Goal: Transaction & Acquisition: Purchase product/service

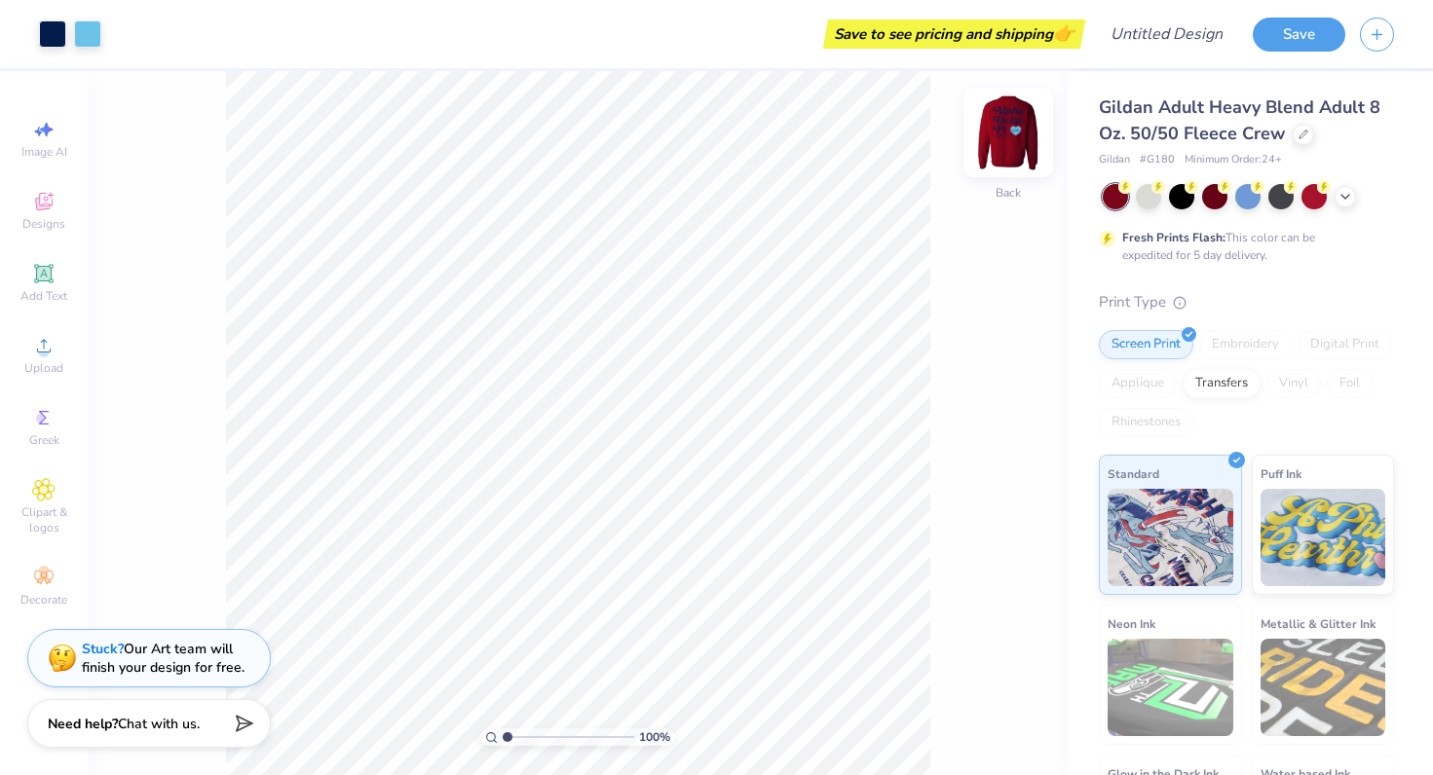
click at [1020, 132] on img at bounding box center [1008, 132] width 78 height 78
click at [1338, 196] on icon at bounding box center [1345, 195] width 16 height 16
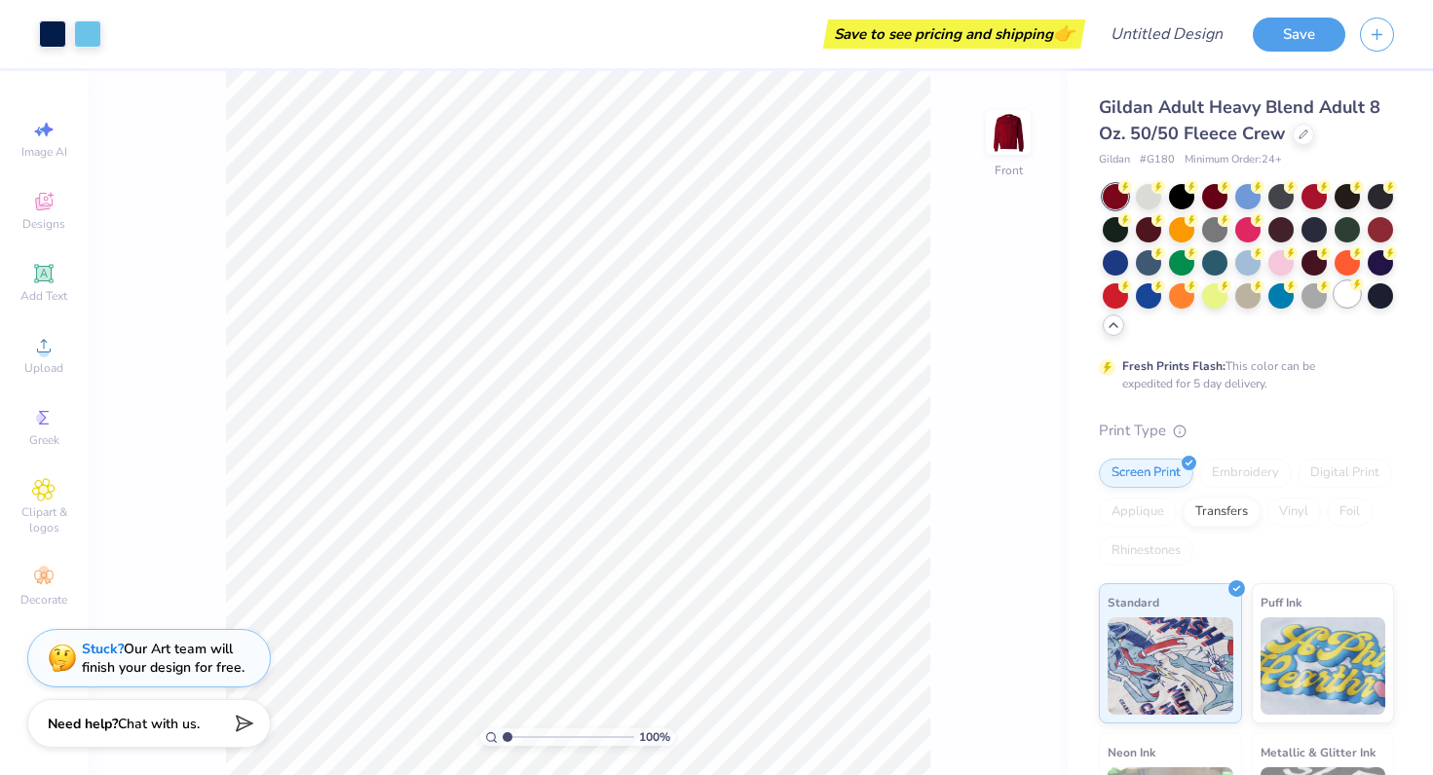
click at [1347, 297] on div at bounding box center [1346, 293] width 25 height 25
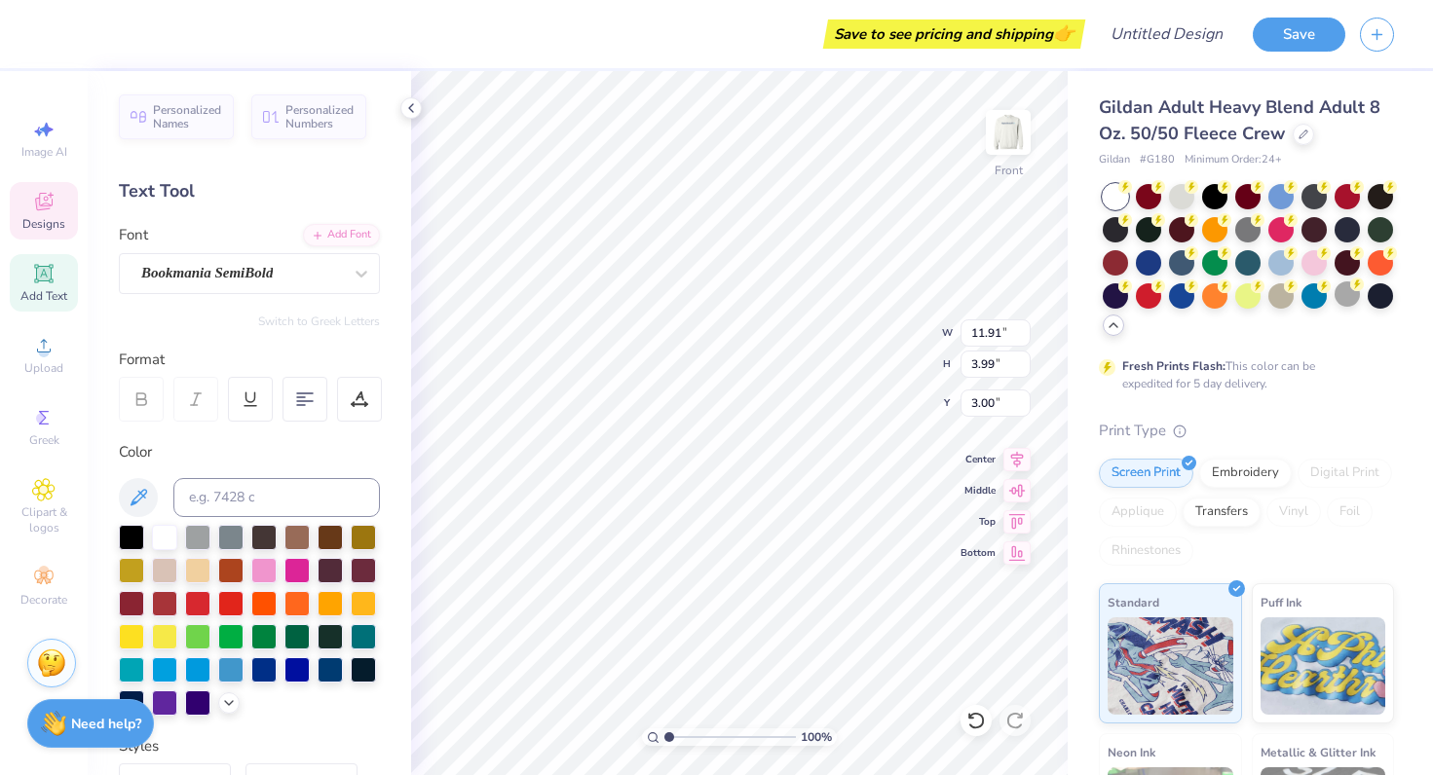
scroll to position [1, 1]
type textarea "Students"
type input "7.09"
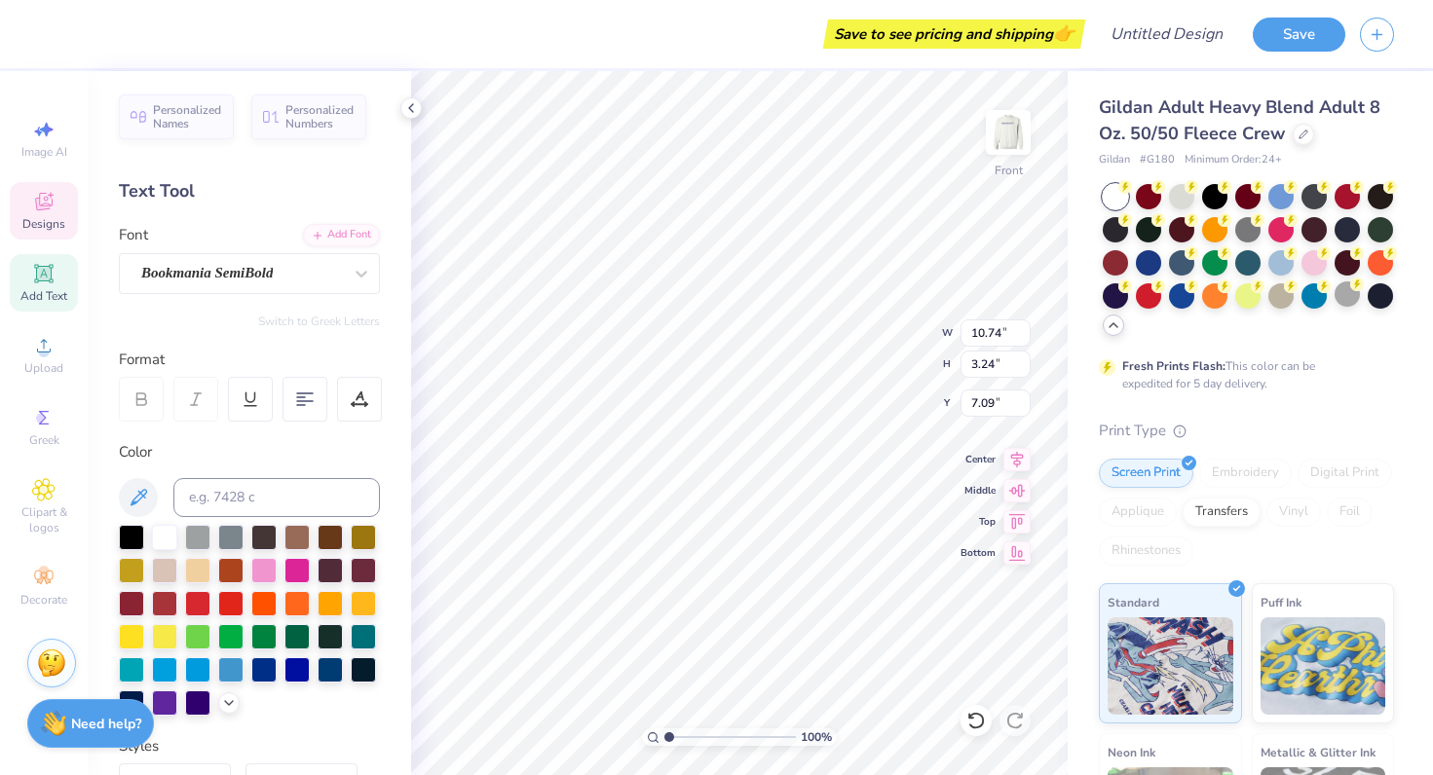
type textarea "Providing"
type input "6.78"
type textarea "S"
type textarea "Aid"
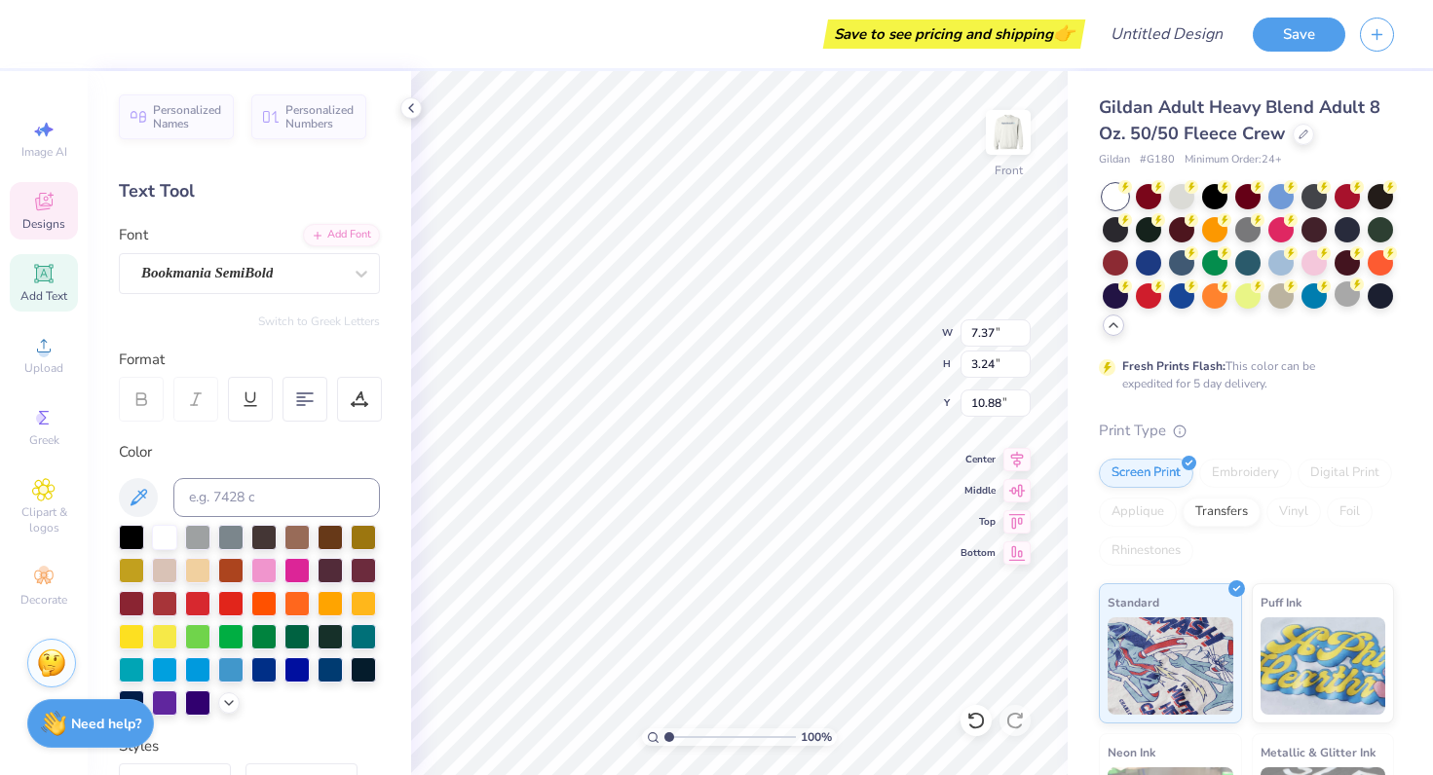
type input "10.83"
type input "14.61"
type input "3.02"
type input "7.81"
type input "7.37"
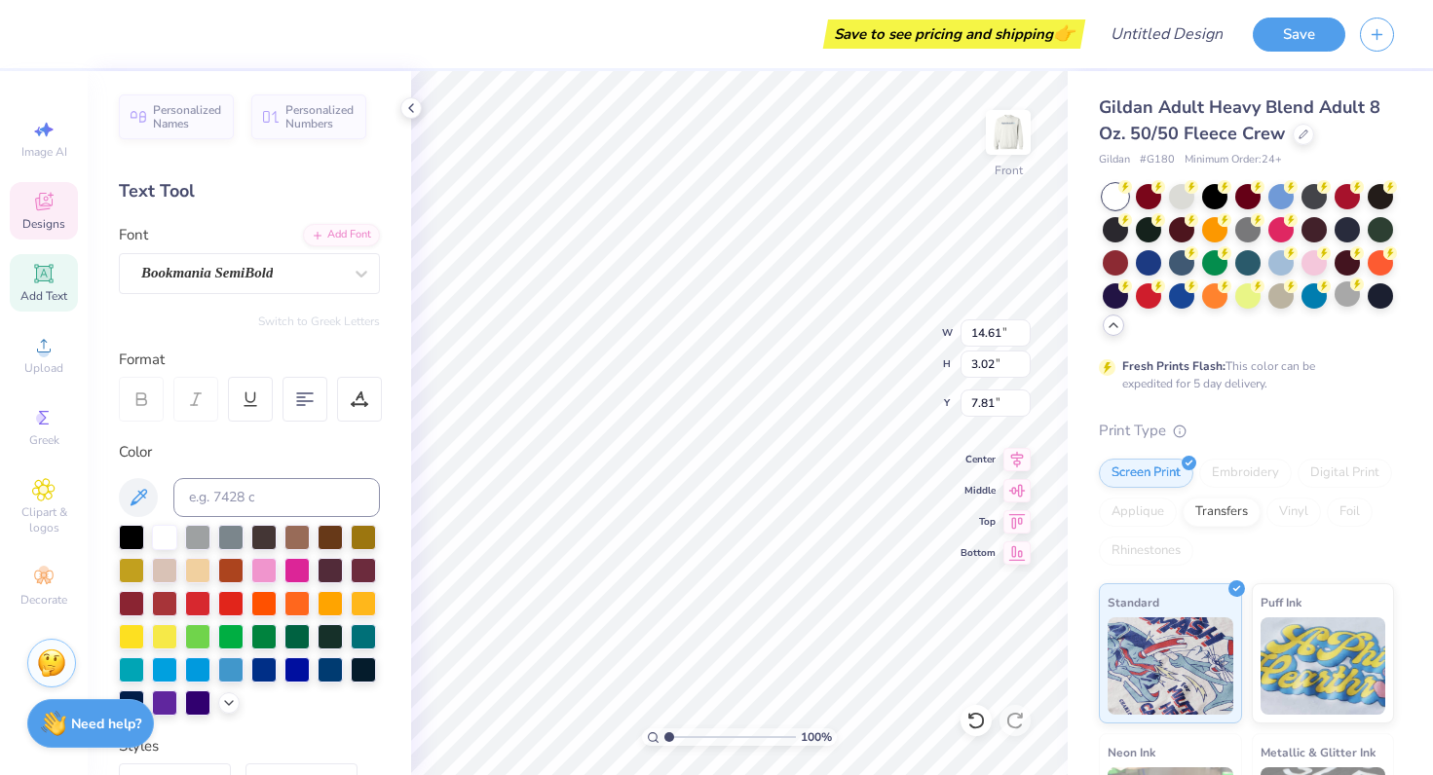
type input "3.24"
type input "10.83"
type input "14.61"
type input "2.64"
type input "4.70"
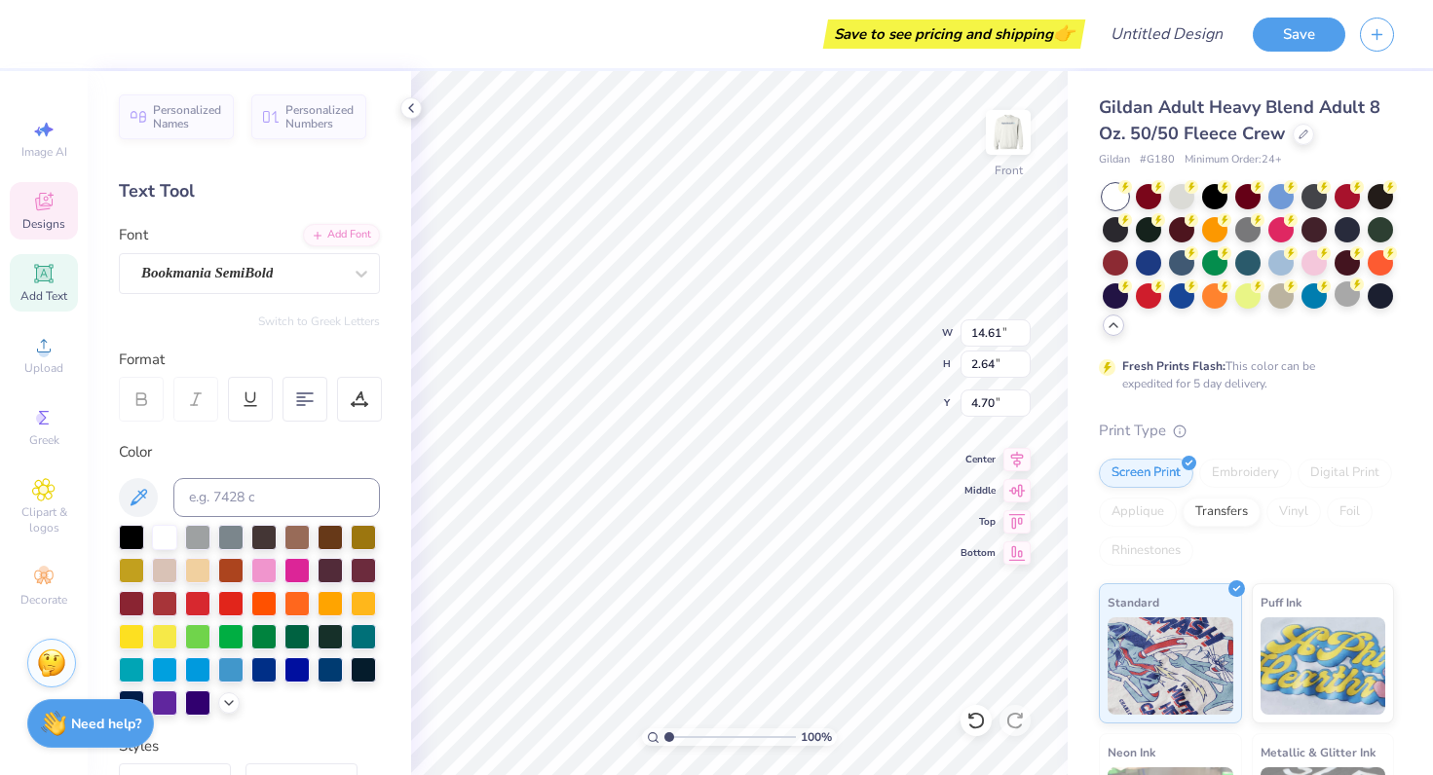
type input "3.02"
type input "7.81"
type input "7.37"
type input "3.24"
type input "10.83"
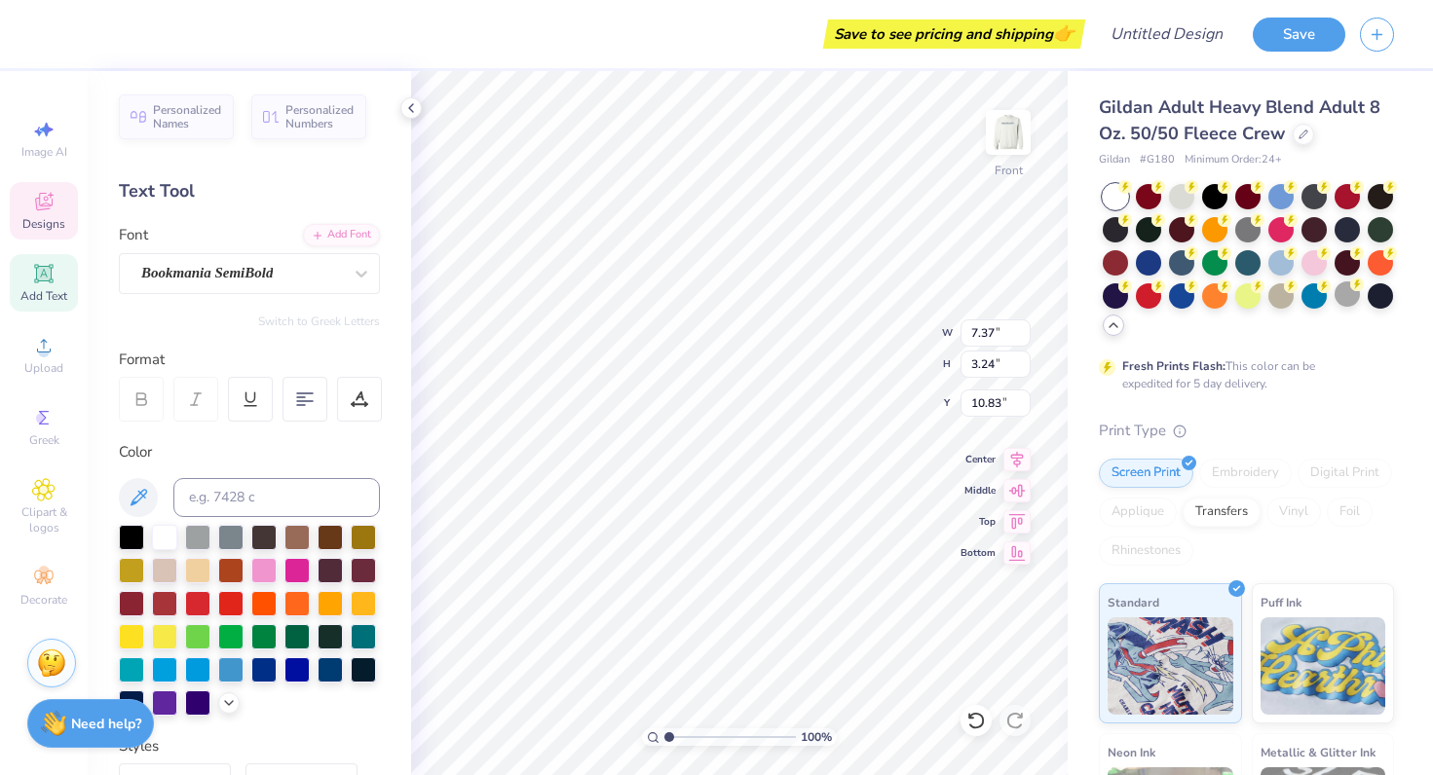
type input "4.29"
type input "3.84"
type input "11.07"
type input "3.07"
type input "1.07"
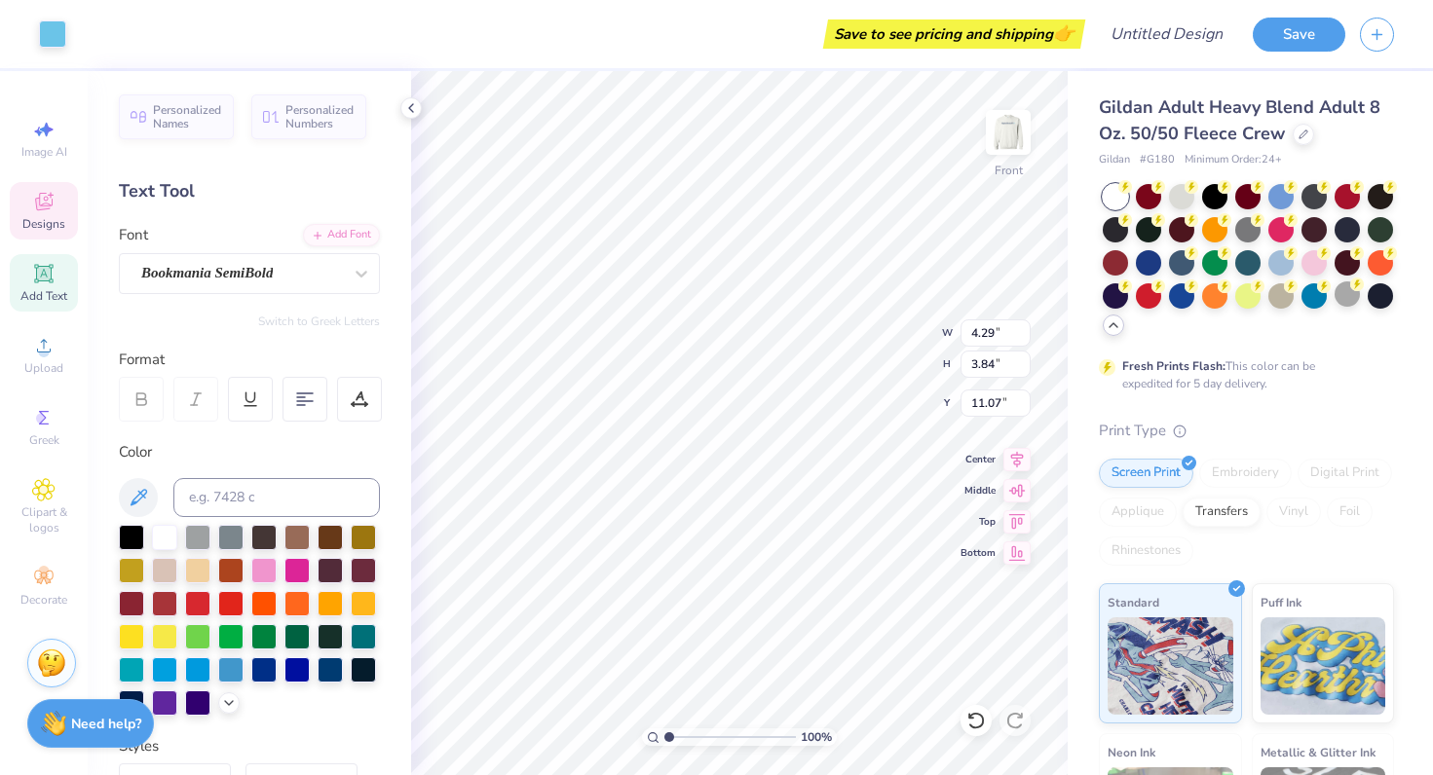
type input "12.45"
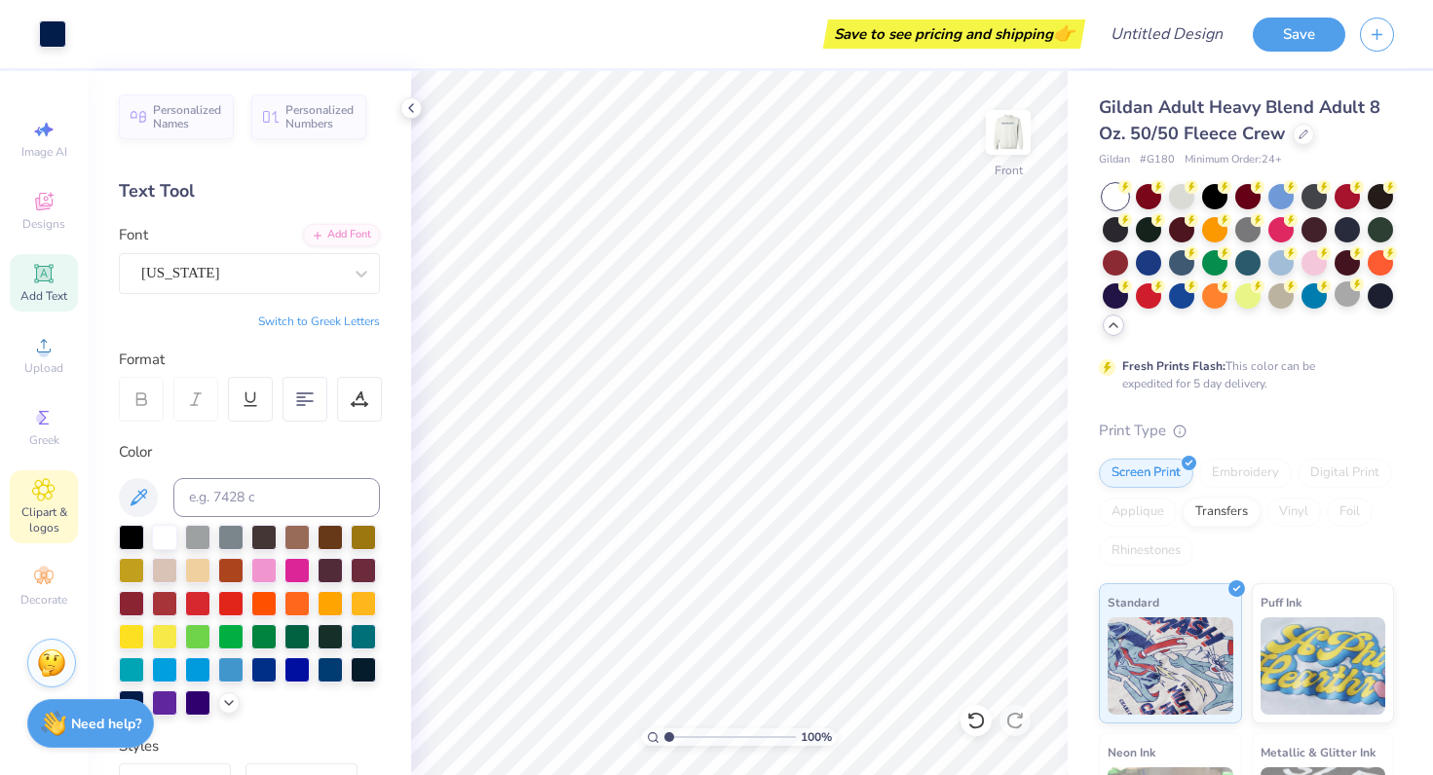
click at [41, 511] on span "Clipart & logos" at bounding box center [44, 519] width 68 height 31
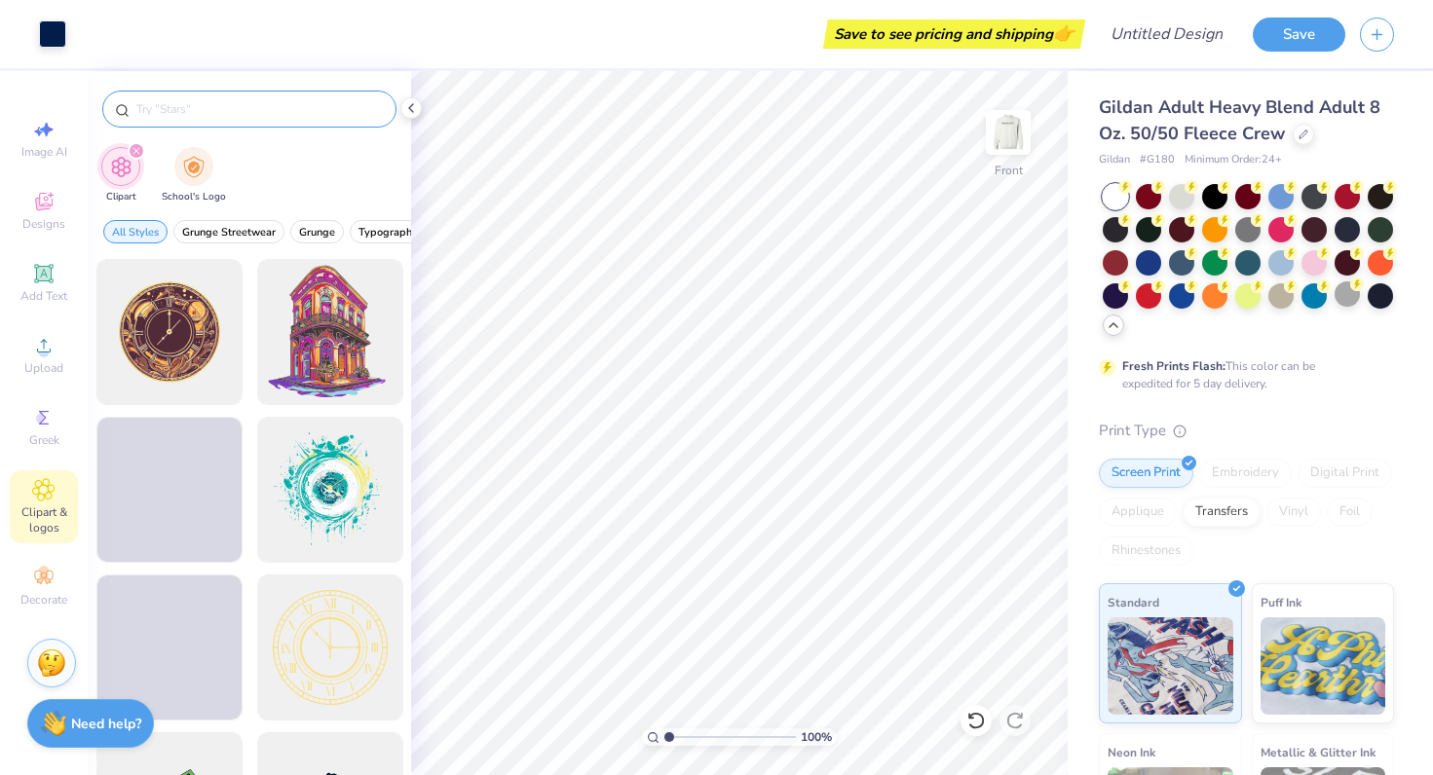
click at [233, 106] on input "text" at bounding box center [258, 108] width 249 height 19
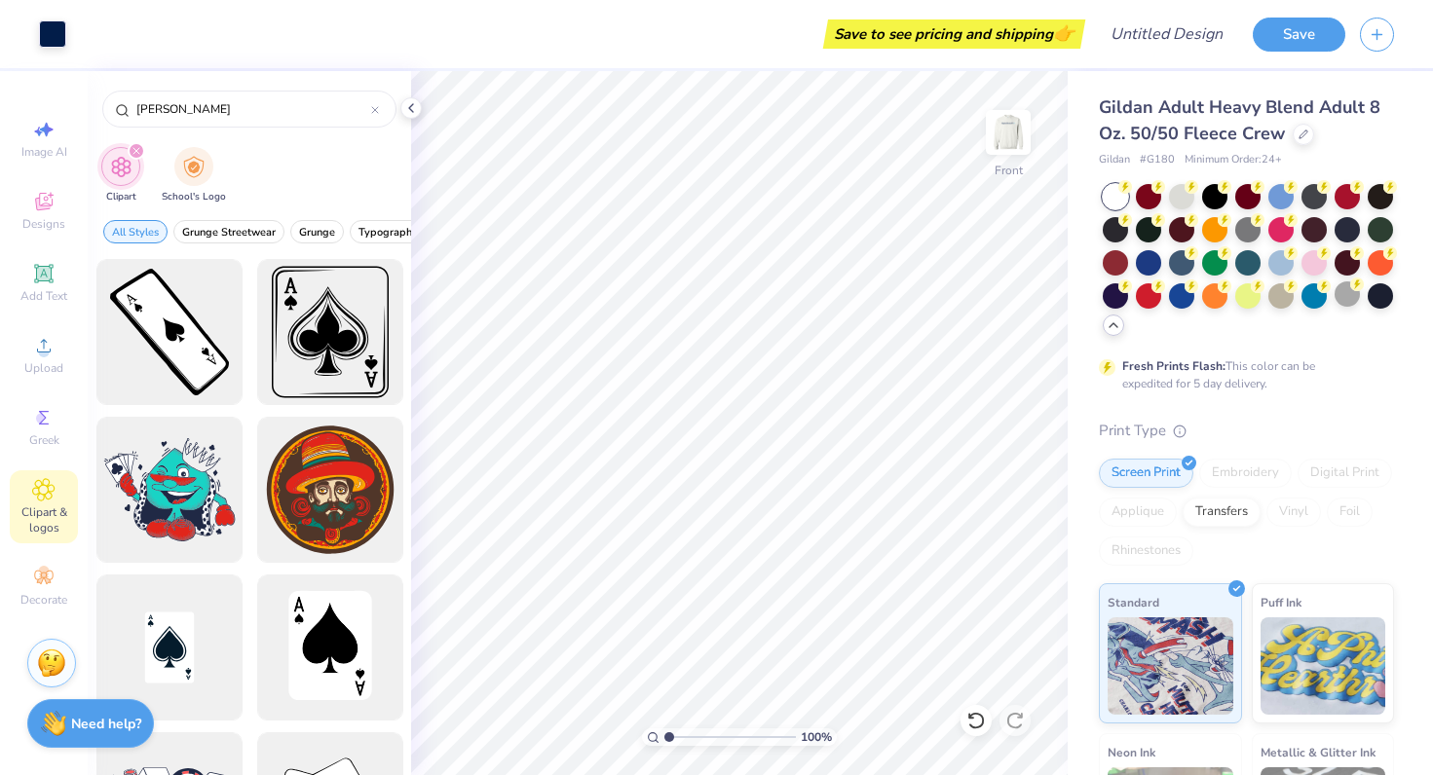
scroll to position [0, 0]
type input "spaid"
click at [47, 596] on span "Decorate" at bounding box center [43, 600] width 47 height 16
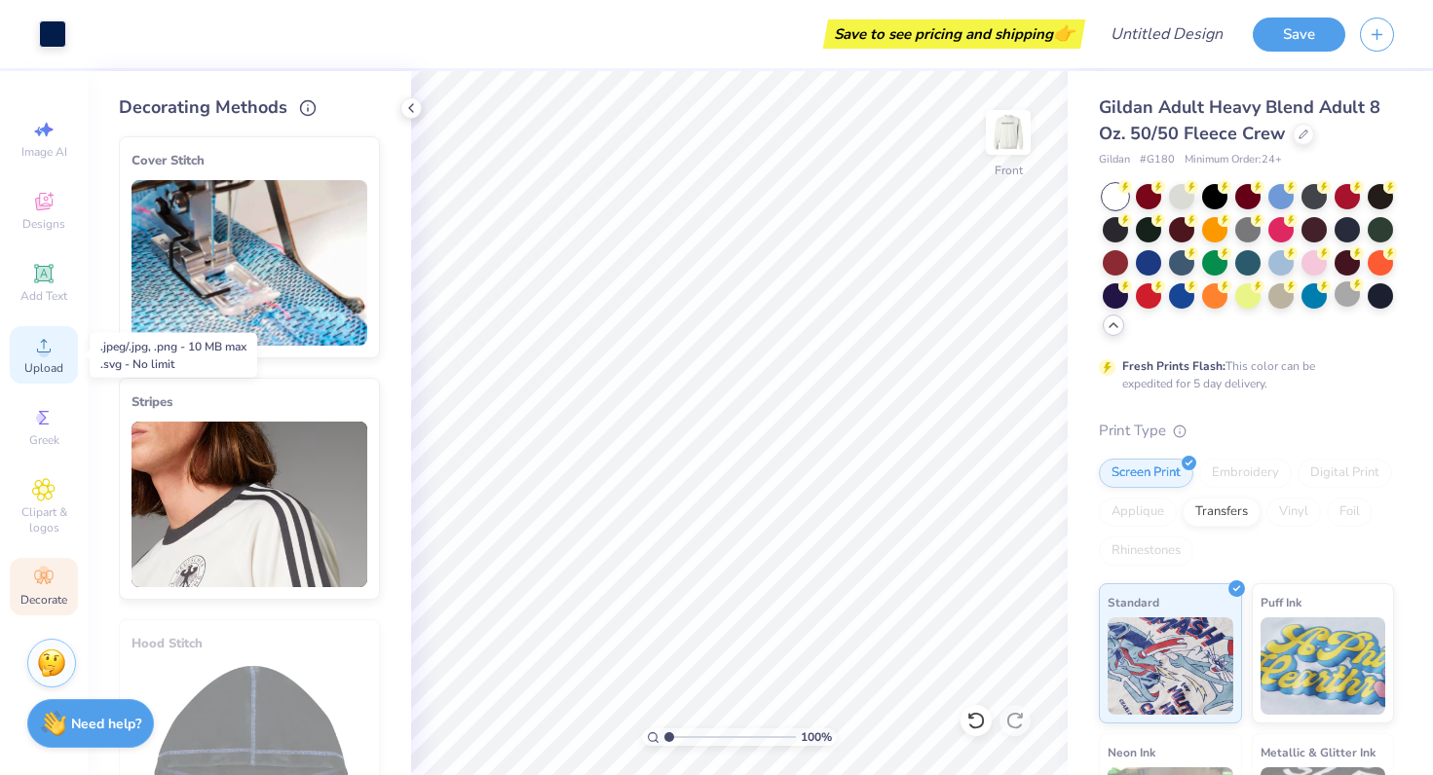
click at [40, 360] on span "Upload" at bounding box center [43, 368] width 39 height 16
click at [37, 348] on icon at bounding box center [43, 345] width 23 height 23
click at [52, 343] on icon at bounding box center [43, 345] width 23 height 23
click at [31, 339] on div "Upload" at bounding box center [44, 354] width 68 height 57
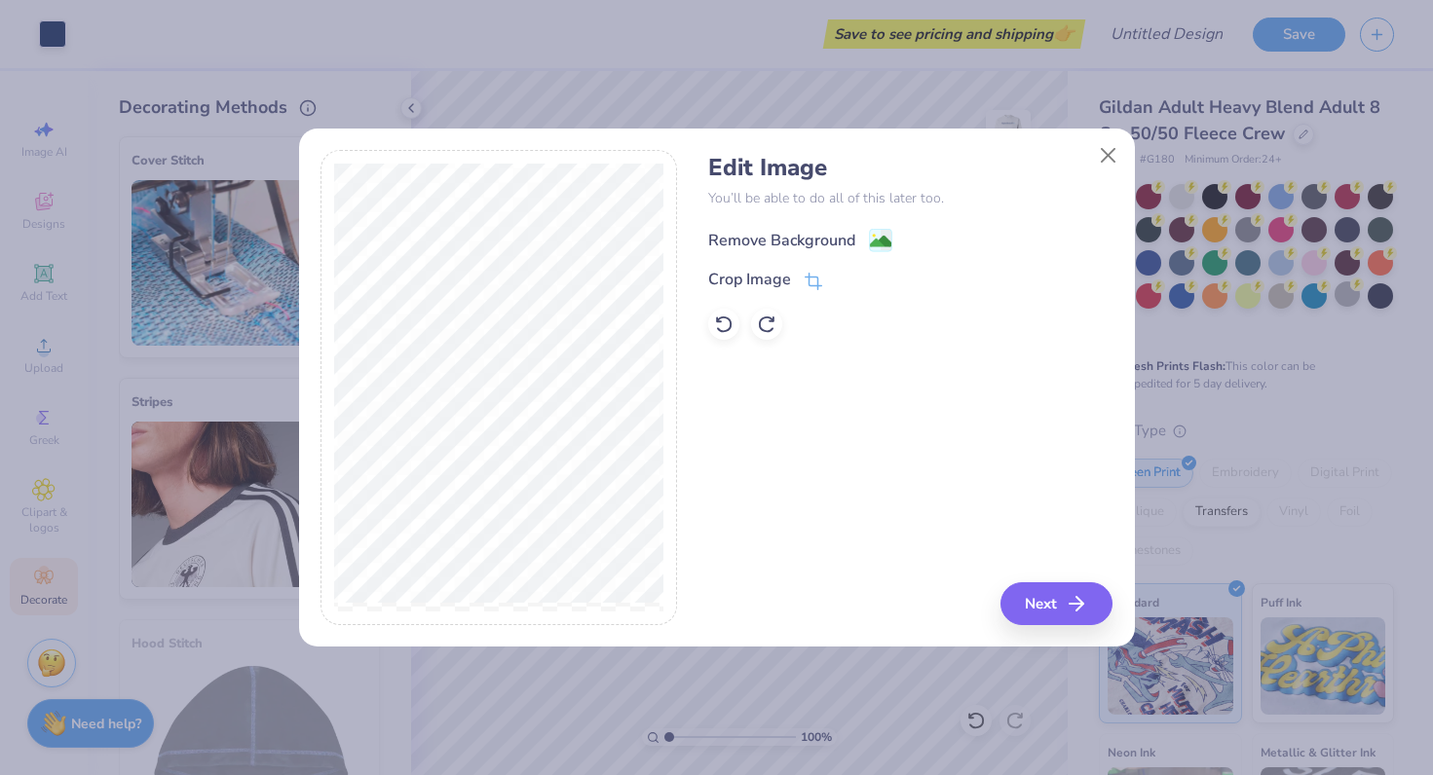
click at [730, 236] on div "Remove Background" at bounding box center [781, 240] width 147 height 23
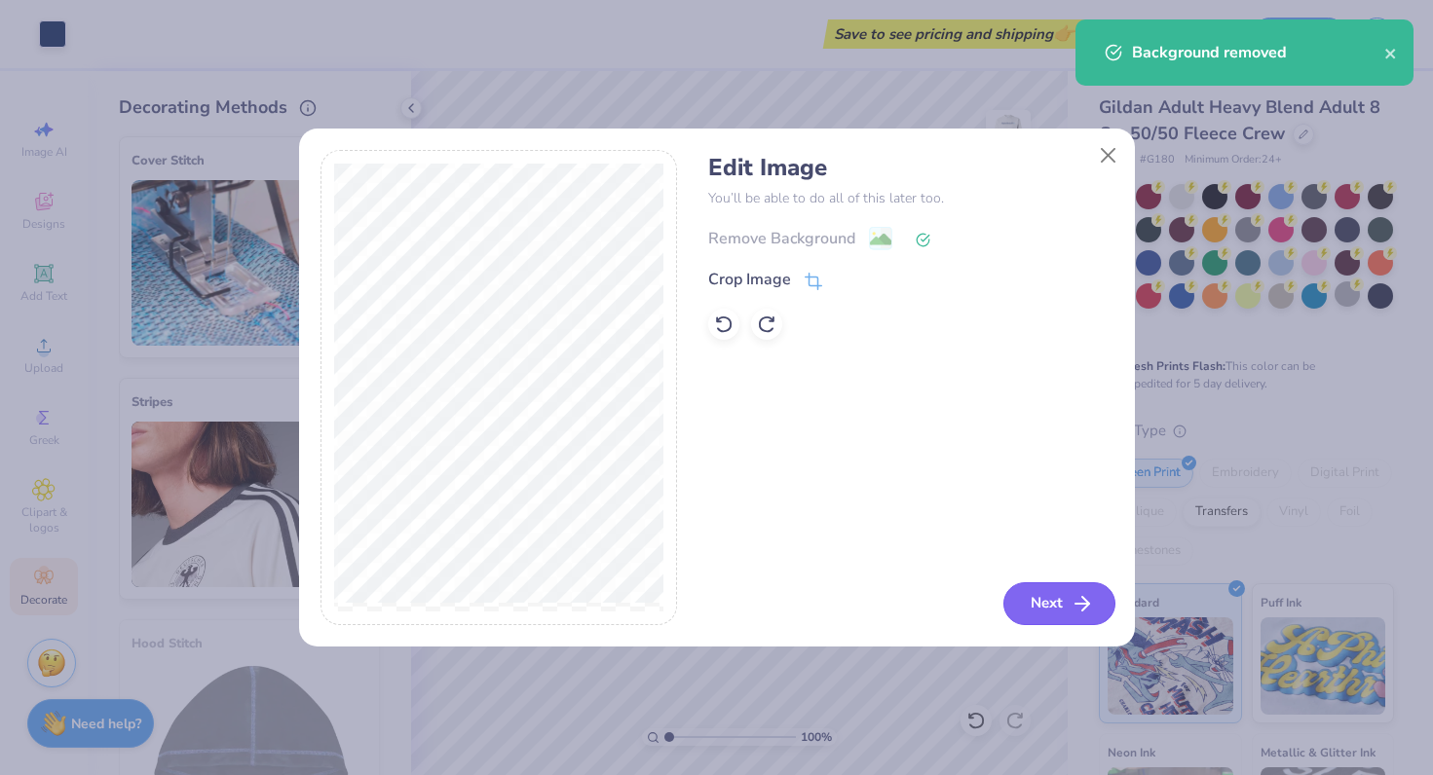
click at [1033, 613] on button "Next" at bounding box center [1059, 603] width 112 height 43
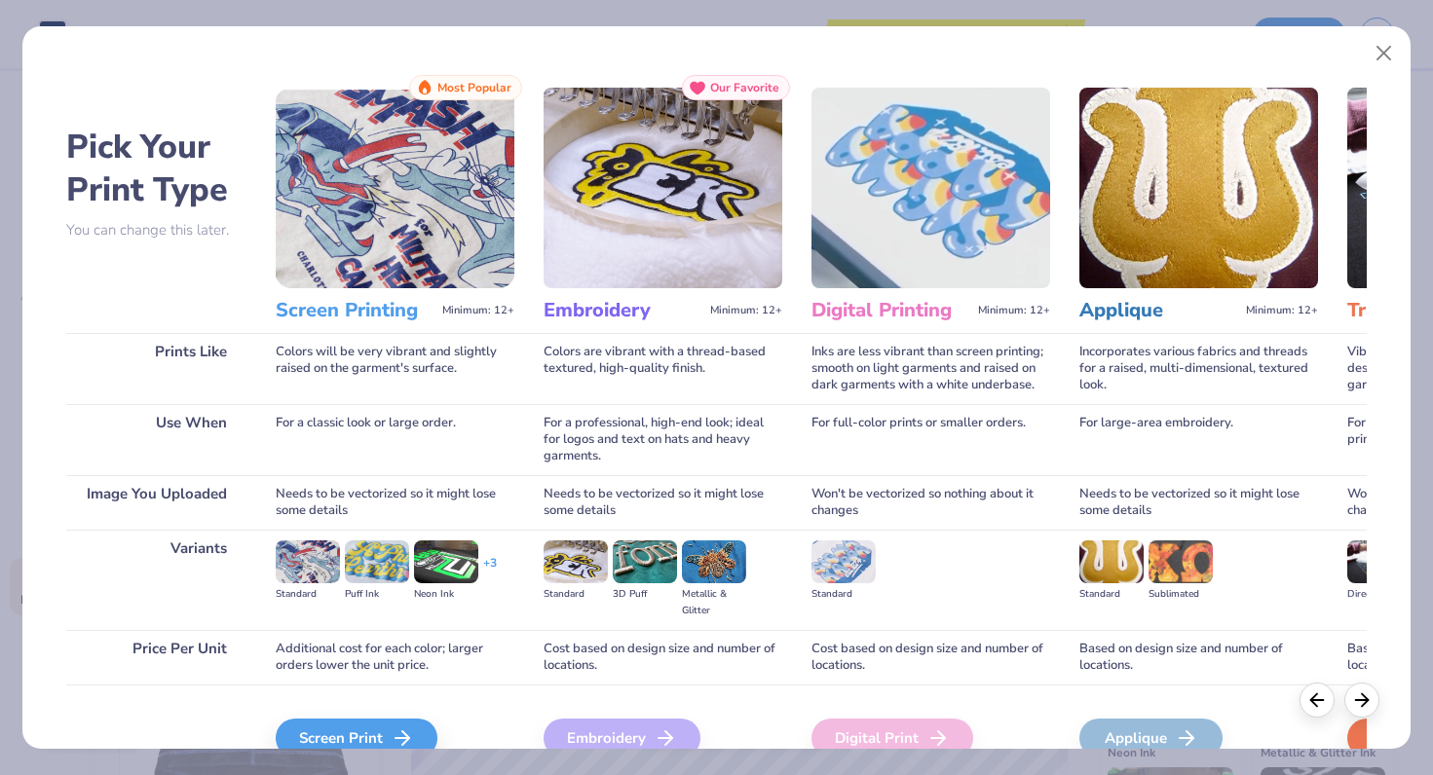
click at [1379, 49] on body "Art colors Save to see pricing and shipping 👉 Design Title Save Image AI Design…" at bounding box center [716, 387] width 1433 height 775
click at [1385, 51] on button "Close" at bounding box center [1383, 53] width 37 height 37
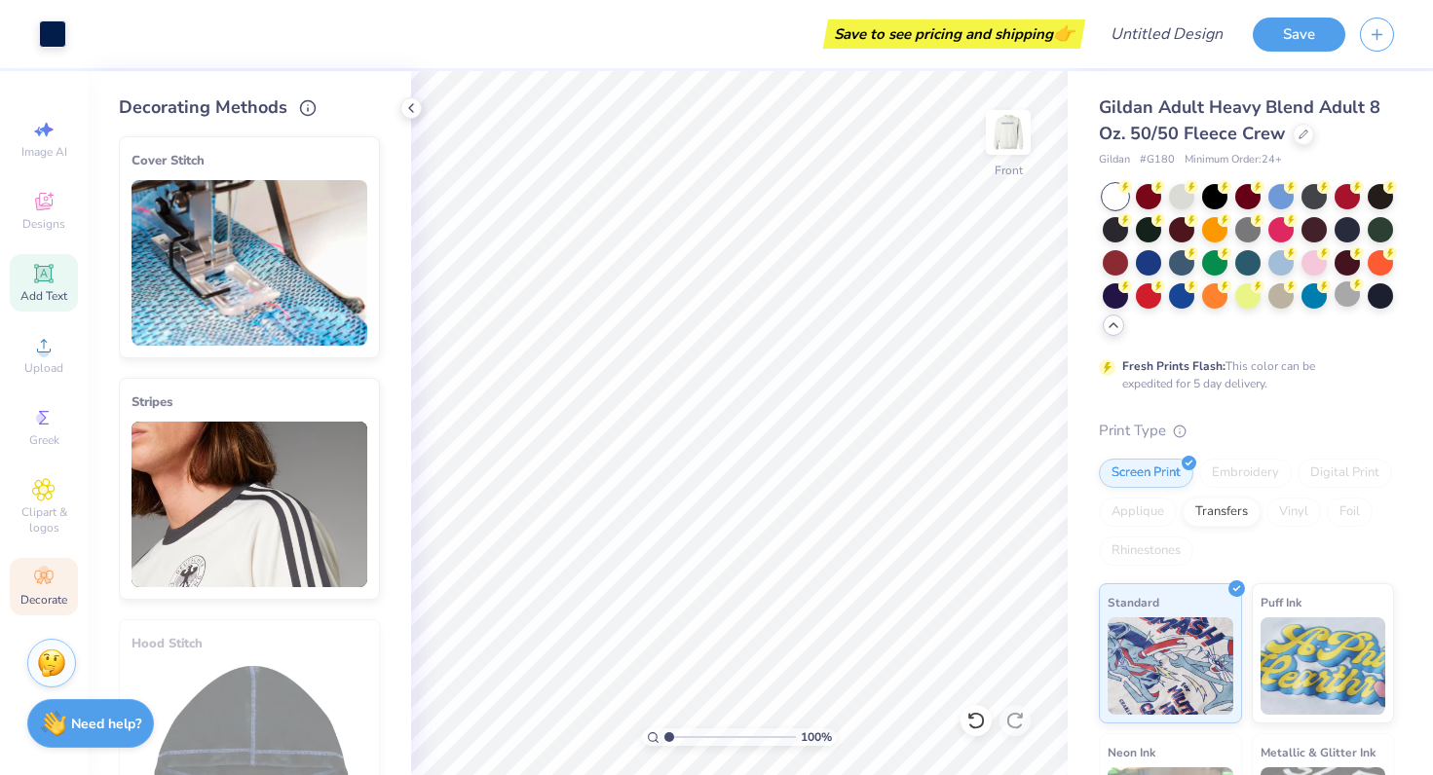
click at [44, 276] on icon at bounding box center [43, 273] width 15 height 15
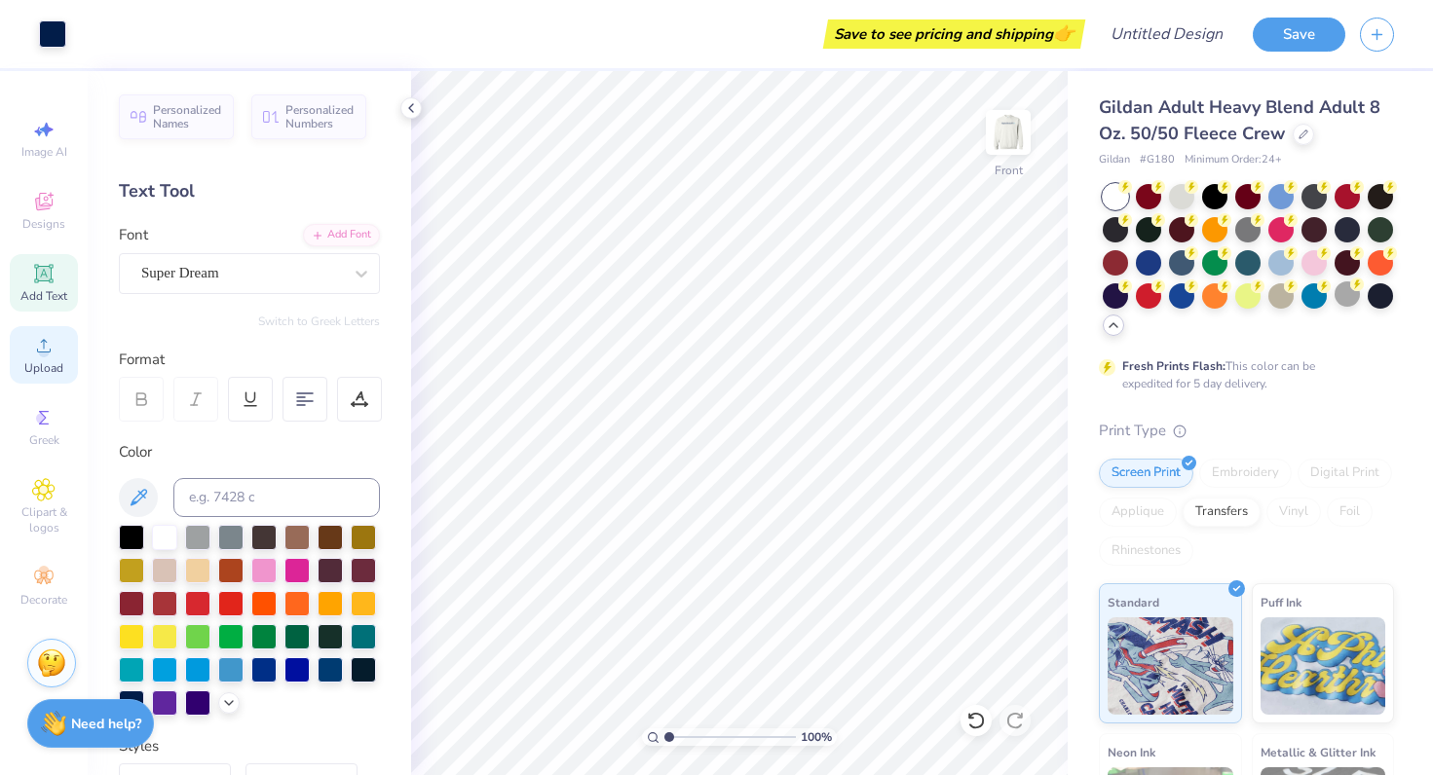
click at [59, 339] on div "Upload" at bounding box center [44, 354] width 68 height 57
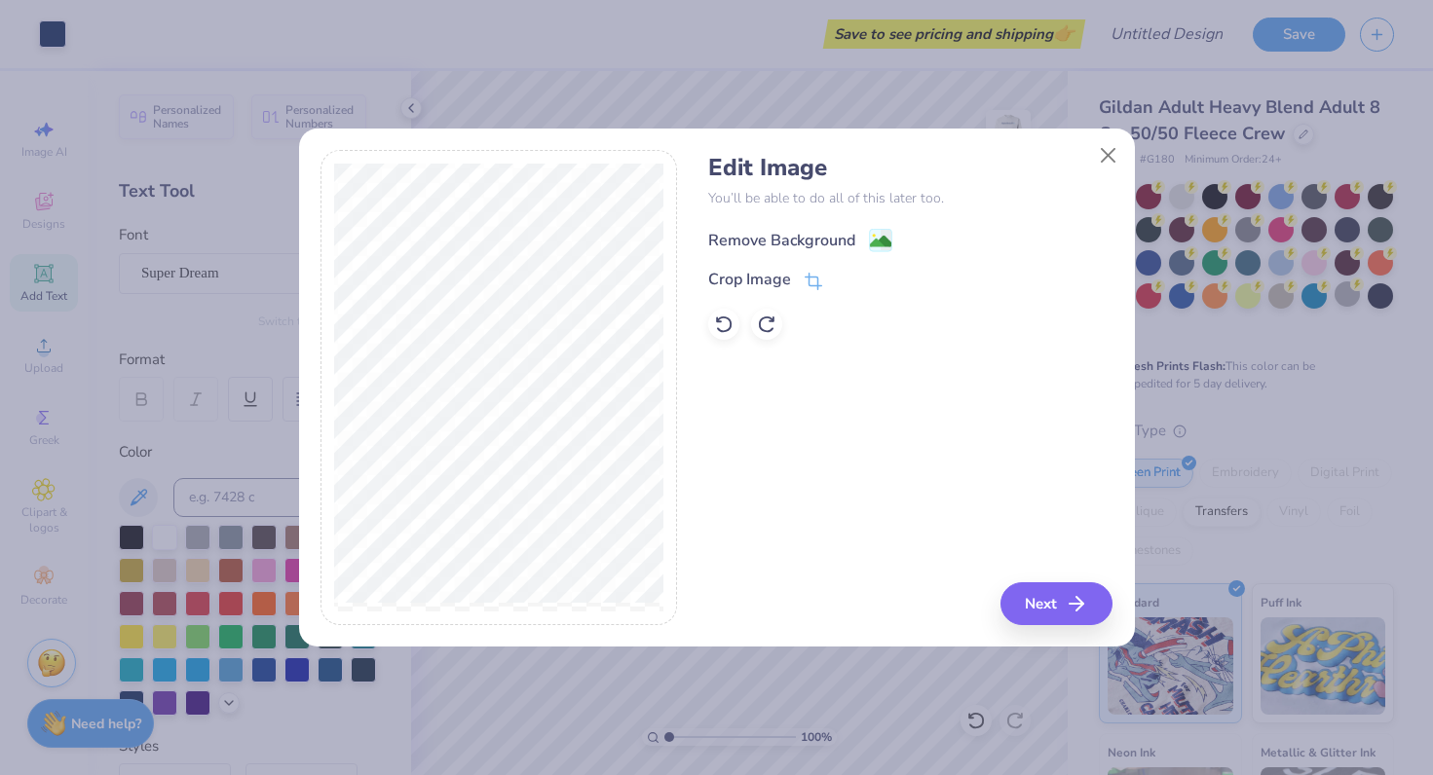
click at [812, 236] on div "Remove Background" at bounding box center [781, 240] width 147 height 23
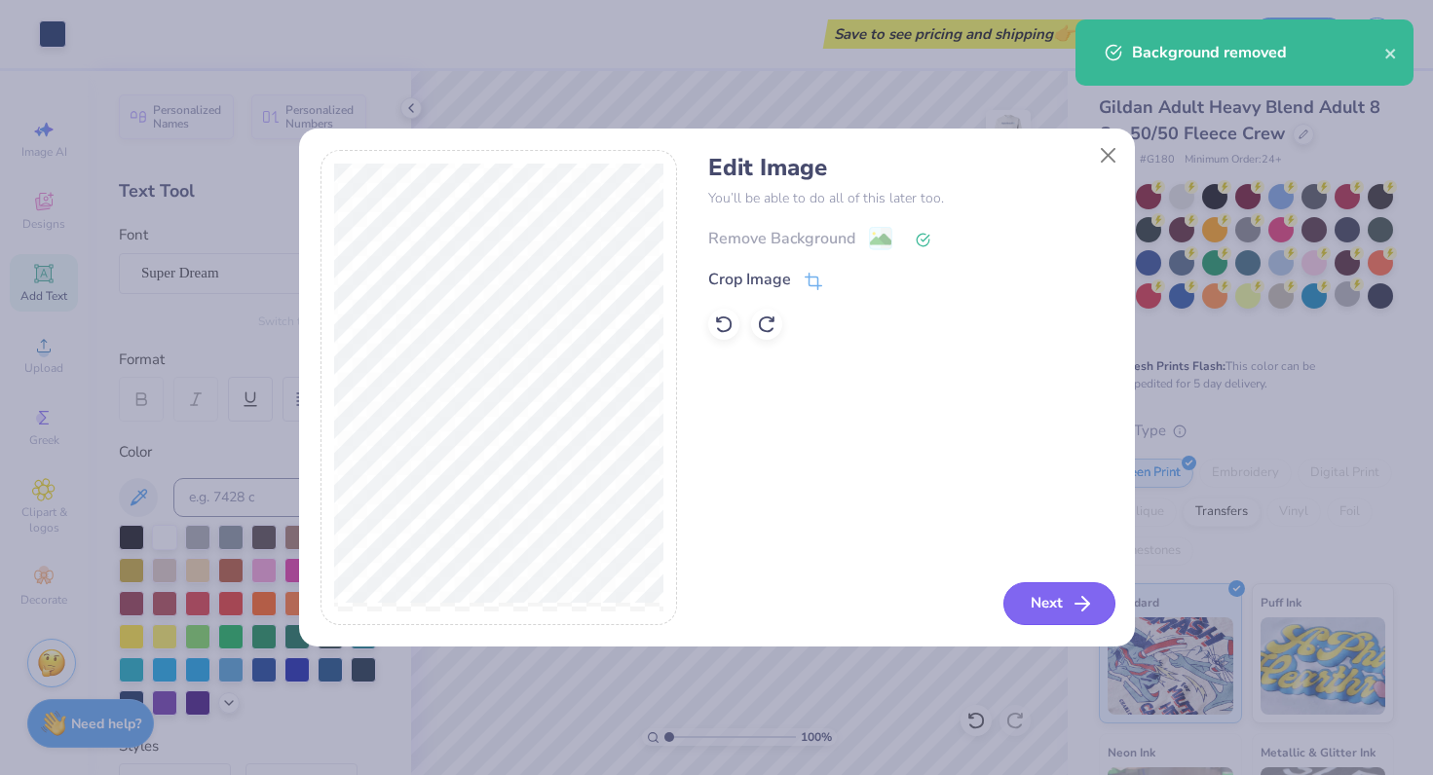
click at [1052, 609] on button "Next" at bounding box center [1059, 603] width 112 height 43
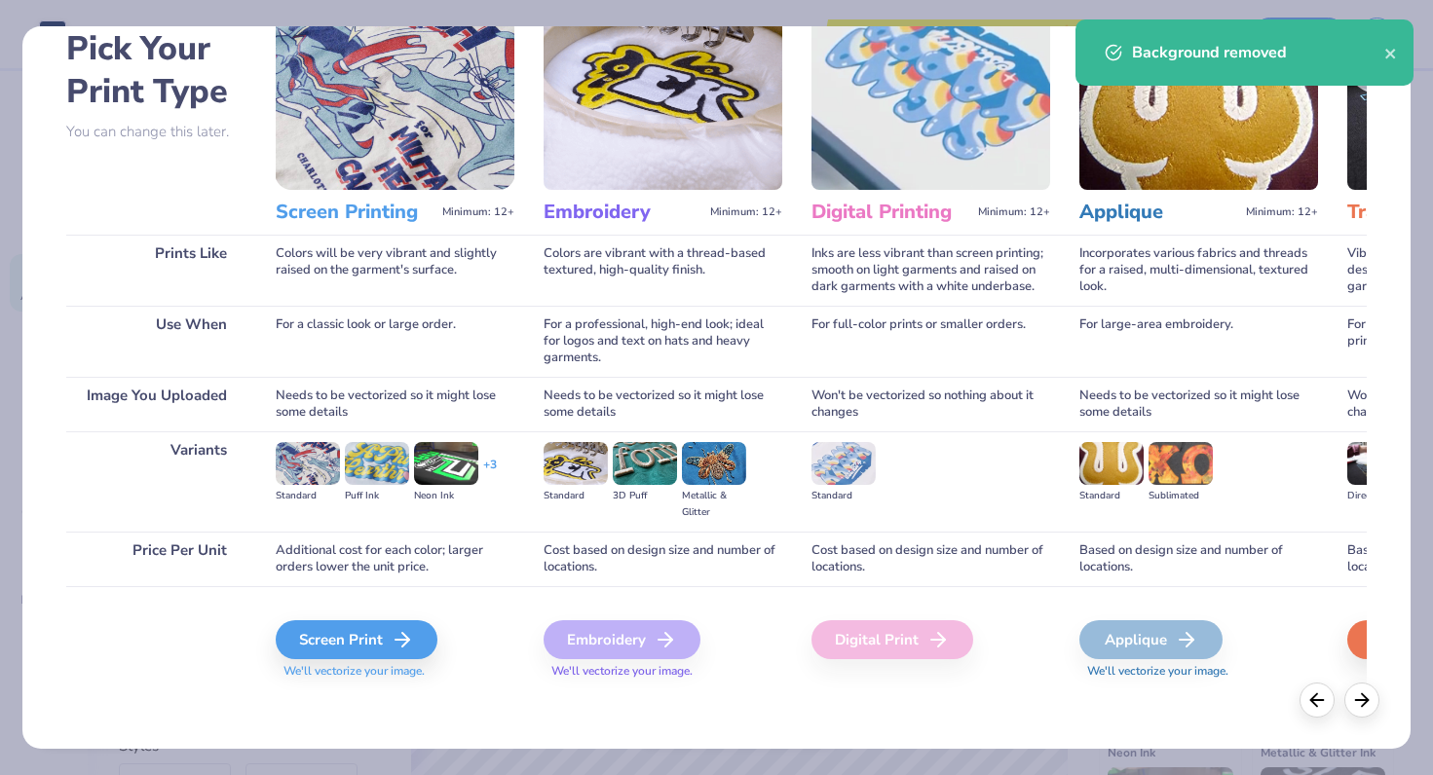
scroll to position [98, 0]
click at [380, 647] on div "Screen Print" at bounding box center [360, 639] width 162 height 39
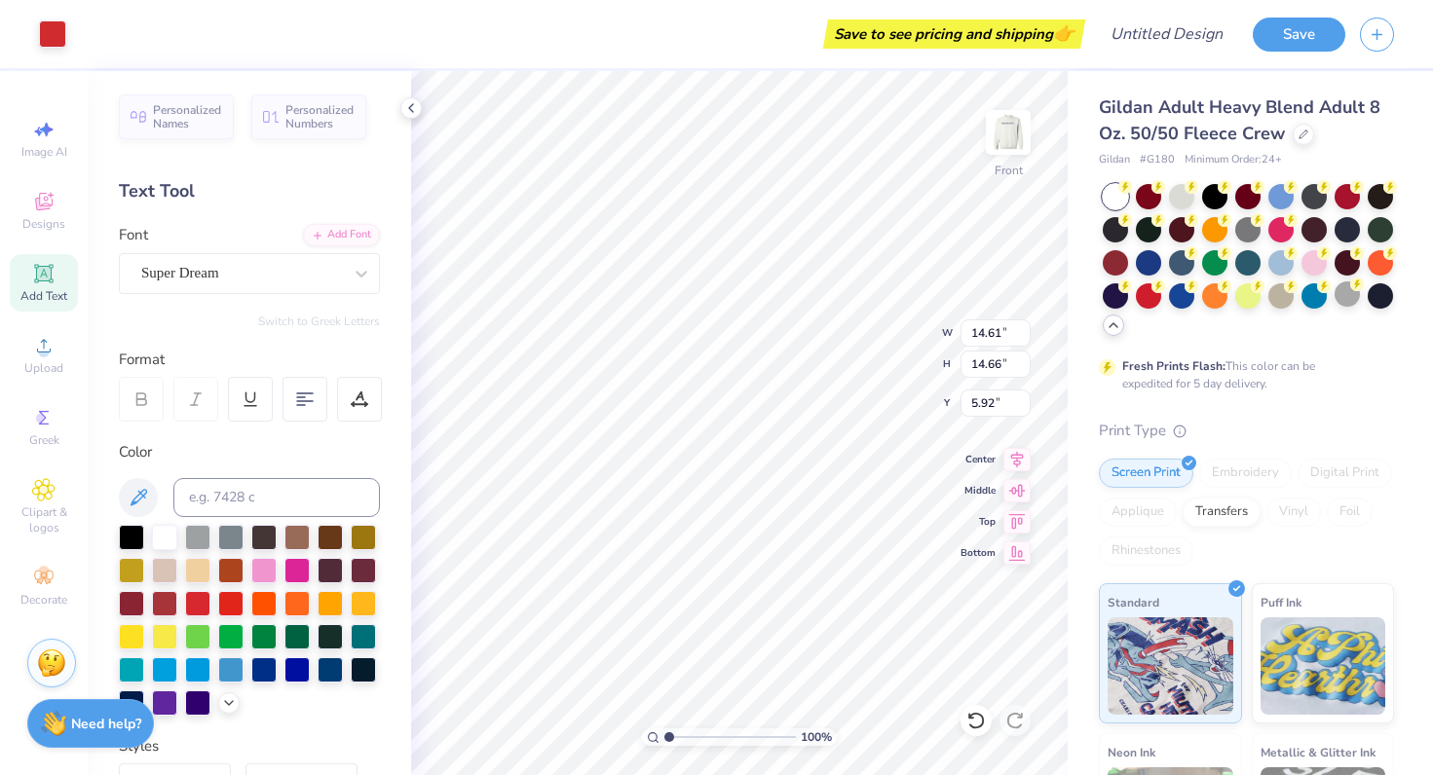
type input "4.82"
type input "4.84"
type input "10.83"
type input "6.72"
type input "0.79"
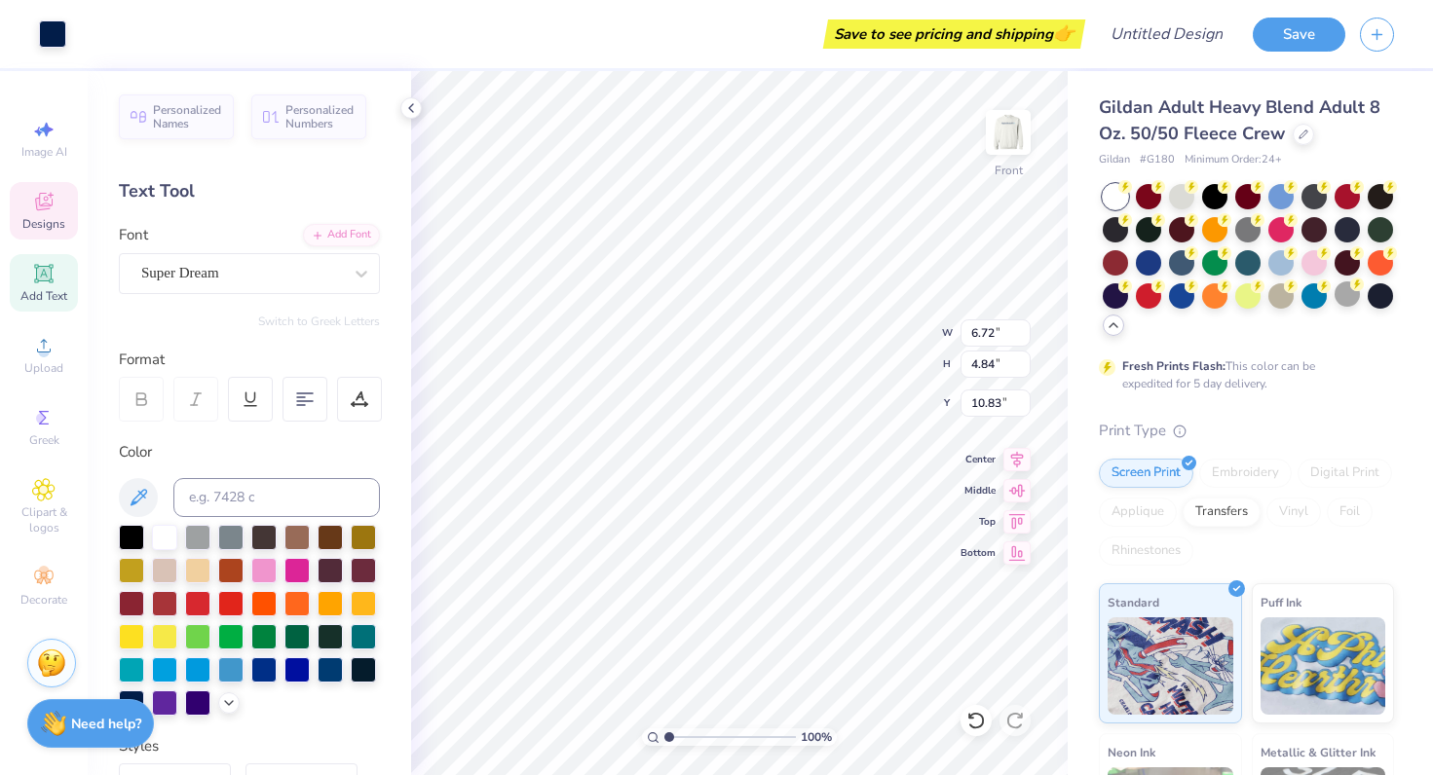
type input "14.61"
type input "15.67"
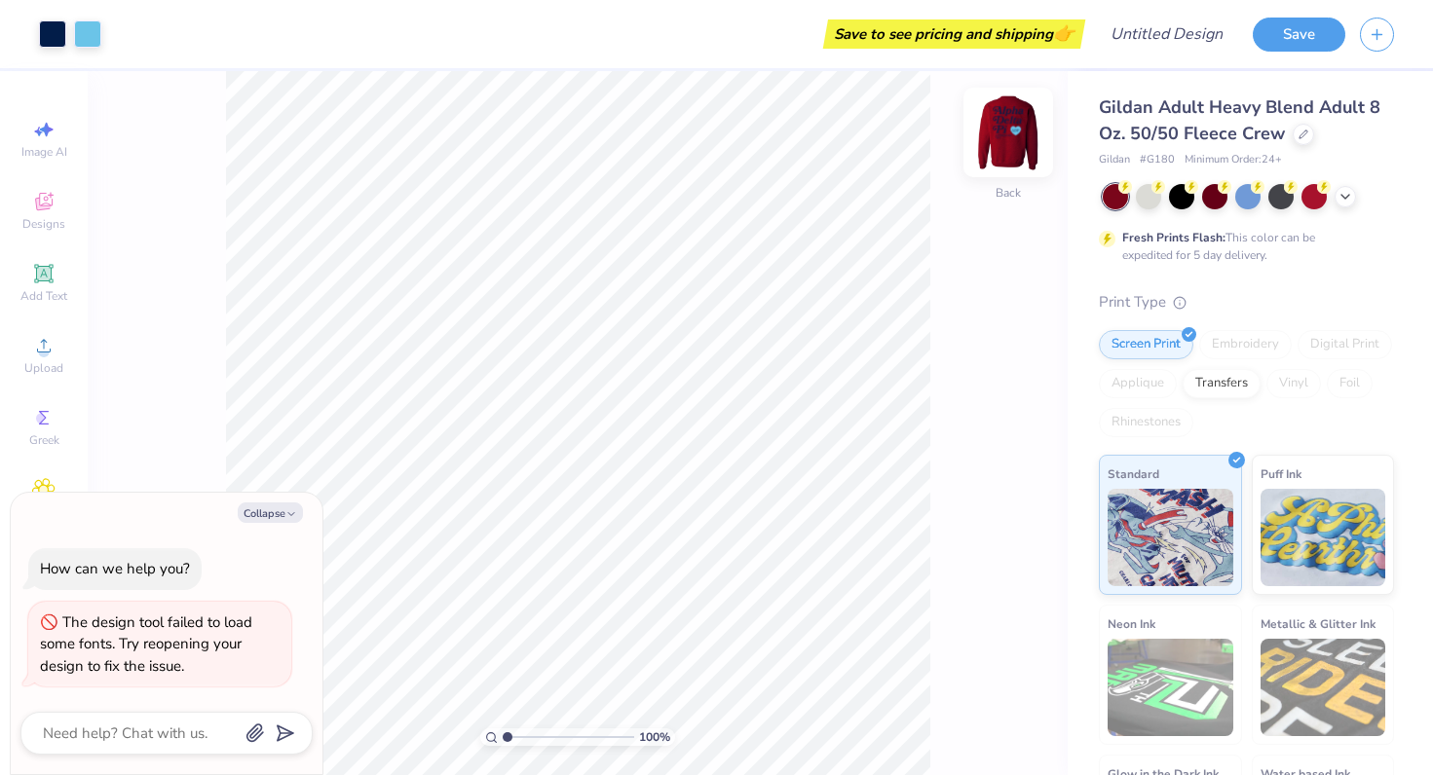
click at [1018, 136] on img at bounding box center [1008, 132] width 78 height 78
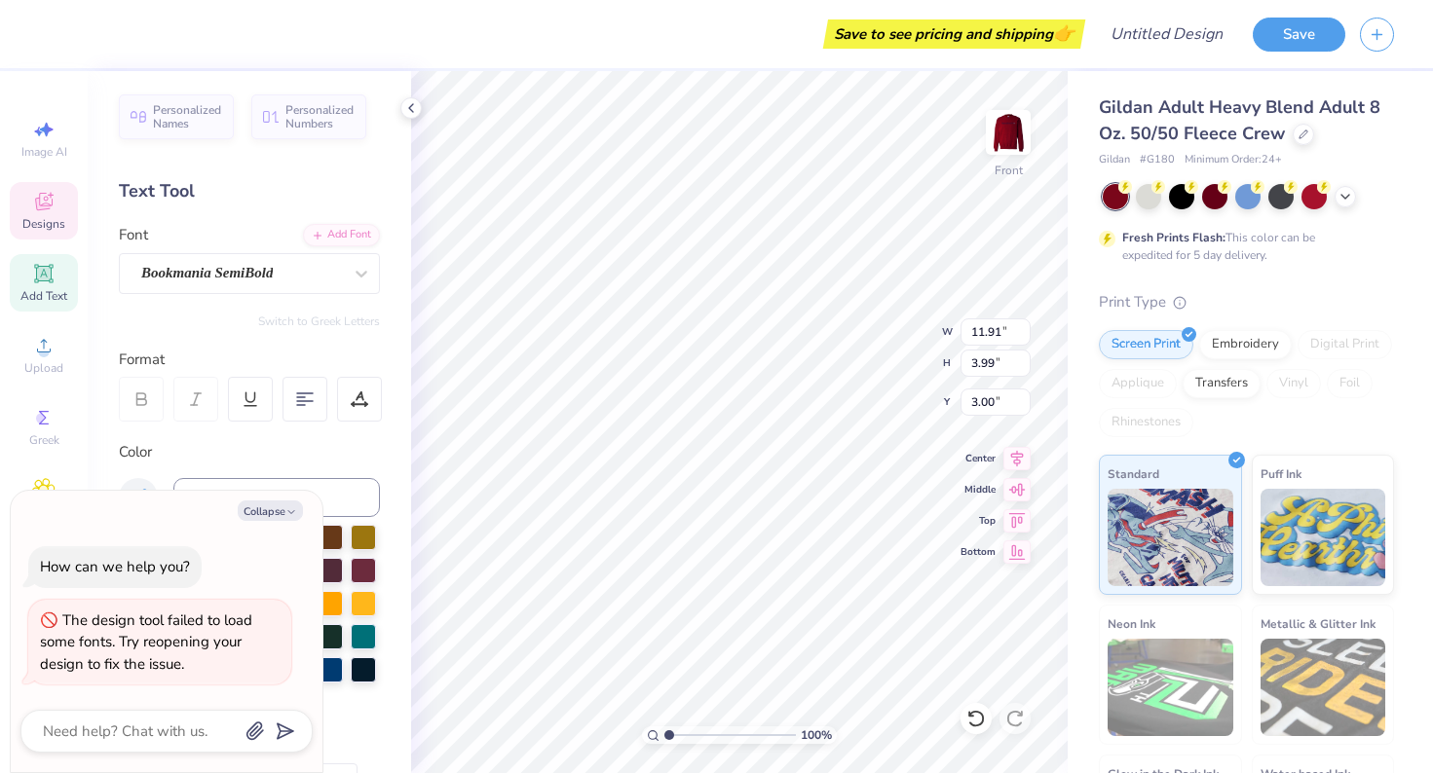
type textarea "x"
type textarea "S"
type textarea "x"
type textarea "St"
type textarea "x"
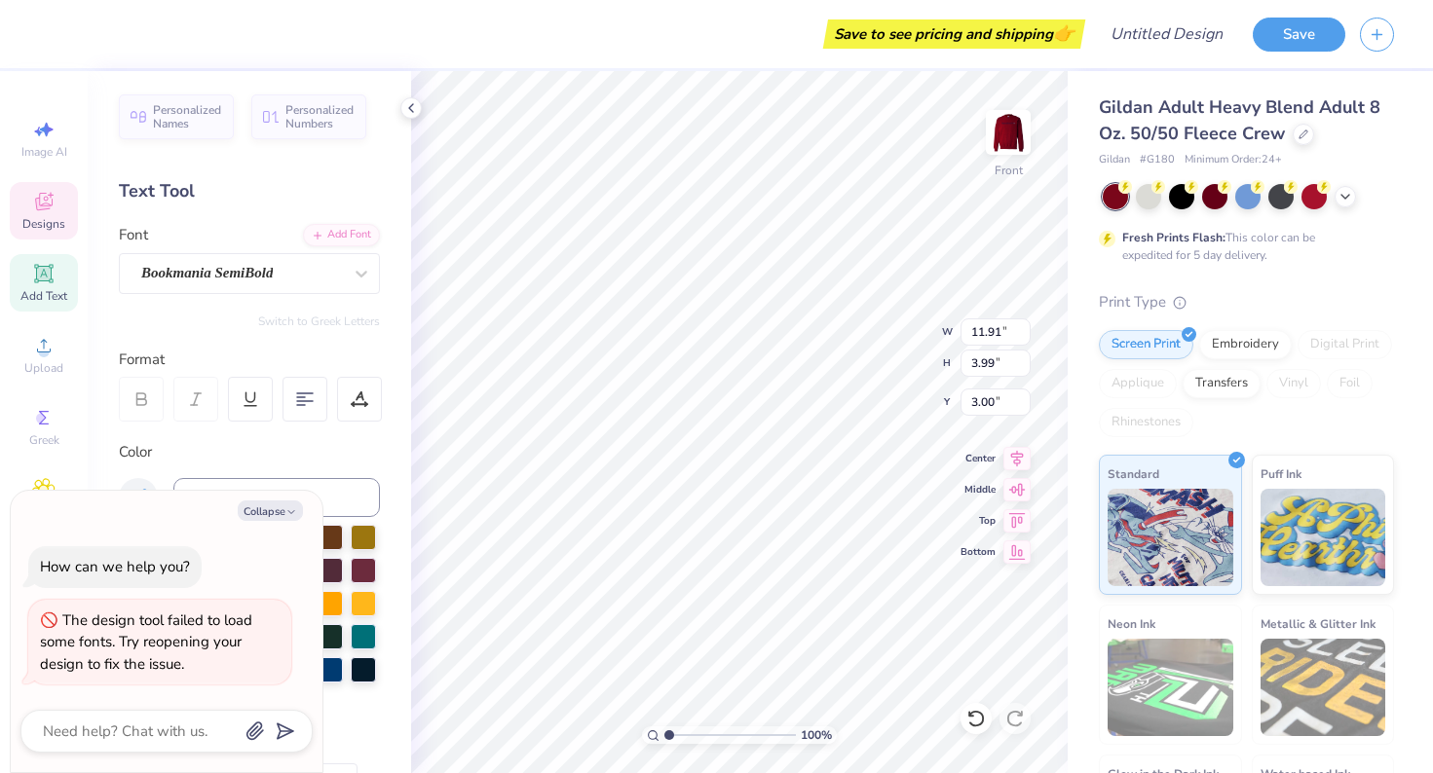
type textarea "Stu"
type textarea "x"
type textarea "Stud"
type textarea "x"
type textarea "Stude"
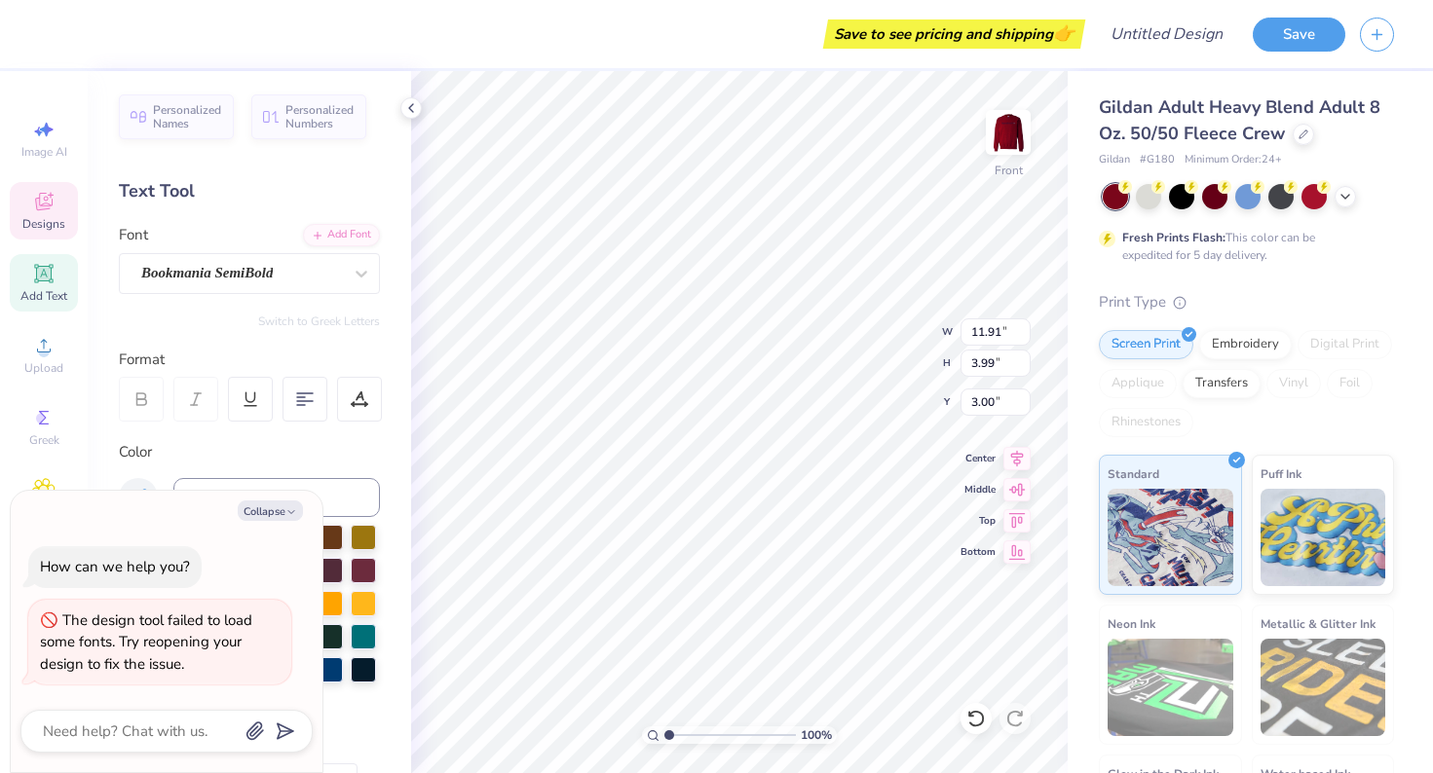
type textarea "x"
type textarea "Studen"
type textarea "x"
type textarea "Student"
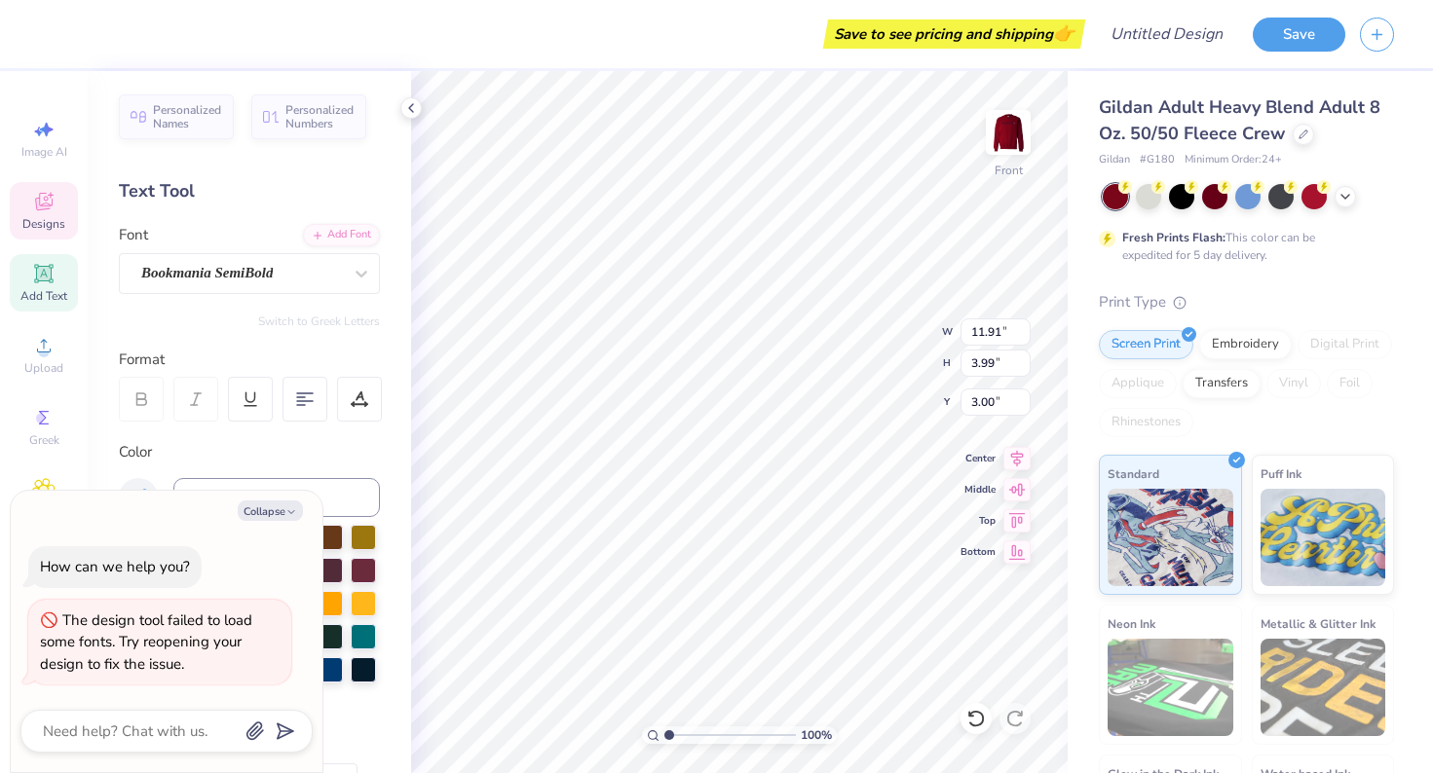
type textarea "x"
type textarea "Students"
type textarea "x"
type textarea "Students"
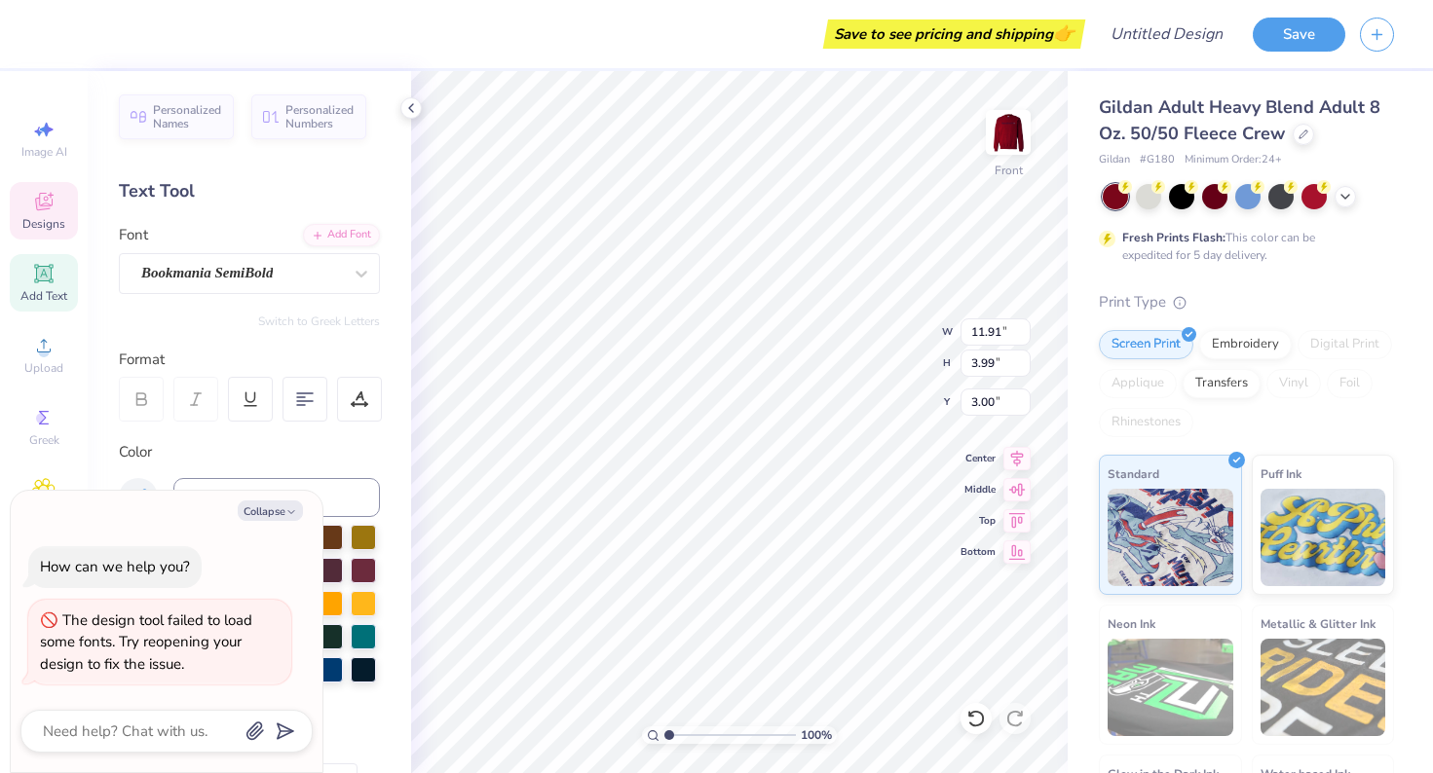
type textarea "x"
type textarea "Students"
type textarea "x"
type input "10.74"
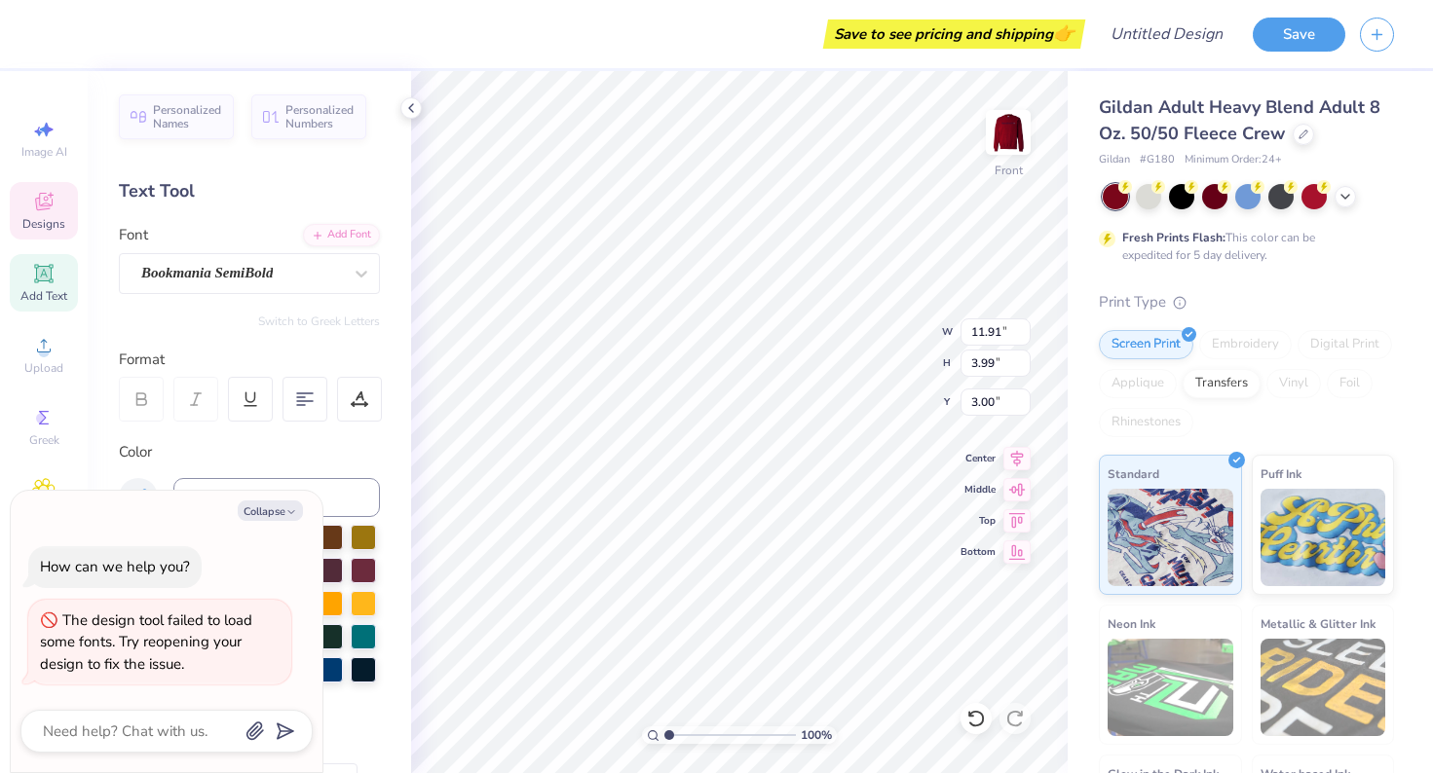
type input "3.24"
type input "7.02"
type textarea "x"
type input "2.81"
type input "2.07"
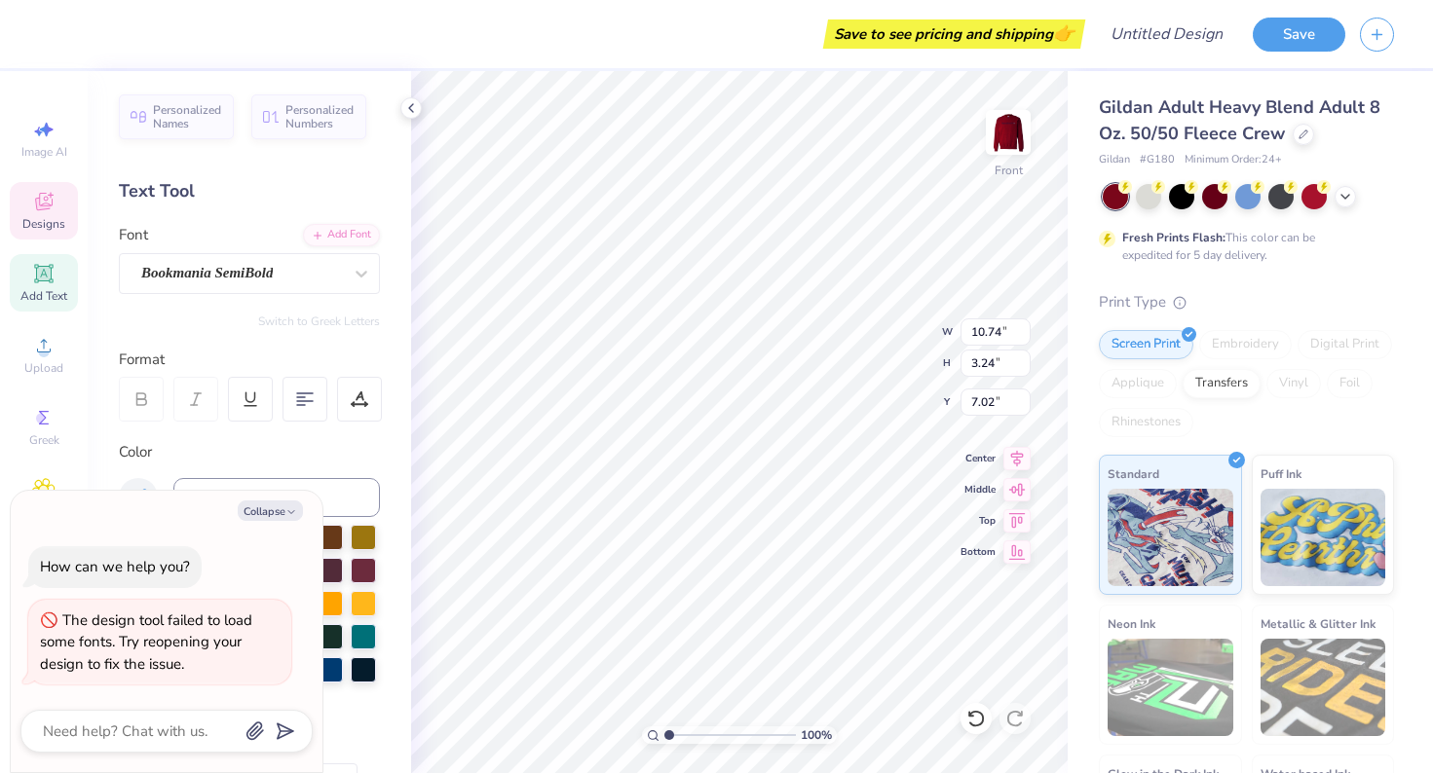
type input "3.07"
type textarea "x"
type textarea "P"
type textarea "x"
type textarea "Pr"
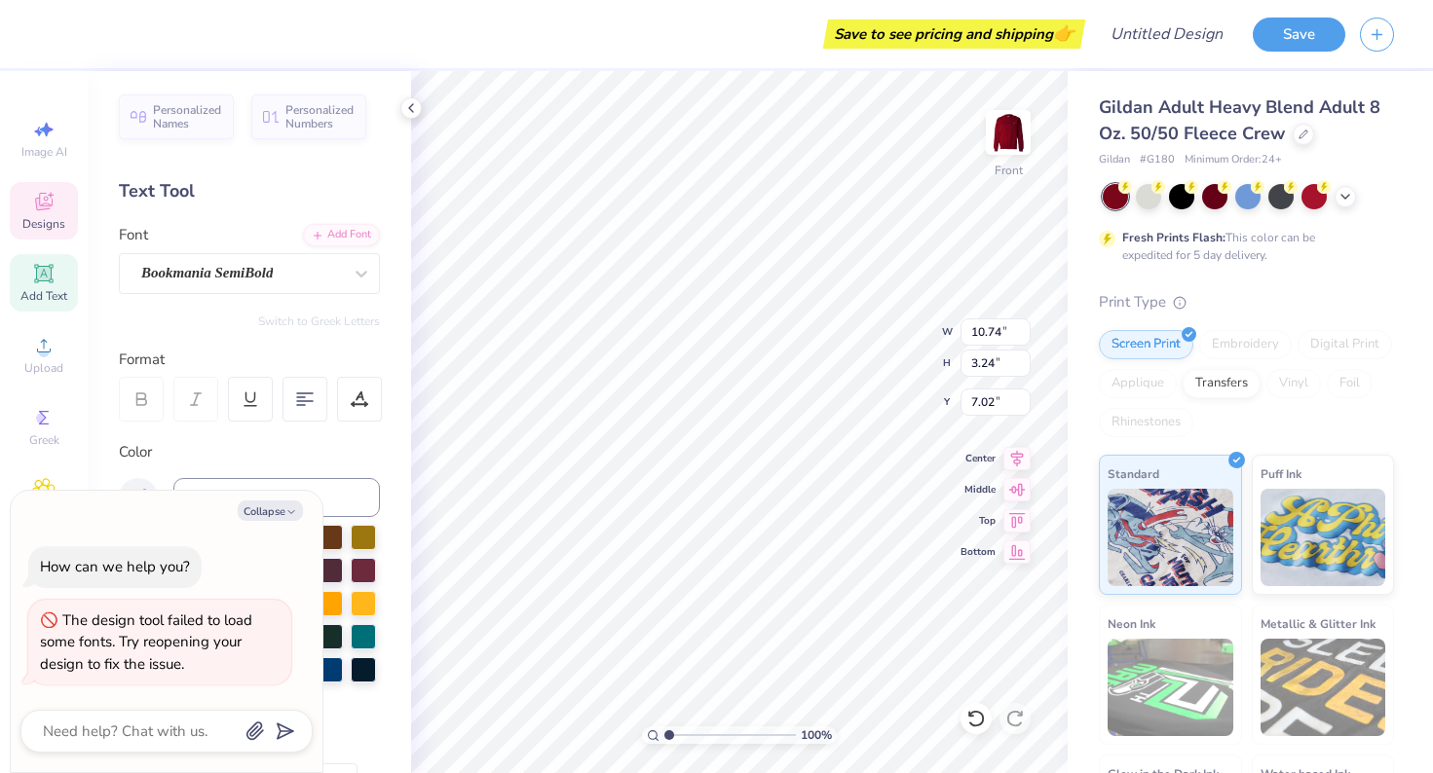
type textarea "x"
type textarea "Pro"
type textarea "x"
type textarea "Prov"
type textarea "x"
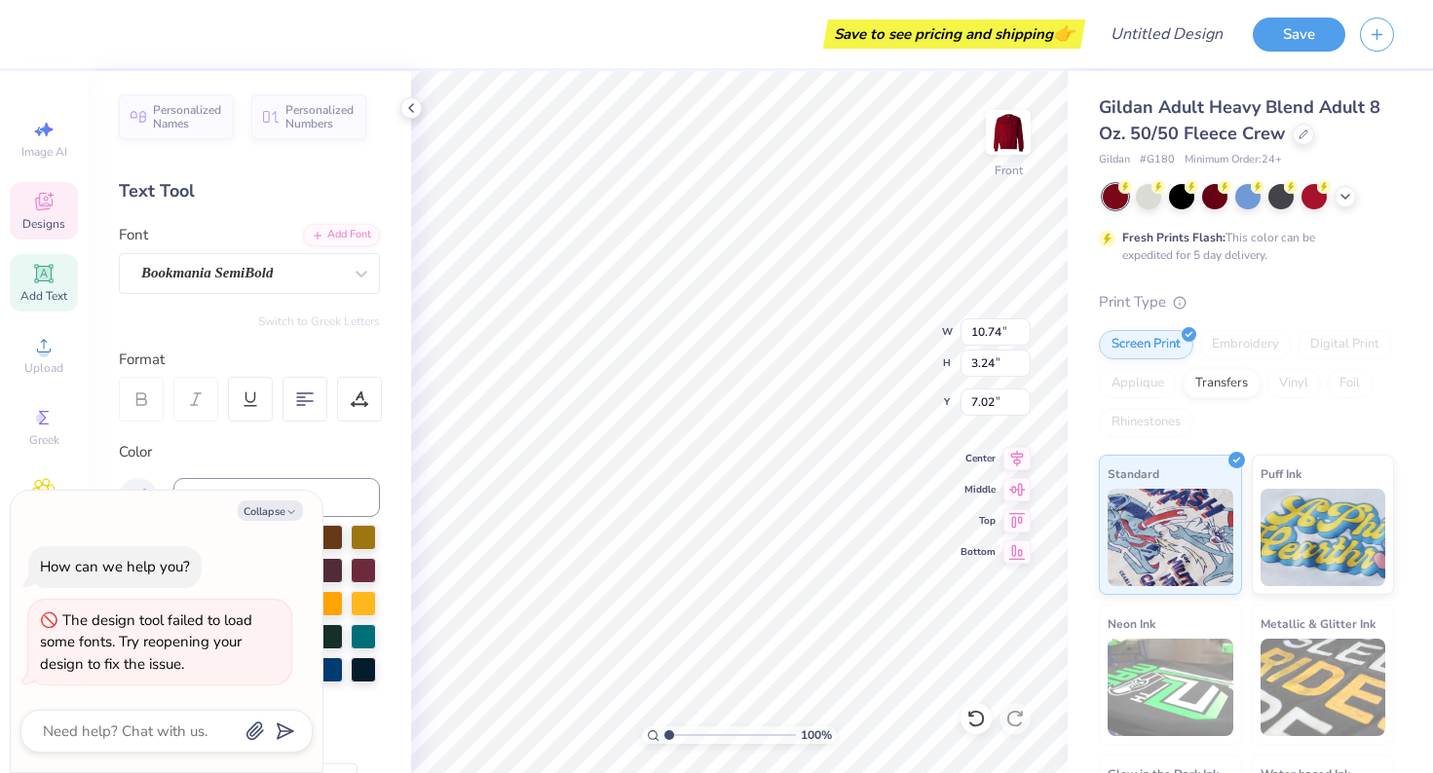
type textarea "Provi"
type textarea "x"
type textarea "Provid"
type textarea "x"
type textarea "Providi"
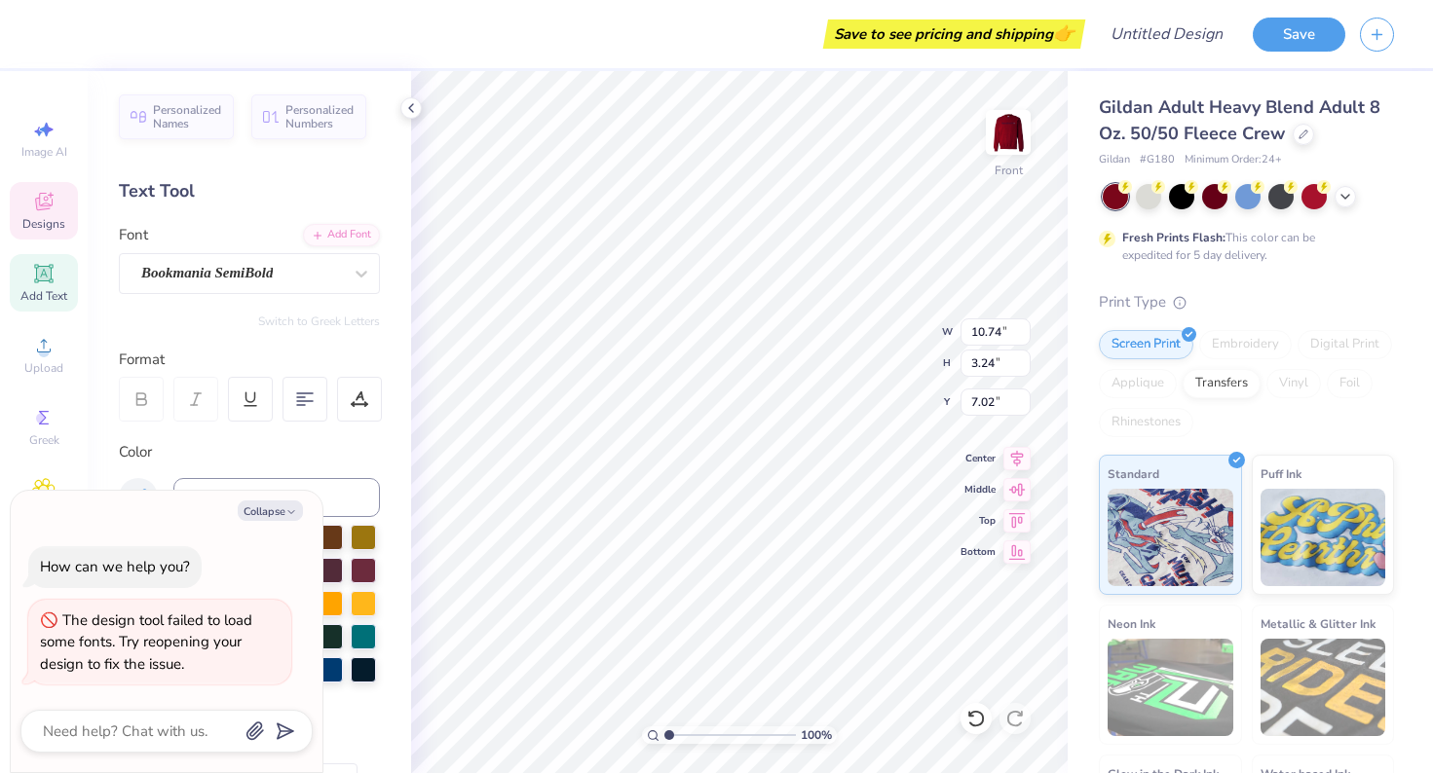
type textarea "x"
type textarea "Providin"
type textarea "x"
type textarea "Providing"
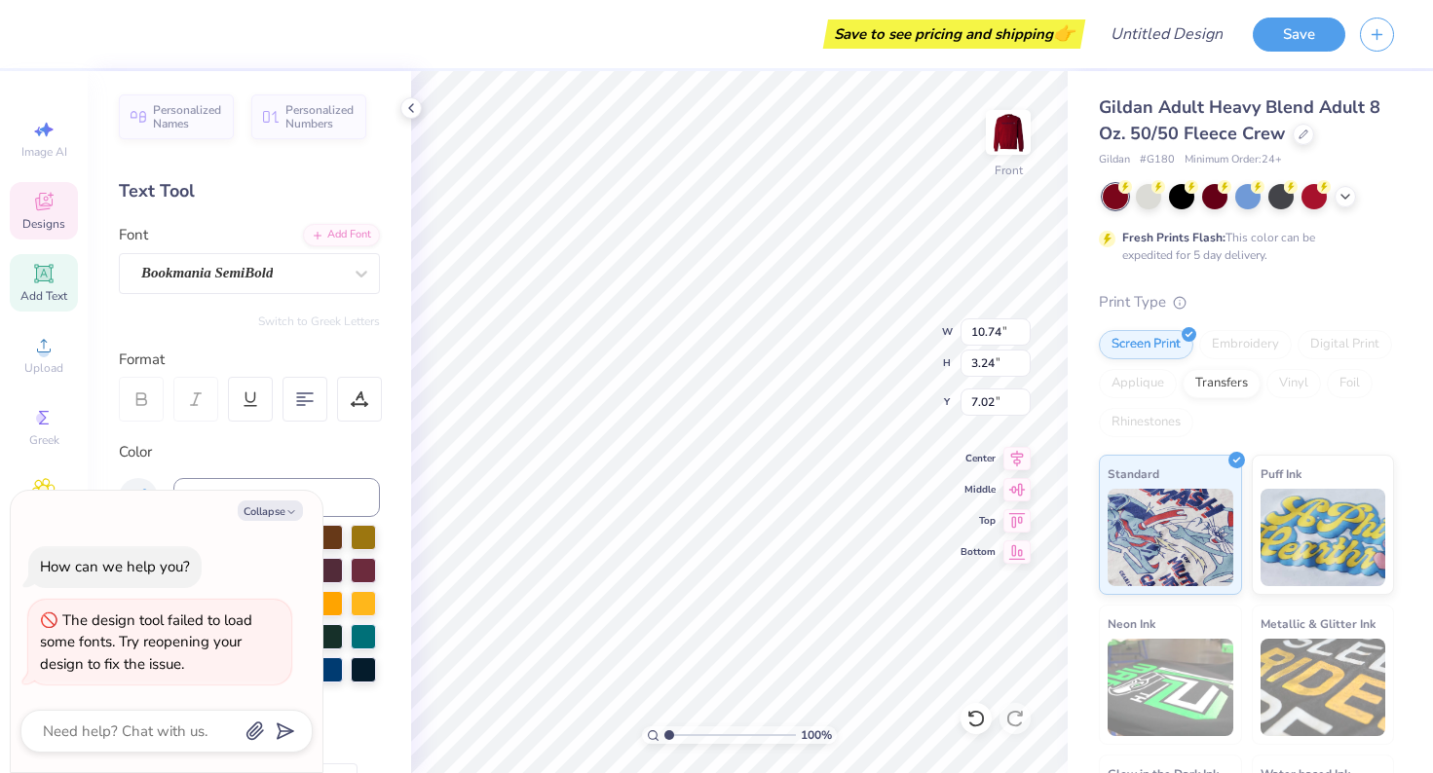
type textarea "x"
type input "14.61"
type input "2.64"
type input "3.68"
type textarea "x"
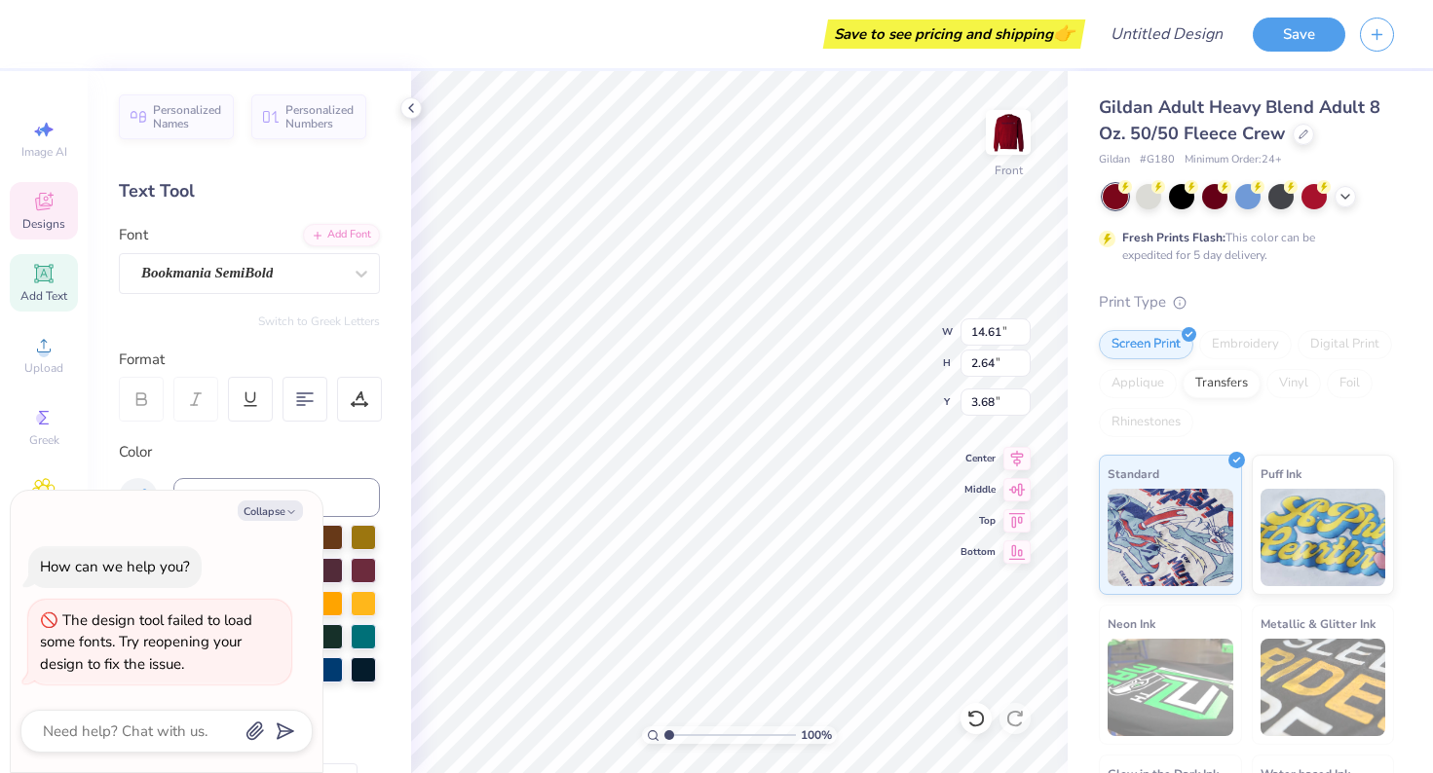
type input "2.81"
type input "2.07"
type input "7.09"
type textarea "x"
type input "10.95"
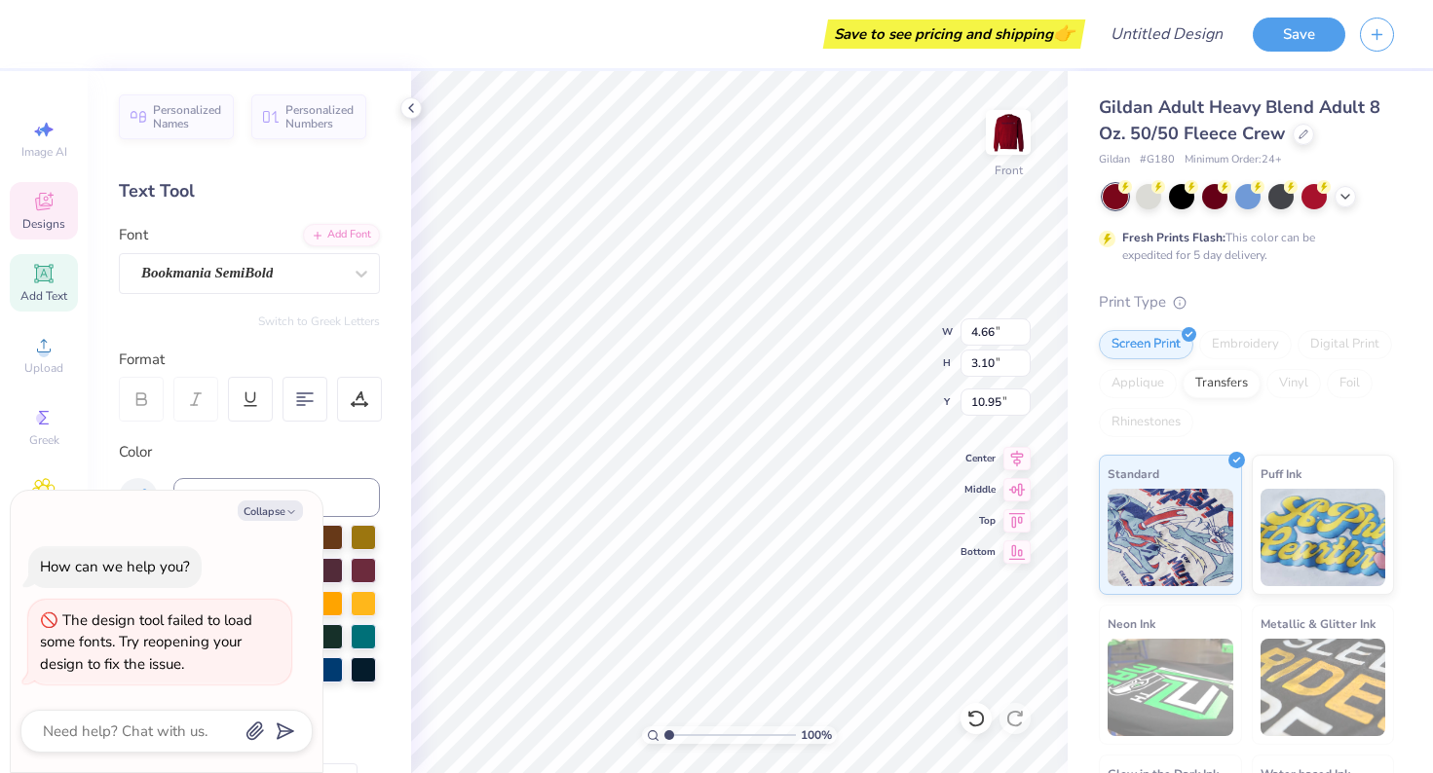
type textarea "x"
type textarea "A"
type textarea "x"
type textarea "Ai"
type textarea "x"
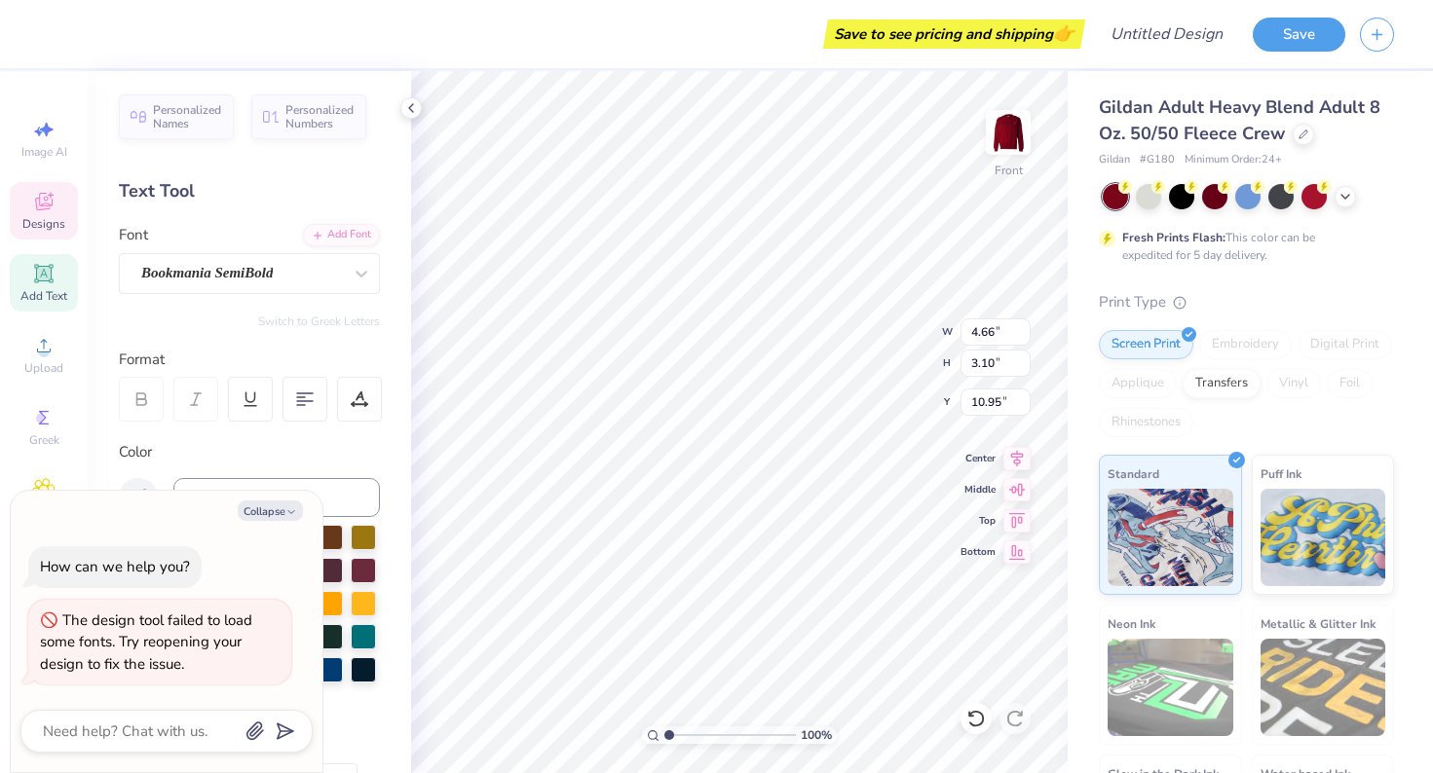
type textarea "Aid"
type textarea "x"
type input "14.61"
type input "3.02"
type input "7.12"
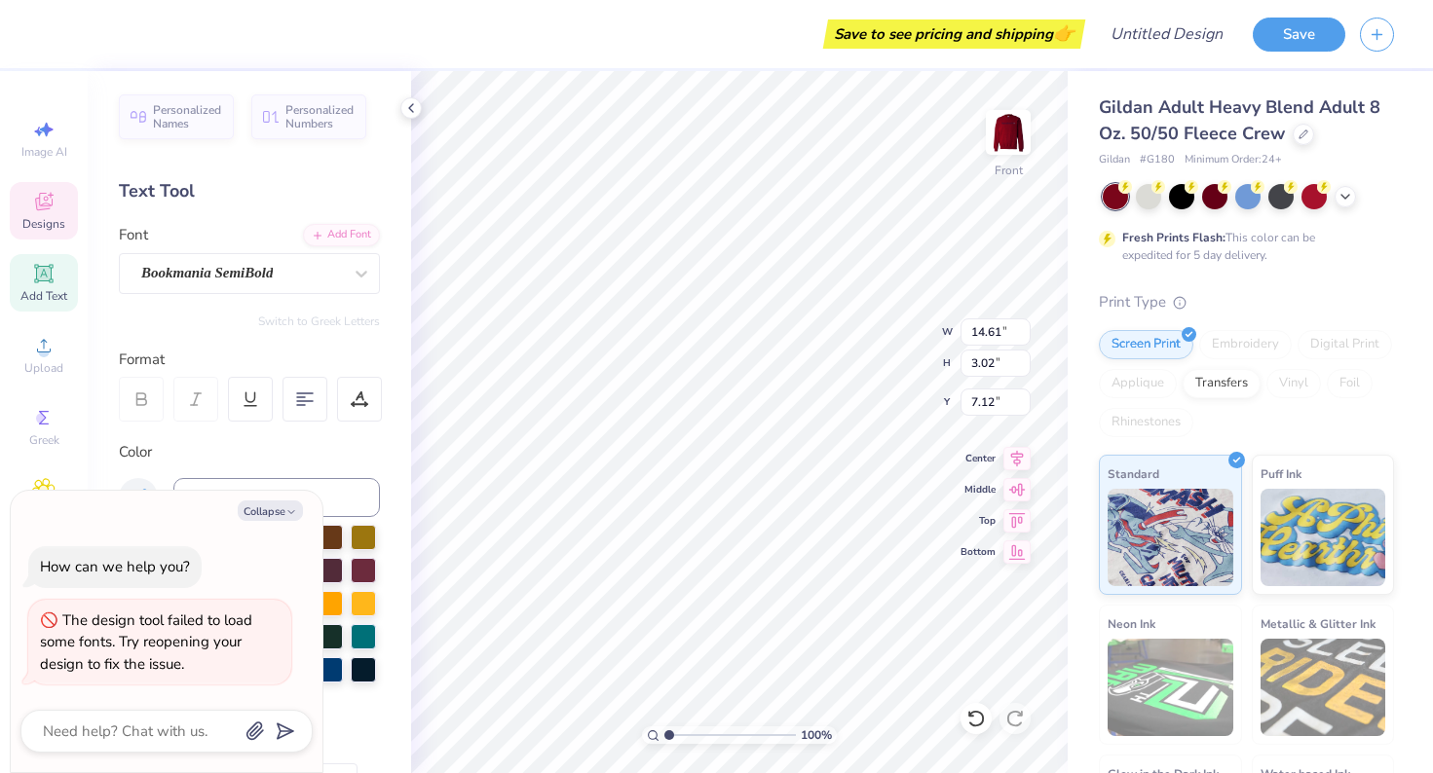
type textarea "x"
type input "2.81"
type input "2.07"
type input "10.95"
type textarea "x"
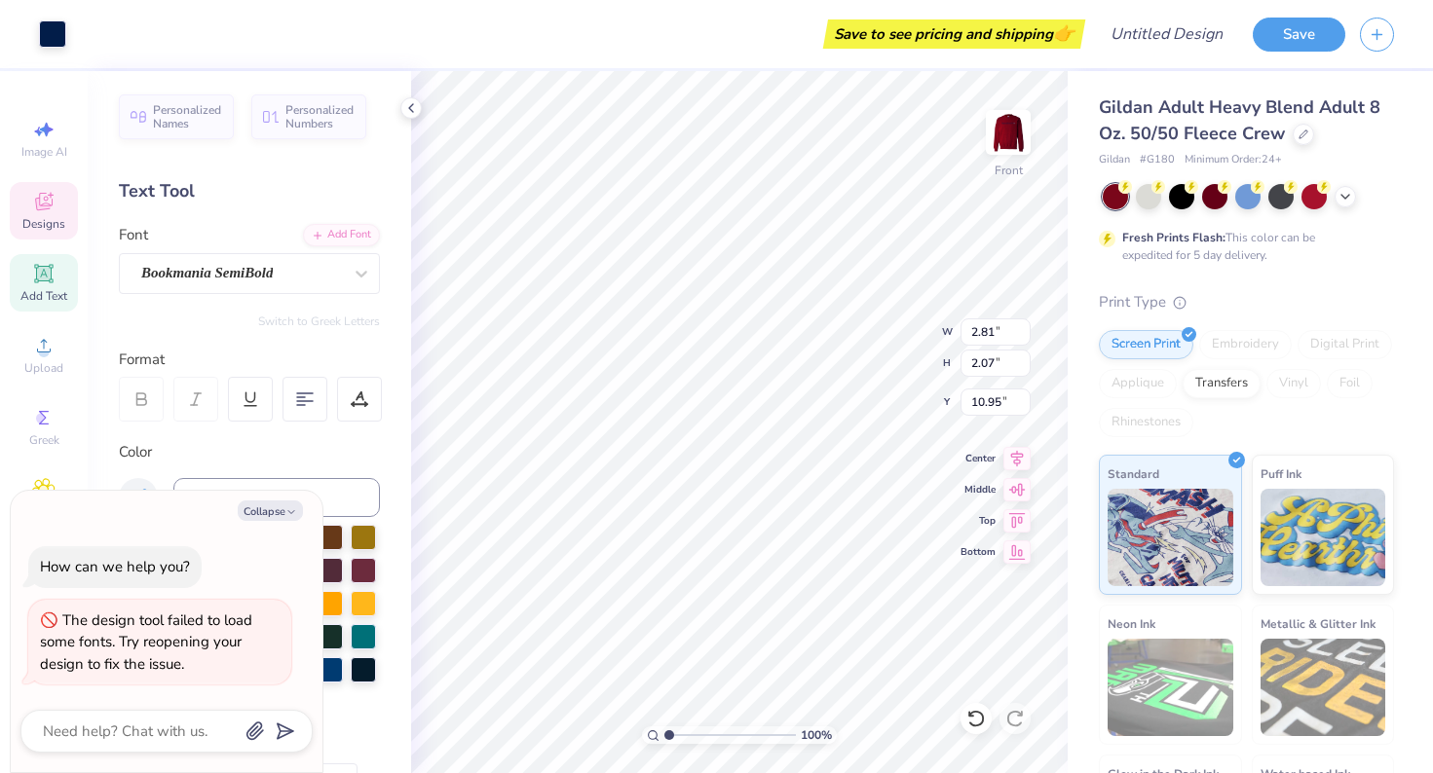
type input "10.88"
type textarea "x"
type input "10.83"
type textarea "x"
type input "14.61"
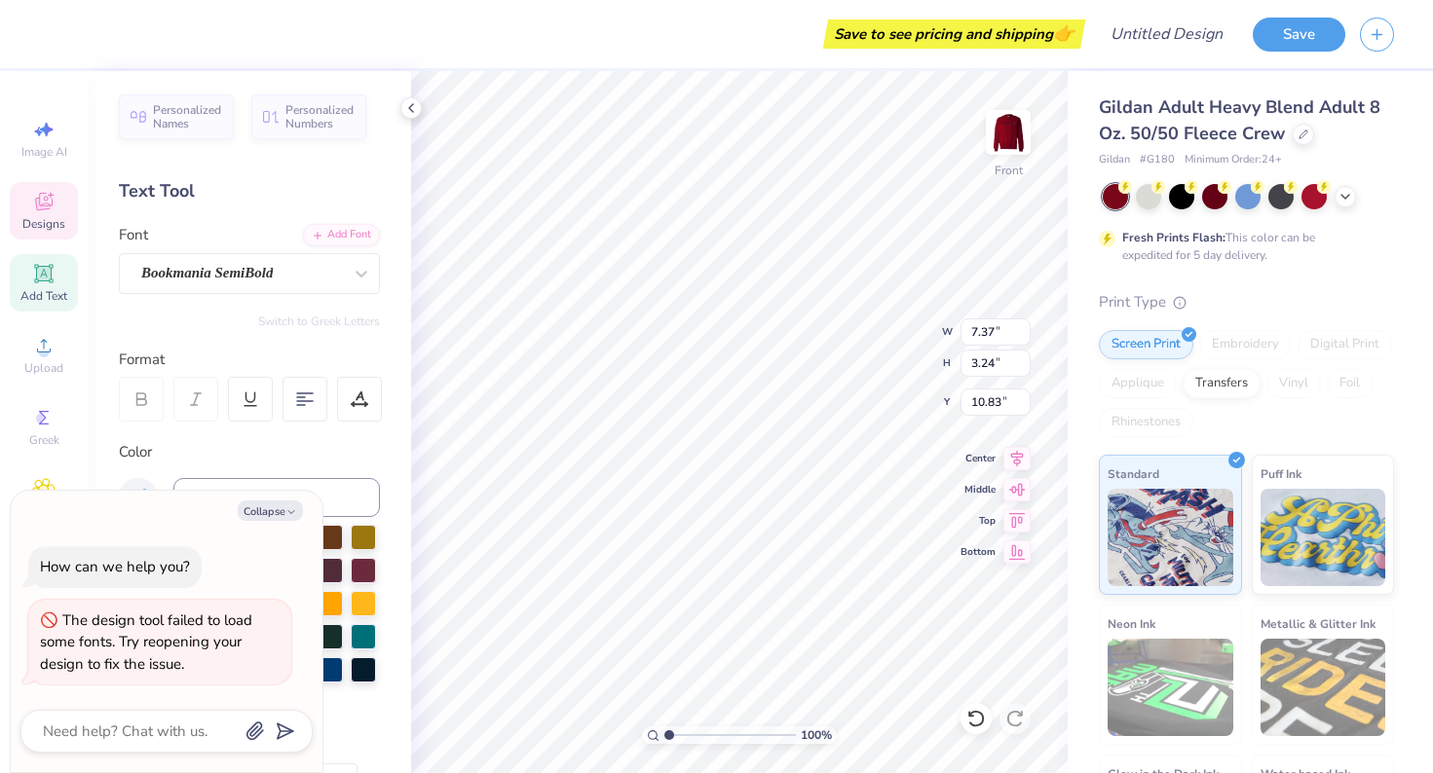
type input "3.02"
type input "7.12"
type textarea "x"
type input "7.81"
type textarea "x"
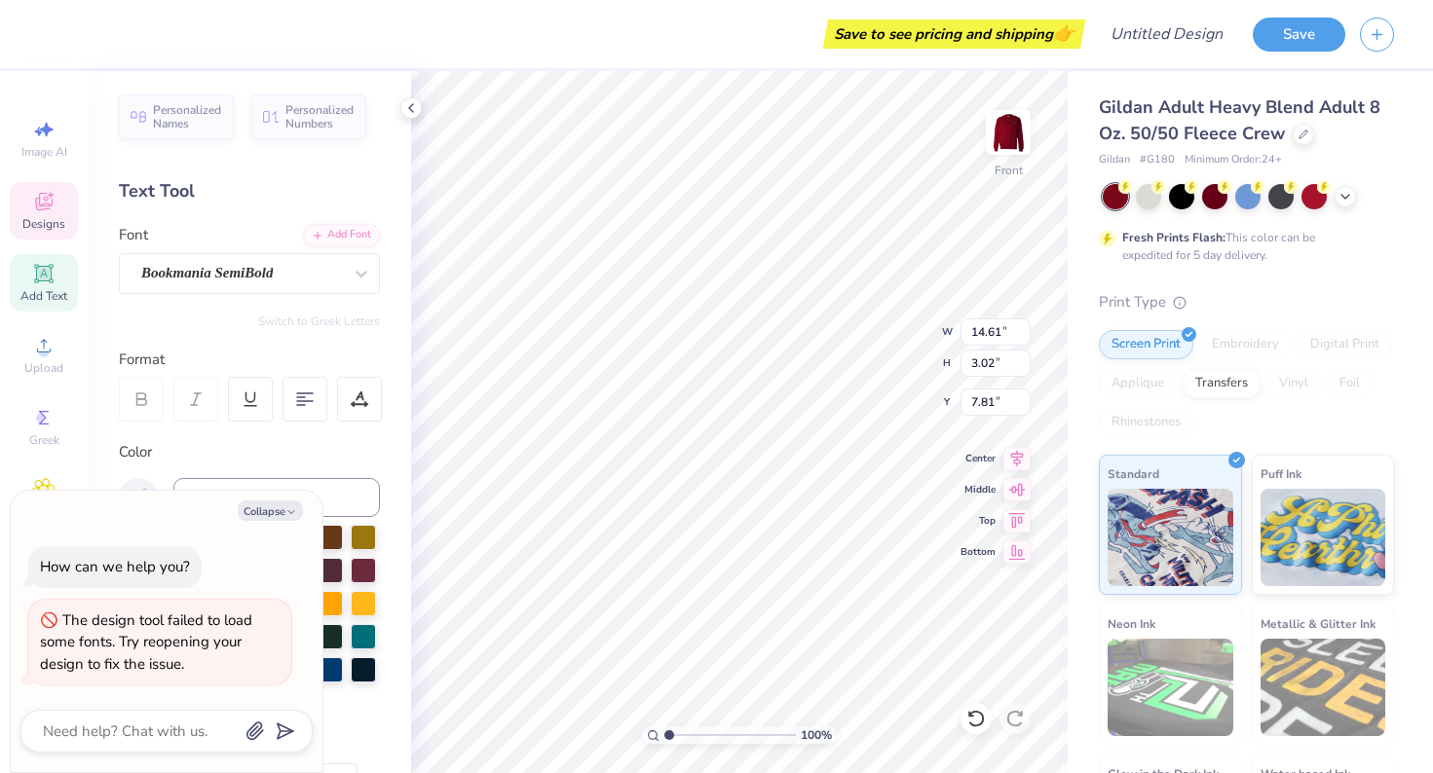
type input "2.64"
type input "3.68"
type textarea "x"
type input "4.70"
type textarea "x"
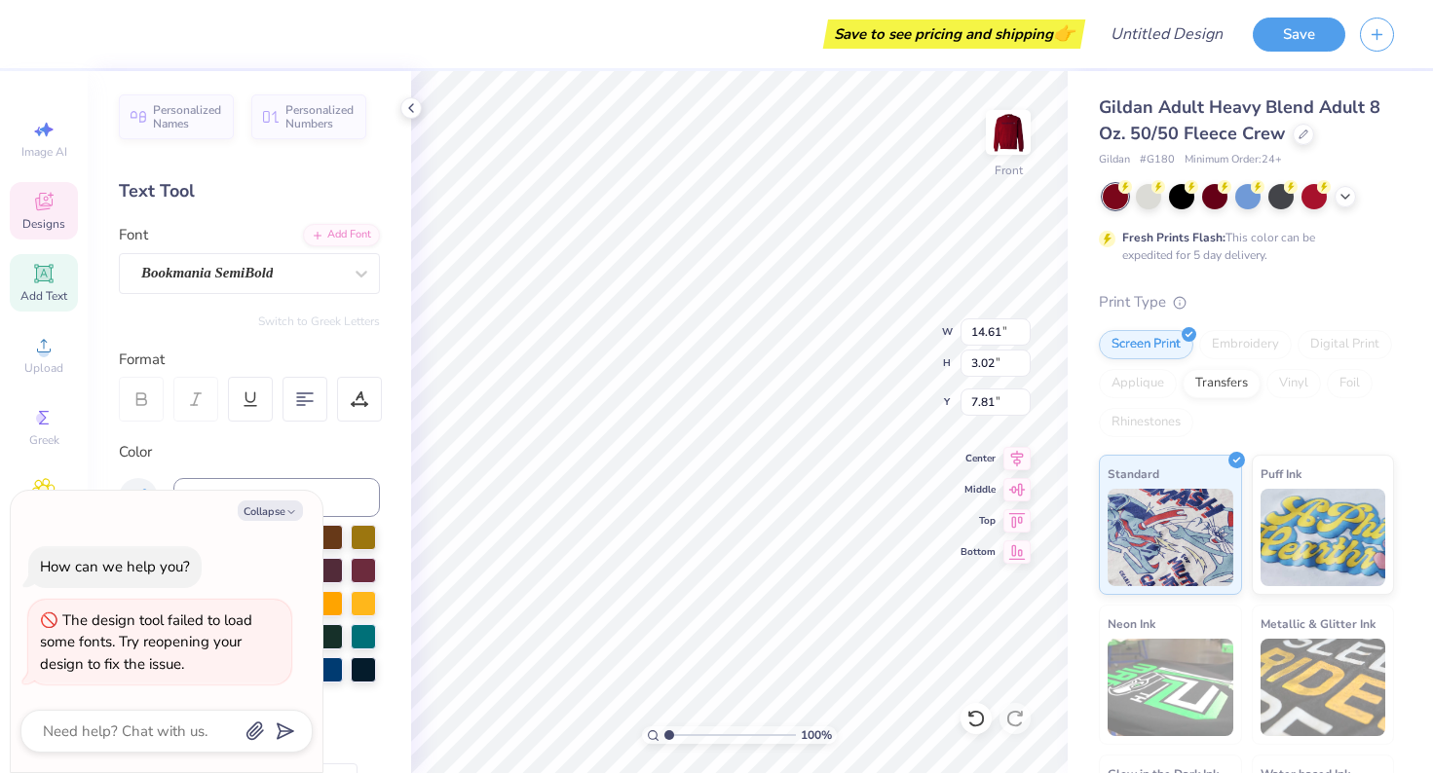
type input "8.18"
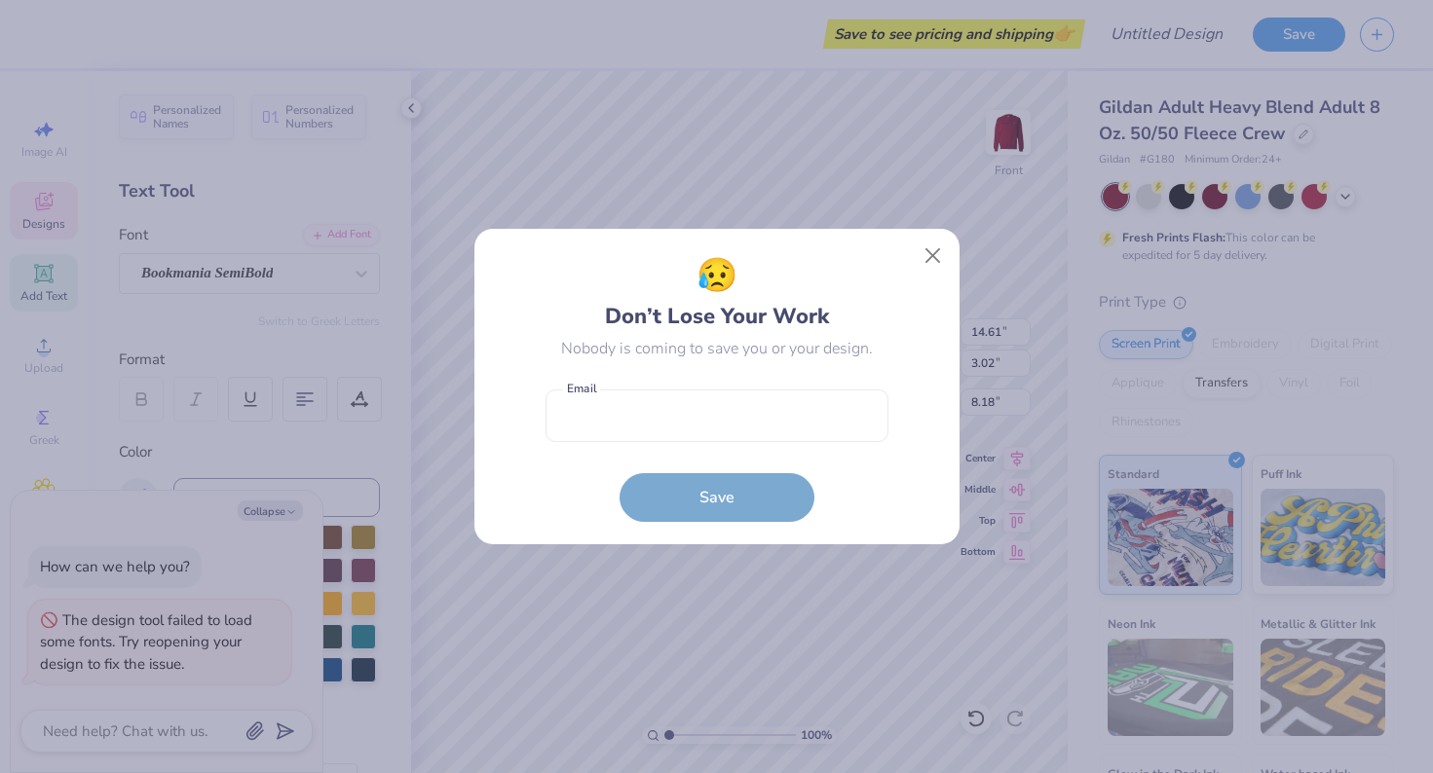
click at [824, 322] on body "Save to see pricing and shipping 👉 Design Title Save Image AI Designs Add Text …" at bounding box center [716, 386] width 1433 height 773
click at [939, 259] on button "Close" at bounding box center [931, 256] width 37 height 37
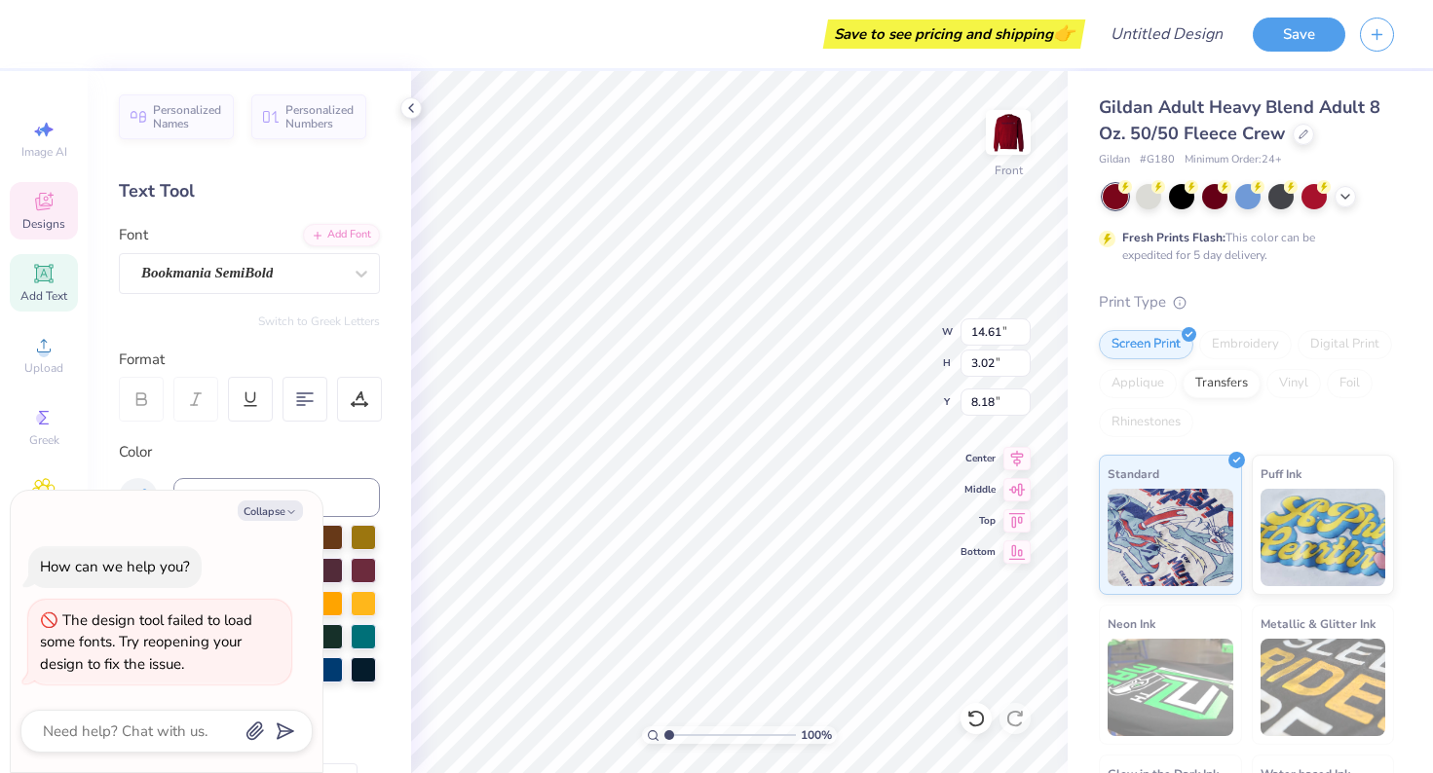
type textarea "x"
type input "2.64"
type input "4.70"
type textarea "x"
type input "5.10"
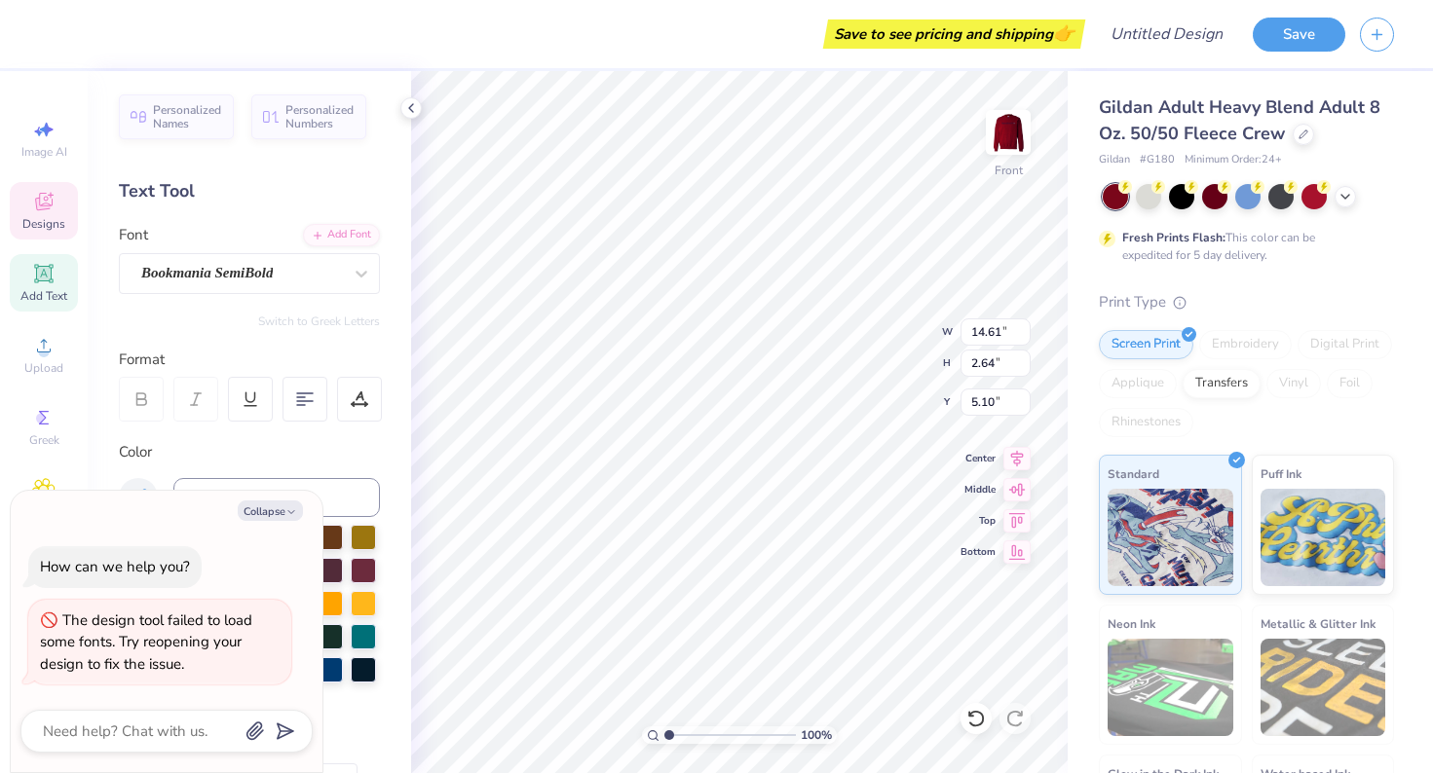
type textarea "x"
type input "7.37"
type input "3.24"
type input "10.83"
type textarea "x"
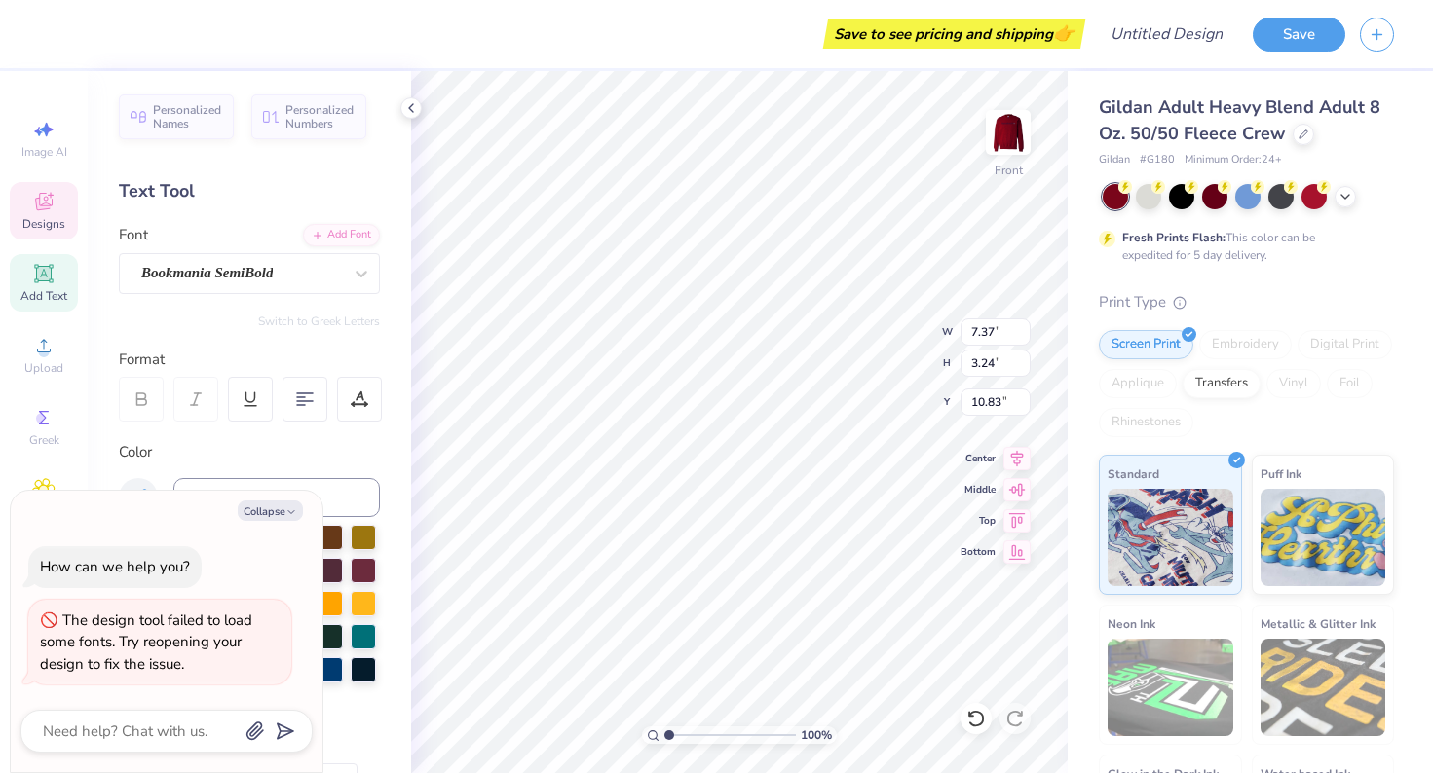
type input "3.07"
type input "1.07"
type input "12.45"
type textarea "x"
type input "15.59"
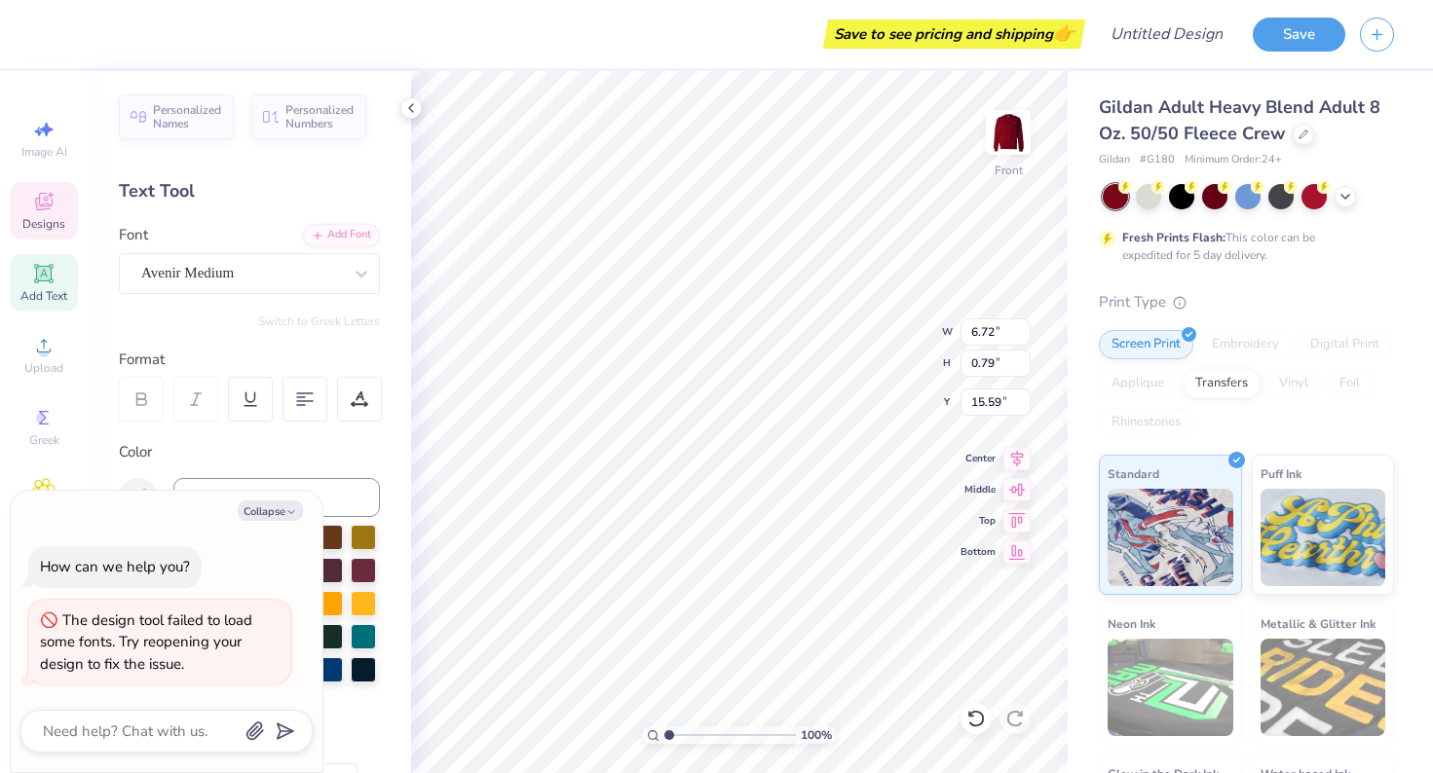
type textarea "x"
type input "7.37"
type input "3.24"
type input "10.83"
type textarea "x"
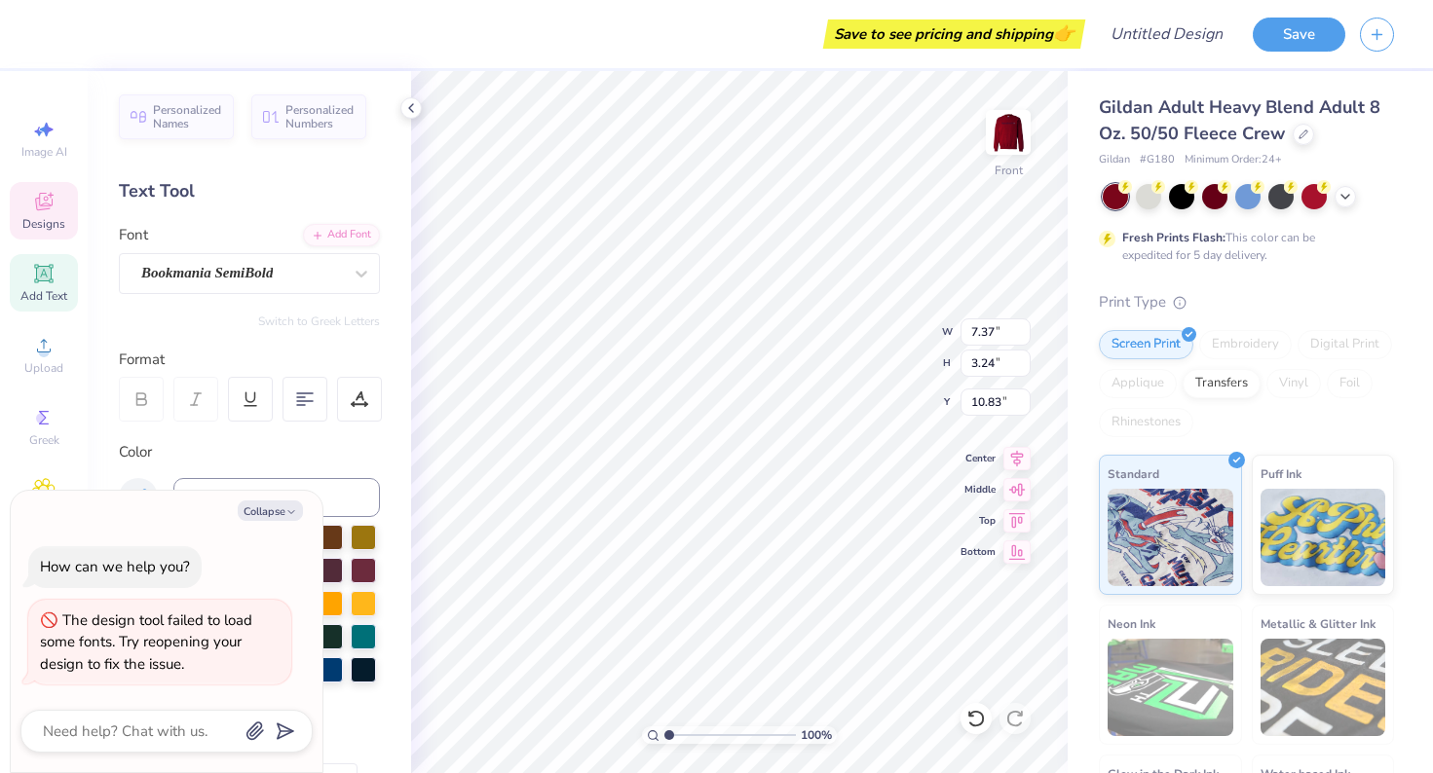
type input "10.92"
click at [40, 353] on icon at bounding box center [44, 346] width 14 height 14
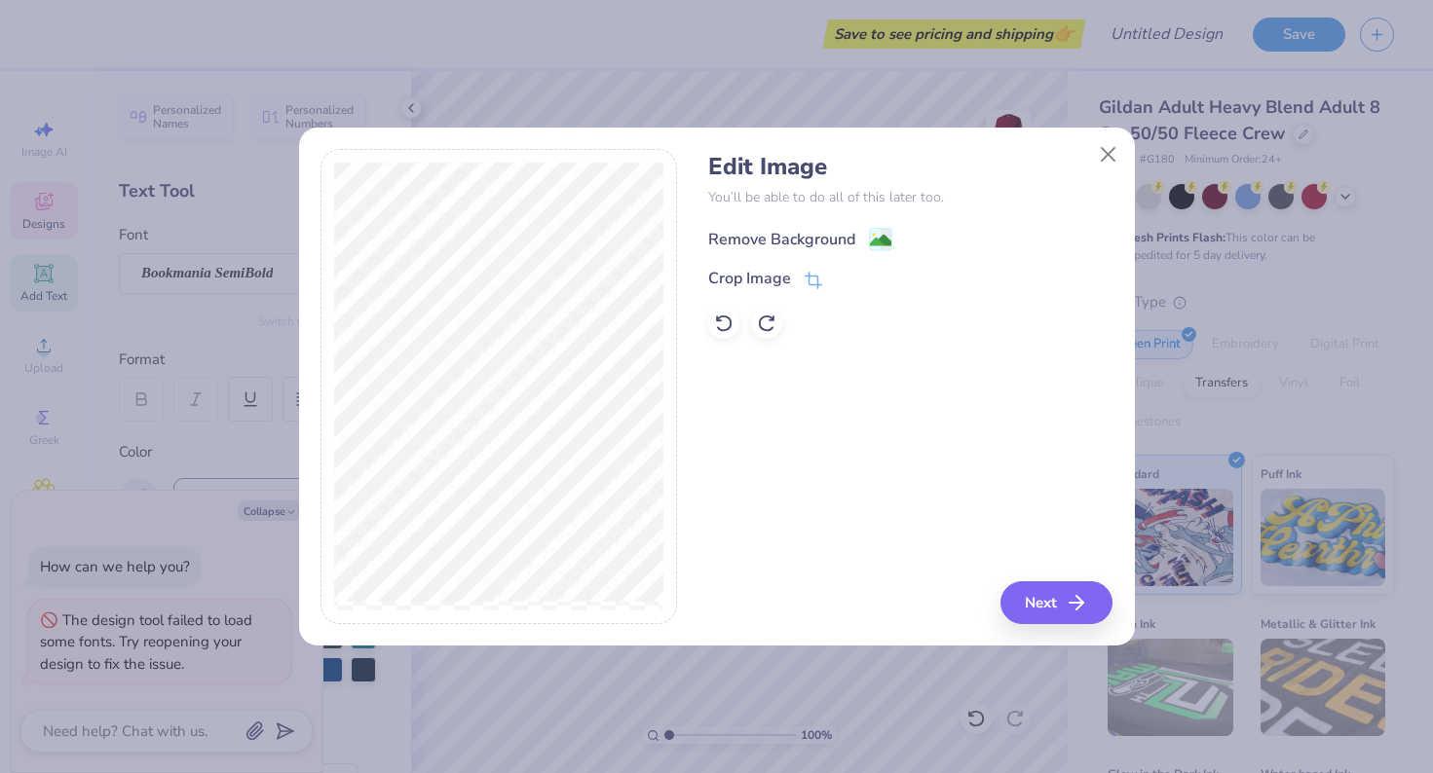
click at [821, 239] on div "Remove Background" at bounding box center [781, 239] width 147 height 23
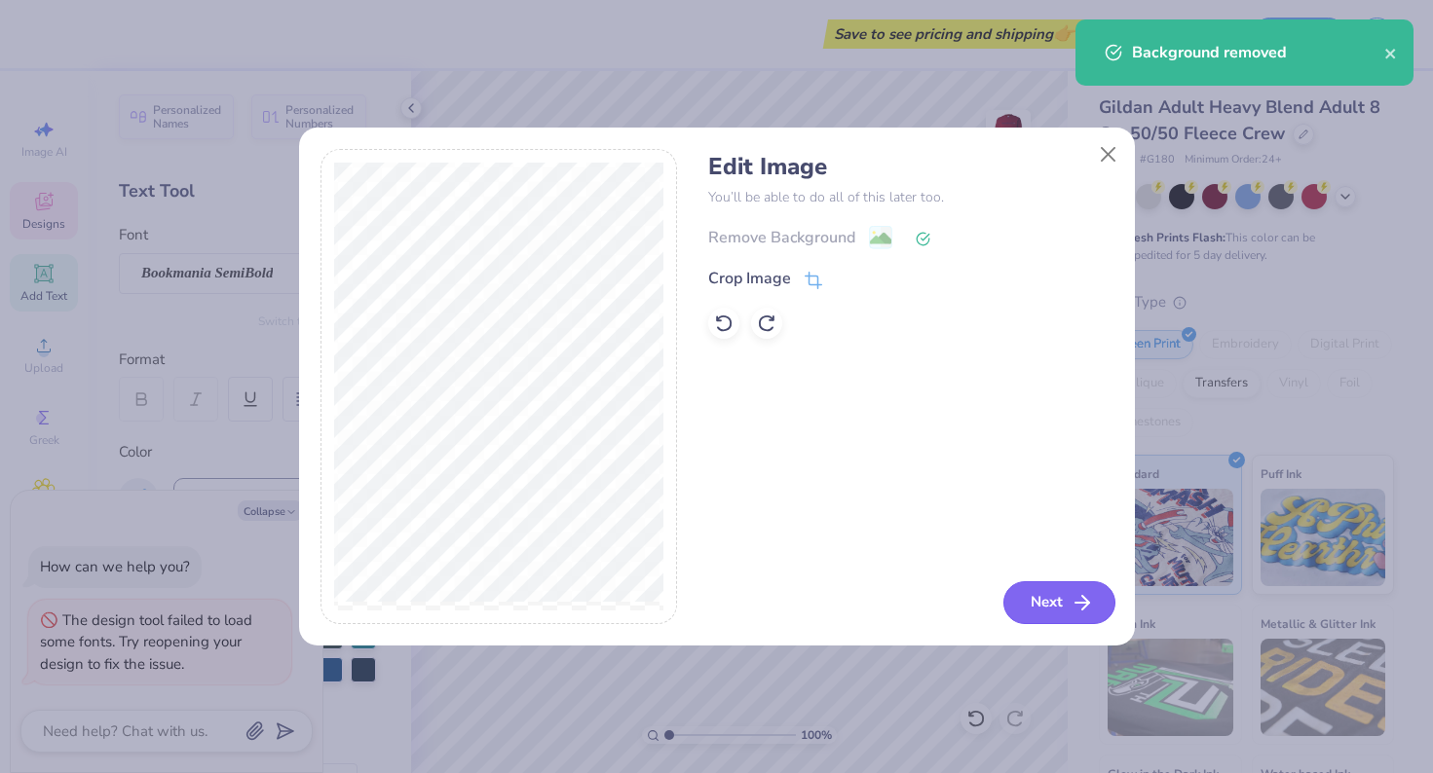
click at [1091, 597] on icon "button" at bounding box center [1081, 602] width 23 height 23
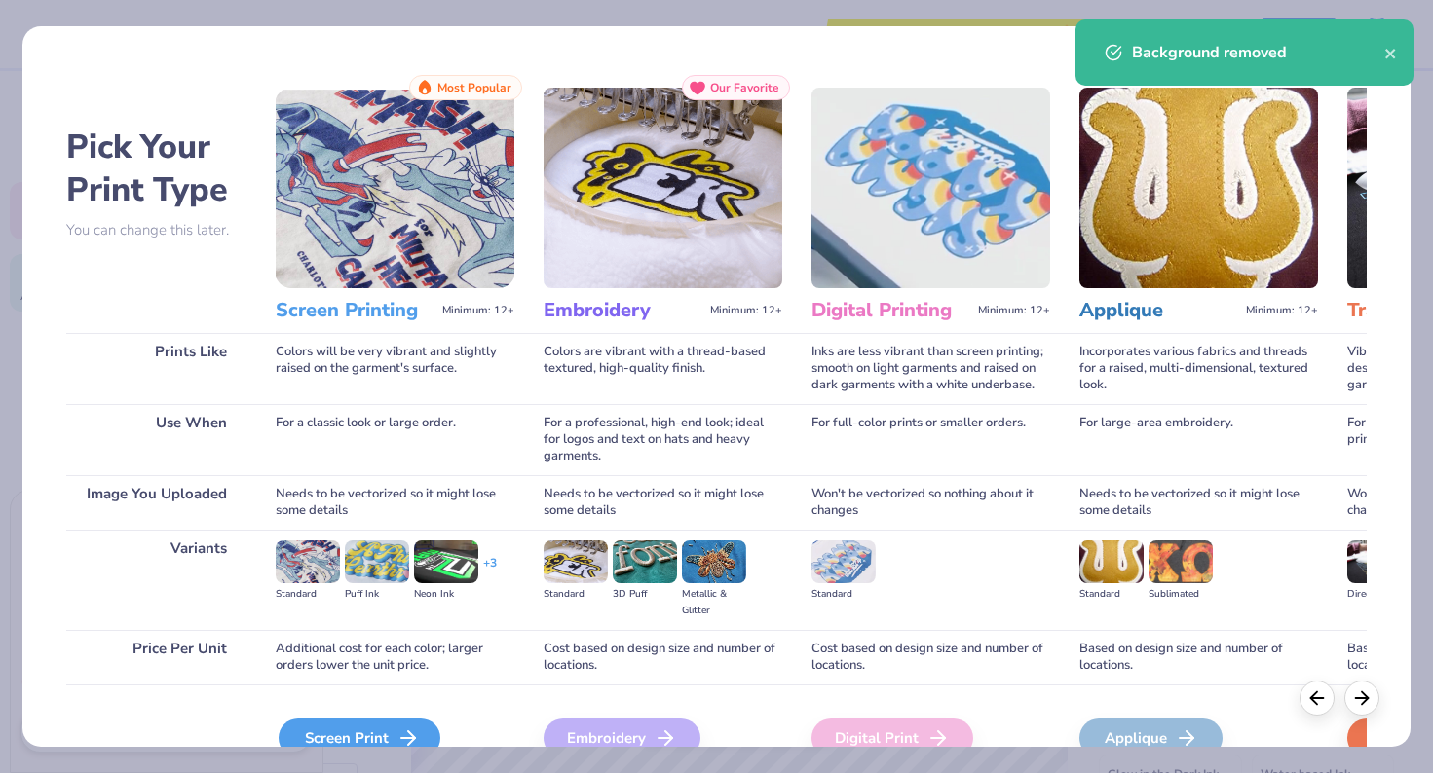
click at [380, 727] on div "Screen Print" at bounding box center [360, 738] width 162 height 39
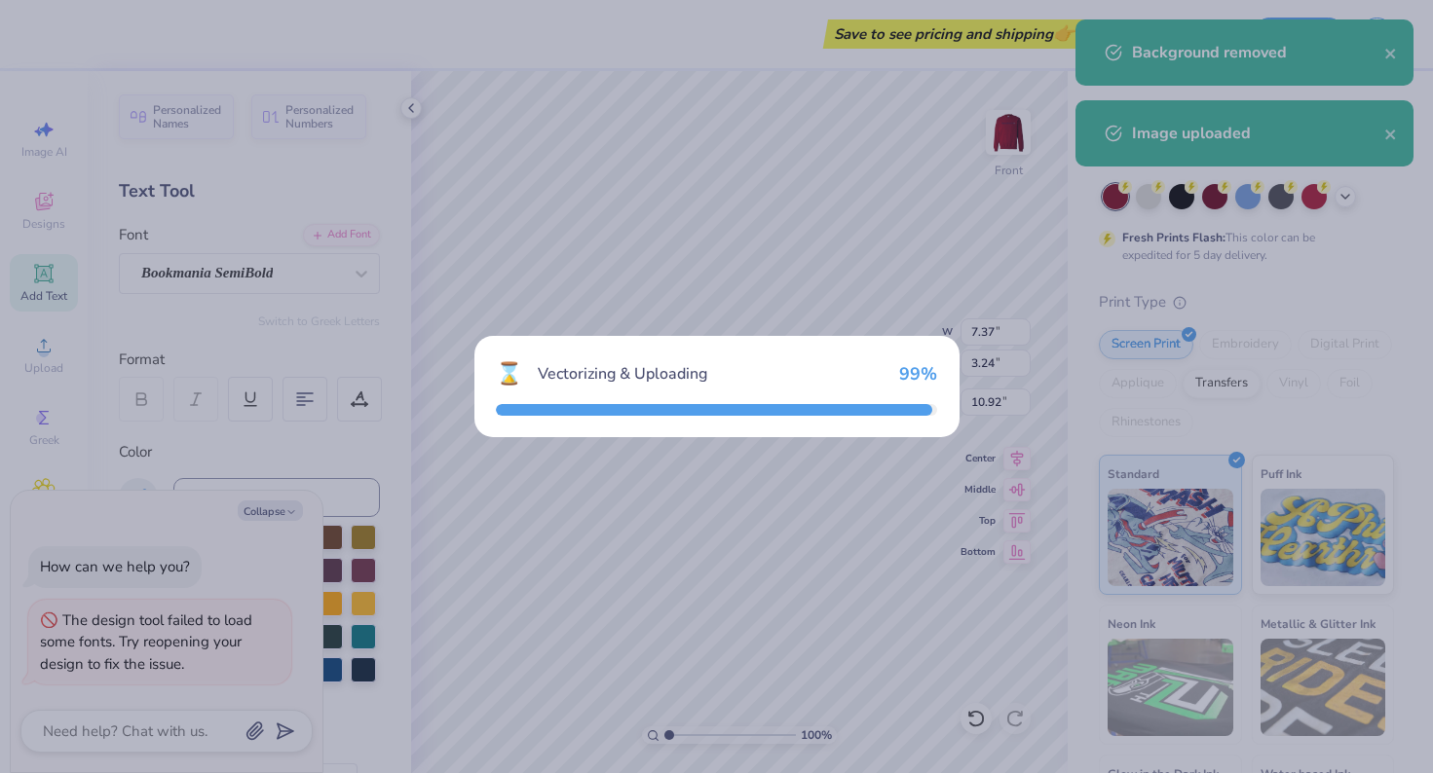
type textarea "x"
type input "14.61"
type input "14.66"
type input "5.92"
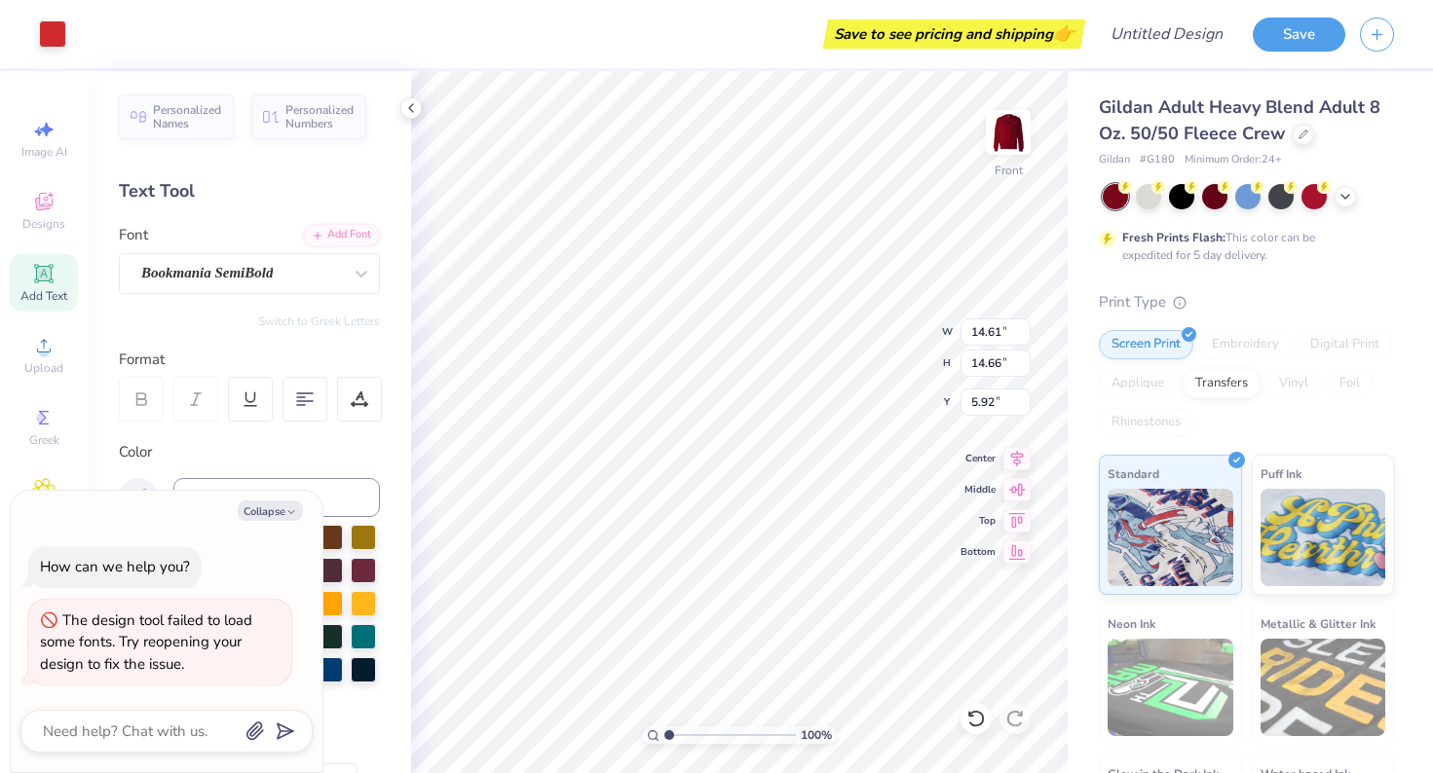
type textarea "x"
type input "5.34"
type input "5.35"
type input "15.23"
type textarea "x"
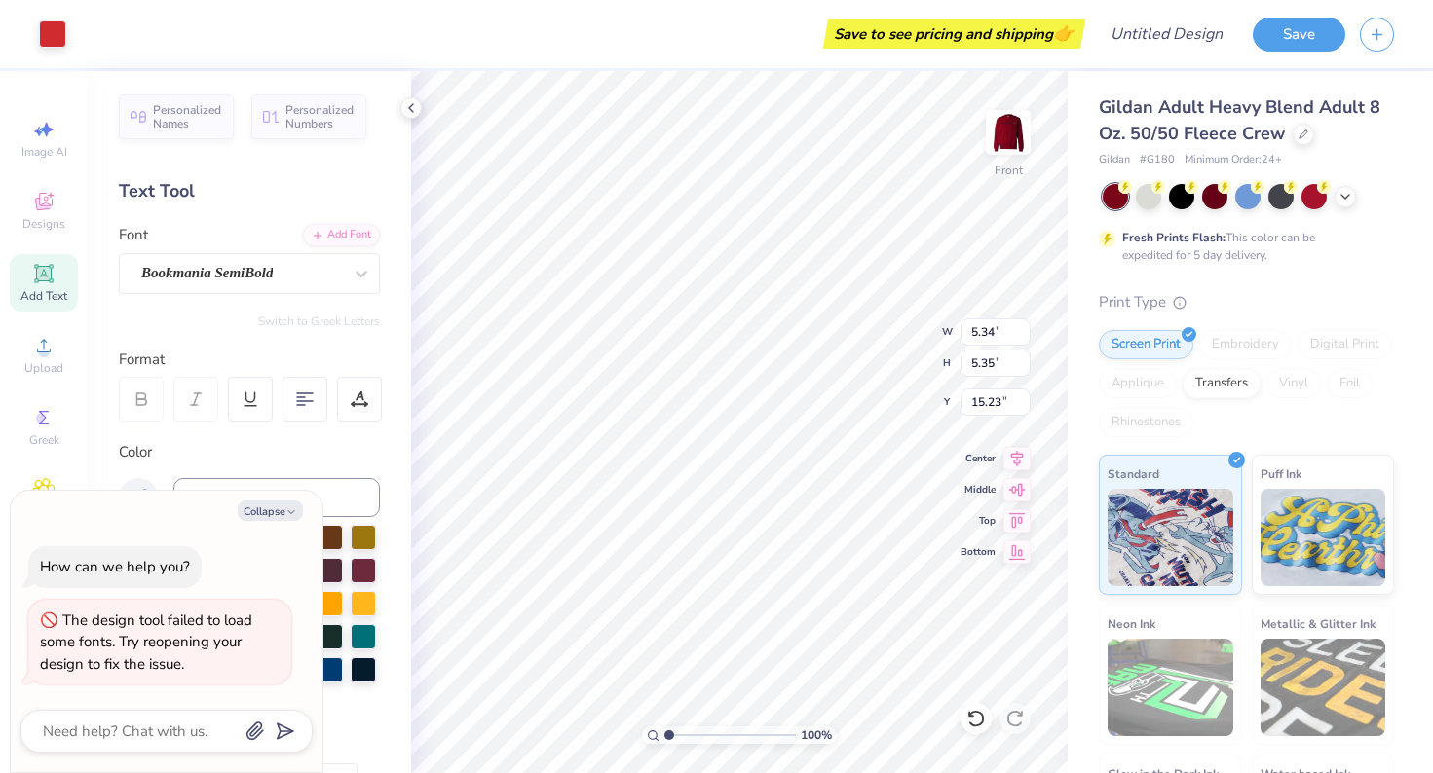
type input "10.92"
type textarea "x"
type input "4.83"
type input "4.85"
type input "11.43"
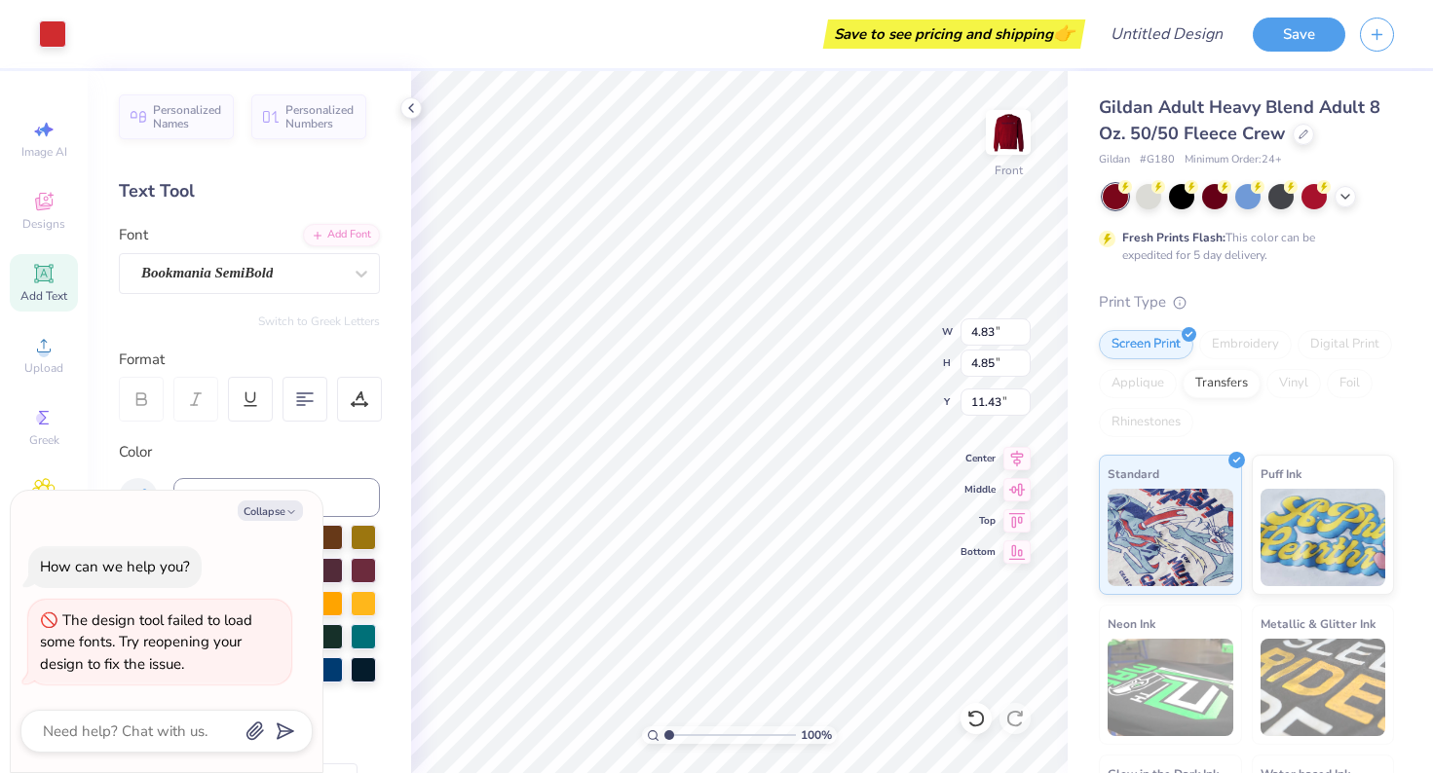
type textarea "x"
type input "10.83"
type textarea "x"
type input "11.20"
type textarea "x"
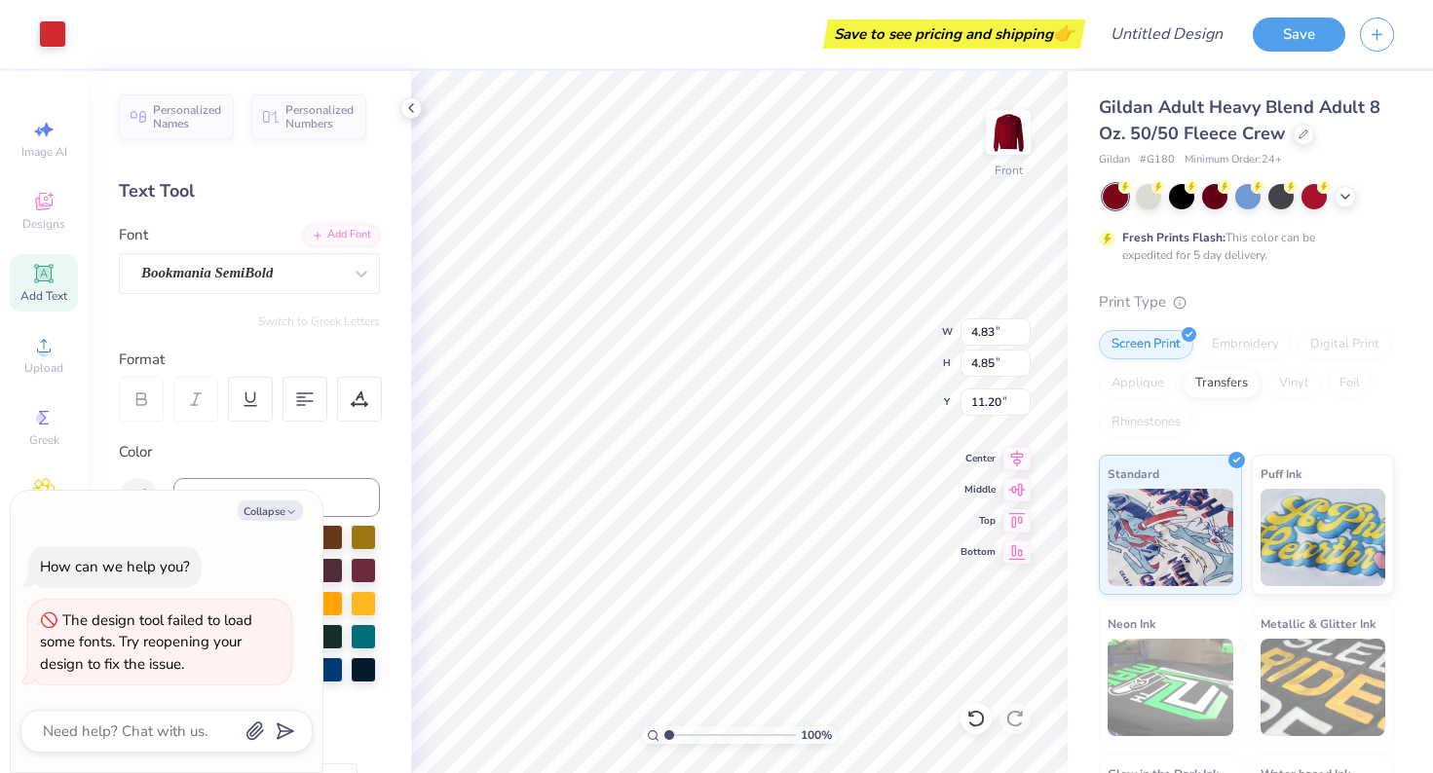
type input "7.37"
type input "3.24"
type input "10.92"
type textarea "x"
type input "12.01"
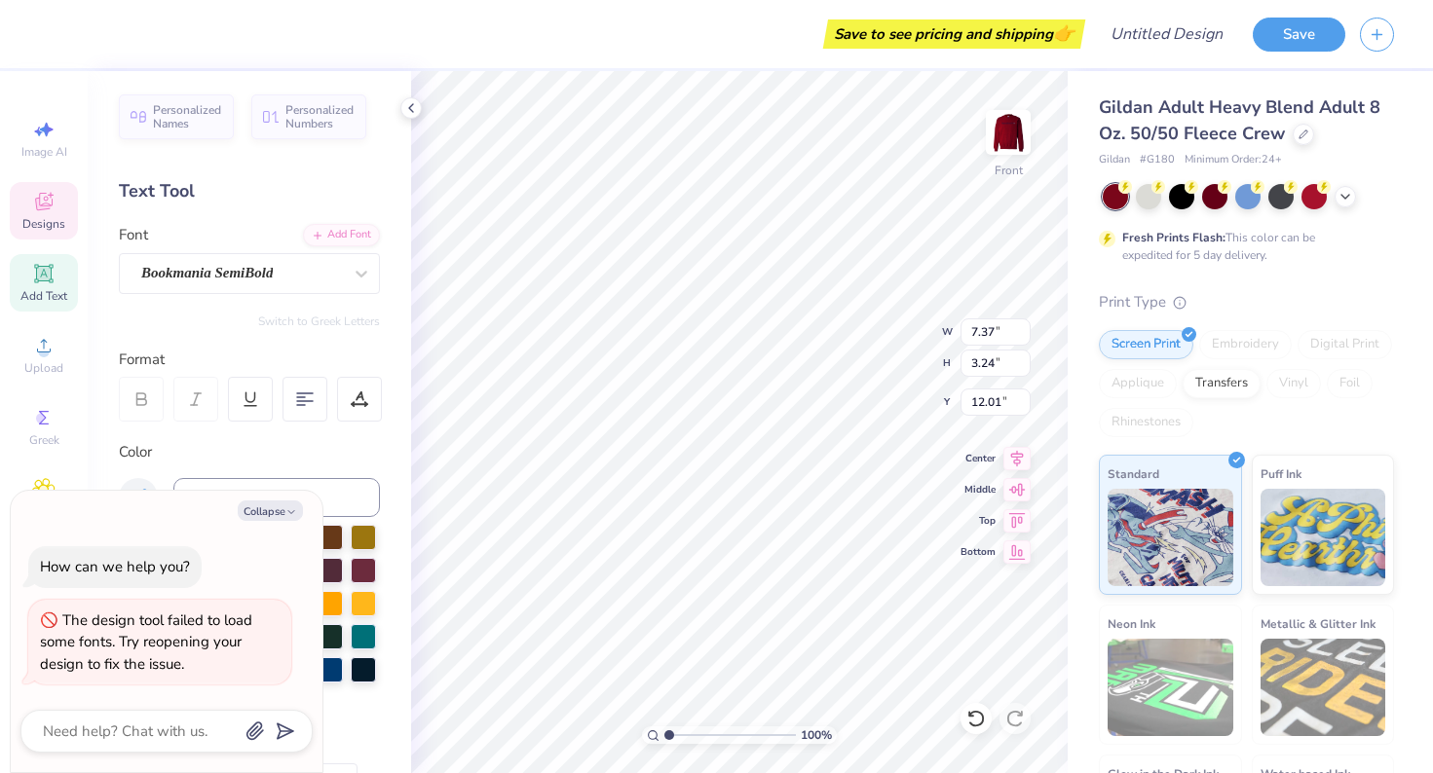
type textarea "x"
type input "14.61"
type input "3.02"
type input "8.18"
type textarea "x"
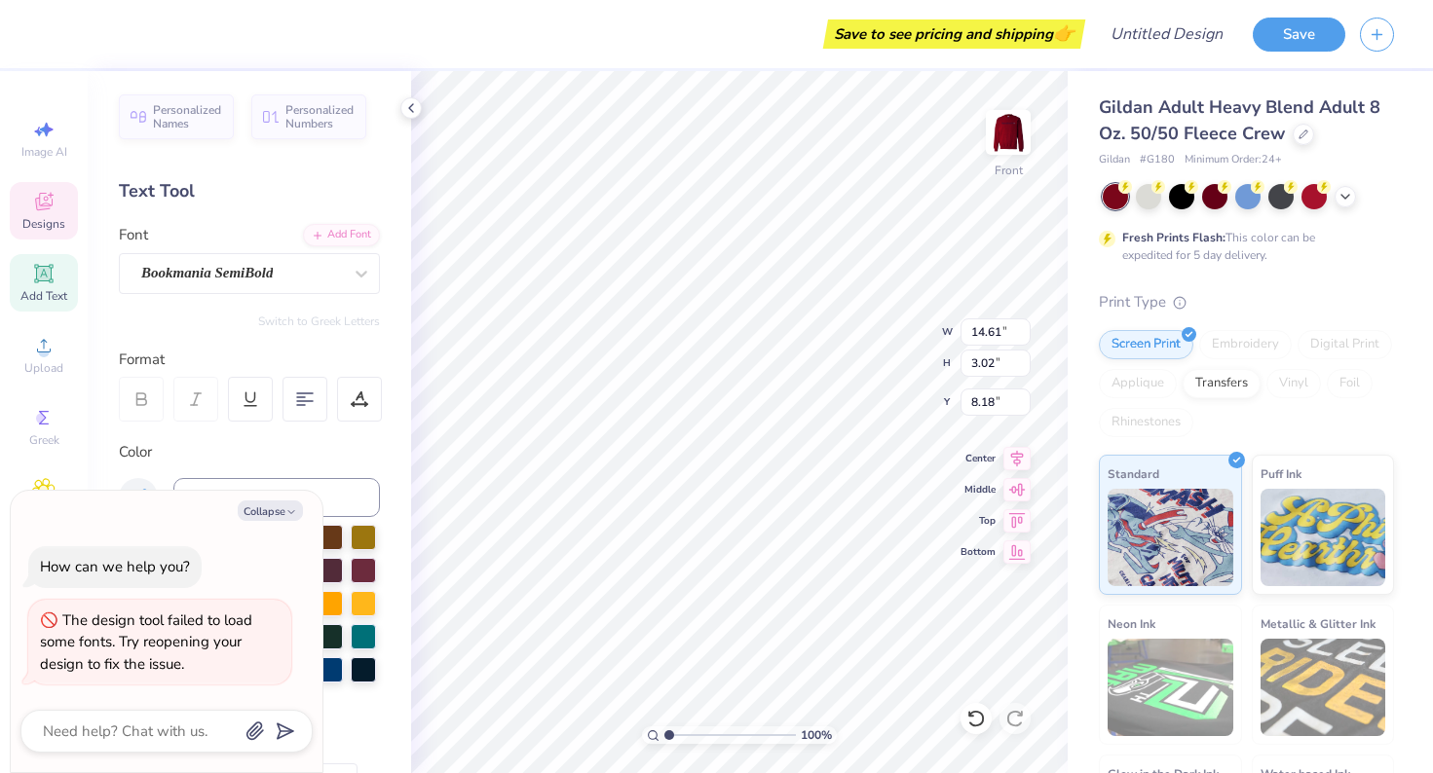
type input "7.37"
type input "3.24"
type input "12.01"
type textarea "x"
type input "11.20"
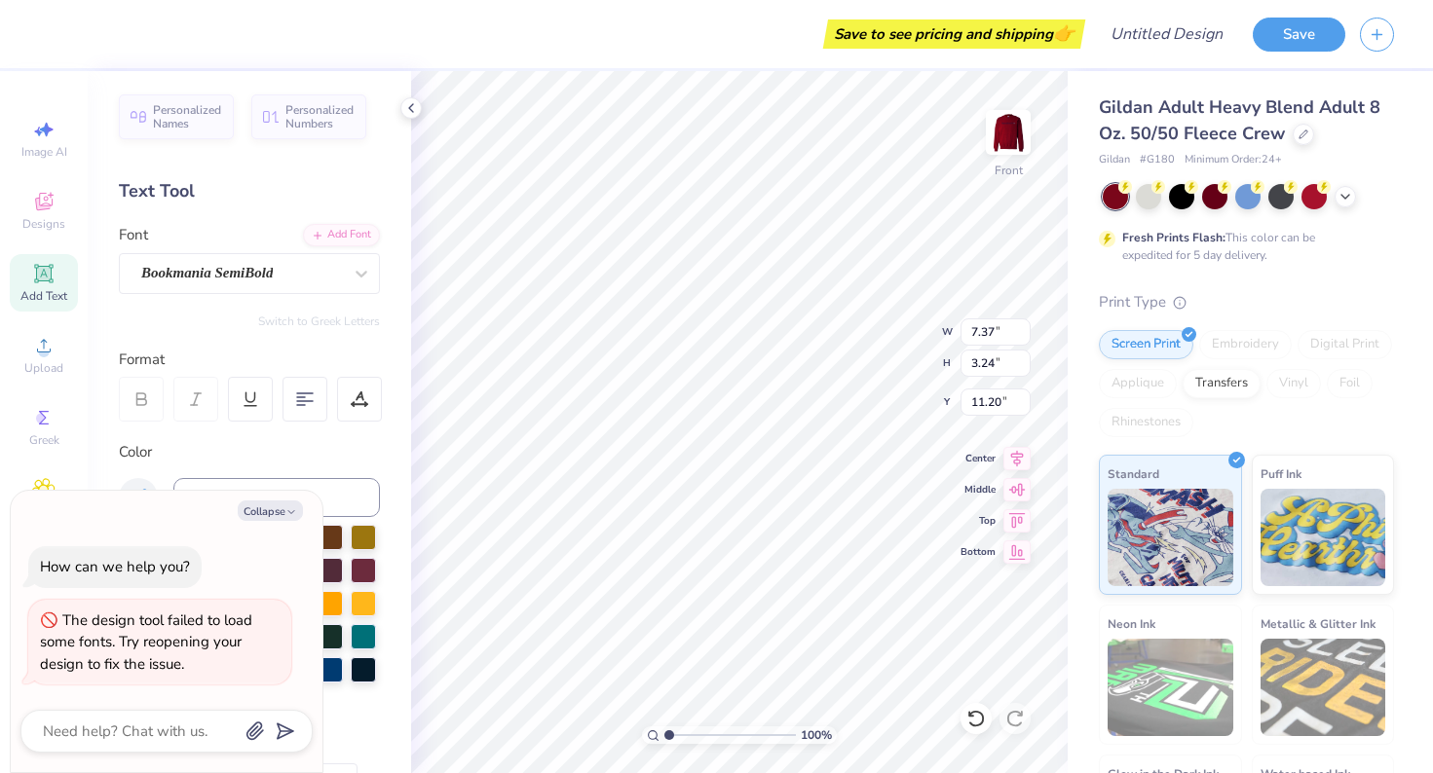
type textarea "x"
type input "4.83"
type input "4.85"
type textarea "x"
type input "3.86"
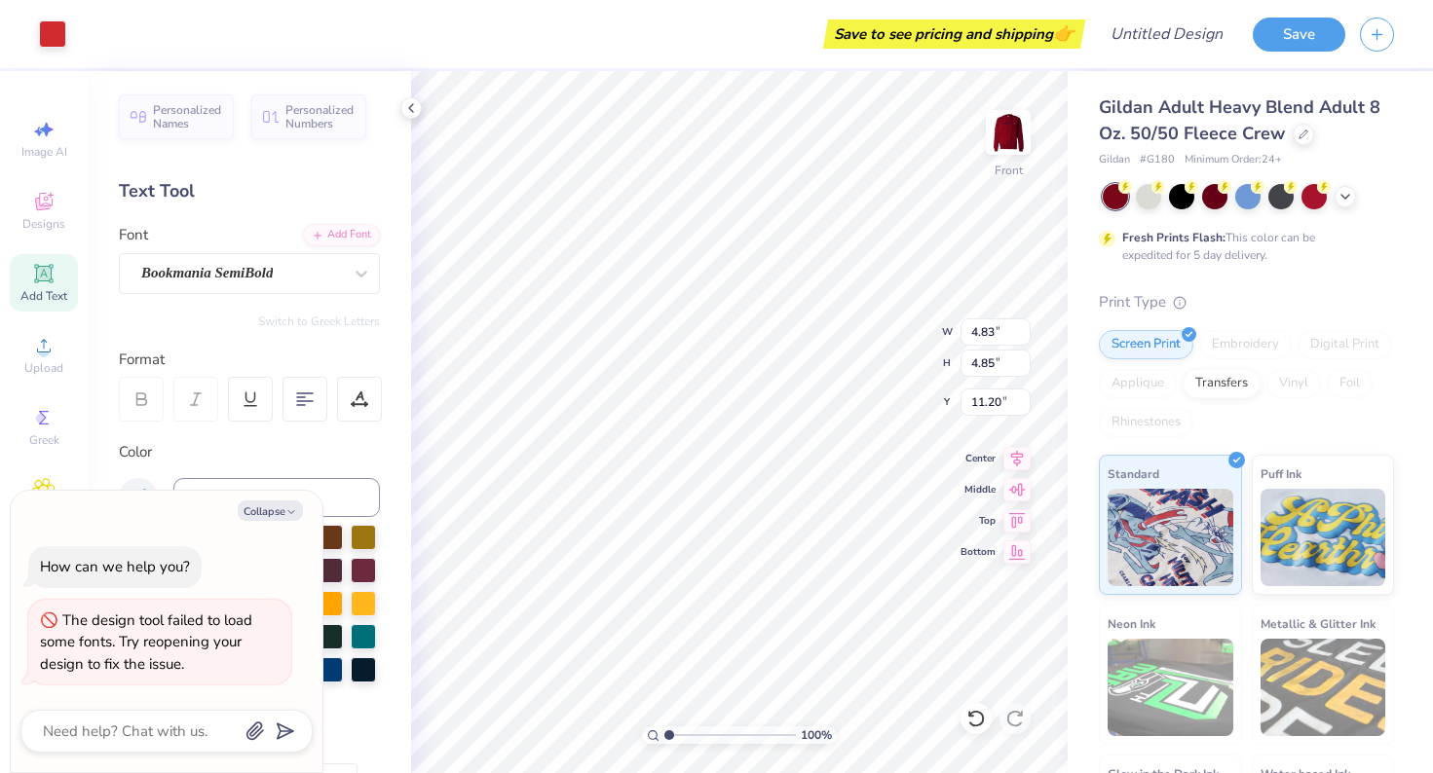
type input "3.87"
type input "12.18"
type textarea "x"
type input "11.32"
type textarea "x"
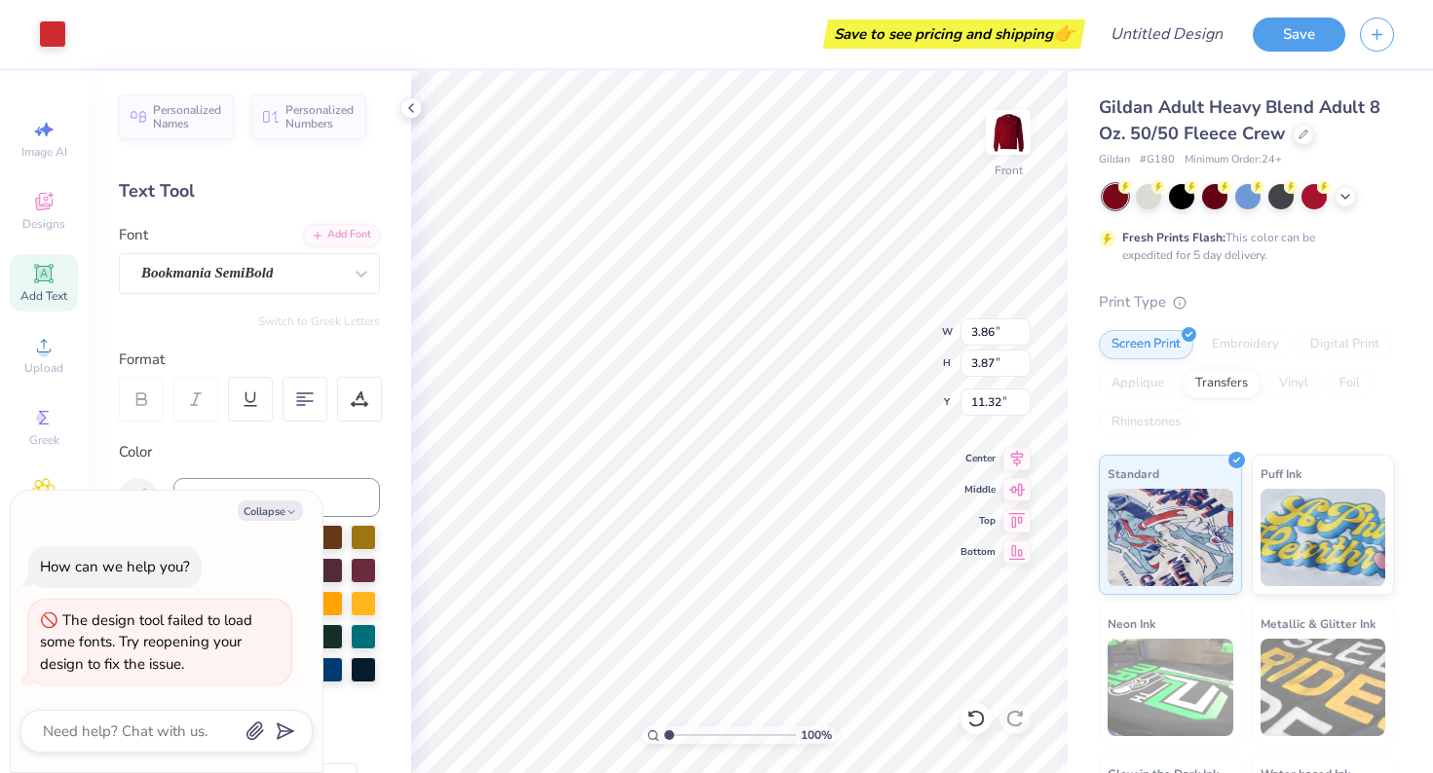
type input "6.72"
type input "0.79"
type input "15.59"
type textarea "x"
type input "14.79"
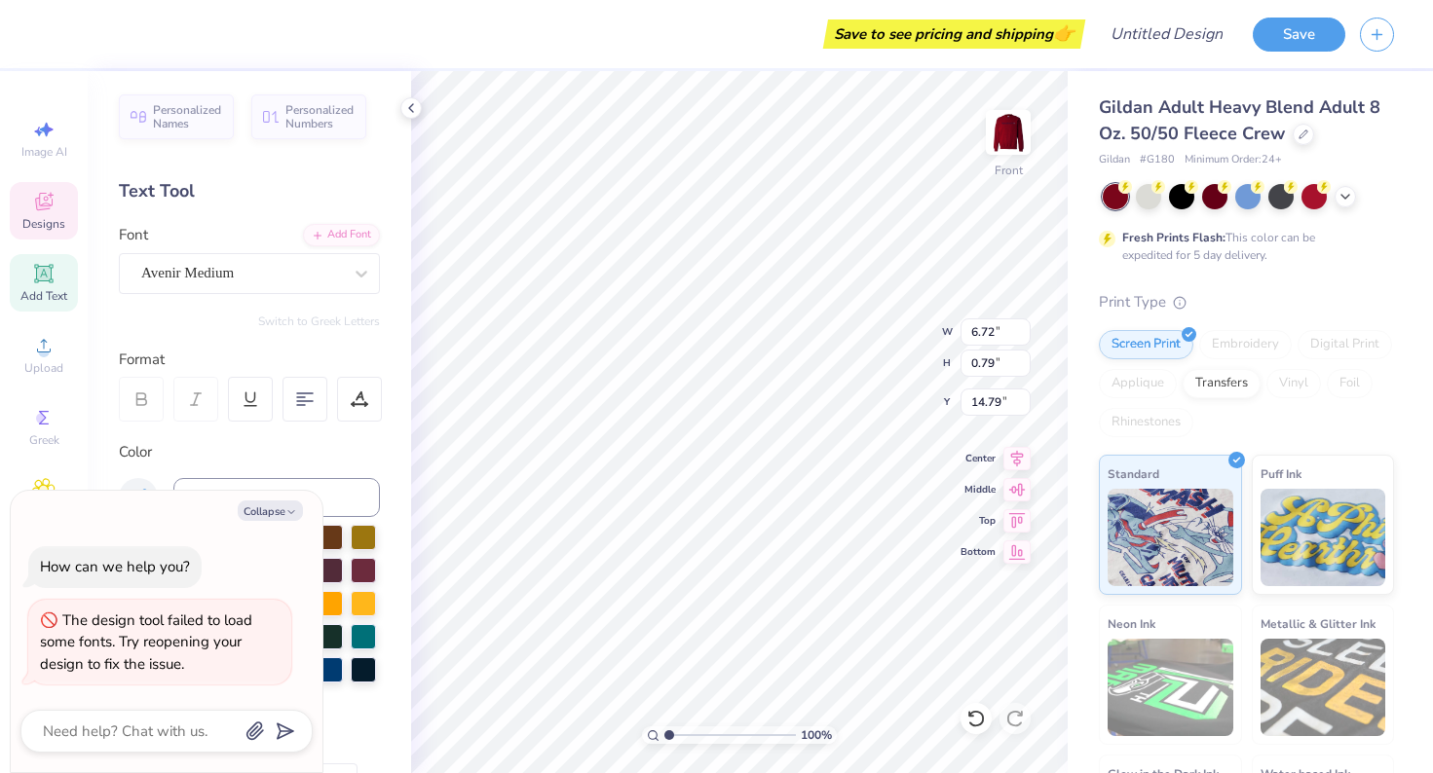
type textarea "x"
type input "2.08"
type input "0.78"
type input "15.60"
type textarea "x"
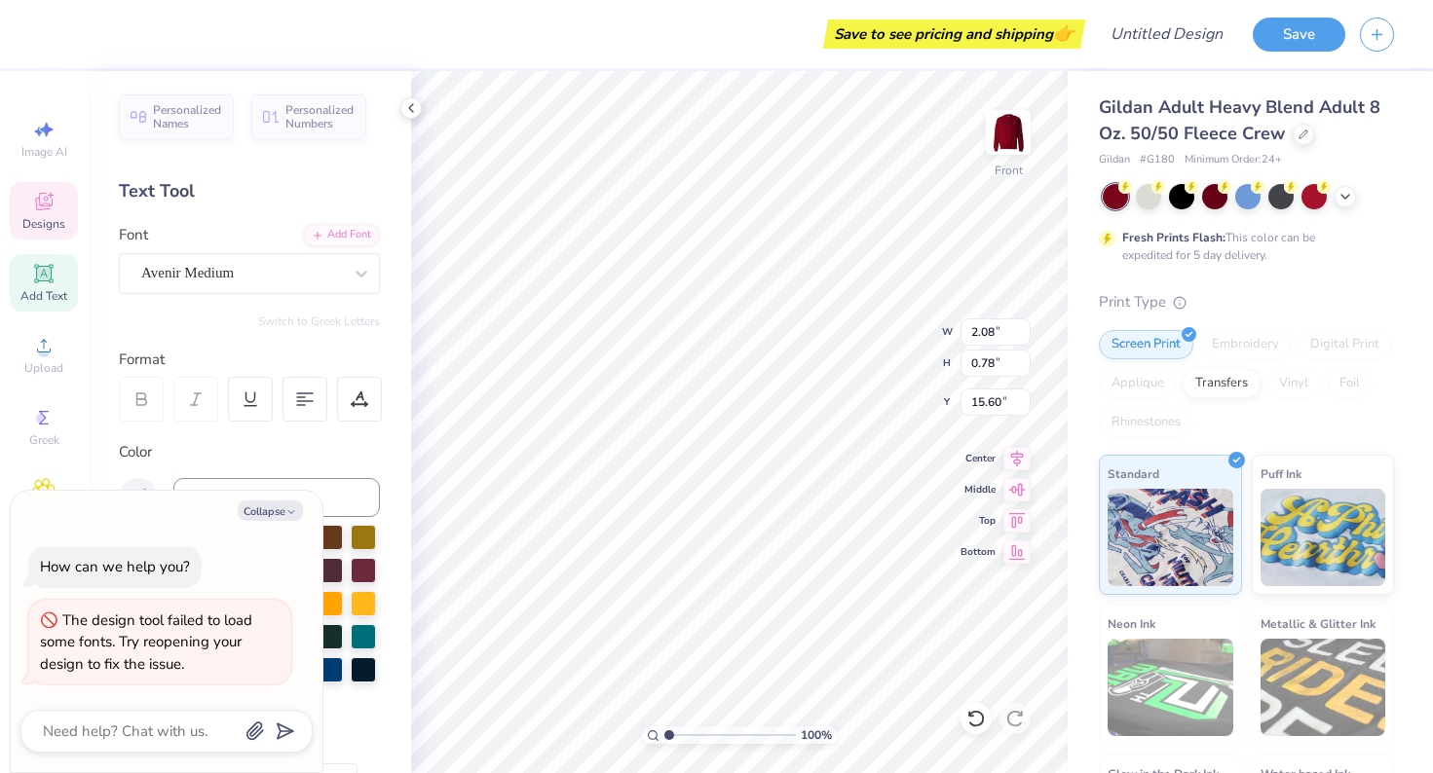
type input "16.76"
type textarea "x"
type input "6.72"
type input "0.79"
type input "14.79"
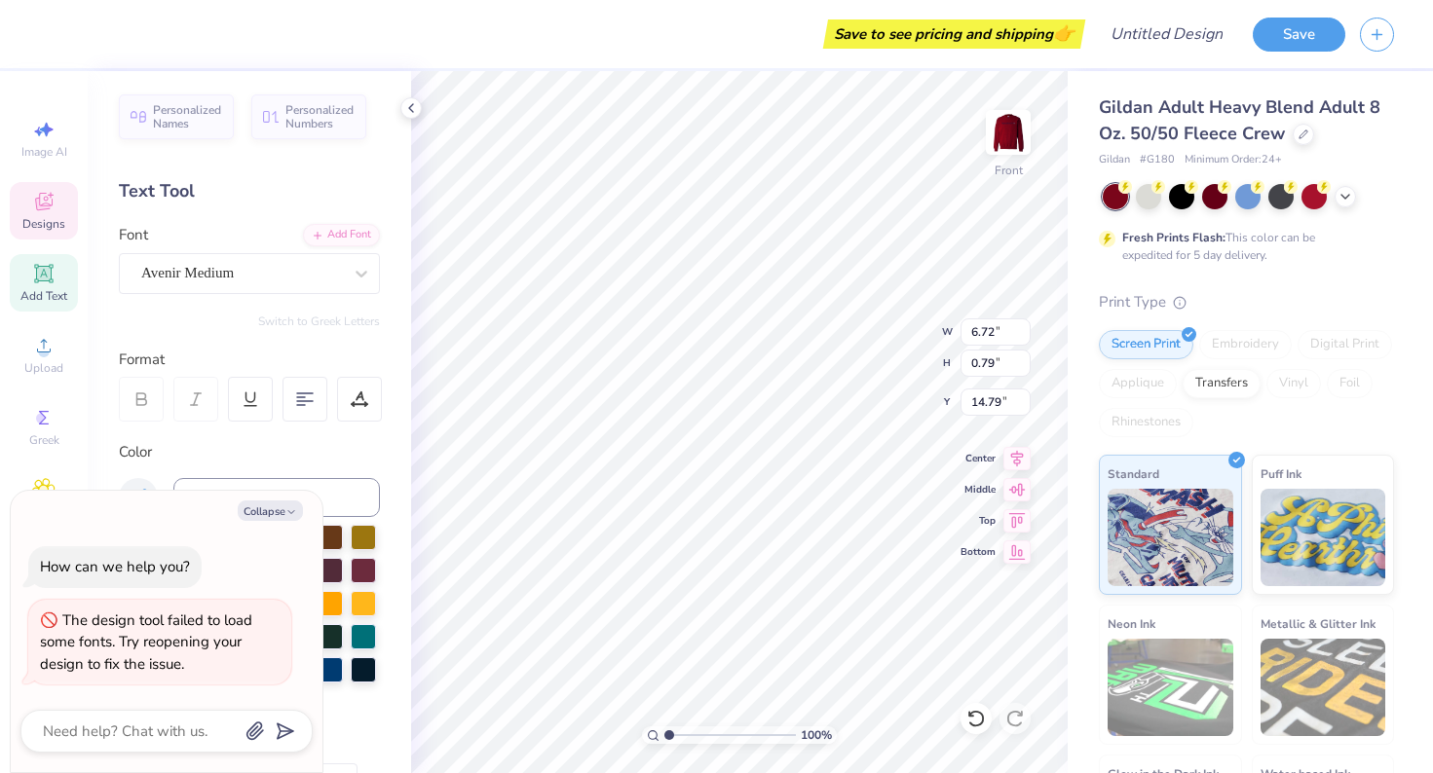
type textarea "x"
type input "15.18"
click at [1150, 204] on div at bounding box center [1148, 194] width 25 height 25
click at [1341, 192] on icon at bounding box center [1345, 195] width 16 height 16
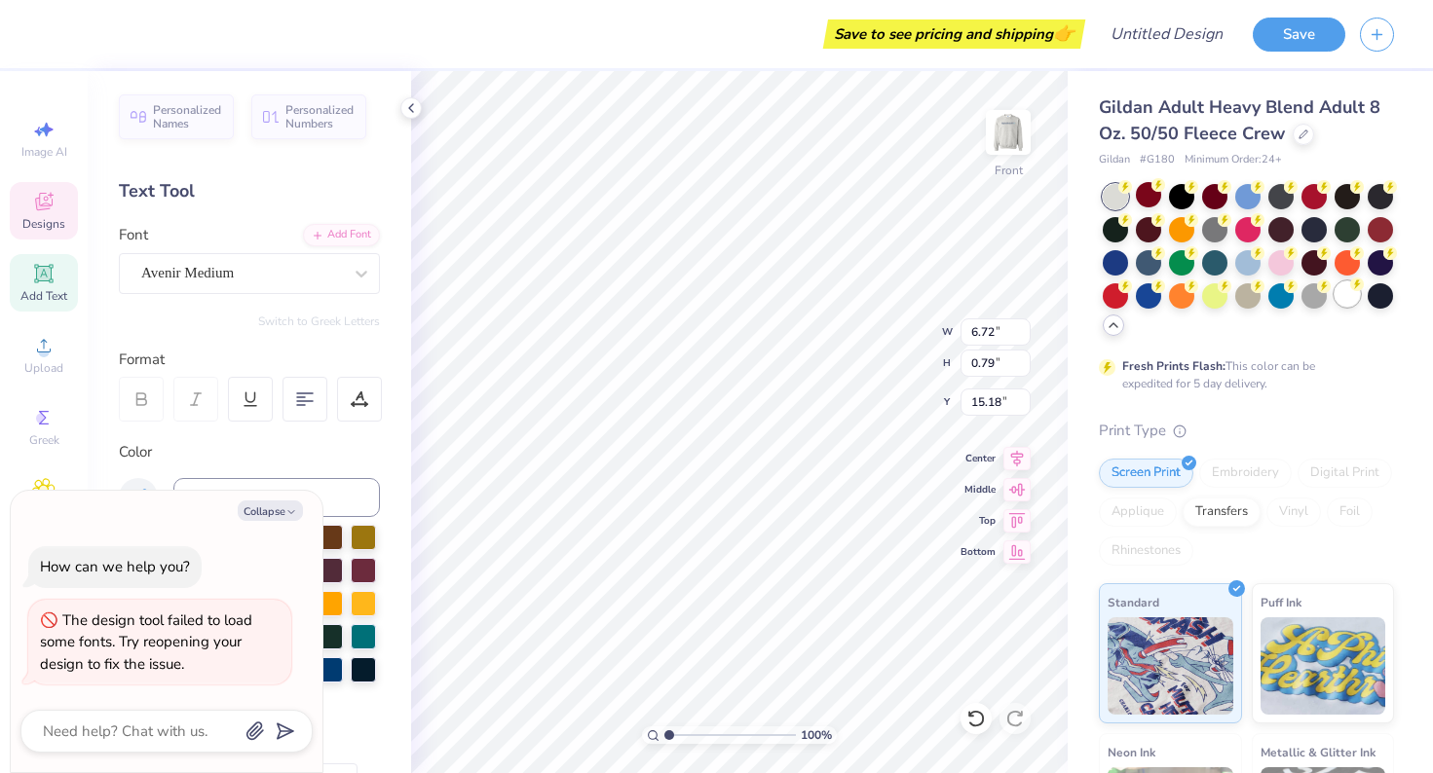
click at [1342, 299] on div at bounding box center [1346, 293] width 25 height 25
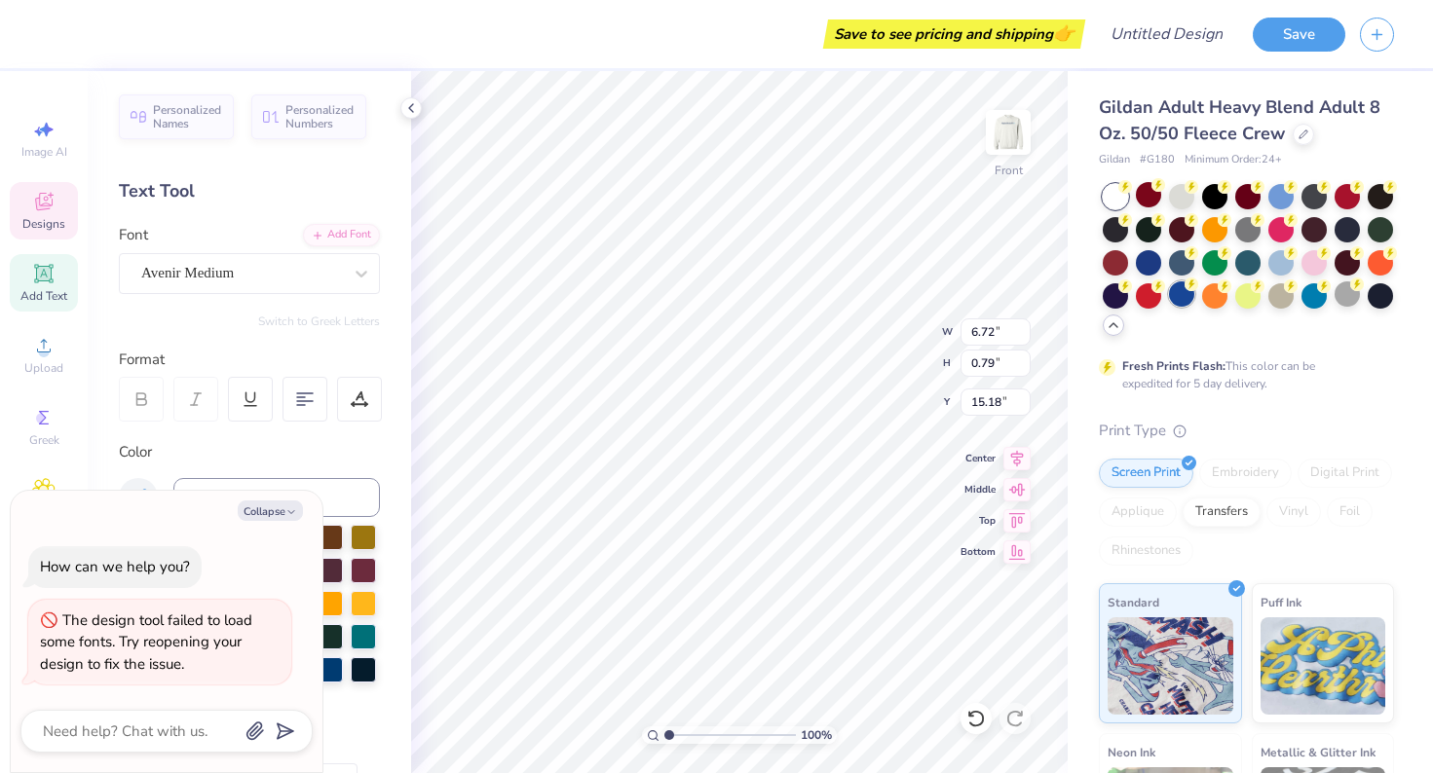
click at [1184, 298] on div at bounding box center [1181, 293] width 25 height 25
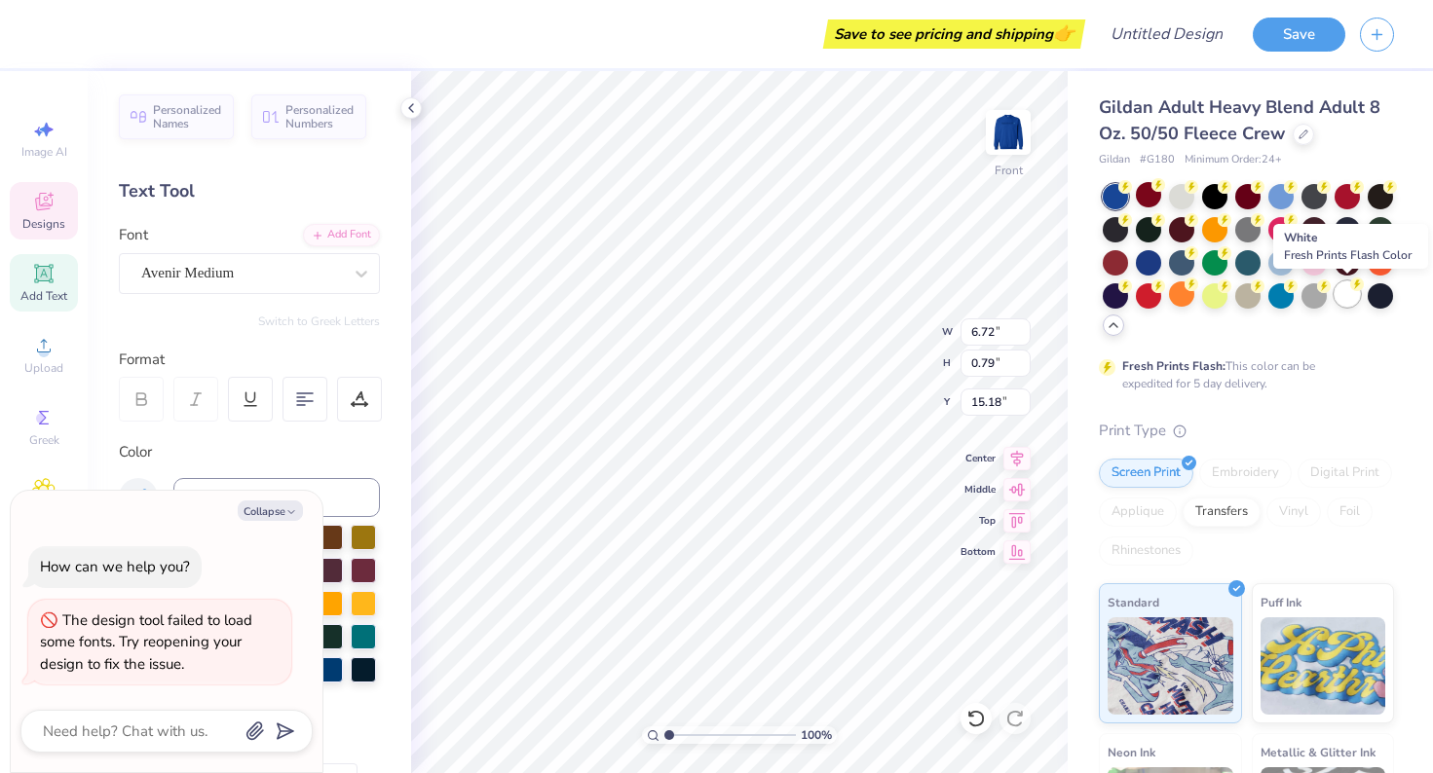
click at [1344, 305] on div at bounding box center [1346, 293] width 25 height 25
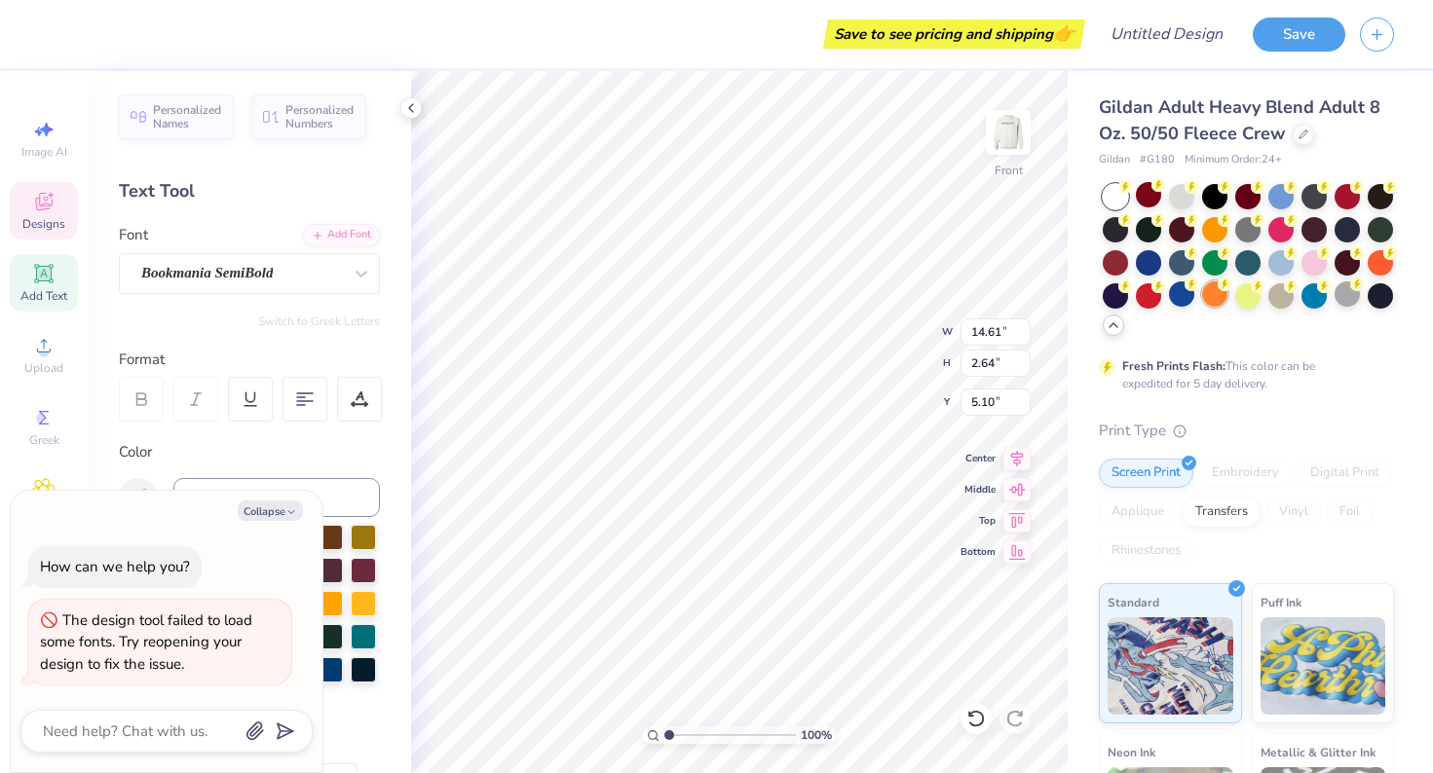
type textarea "x"
type input "6.72"
type input "0.79"
type input "15.18"
type textarea "x"
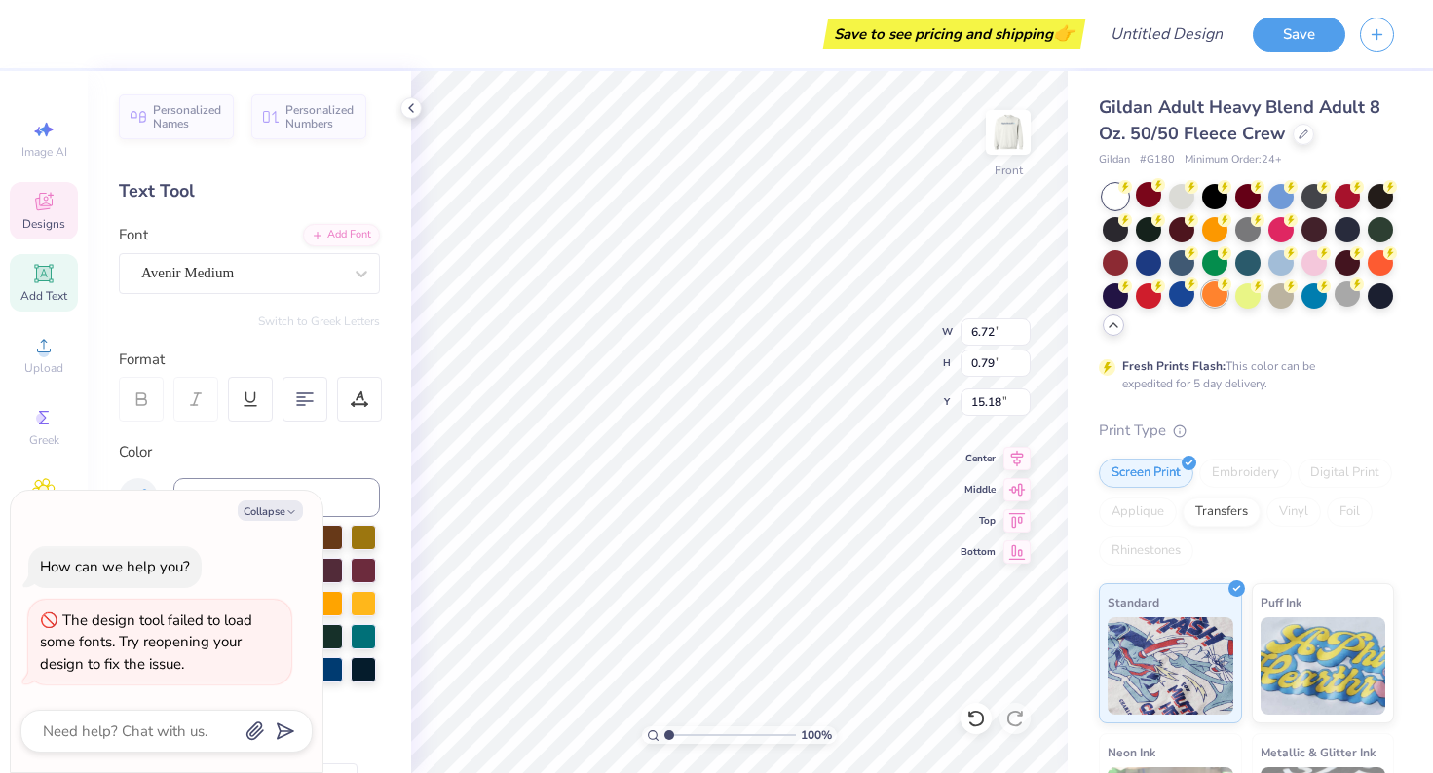
type input "15.96"
type textarea "x"
type input "2.08"
type input "0.78"
type input "16.76"
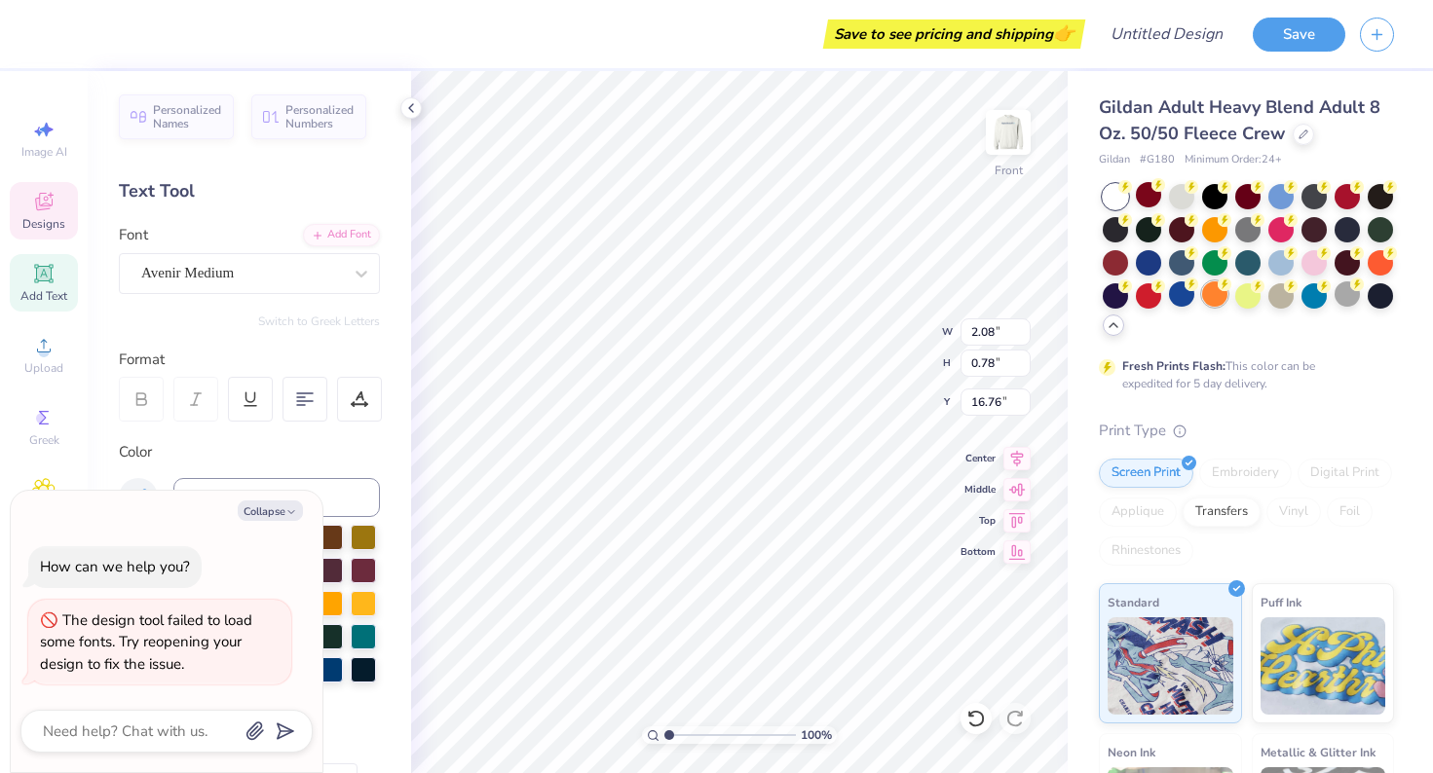
type textarea "x"
type input "18.94"
type textarea "x"
type input "6.72"
type input "0.79"
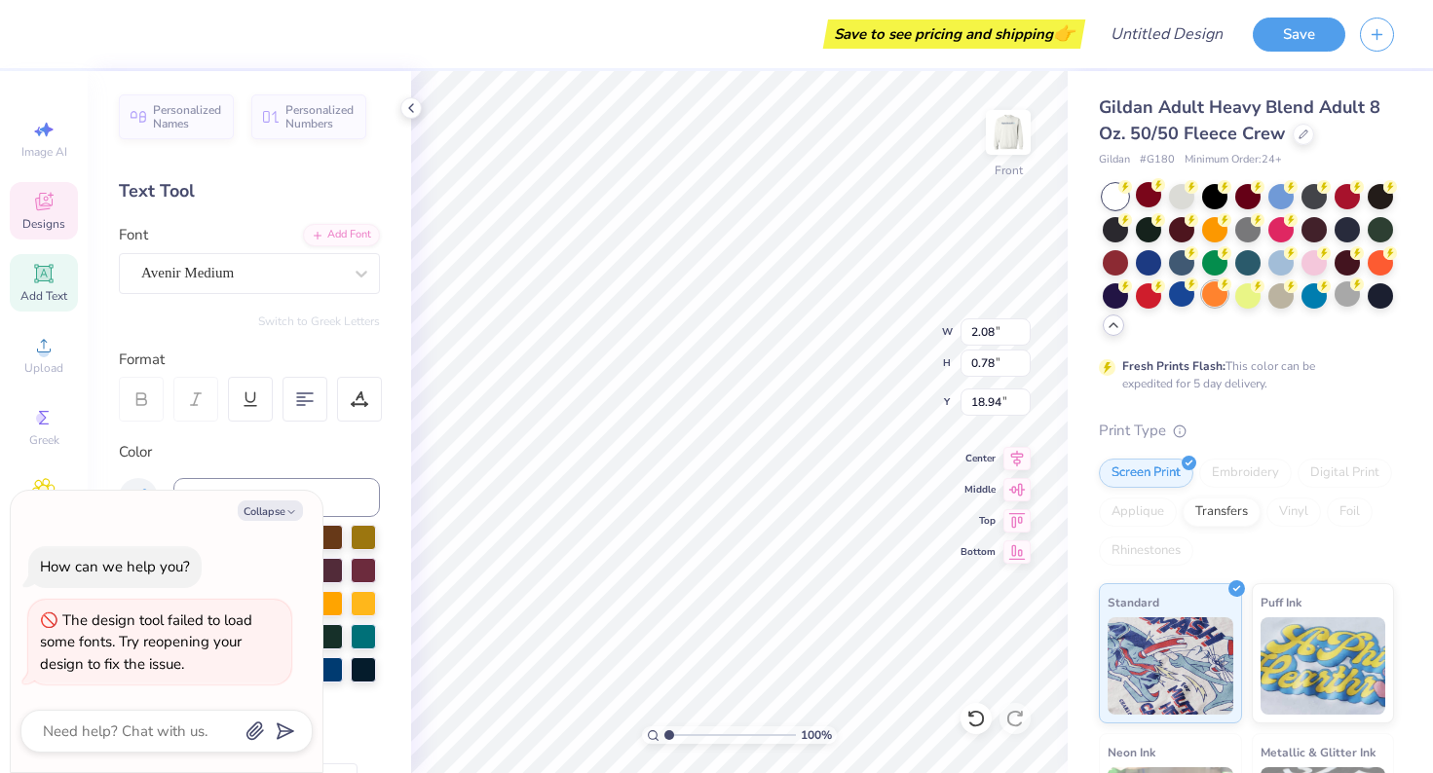
type input "15.96"
type textarea "x"
type input "17.70"
type textarea "x"
type input "3.86"
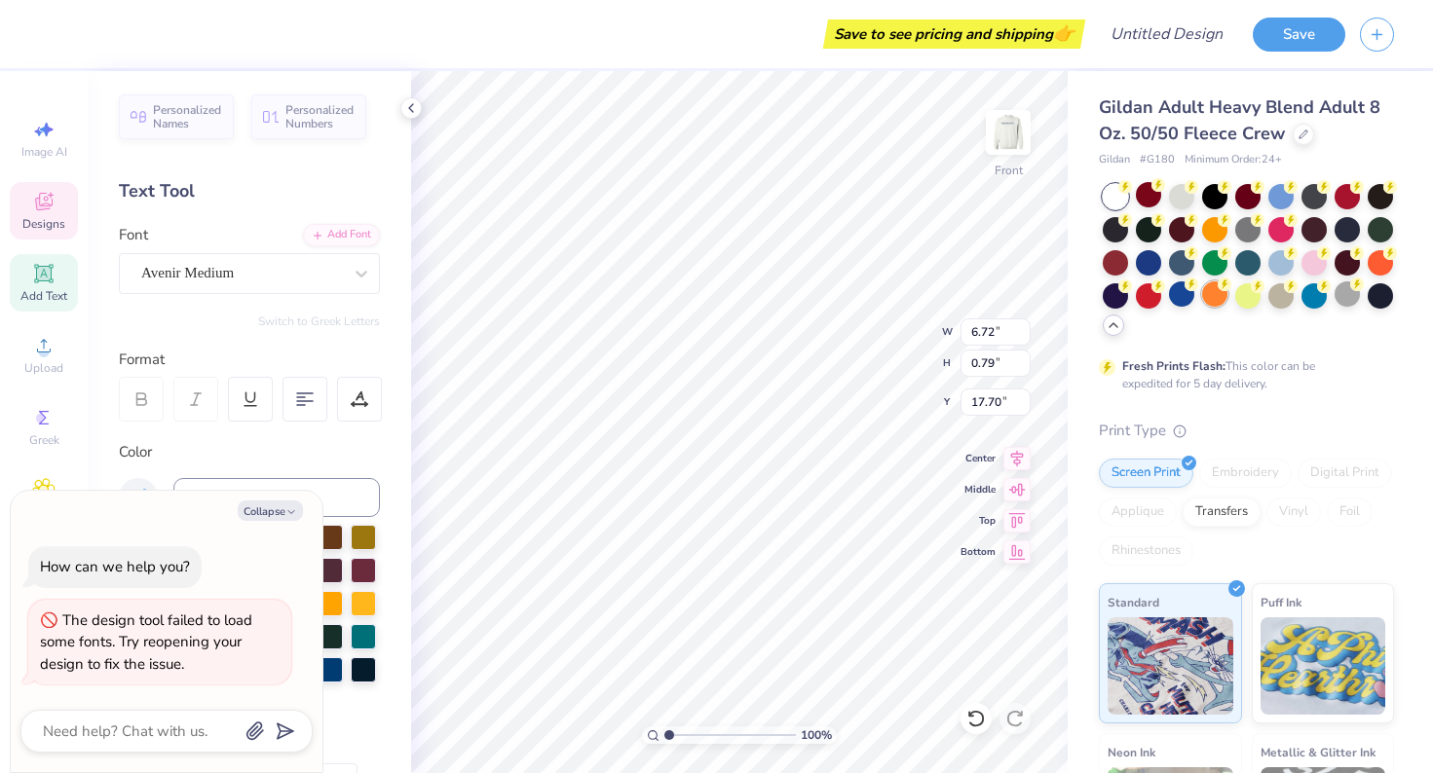
type input "3.87"
type input "11.32"
type textarea "x"
type input "12.50"
type textarea "x"
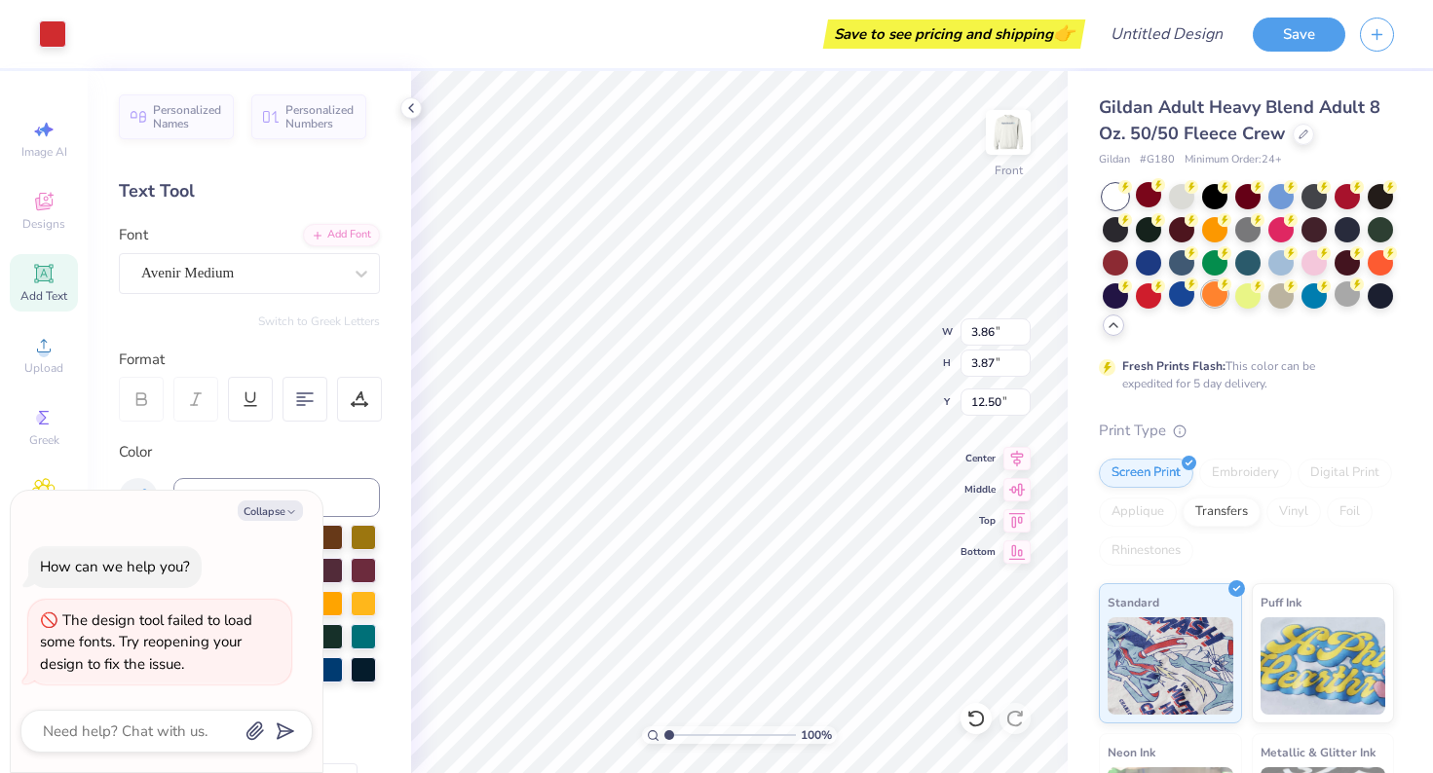
type input "7.37"
type input "3.24"
type input "11.20"
type textarea "x"
type input "12.82"
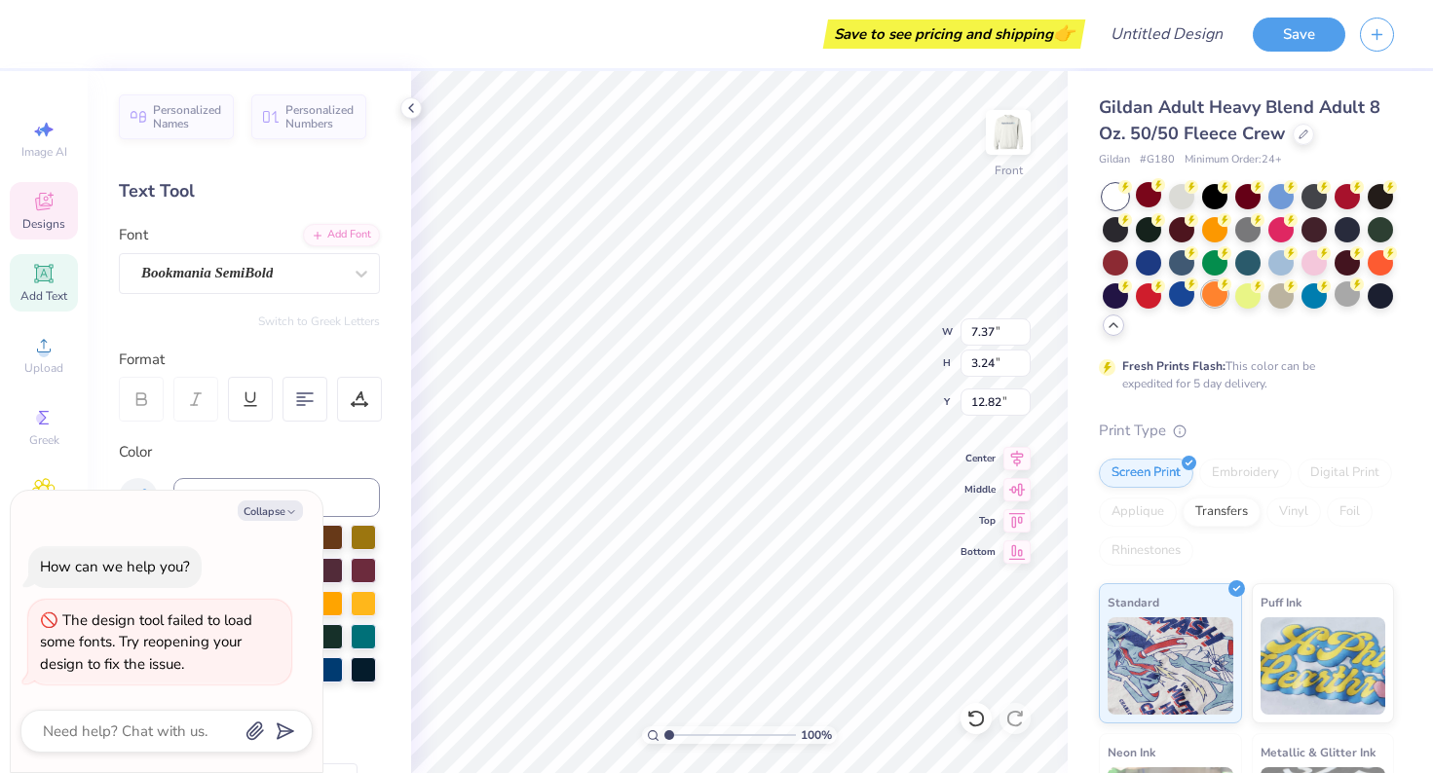
type textarea "x"
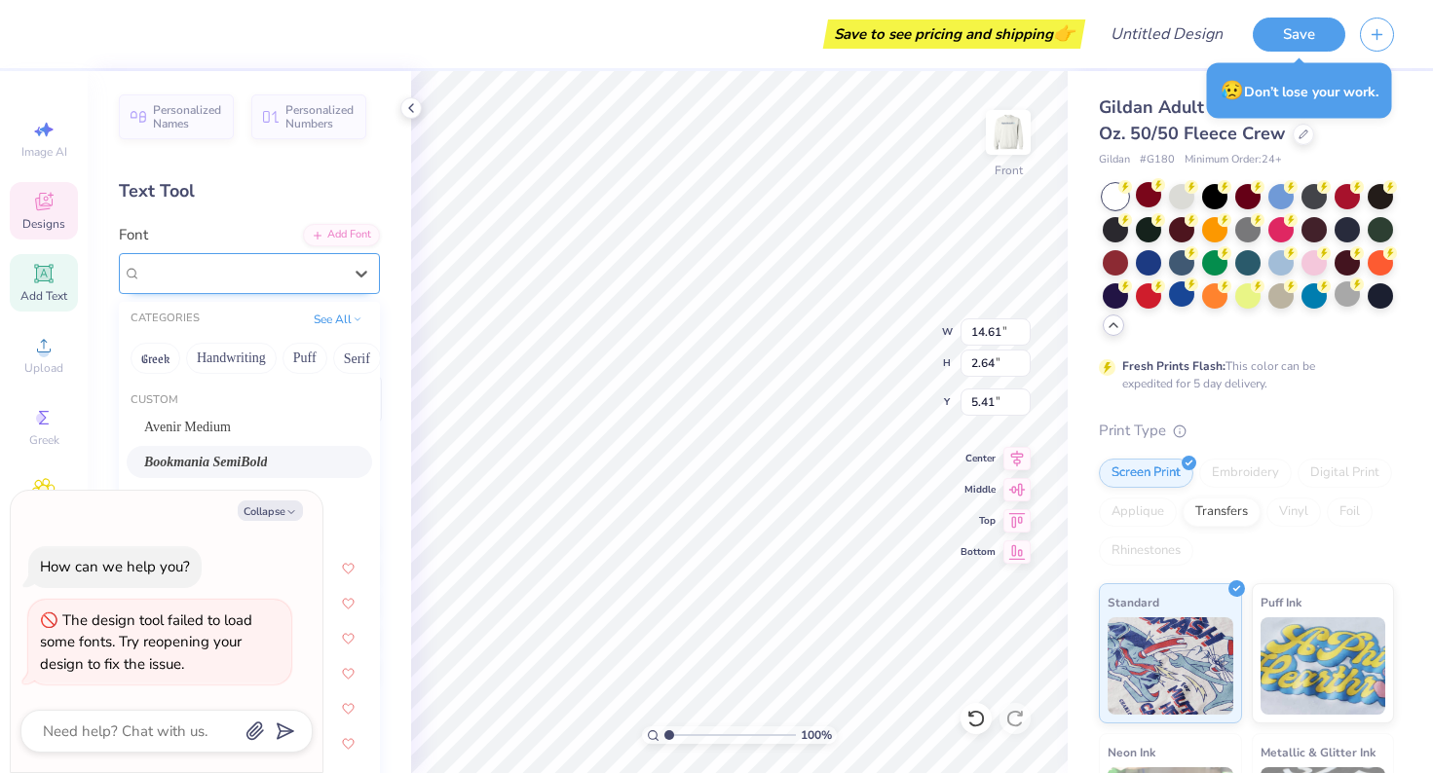
click at [332, 281] on div "Bookmania SemiBold" at bounding box center [241, 273] width 205 height 30
click at [274, 520] on button "Collapse" at bounding box center [270, 511] width 65 height 20
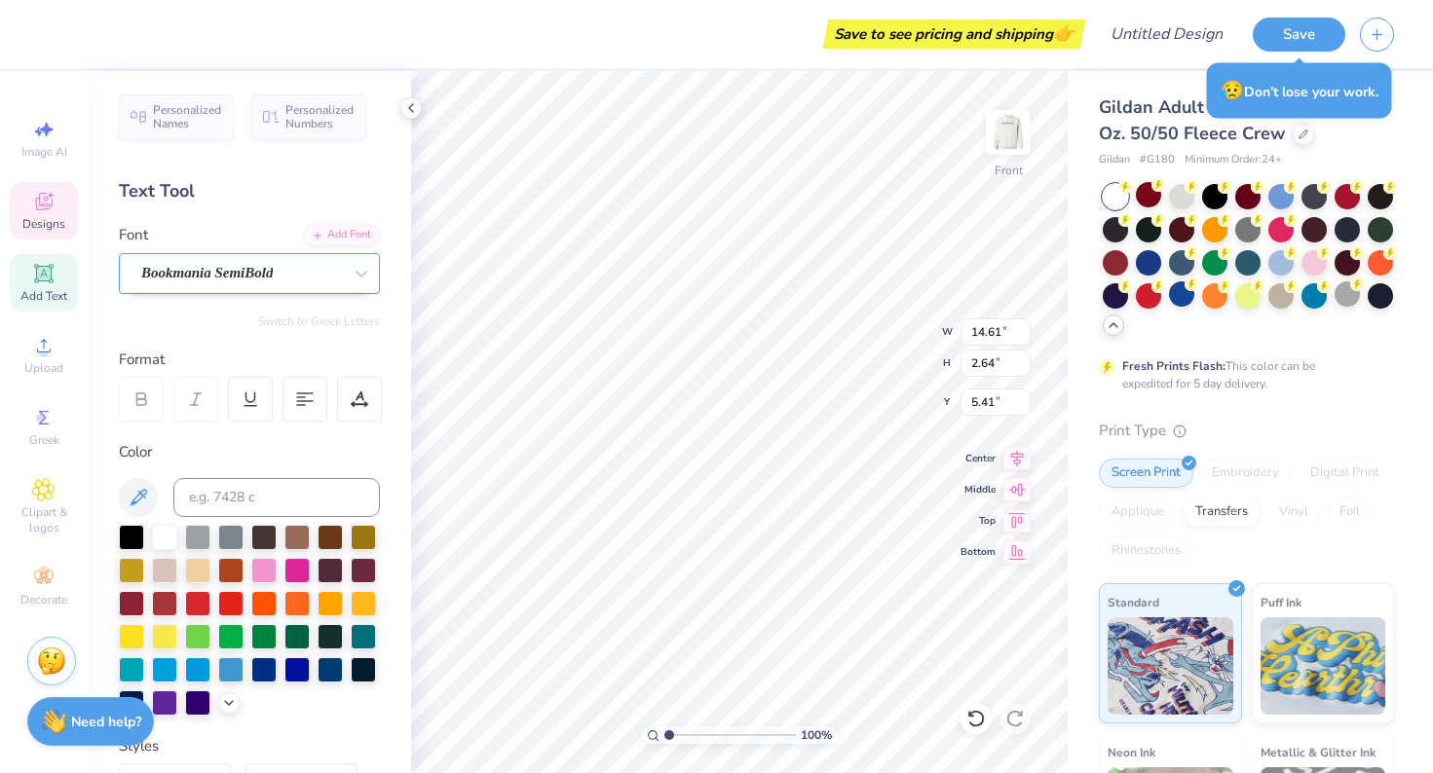
click at [273, 270] on span "Bookmania SemiBold" at bounding box center [206, 273] width 131 height 22
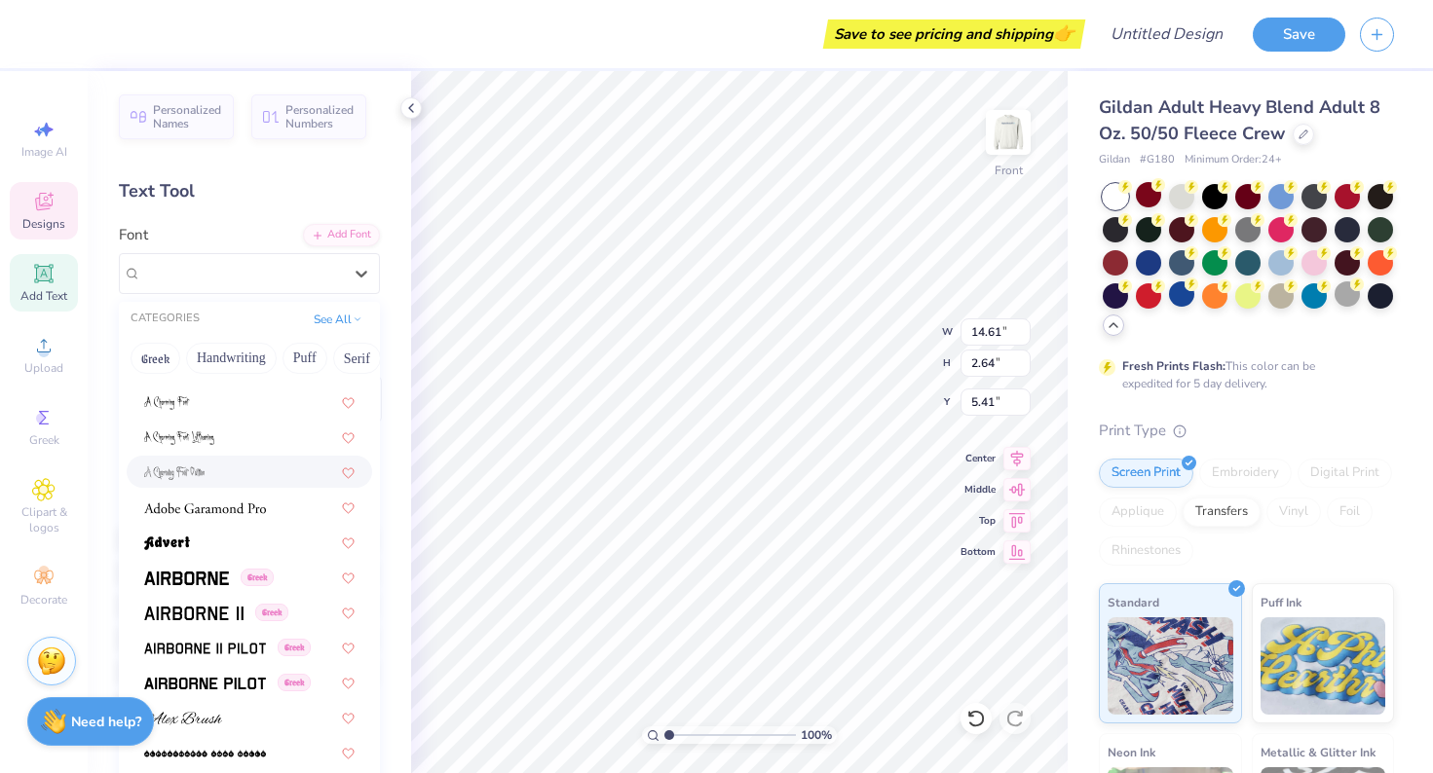
scroll to position [305, 0]
click at [222, 541] on div at bounding box center [249, 543] width 210 height 20
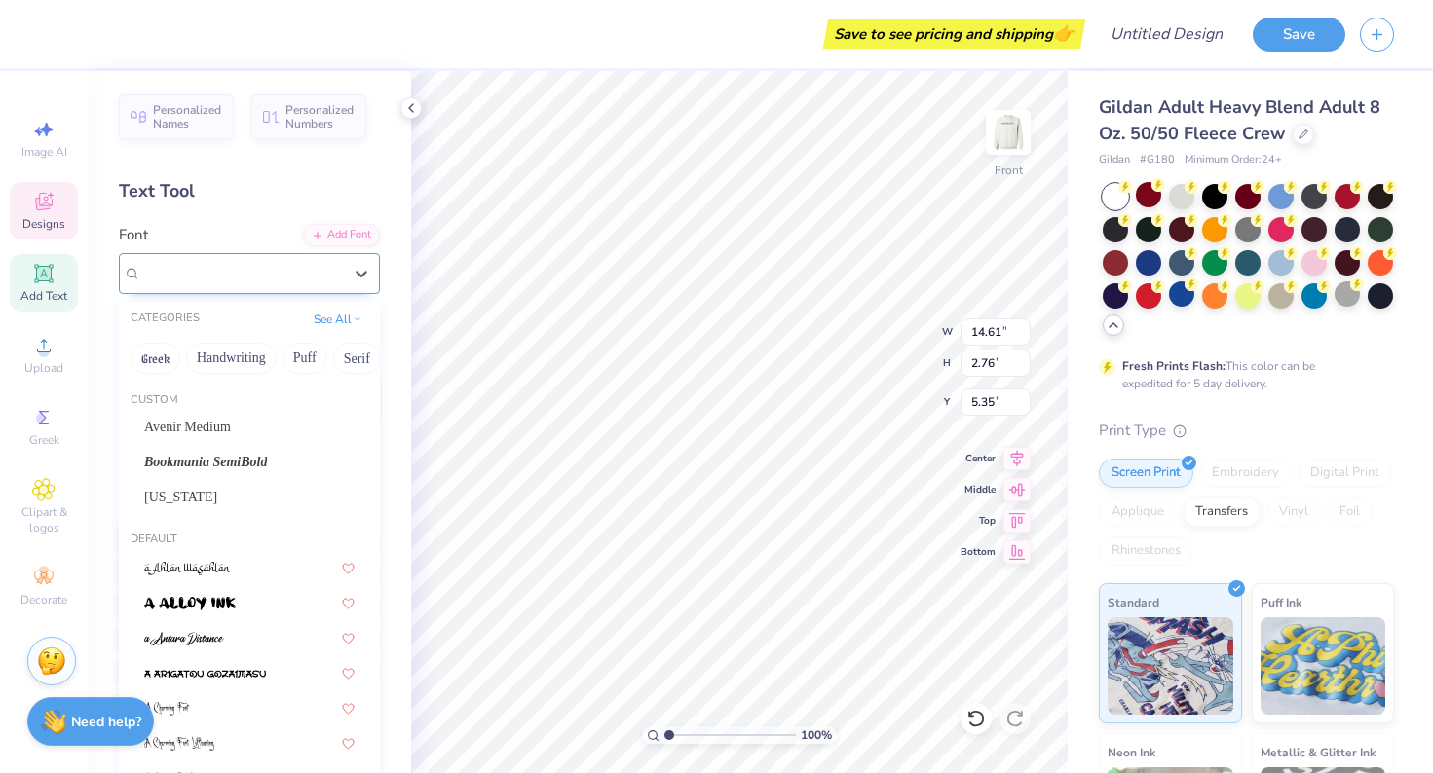
click at [334, 266] on div "Advert" at bounding box center [241, 273] width 205 height 30
click at [255, 462] on span "Bookmania SemiBold" at bounding box center [205, 462] width 123 height 20
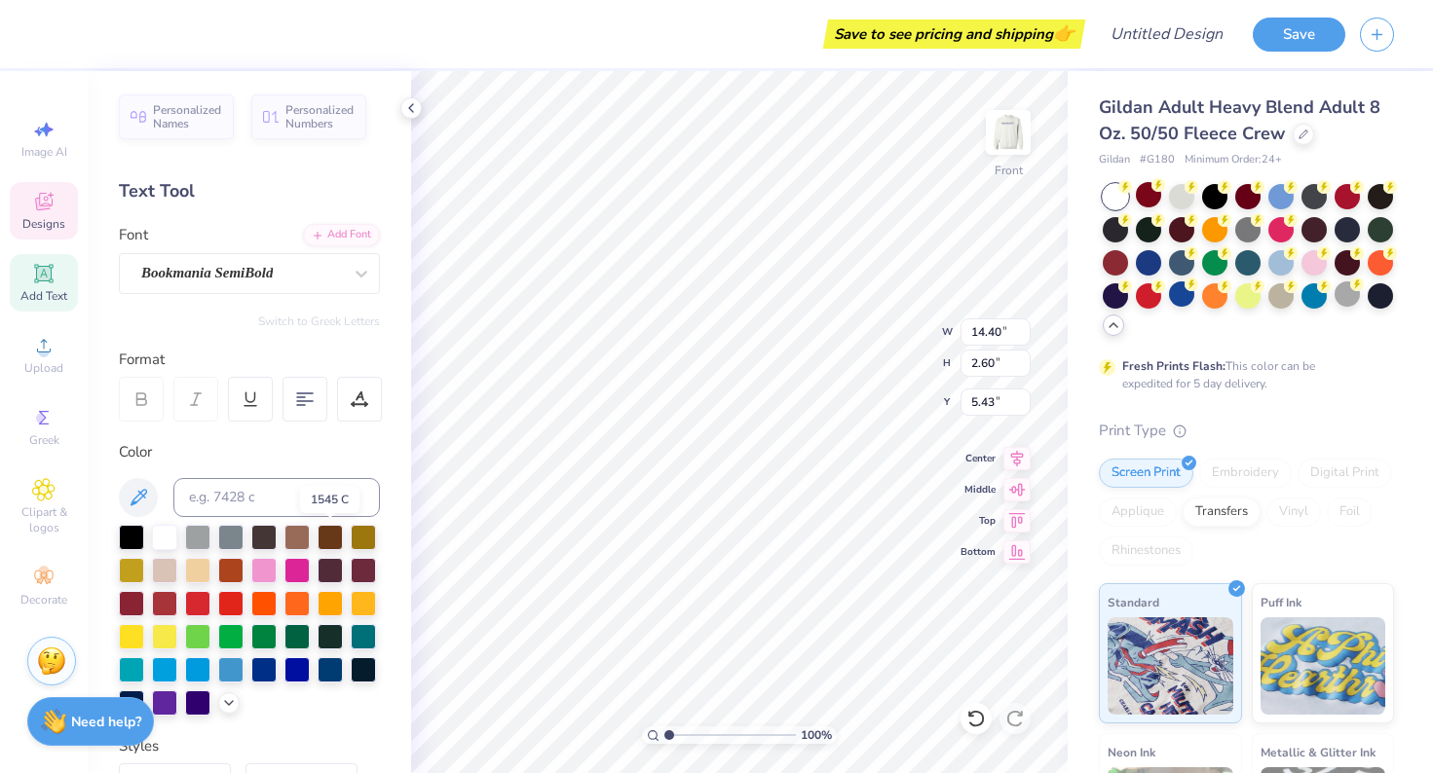
scroll to position [0, 0]
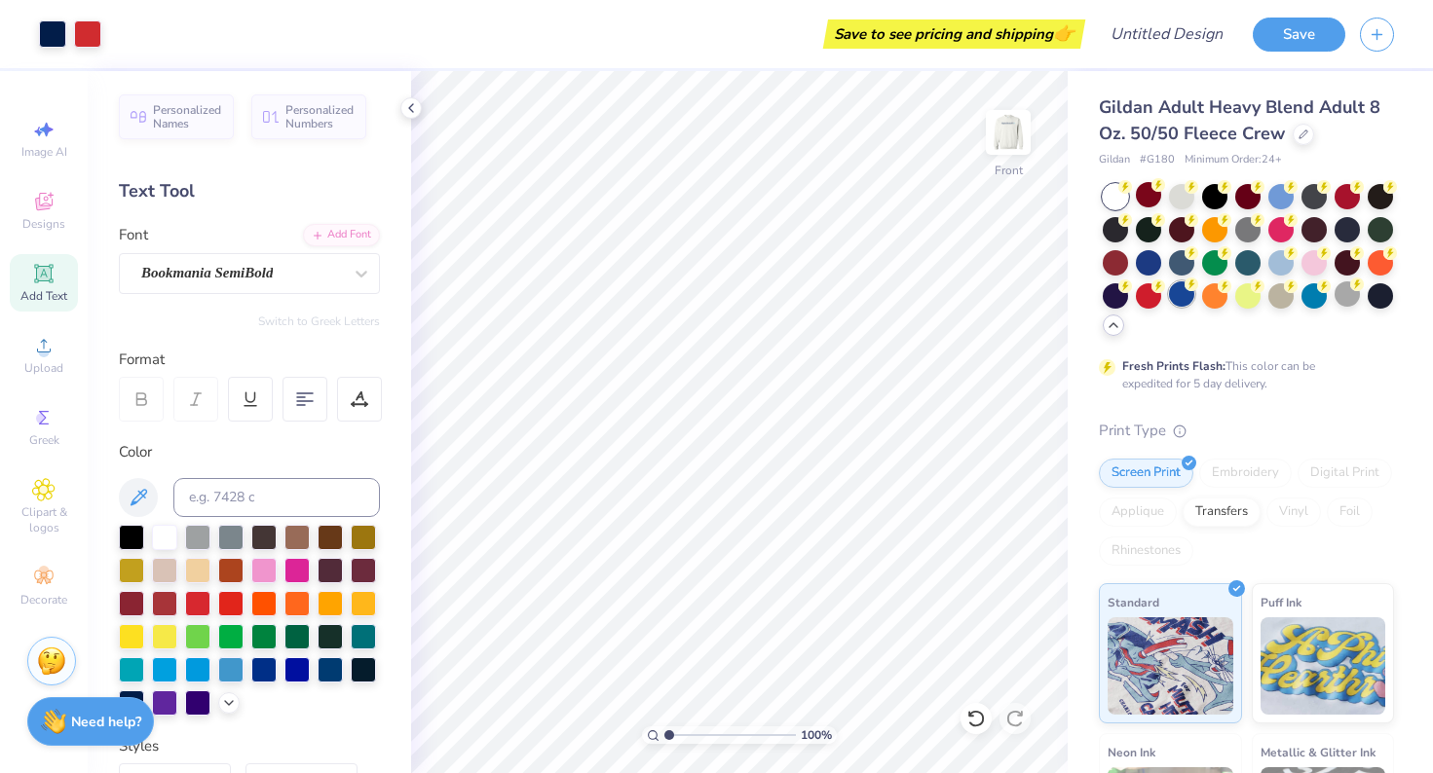
click at [1177, 294] on div at bounding box center [1181, 293] width 25 height 25
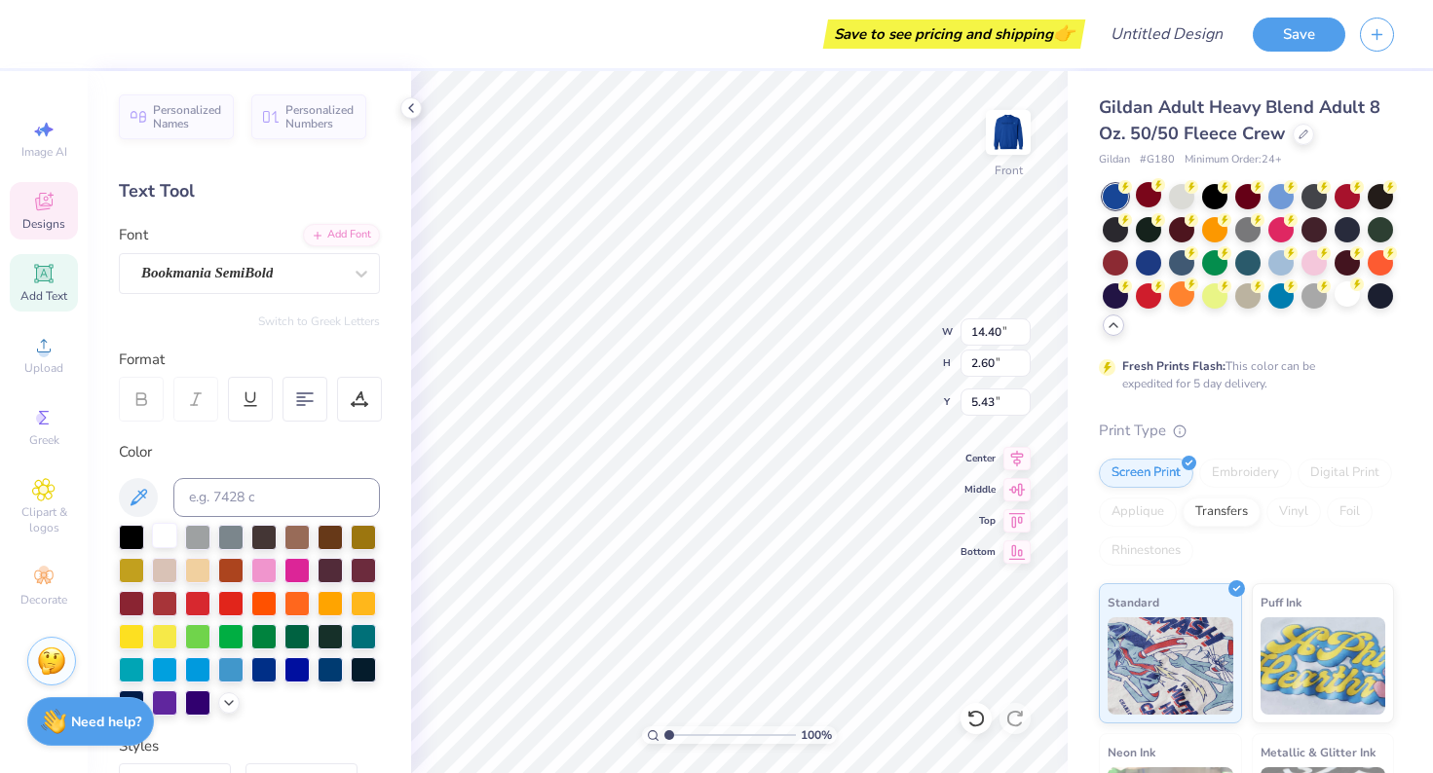
click at [161, 538] on div at bounding box center [164, 535] width 25 height 25
click at [162, 540] on div at bounding box center [164, 535] width 25 height 25
click at [173, 545] on div at bounding box center [164, 535] width 25 height 25
click at [168, 545] on div at bounding box center [164, 535] width 25 height 25
click at [296, 675] on div at bounding box center [296, 667] width 25 height 25
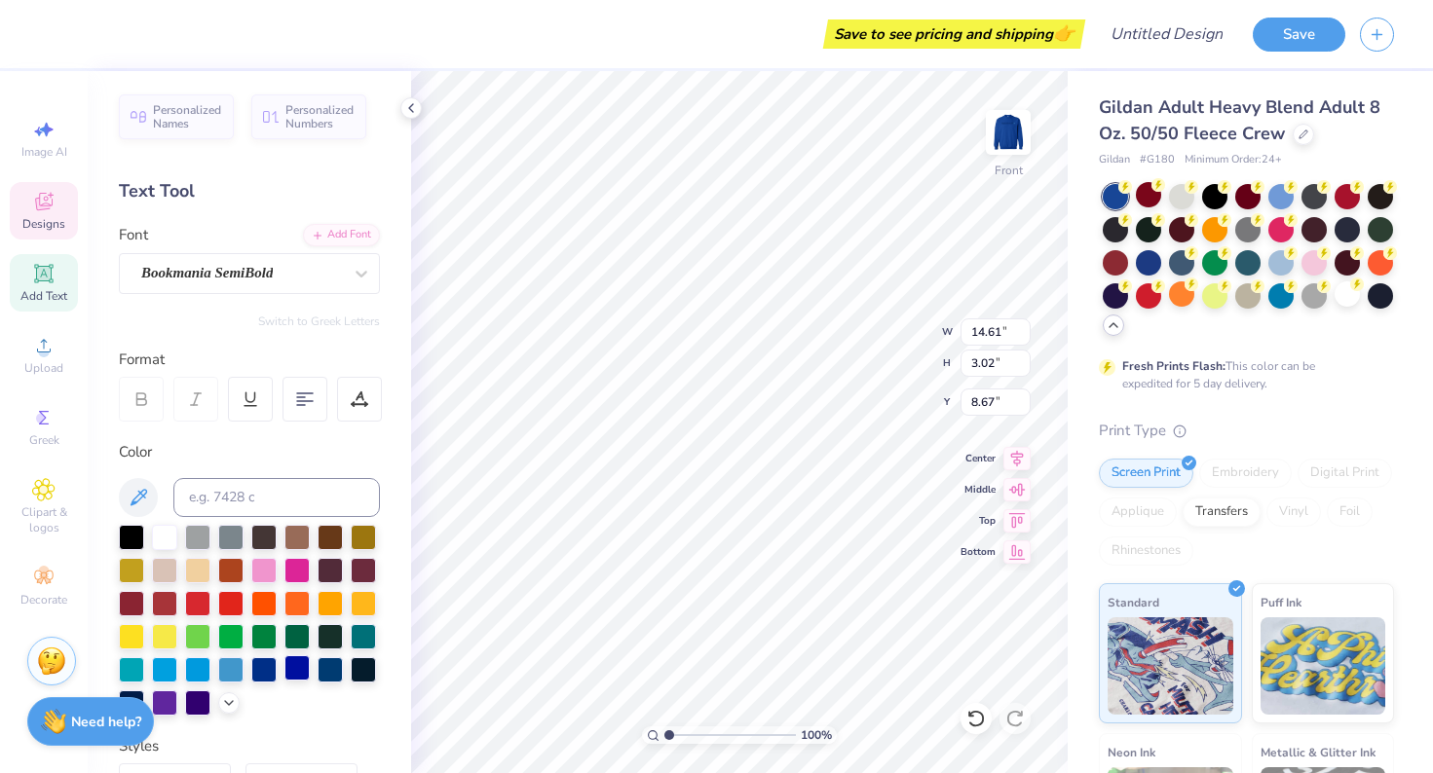
click at [293, 672] on div at bounding box center [296, 667] width 25 height 25
click at [291, 675] on div at bounding box center [296, 667] width 25 height 25
click at [290, 671] on div at bounding box center [296, 667] width 25 height 25
click at [1351, 296] on div at bounding box center [1346, 293] width 25 height 25
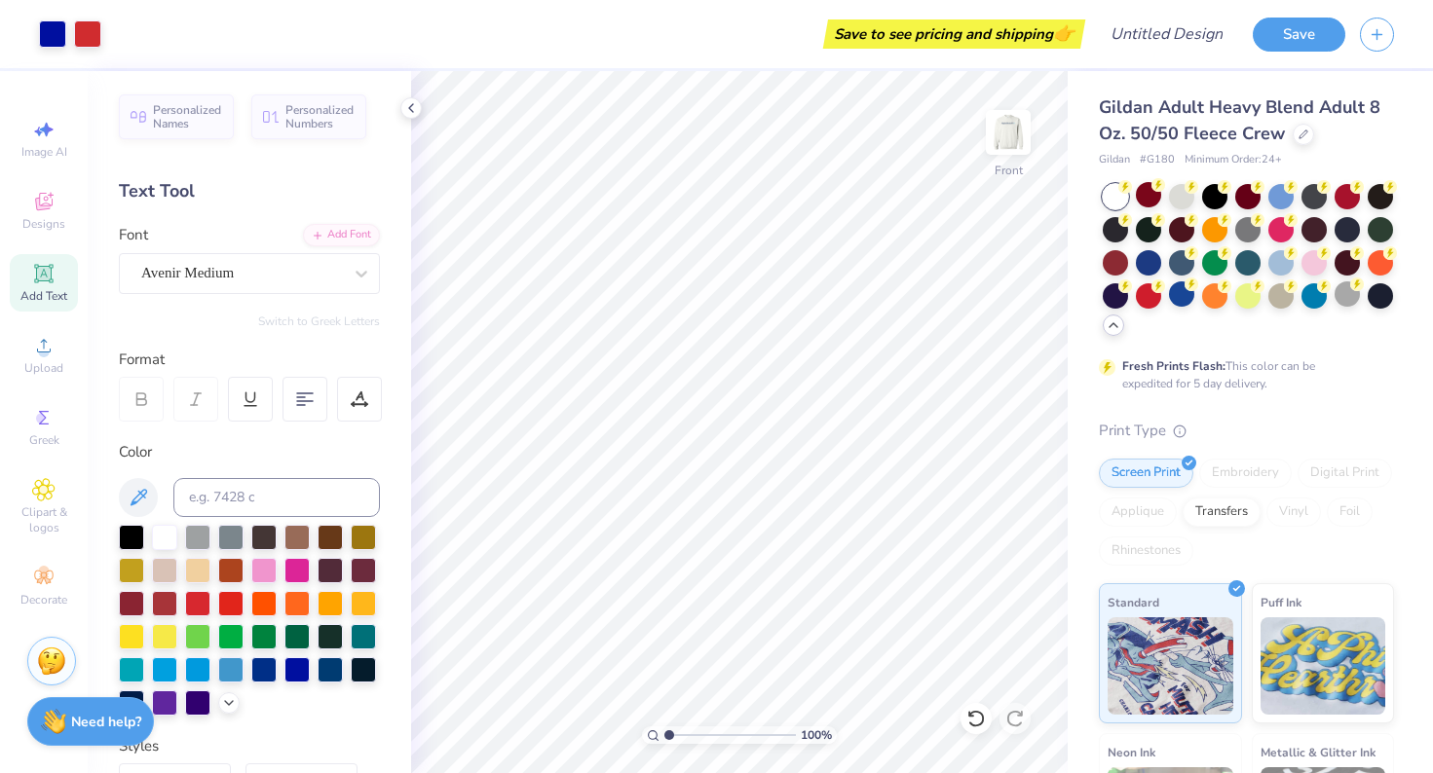
scroll to position [9, 0]
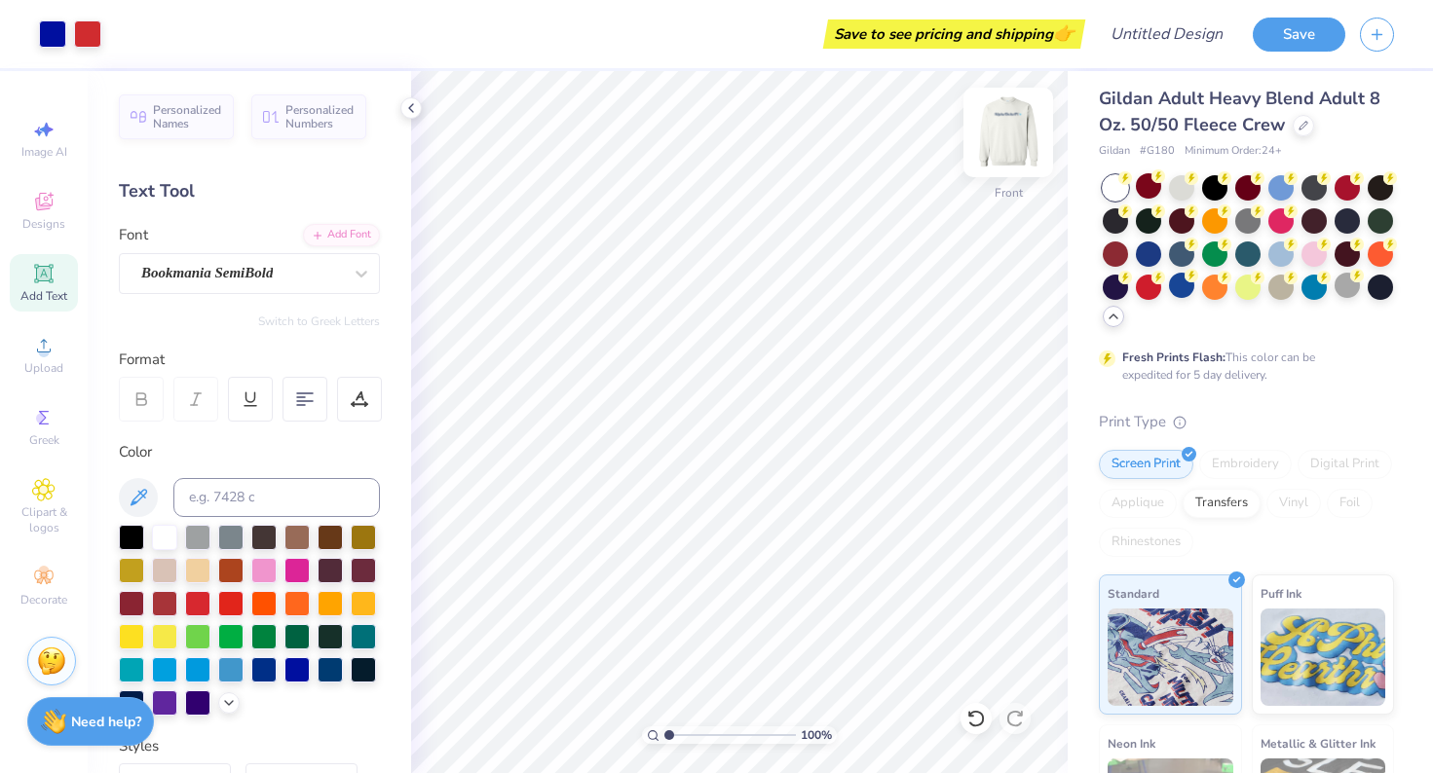
click at [1017, 144] on img at bounding box center [1008, 132] width 78 height 78
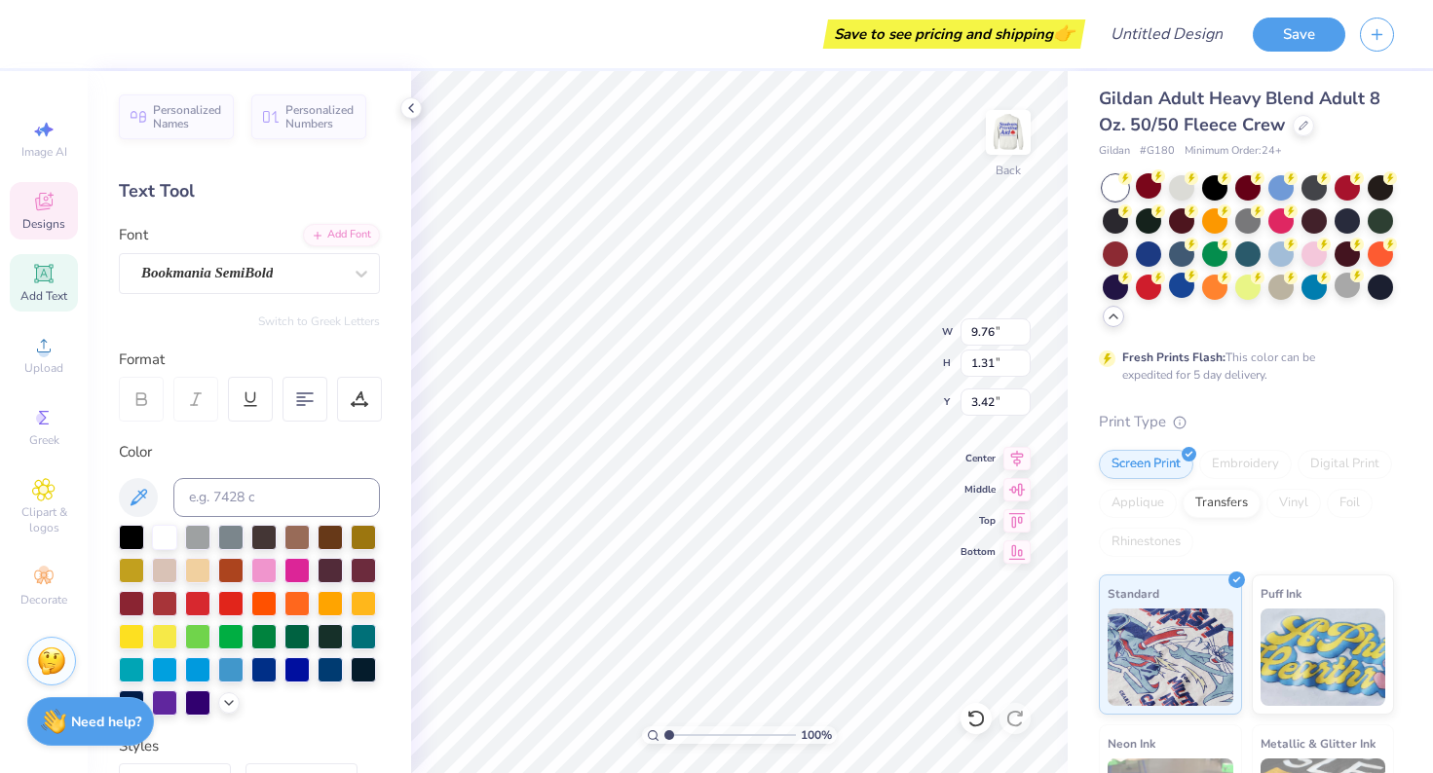
scroll to position [1, 5]
click at [303, 406] on icon at bounding box center [305, 400] width 18 height 18
click at [299, 407] on div at bounding box center [304, 399] width 45 height 45
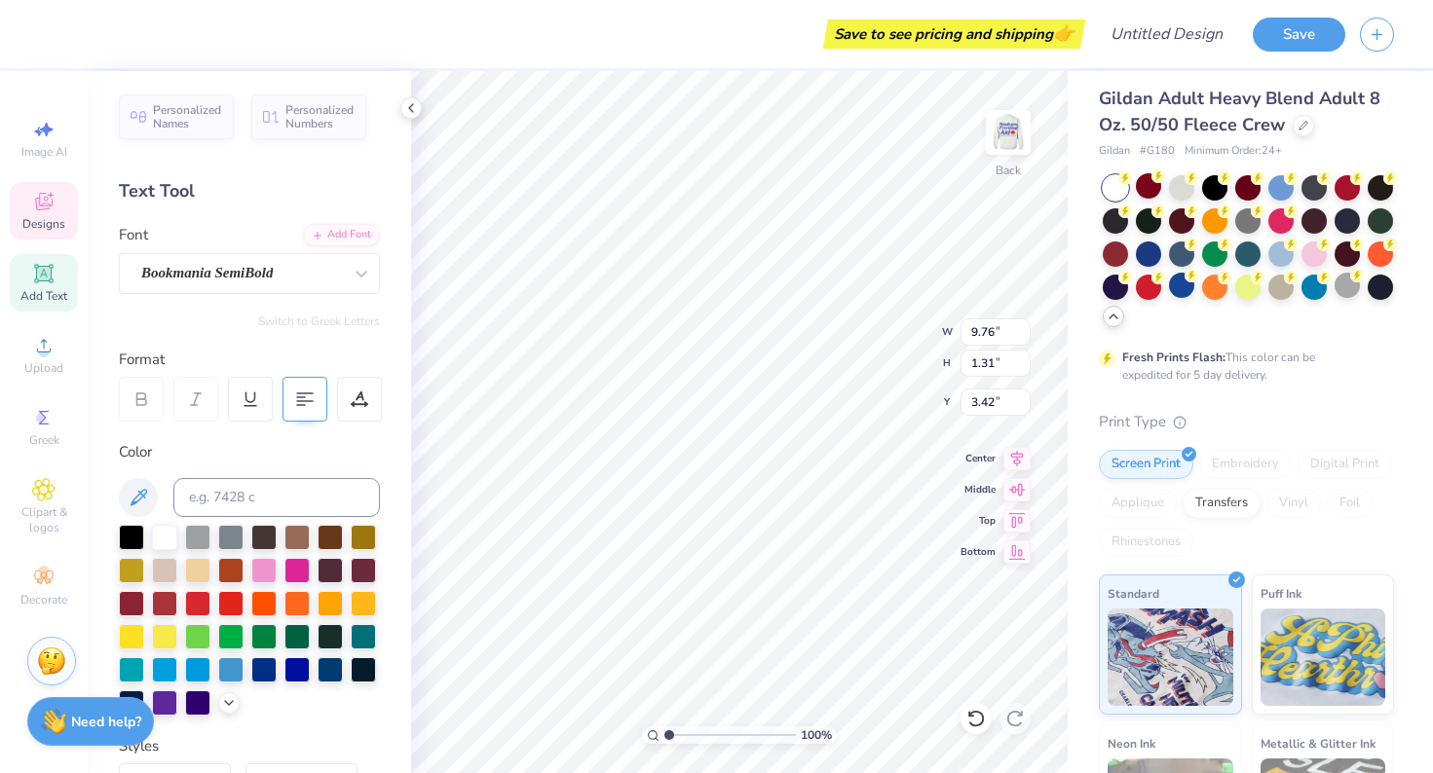
click at [302, 405] on 379 at bounding box center [301, 405] width 8 height 0
click at [301, 397] on icon at bounding box center [305, 400] width 18 height 18
click at [301, 398] on icon at bounding box center [305, 400] width 18 height 18
click at [857, 354] on div "100 % Back W 9.67 H 2.52 Y 3.25 Center Middle Top Bottom" at bounding box center [739, 422] width 656 height 702
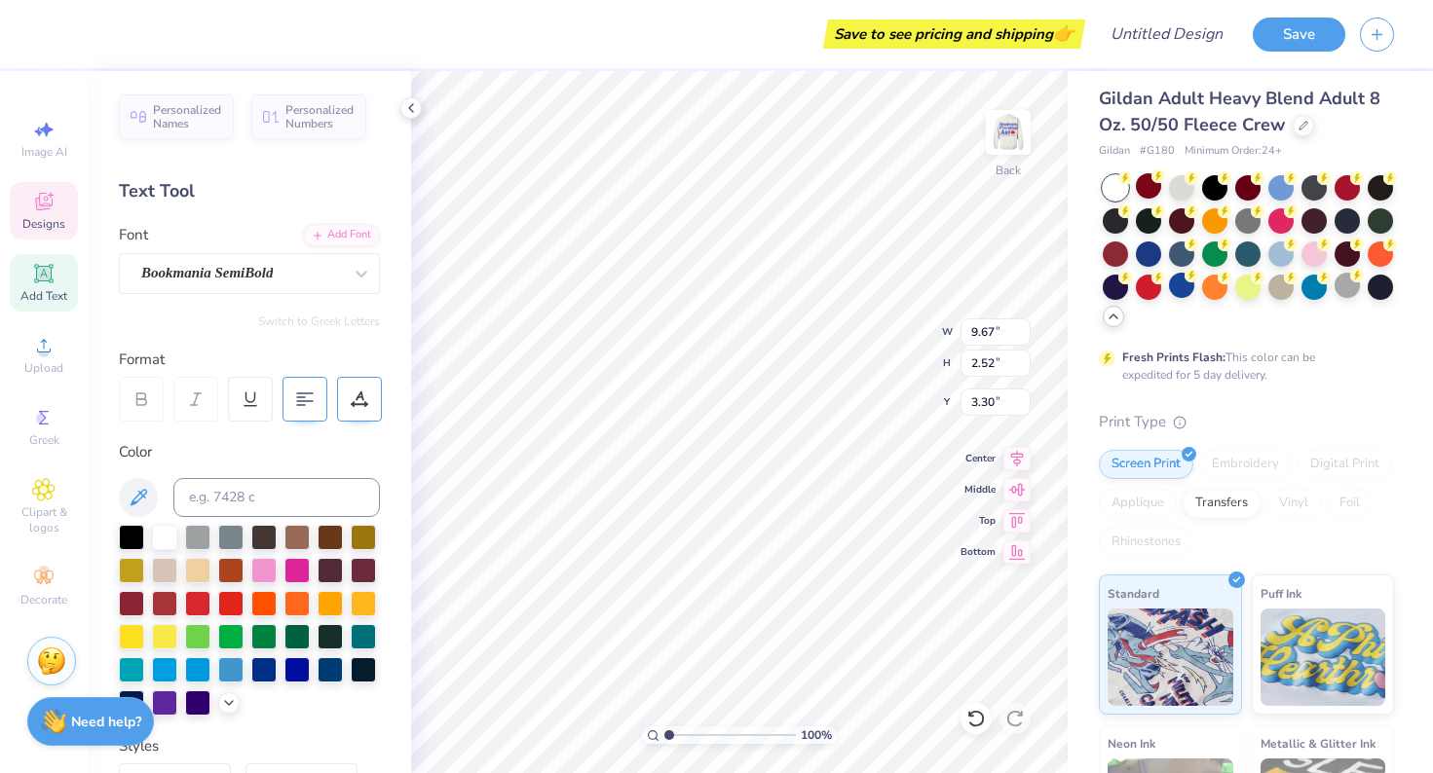
scroll to position [1, 1]
click at [308, 394] on icon at bounding box center [305, 400] width 18 height 18
click at [33, 342] on icon at bounding box center [43, 345] width 23 height 23
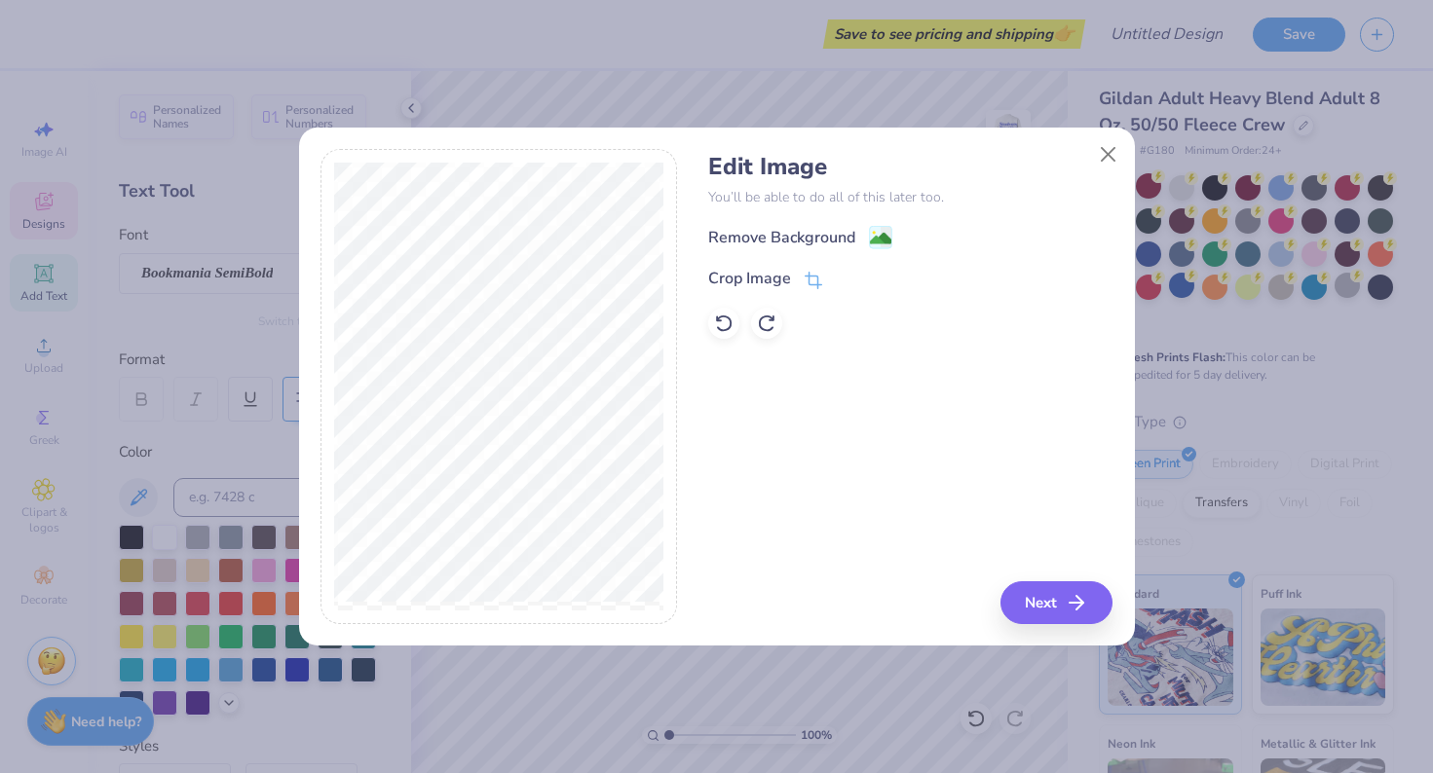
click at [779, 219] on div "Edit Image You’ll be able to do all of this later too. Remove Background Crop I…" at bounding box center [910, 246] width 404 height 186
click at [787, 246] on div "Remove Background" at bounding box center [781, 239] width 147 height 23
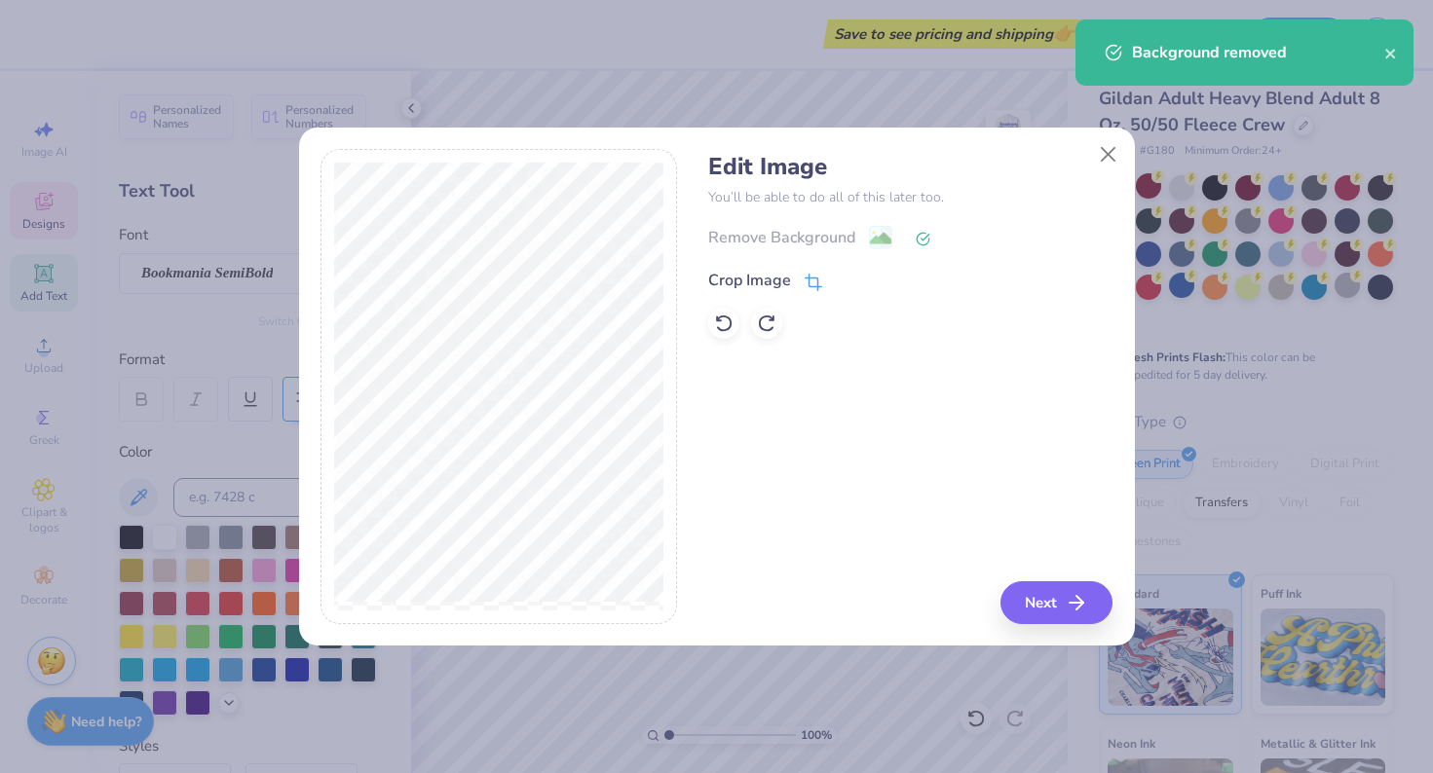
click at [753, 282] on div "Crop Image" at bounding box center [749, 280] width 83 height 23
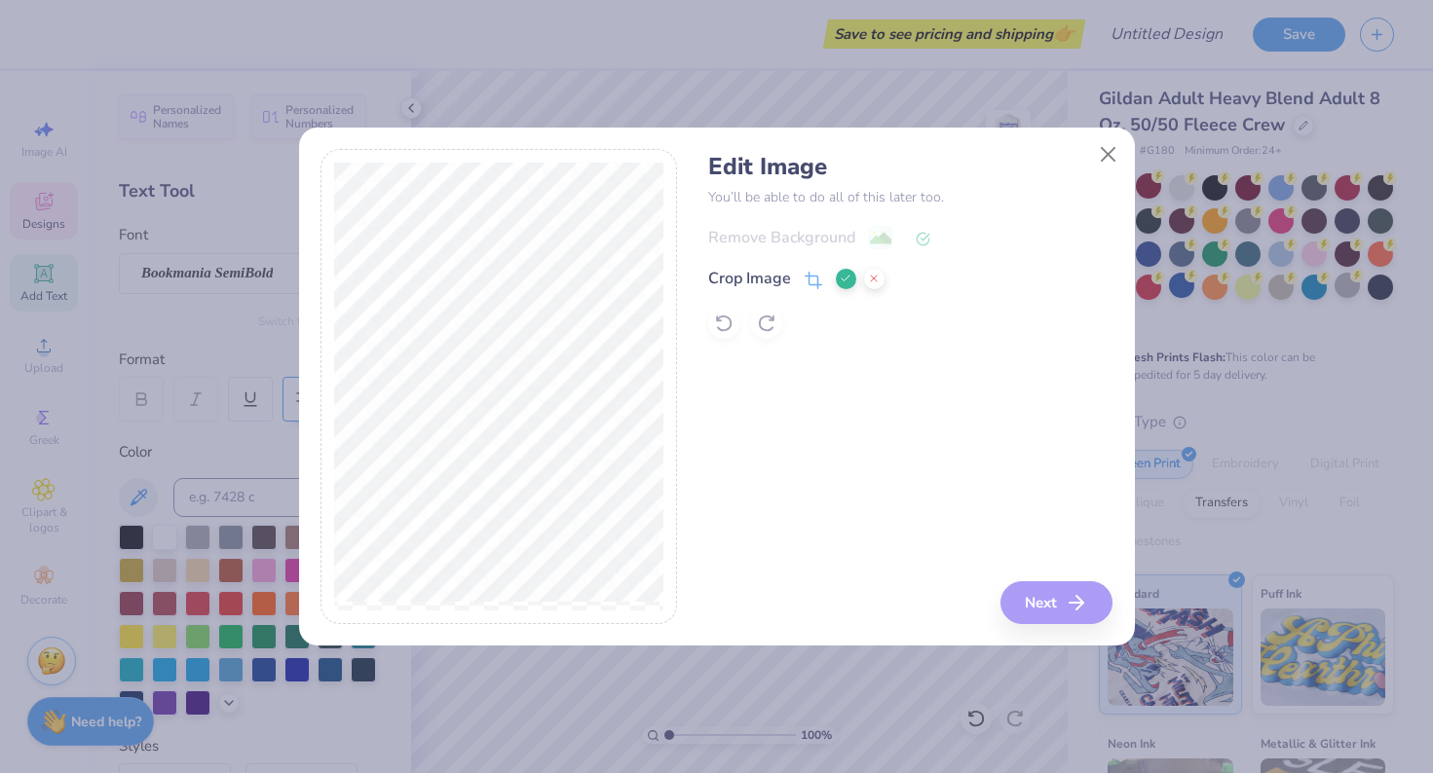
click at [685, 414] on div "Edit Image You’ll be able to do all of this later too. Remove Background Crop I…" at bounding box center [716, 386] width 792 height 475
click at [1050, 603] on div "Edit Image You’ll be able to do all of this later too. Remove Background Crop I…" at bounding box center [910, 386] width 404 height 475
click at [810, 309] on div "Remove Background Crop Image" at bounding box center [910, 282] width 404 height 114
click at [849, 280] on icon at bounding box center [845, 279] width 12 height 12
click at [1069, 613] on button "Next" at bounding box center [1059, 602] width 112 height 43
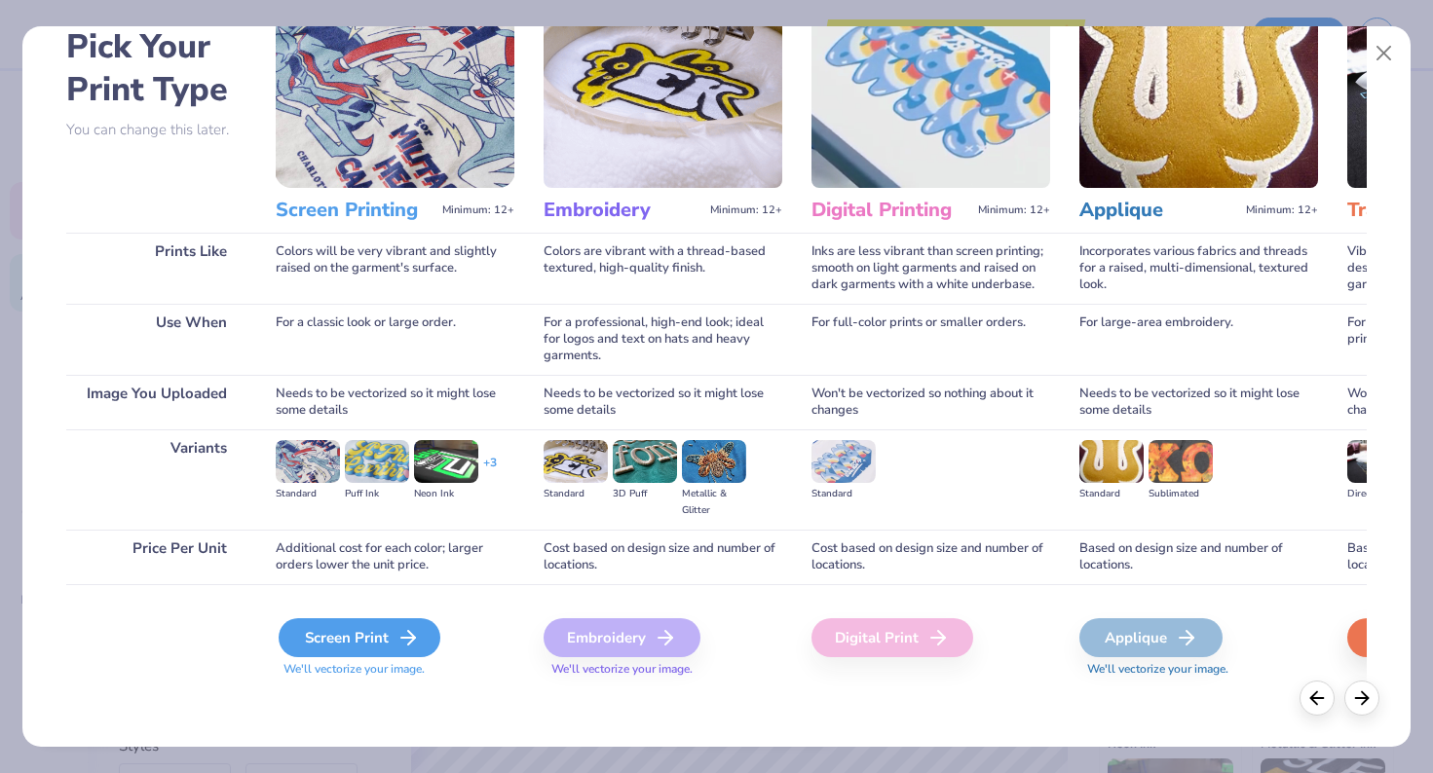
scroll to position [100, 0]
click at [373, 639] on div "Screen Print" at bounding box center [360, 637] width 162 height 39
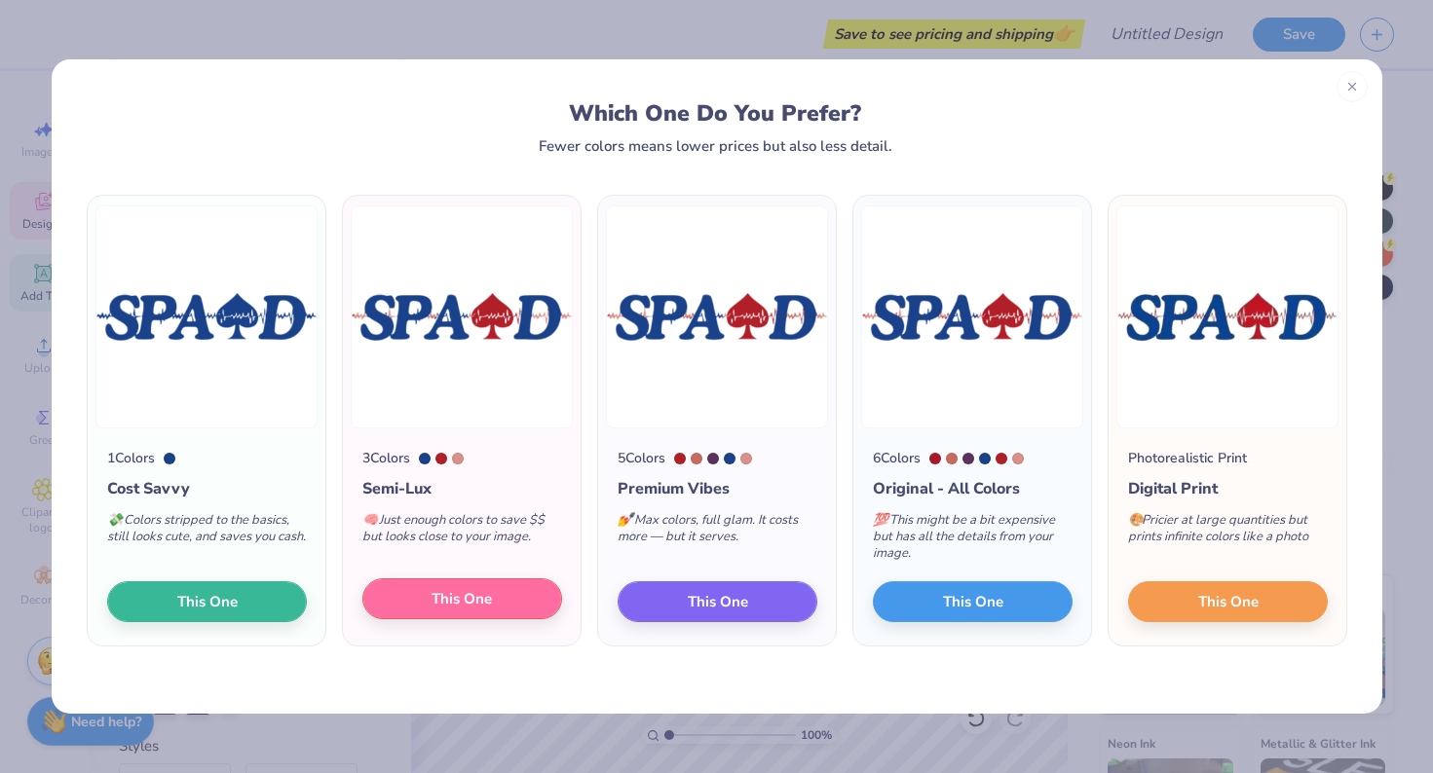
click at [522, 605] on button "This One" at bounding box center [462, 598] width 200 height 41
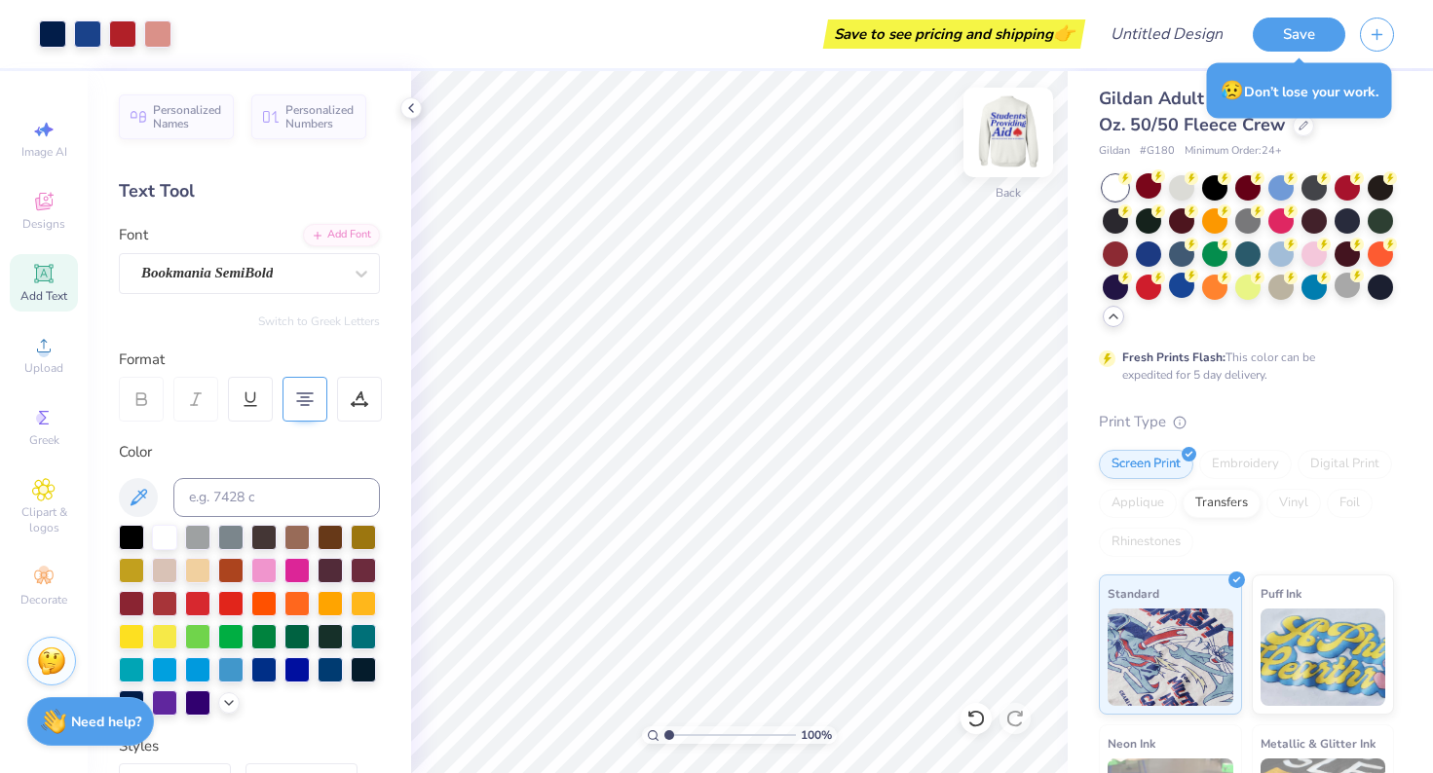
click at [1016, 130] on img at bounding box center [1008, 132] width 78 height 78
click at [1019, 150] on img at bounding box center [1008, 132] width 78 height 78
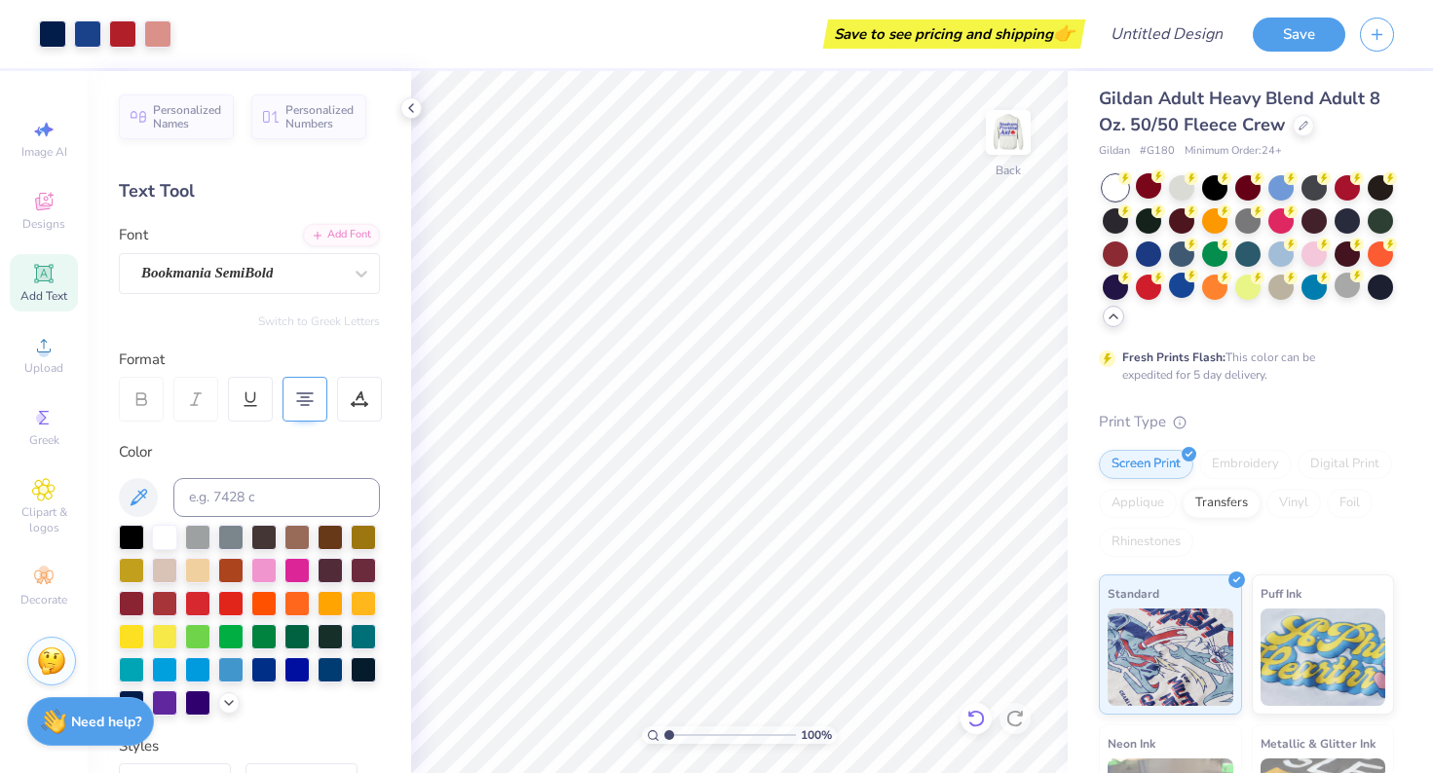
click at [977, 721] on icon at bounding box center [975, 718] width 19 height 19
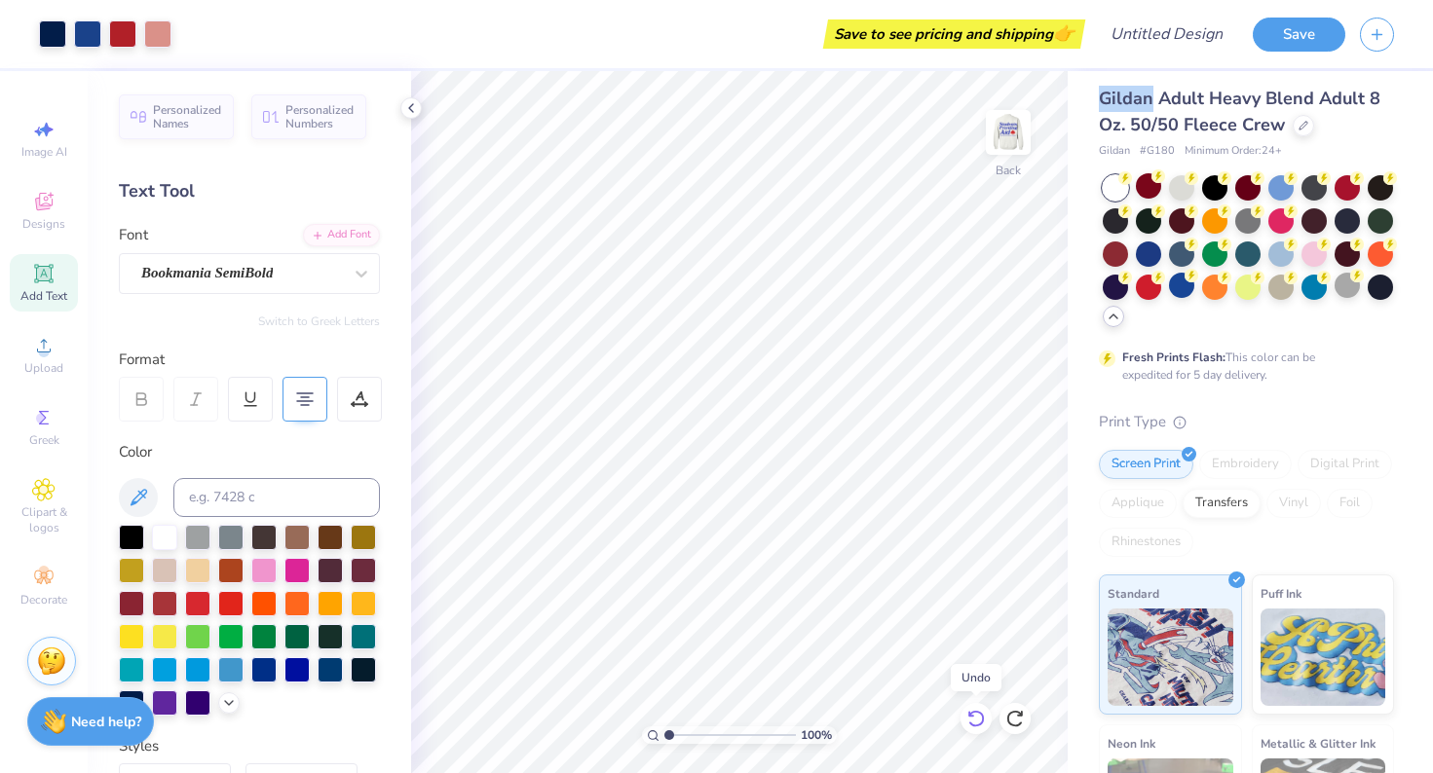
click at [977, 721] on icon at bounding box center [975, 718] width 19 height 19
click at [977, 720] on icon at bounding box center [975, 718] width 19 height 19
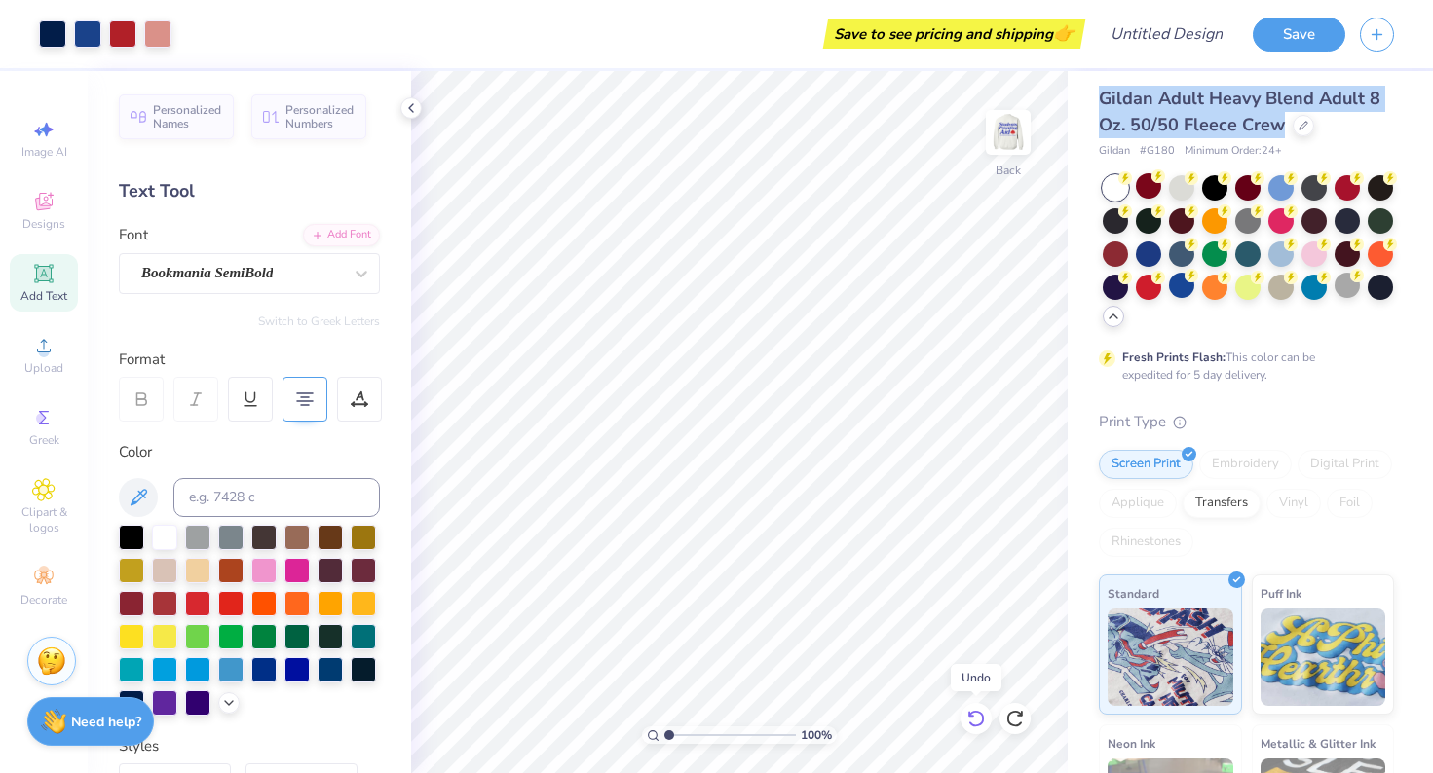
click at [977, 720] on icon at bounding box center [975, 718] width 19 height 19
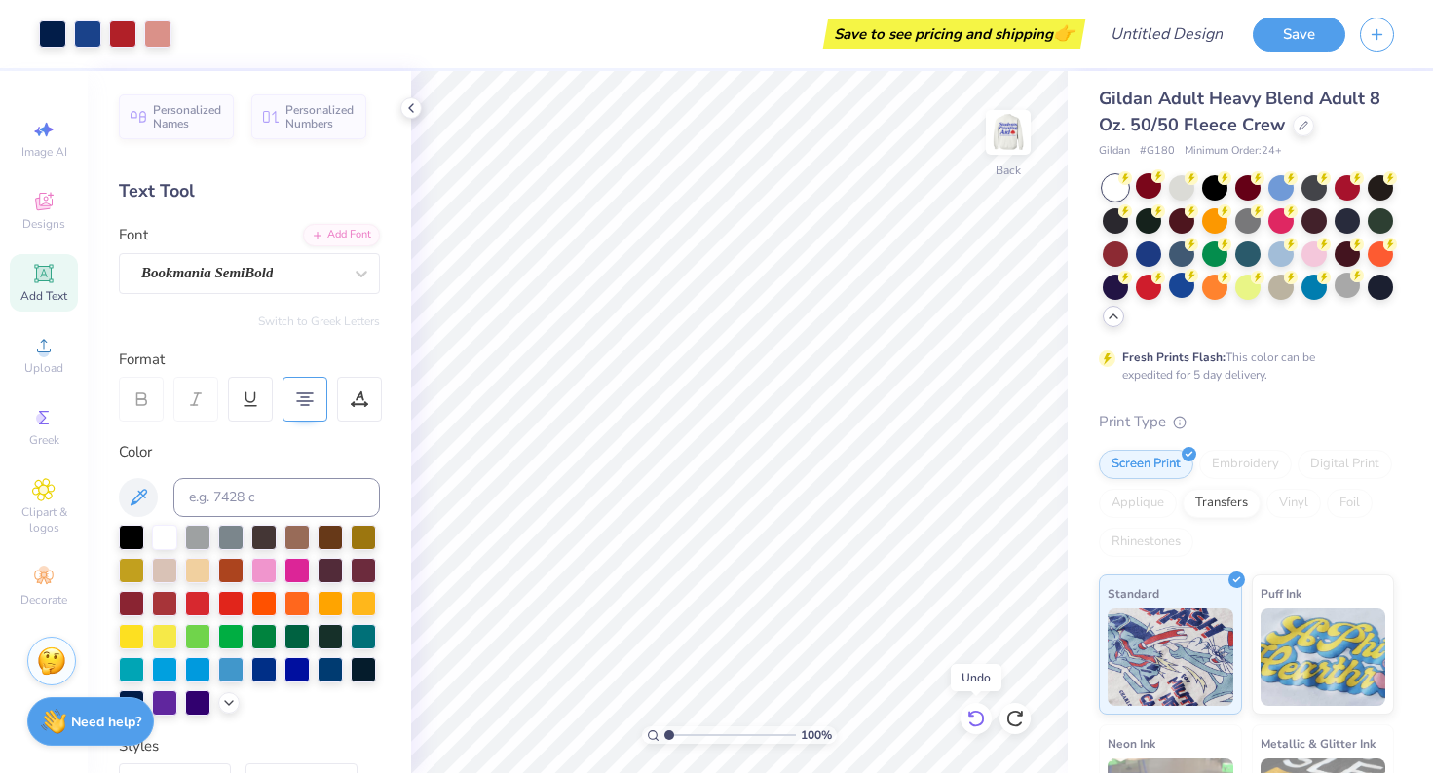
click at [977, 720] on icon at bounding box center [975, 718] width 19 height 19
click at [978, 722] on icon at bounding box center [975, 718] width 19 height 19
click at [977, 718] on icon at bounding box center [975, 718] width 19 height 19
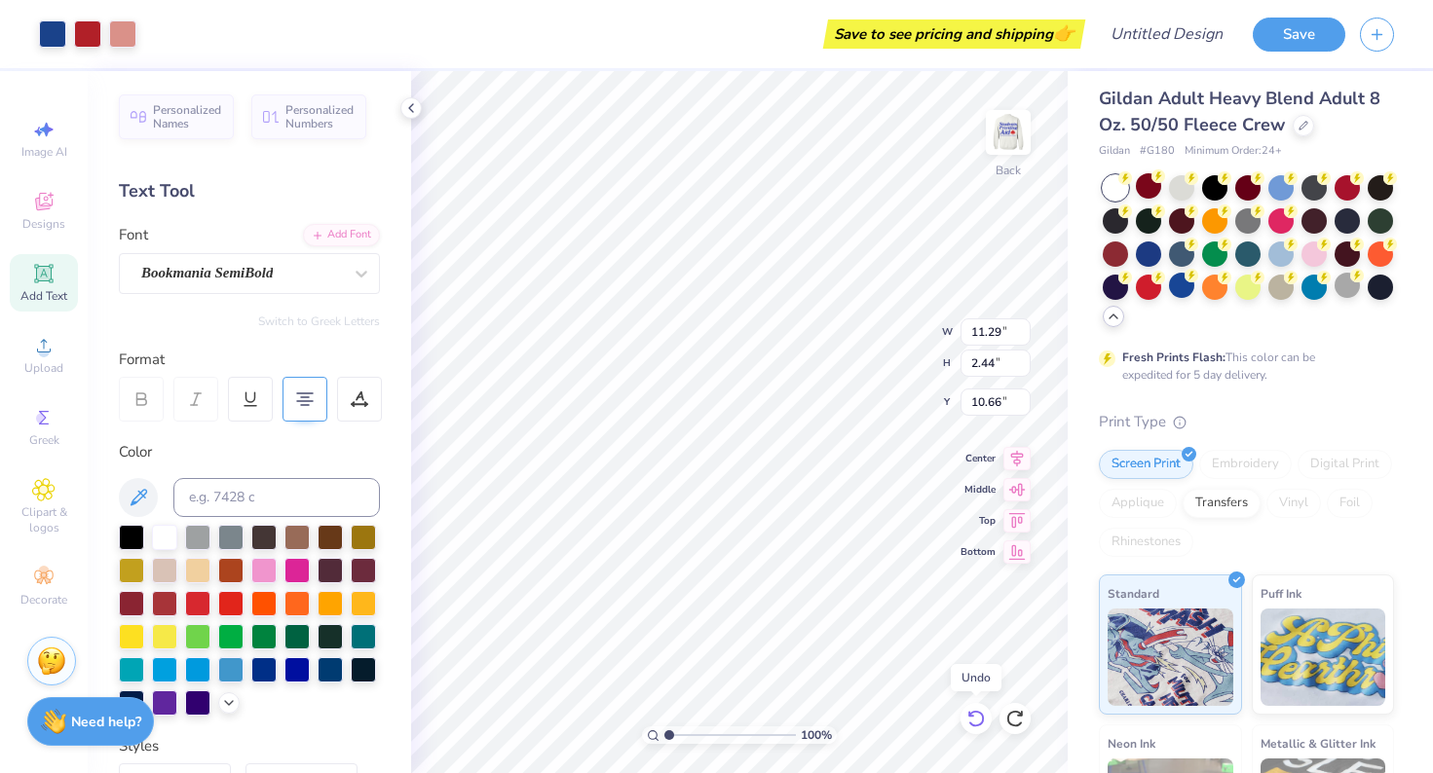
click at [977, 718] on icon at bounding box center [975, 718] width 19 height 19
click at [58, 279] on div "Add Text" at bounding box center [44, 282] width 68 height 57
click at [291, 677] on div at bounding box center [296, 667] width 25 height 25
click at [53, 361] on span "Upload" at bounding box center [43, 368] width 39 height 16
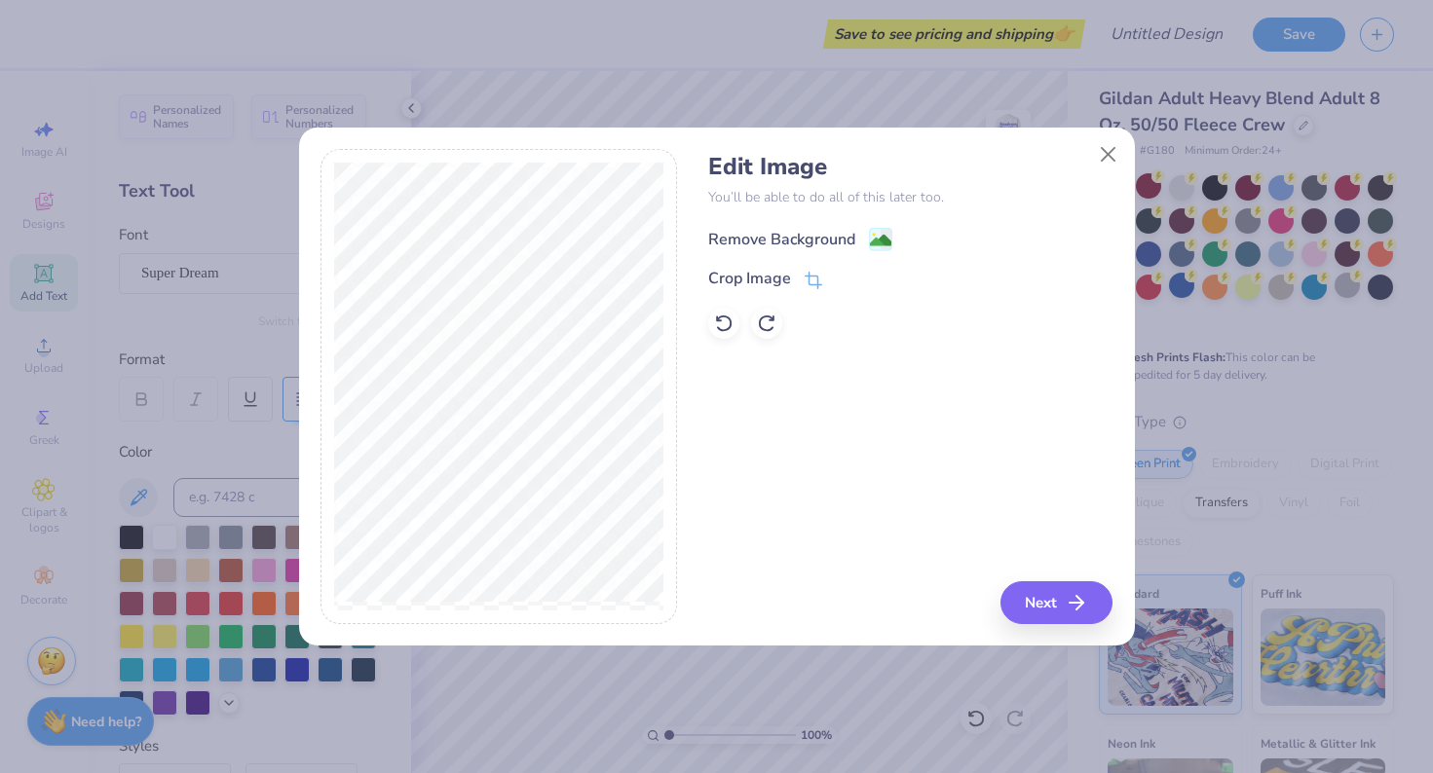
click at [833, 236] on div "Remove Background" at bounding box center [781, 239] width 147 height 23
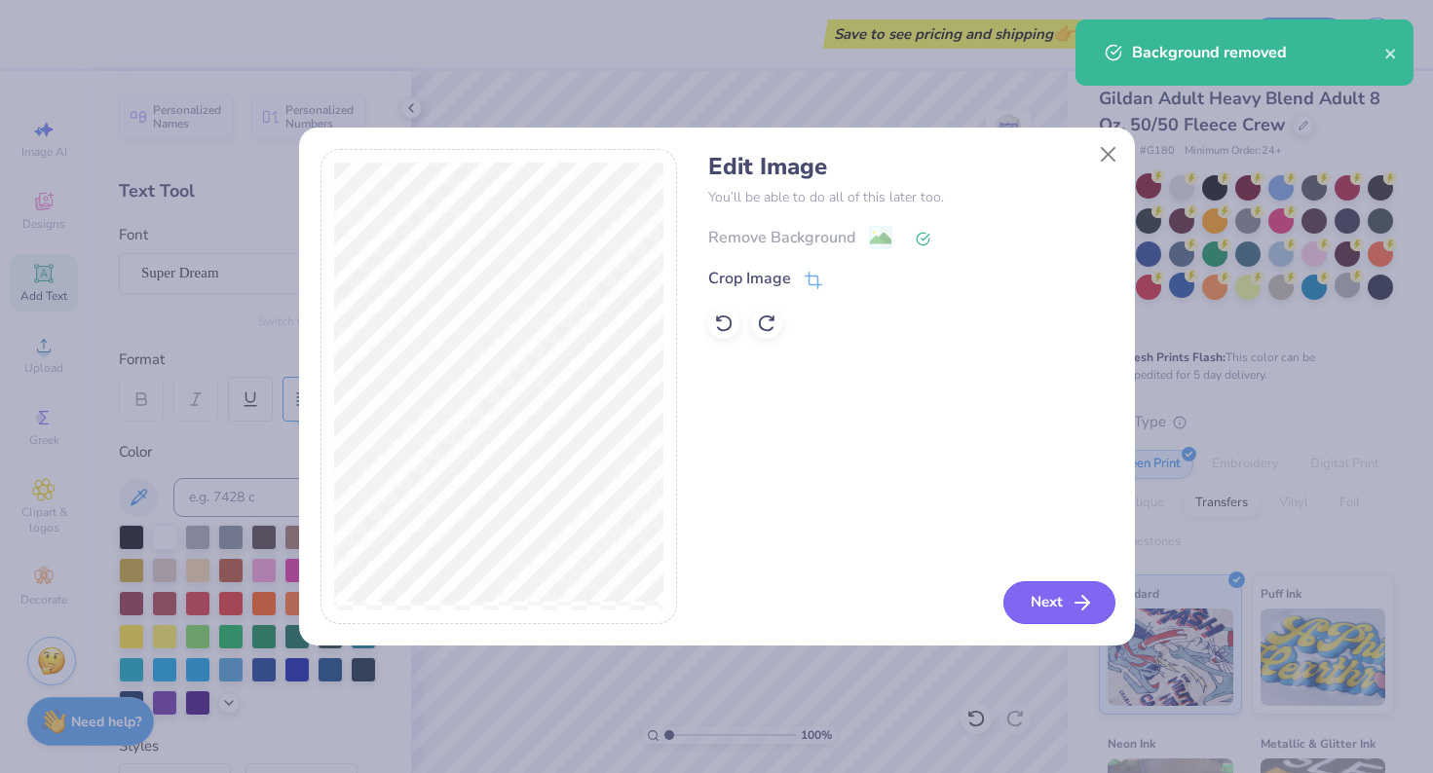
click at [1044, 604] on button "Next" at bounding box center [1059, 602] width 112 height 43
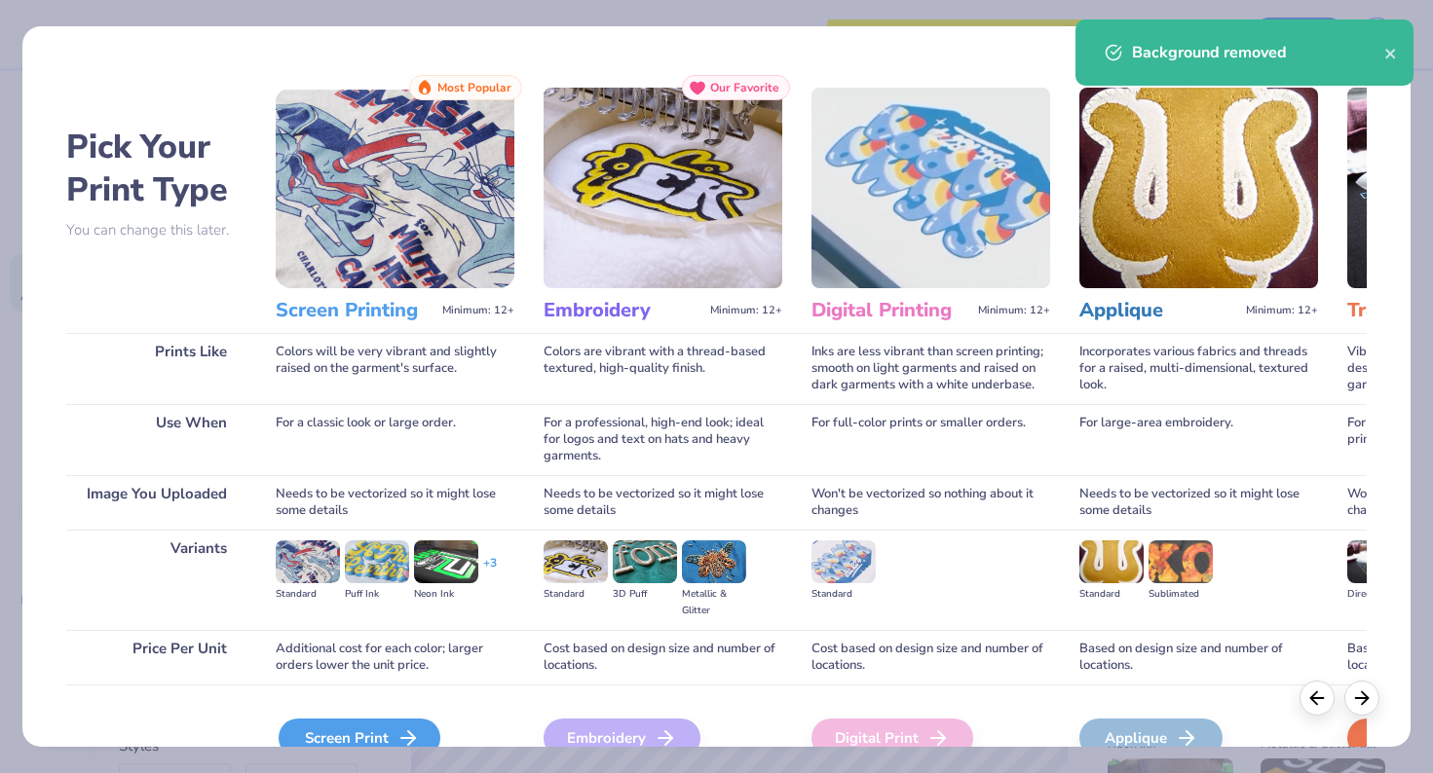
click at [367, 736] on div "Screen Print" at bounding box center [360, 738] width 162 height 39
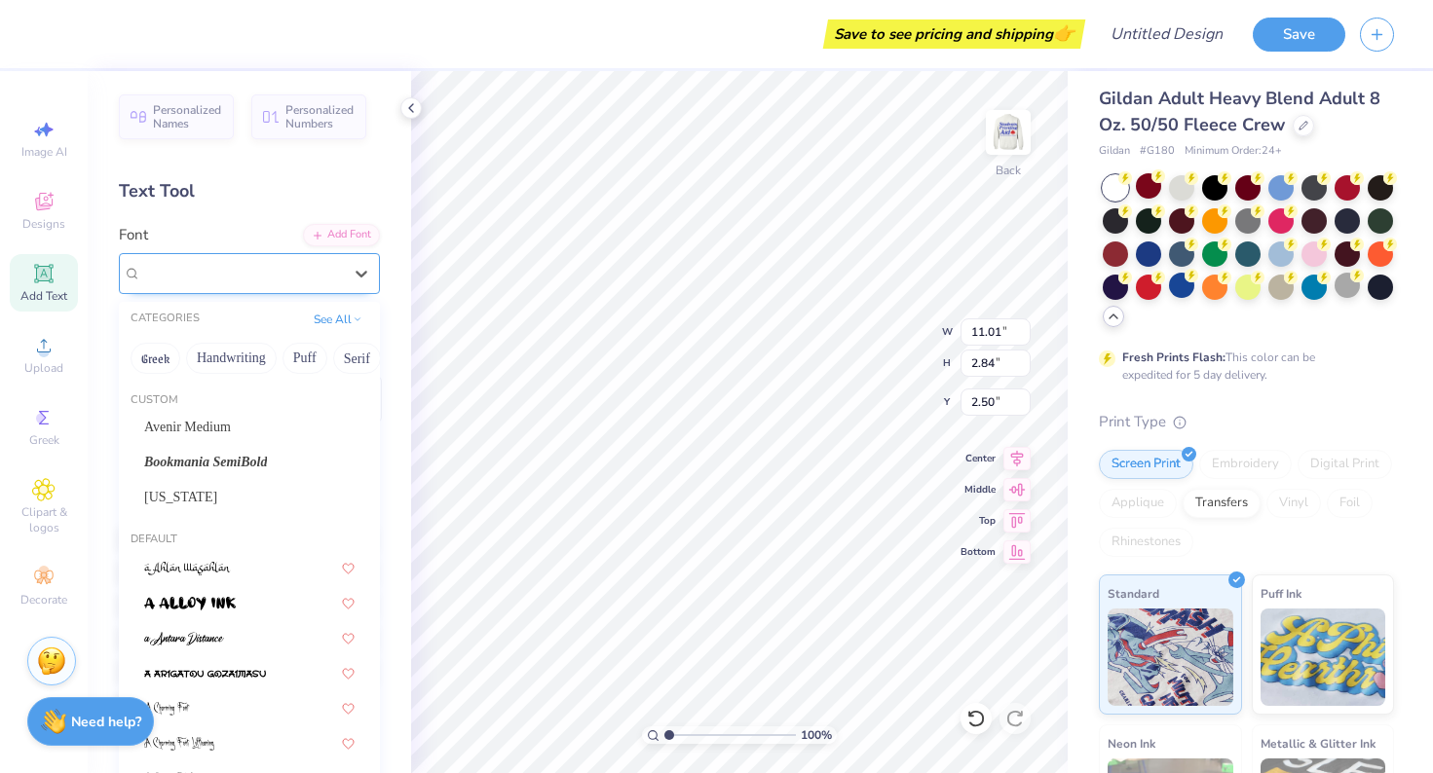
click at [297, 261] on div at bounding box center [241, 273] width 201 height 26
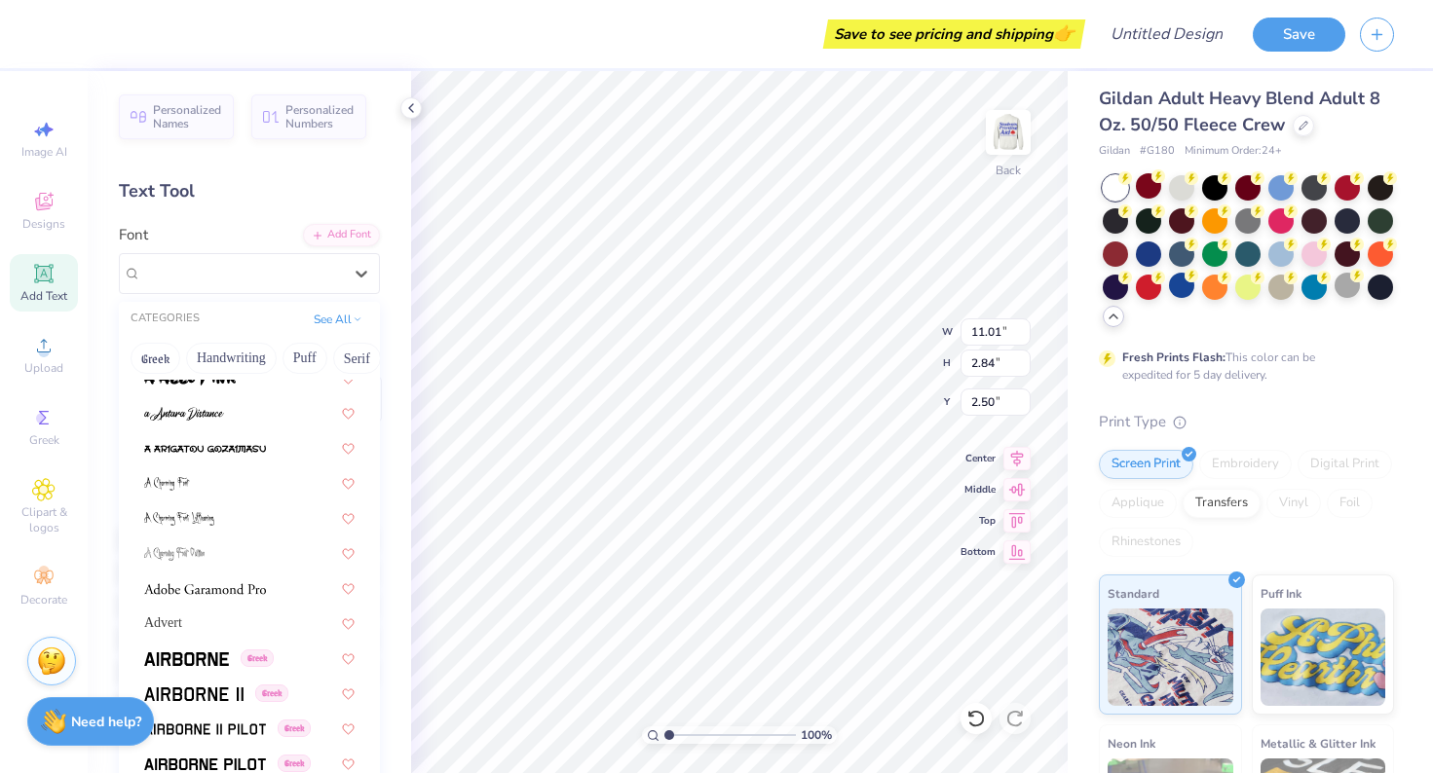
scroll to position [233, 0]
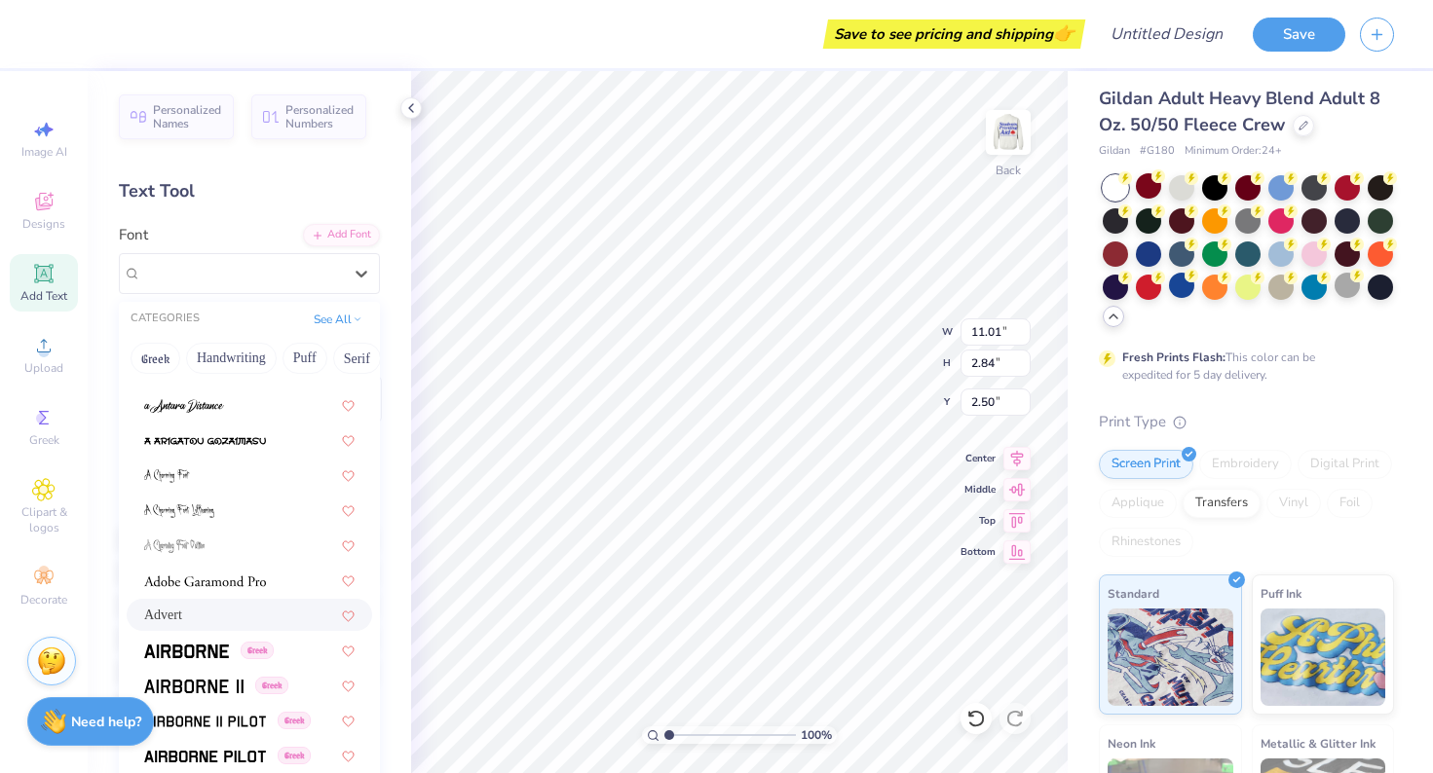
click at [239, 615] on div "Advert" at bounding box center [249, 615] width 210 height 20
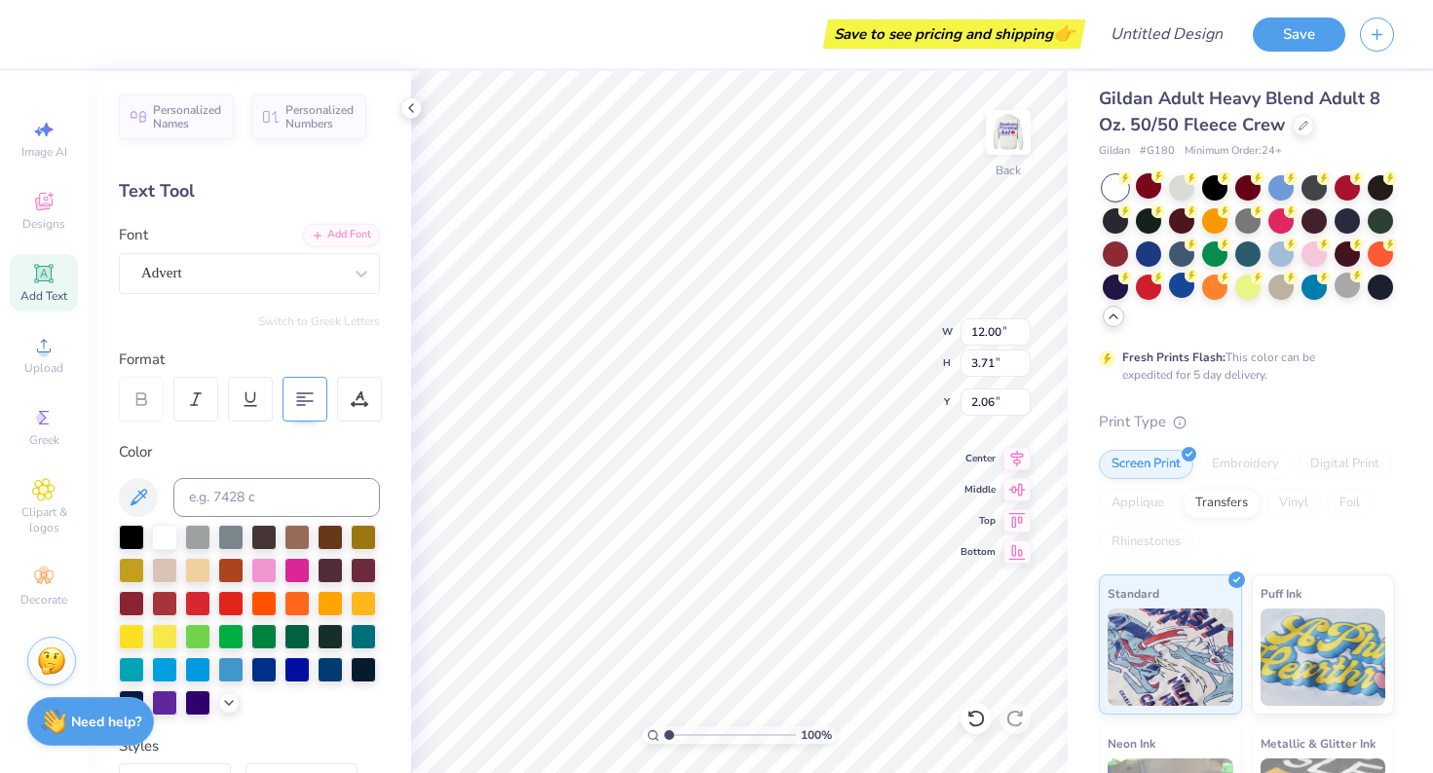
scroll to position [6, 0]
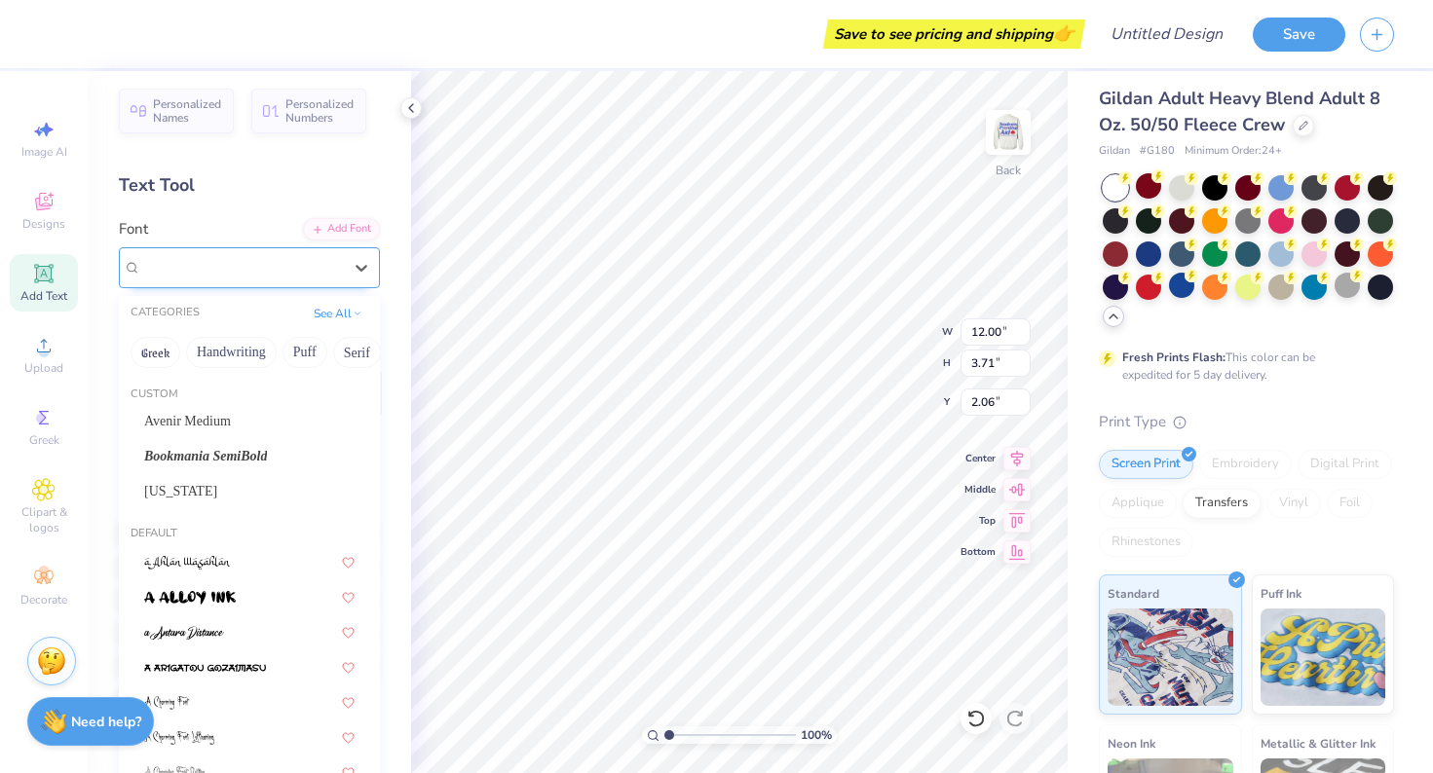
click at [241, 272] on div "Advert" at bounding box center [241, 267] width 205 height 30
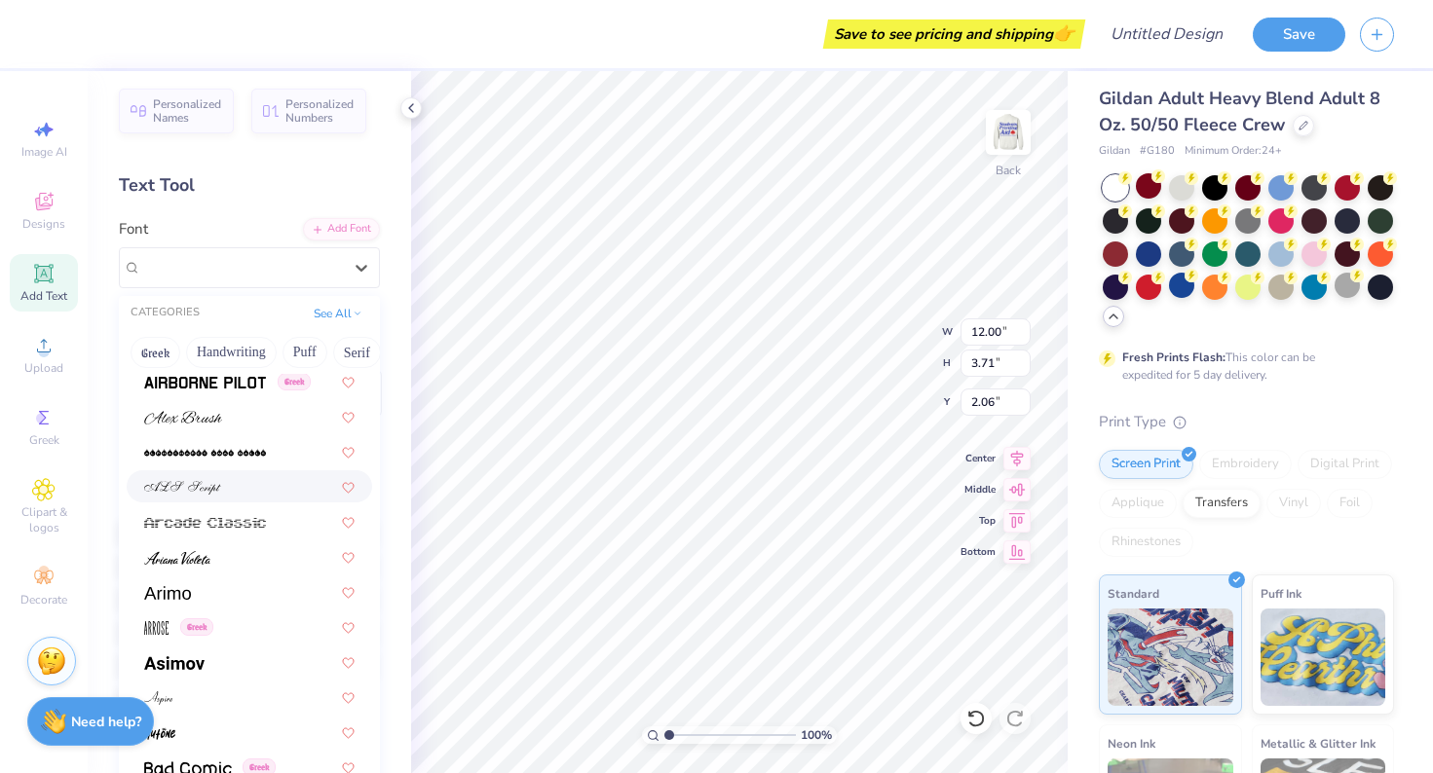
scroll to position [600, 0]
click at [165, 565] on img at bounding box center [177, 559] width 66 height 14
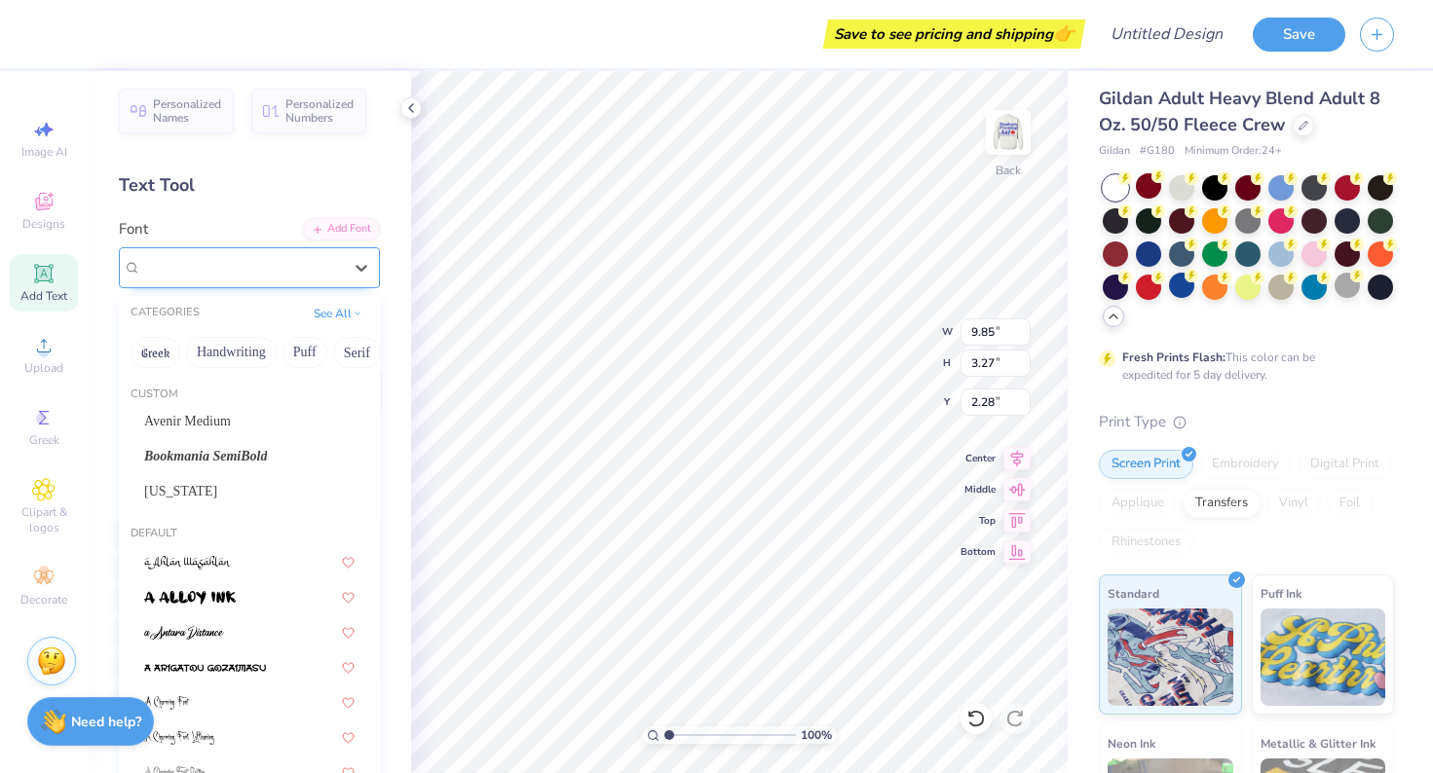
click at [279, 269] on div "[PERSON_NAME]" at bounding box center [241, 267] width 205 height 30
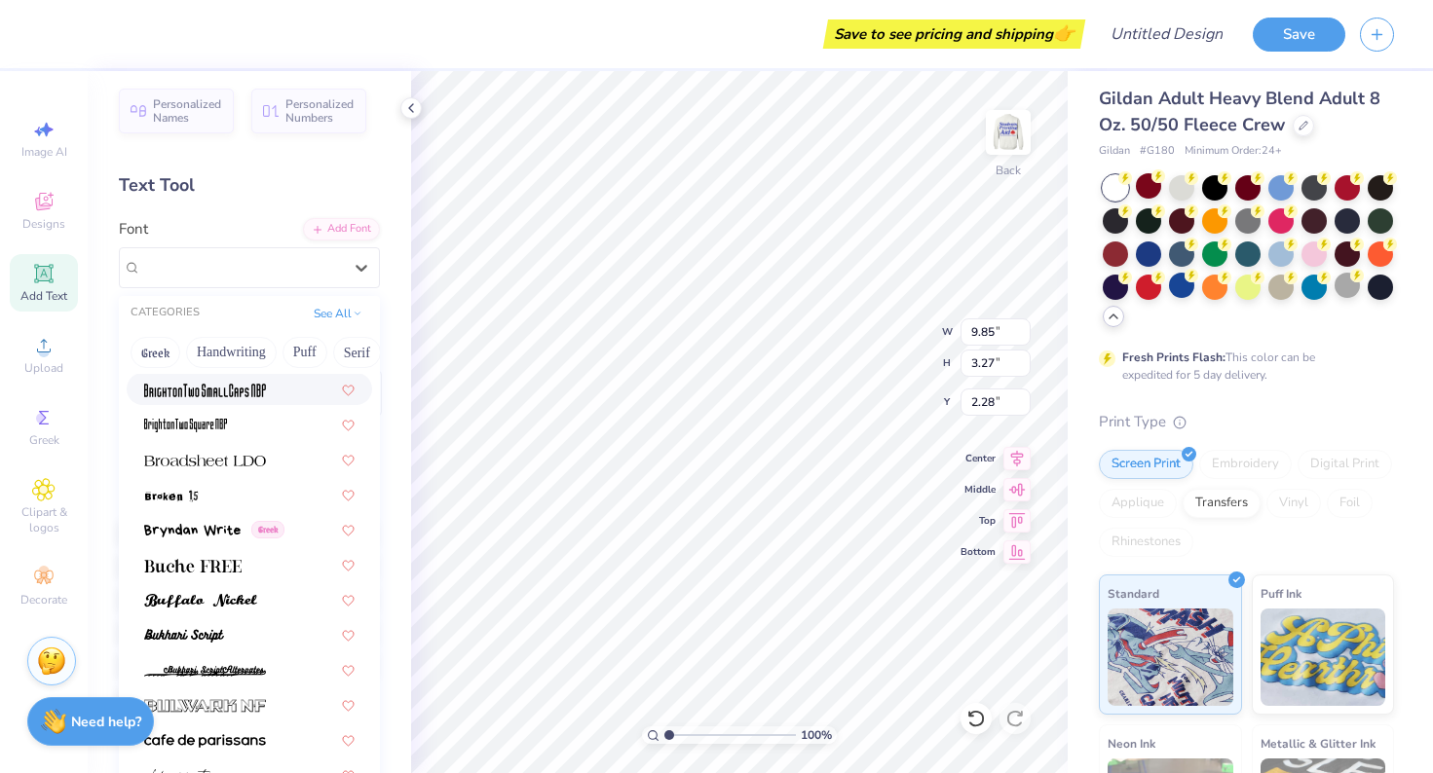
scroll to position [1752, 0]
click at [238, 639] on div at bounding box center [249, 632] width 210 height 20
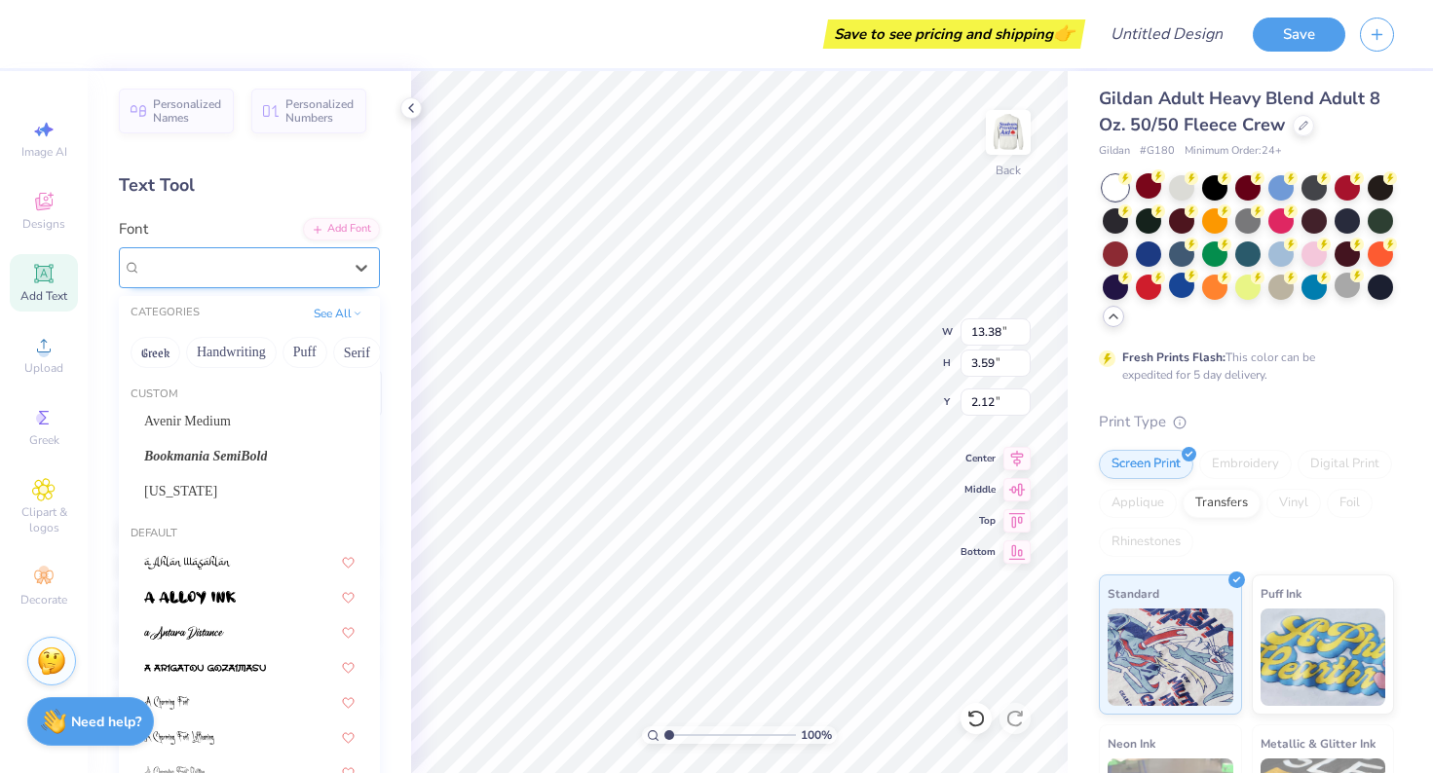
click at [292, 276] on div "Bukhari Script" at bounding box center [241, 267] width 205 height 30
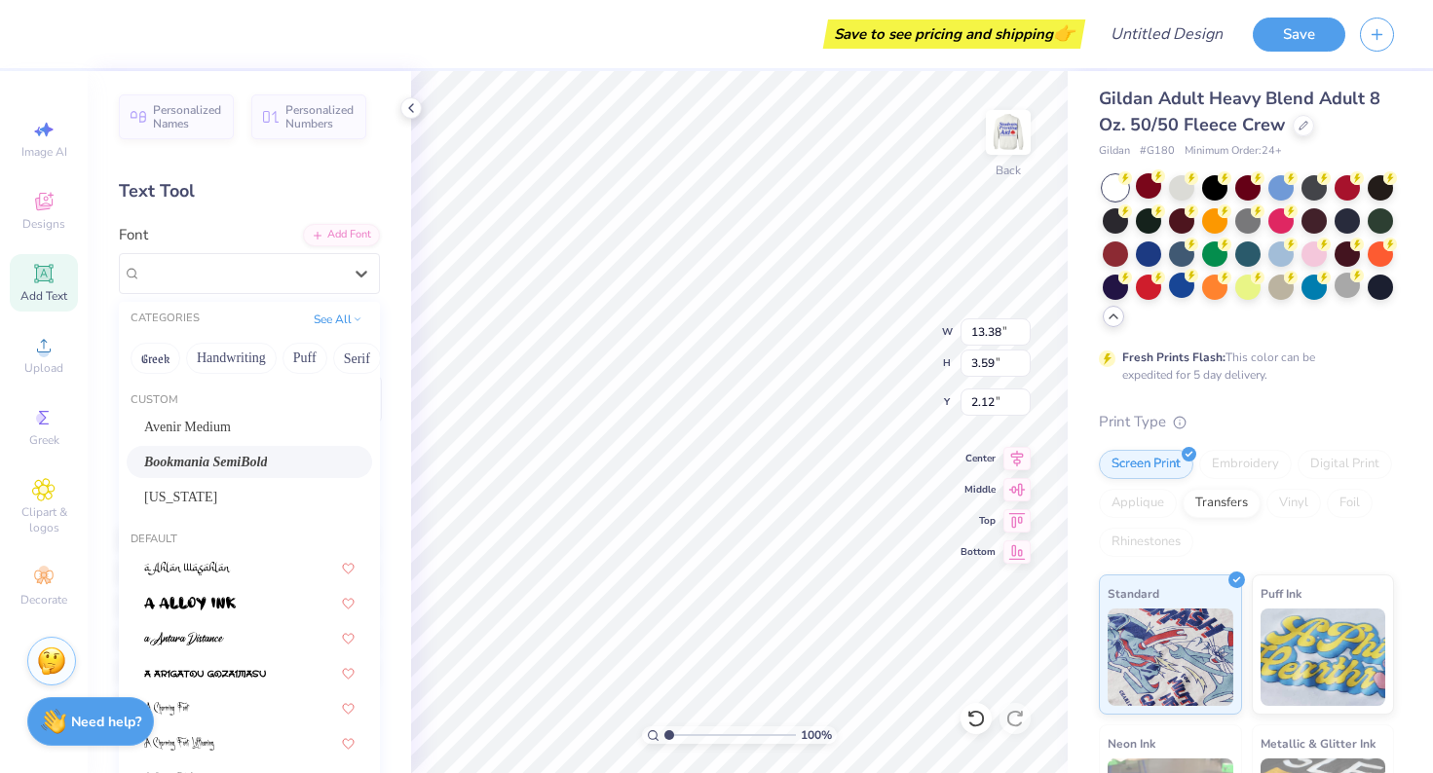
scroll to position [0, 0]
click at [229, 456] on span "Bookmania SemiBold" at bounding box center [205, 462] width 123 height 20
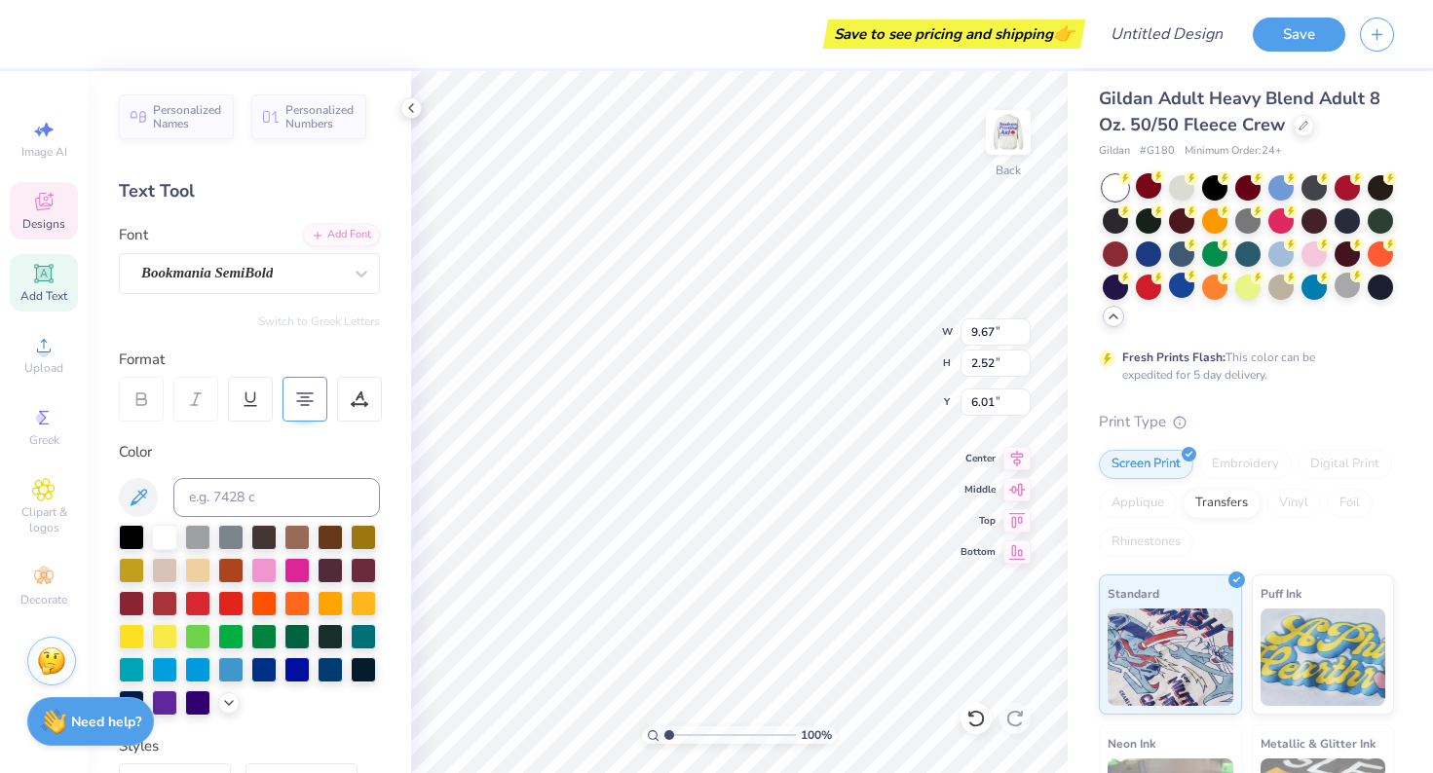
scroll to position [1, 6]
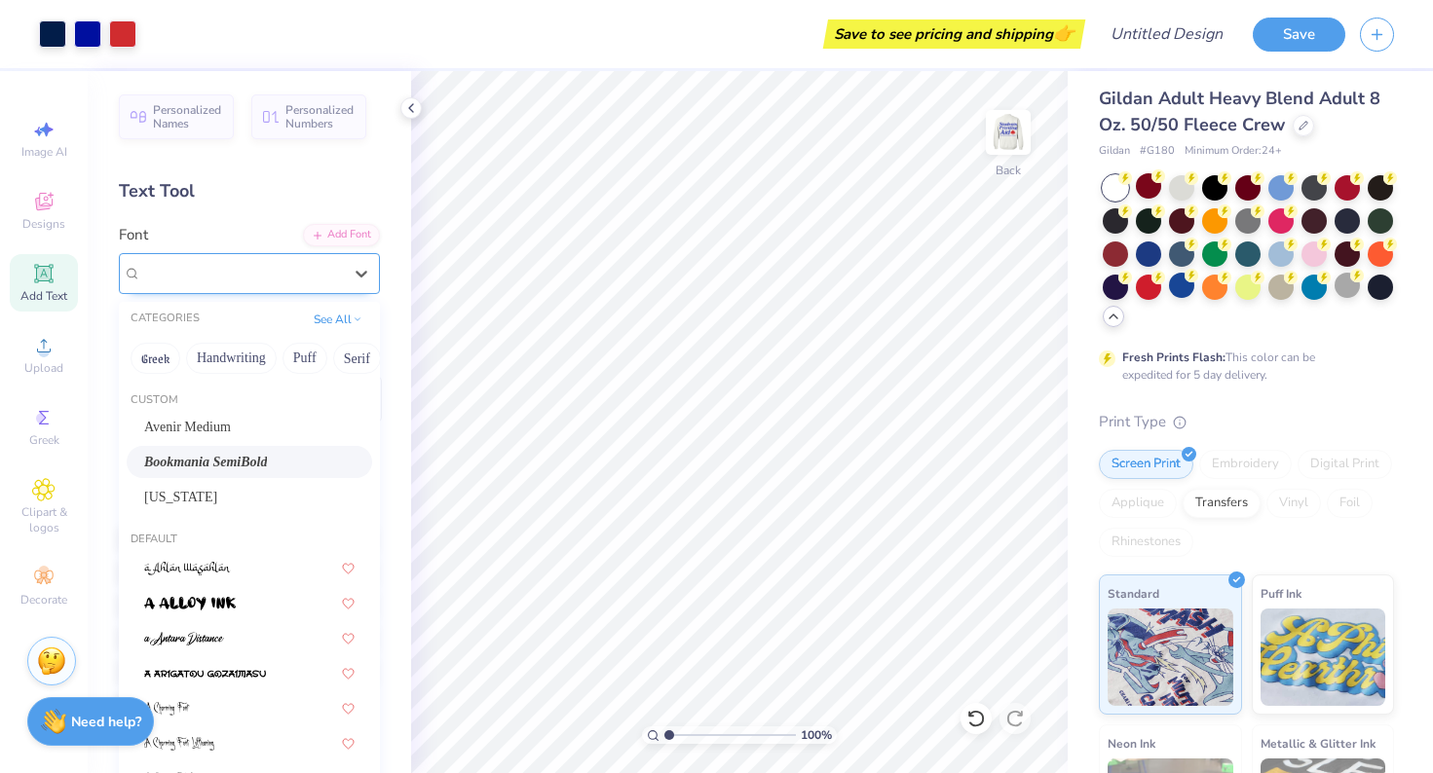
click at [342, 284] on div "Bookmania SemiBold" at bounding box center [241, 273] width 205 height 30
click at [264, 424] on div "Avenir Medium" at bounding box center [249, 427] width 210 height 20
click at [288, 272] on div "Avenir Medium" at bounding box center [241, 273] width 205 height 30
click at [250, 507] on div "[US_STATE]" at bounding box center [249, 497] width 210 height 20
click at [287, 271] on div "[US_STATE]" at bounding box center [241, 273] width 205 height 30
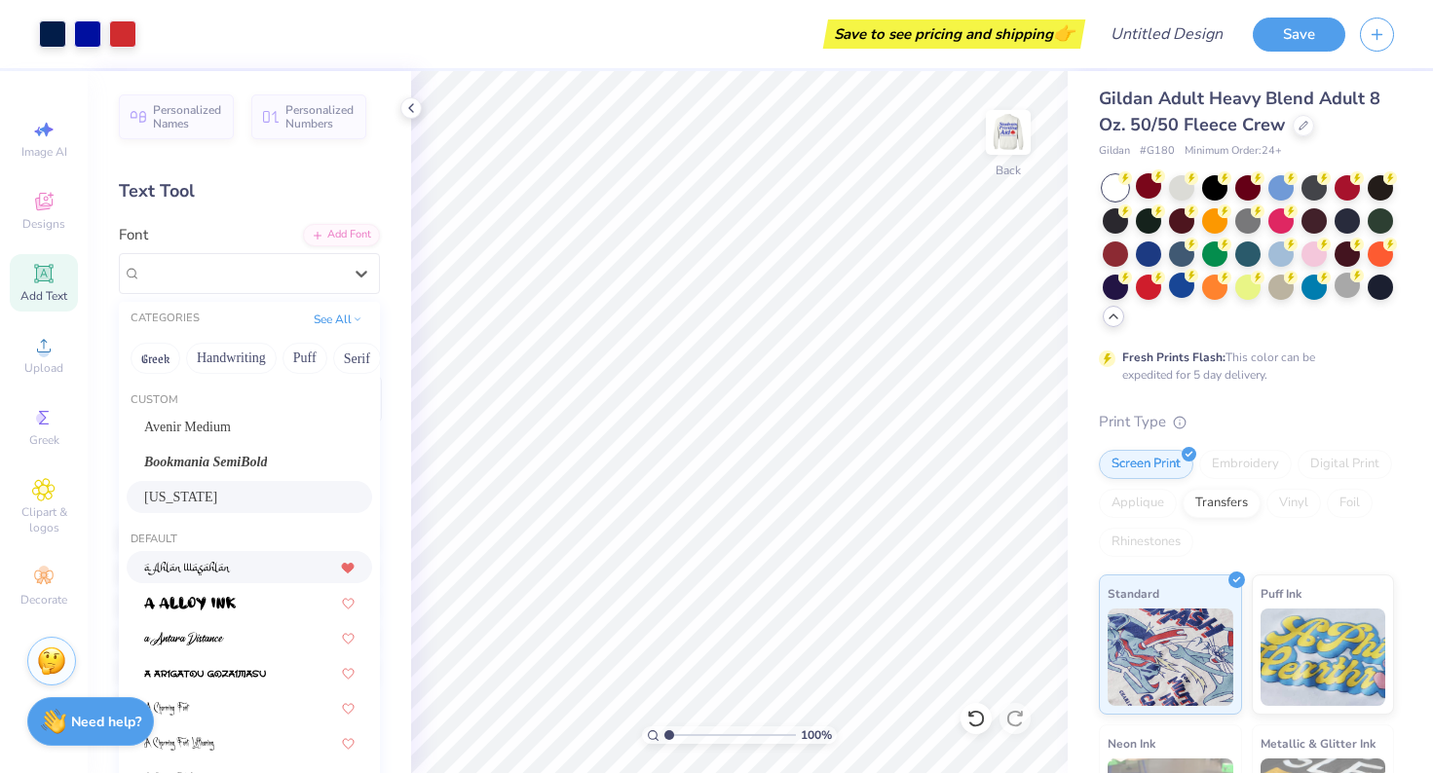
scroll to position [0, 0]
click at [267, 470] on span "Bookmania SemiBold" at bounding box center [205, 462] width 123 height 20
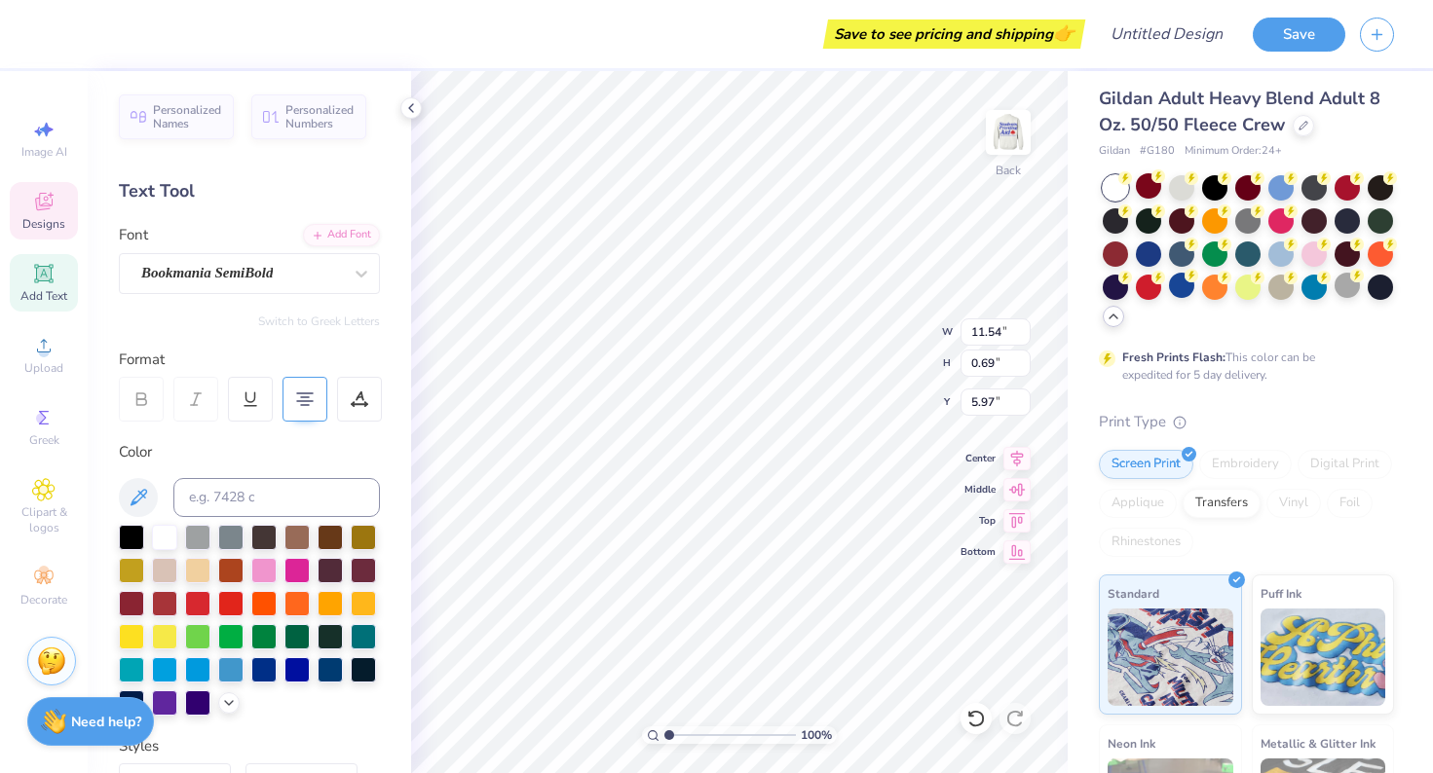
scroll to position [0, 14]
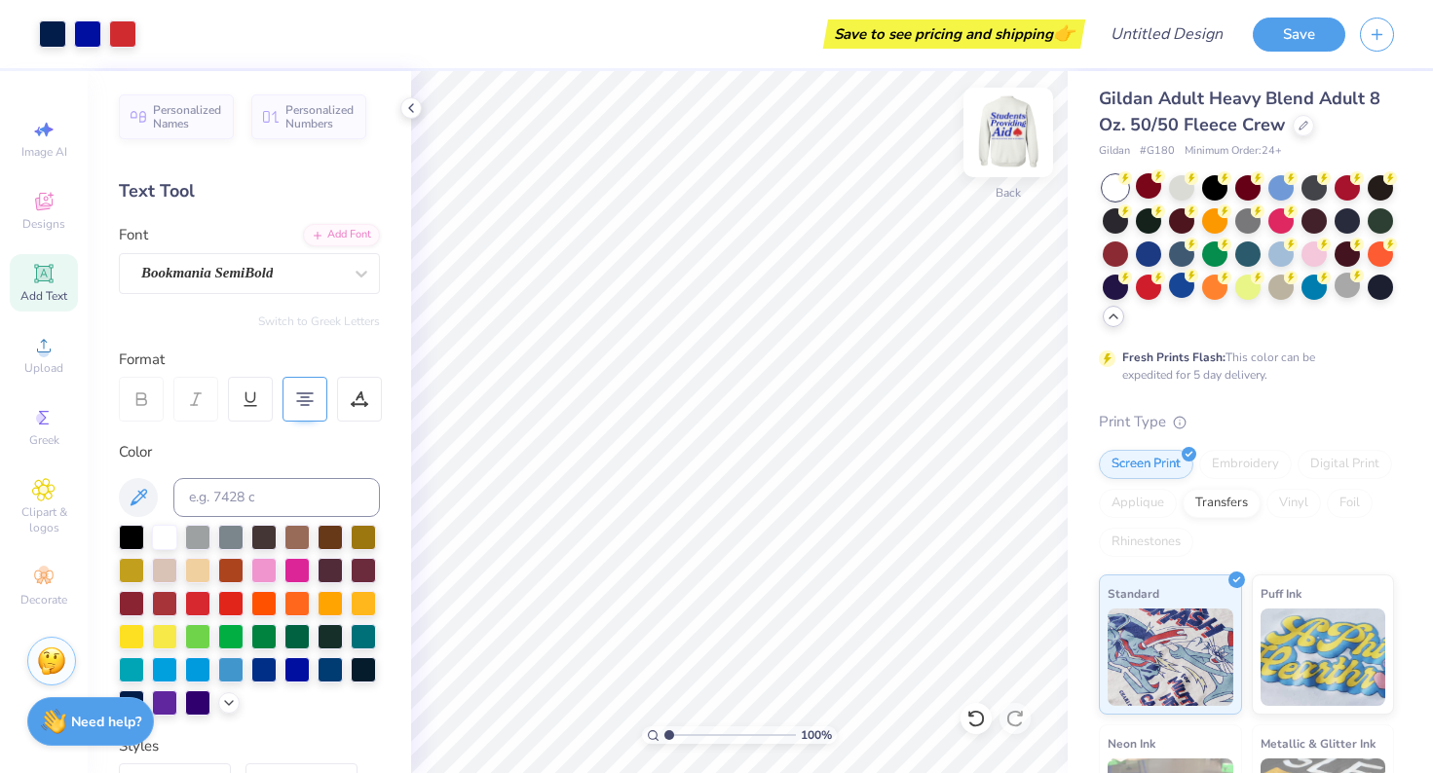
click at [1008, 140] on img at bounding box center [1008, 132] width 78 height 78
click at [1002, 143] on img at bounding box center [1008, 132] width 78 height 78
click at [1001, 133] on img at bounding box center [1008, 132] width 78 height 78
click at [999, 138] on img at bounding box center [1008, 132] width 78 height 78
click at [1015, 151] on img at bounding box center [1008, 132] width 78 height 78
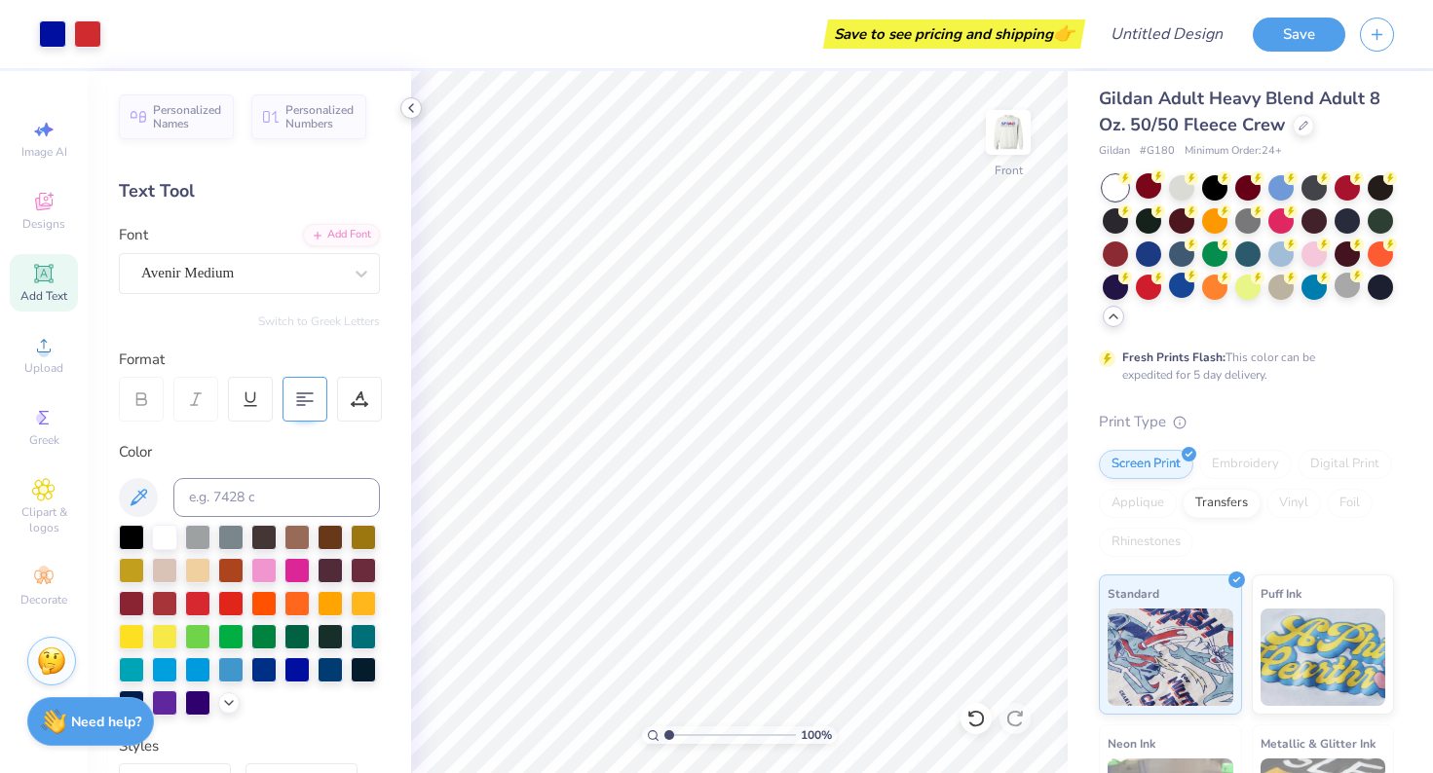
click at [413, 110] on icon at bounding box center [411, 108] width 16 height 16
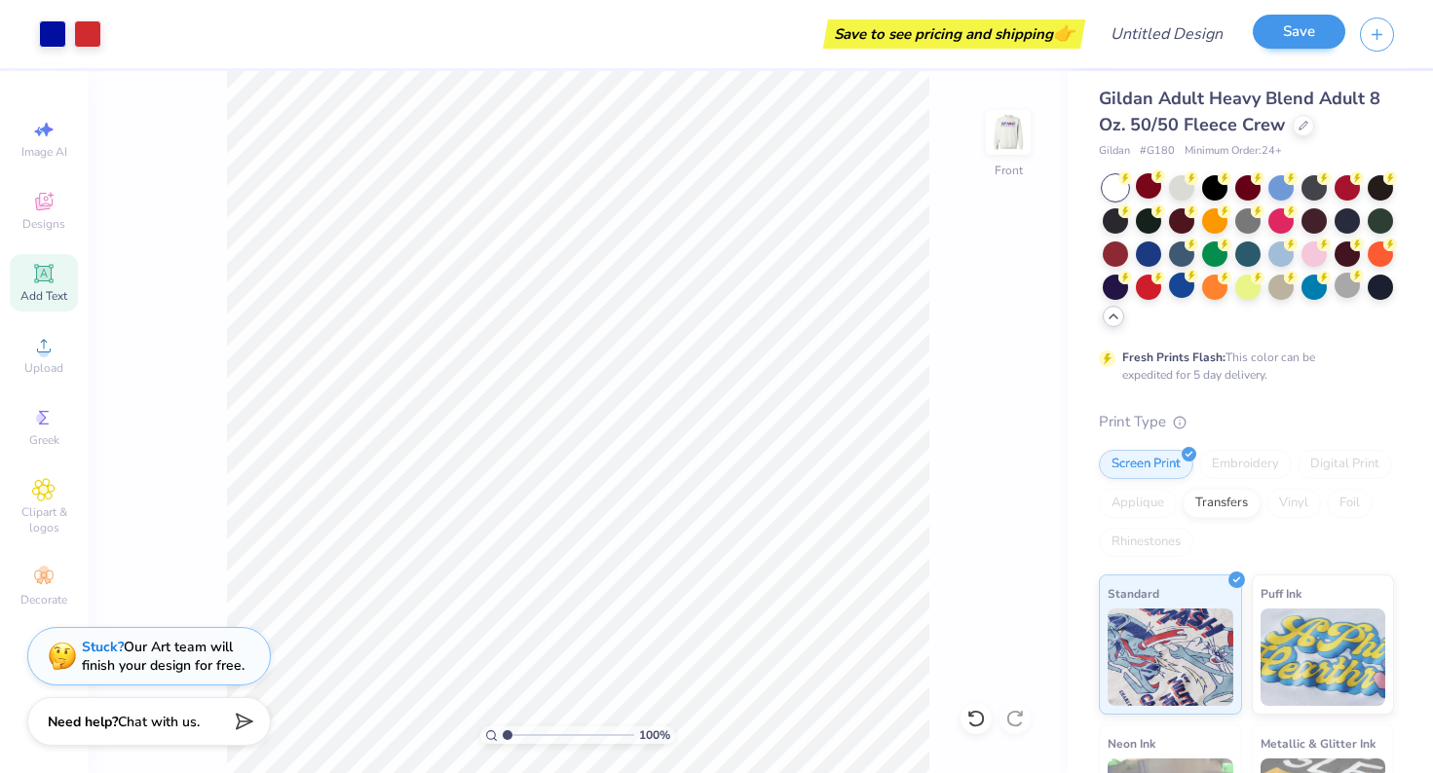
click at [1296, 41] on button "Save" at bounding box center [1298, 32] width 93 height 34
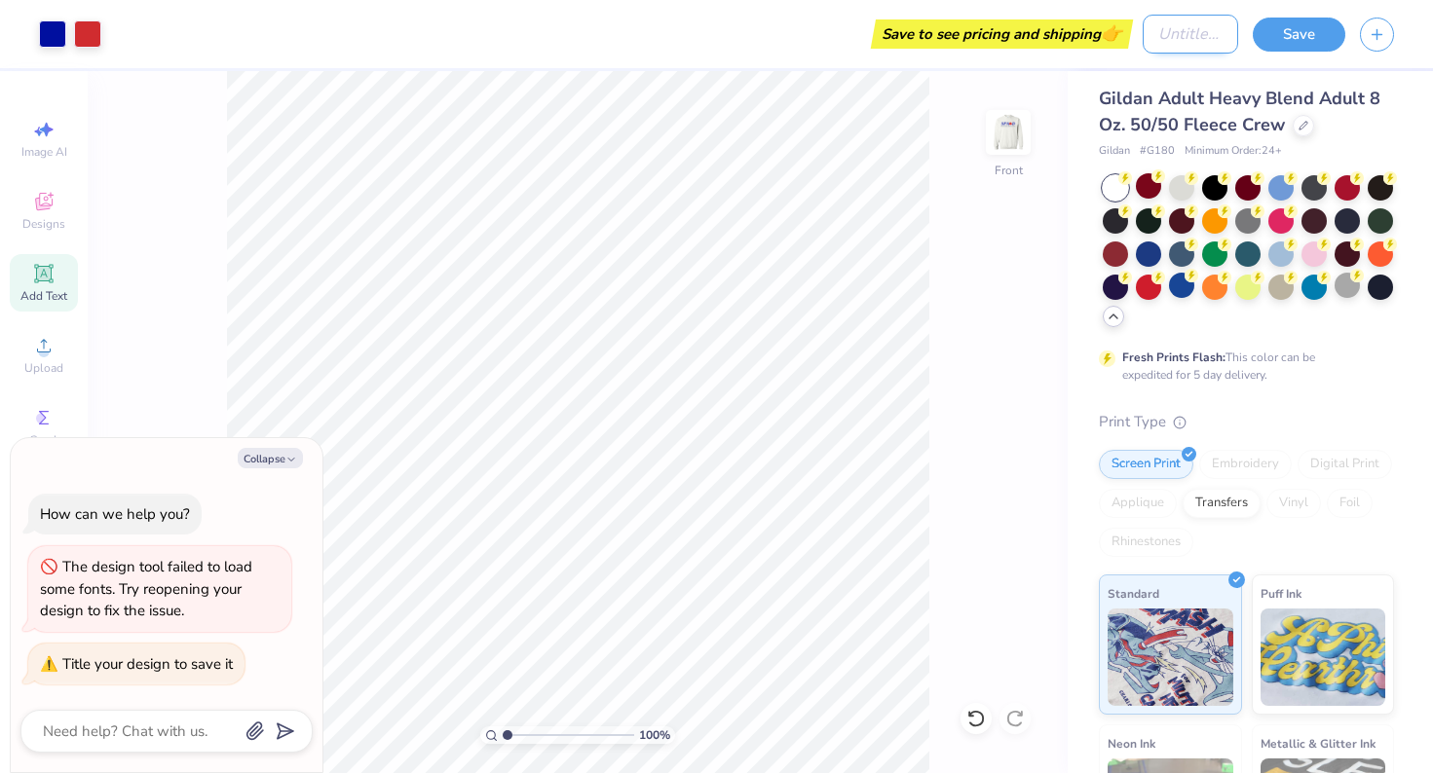
click at [1162, 37] on input "Design Title" at bounding box center [1189, 34] width 95 height 39
click at [1301, 33] on button "Save" at bounding box center [1298, 32] width 93 height 34
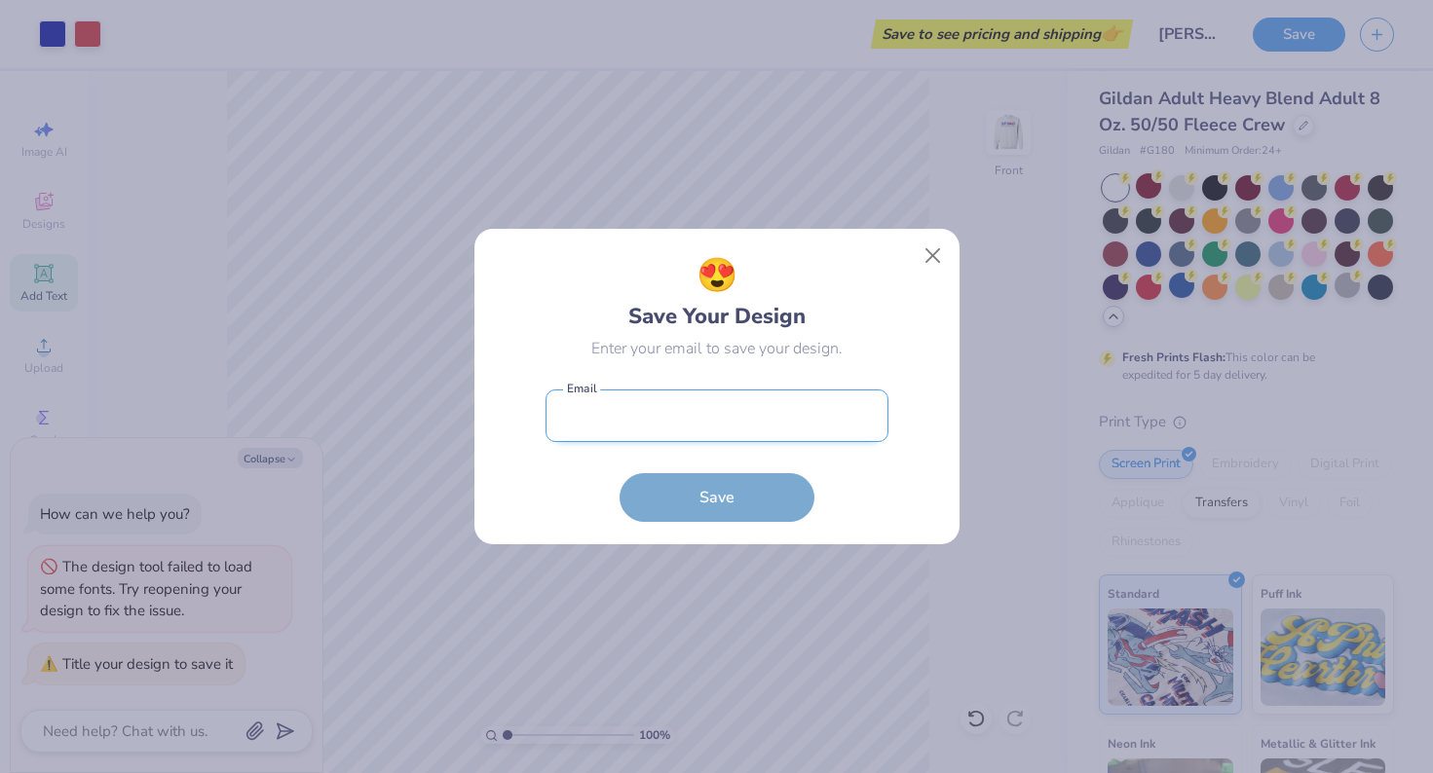
click at [615, 403] on input "email" at bounding box center [716, 417] width 343 height 54
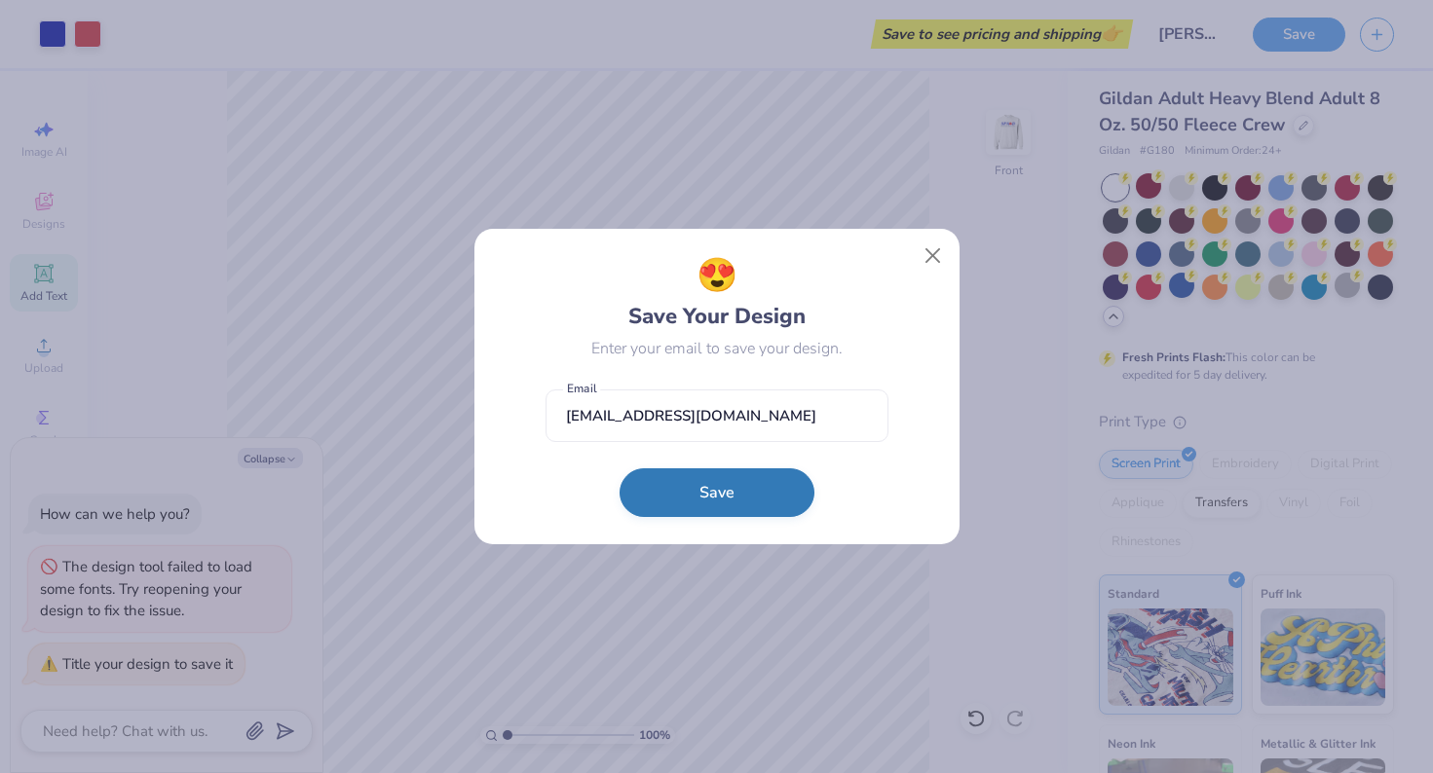
click at [677, 511] on button "Save" at bounding box center [716, 492] width 195 height 49
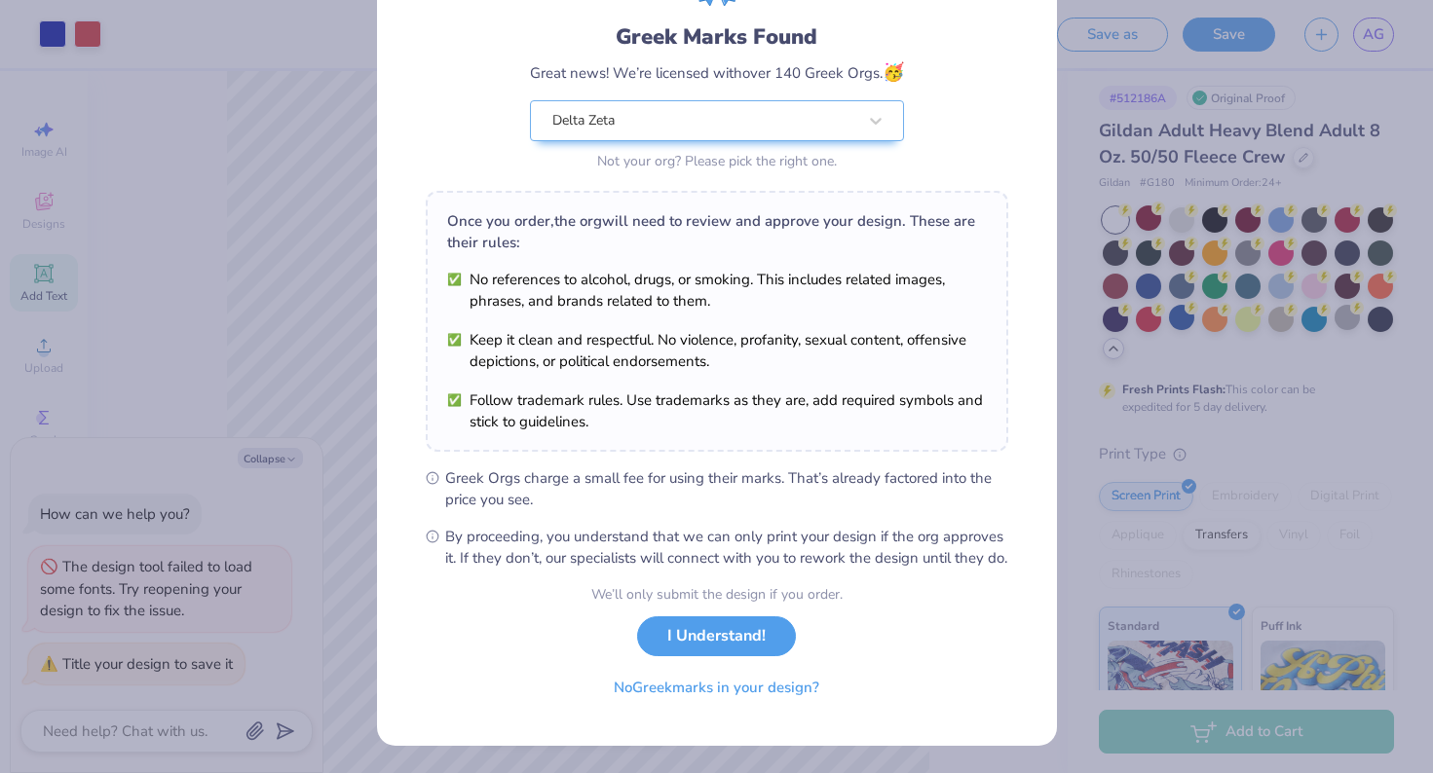
scroll to position [138, 0]
click at [717, 644] on button "I Understand!" at bounding box center [716, 632] width 159 height 40
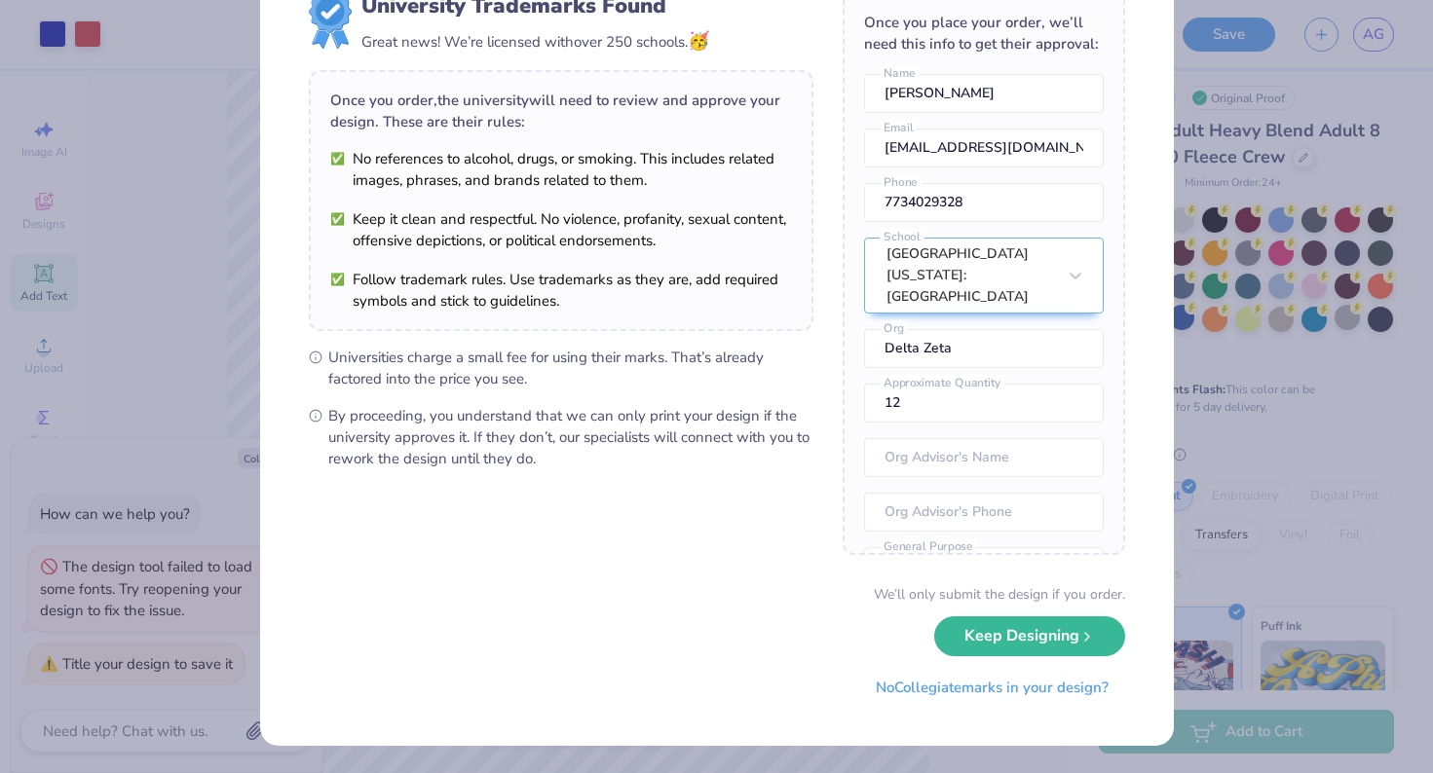
scroll to position [74, 0]
click at [994, 644] on button "Keep Designing" at bounding box center [1029, 633] width 191 height 40
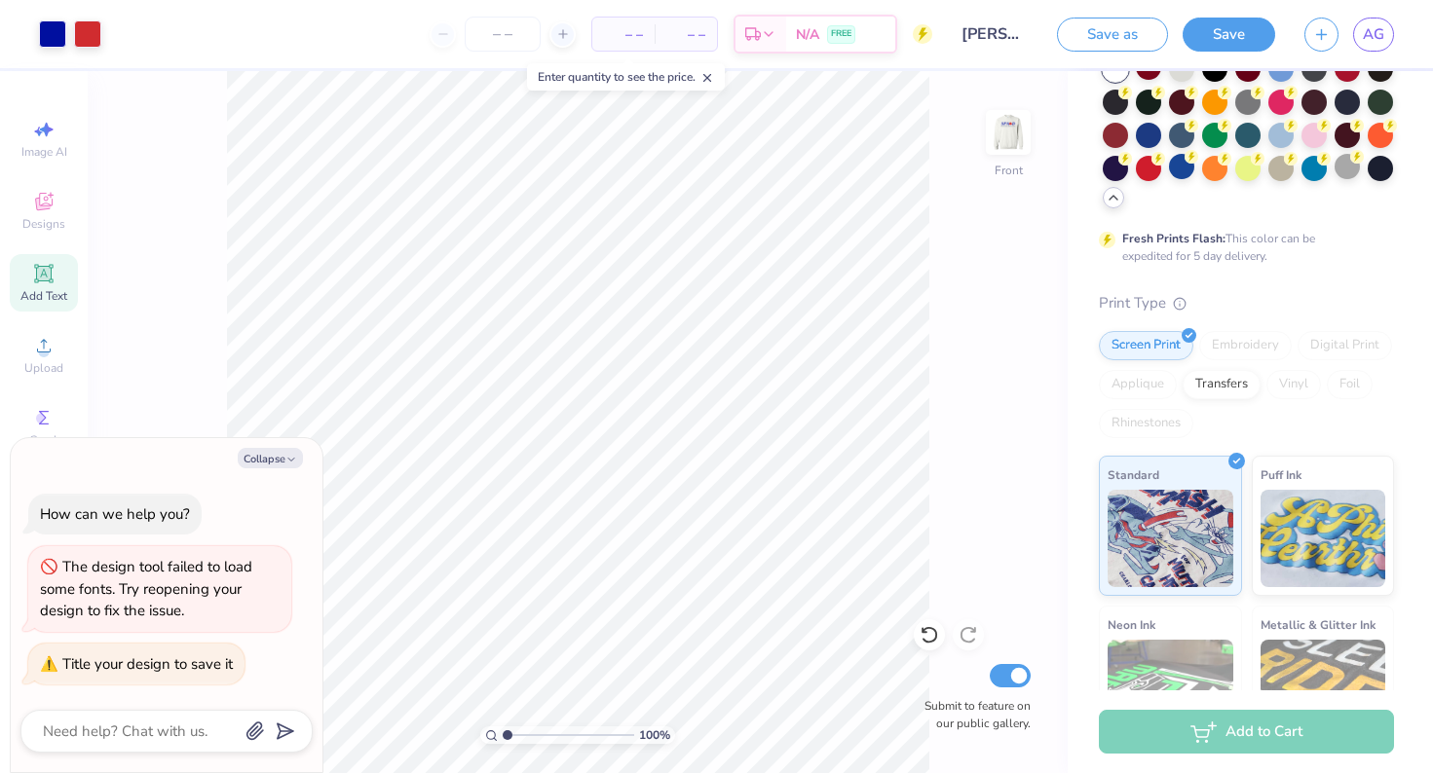
scroll to position [166, 0]
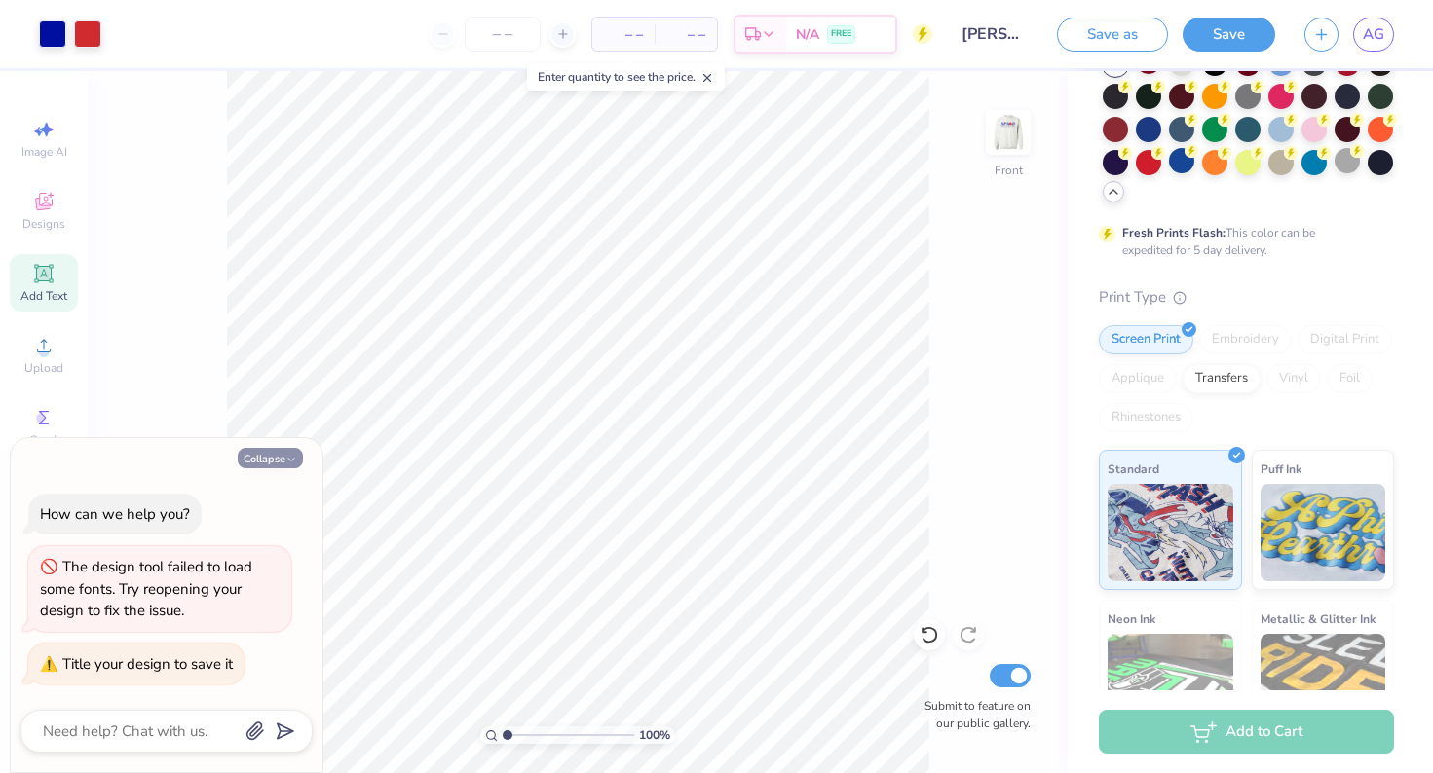
click at [270, 457] on button "Collapse" at bounding box center [270, 458] width 65 height 20
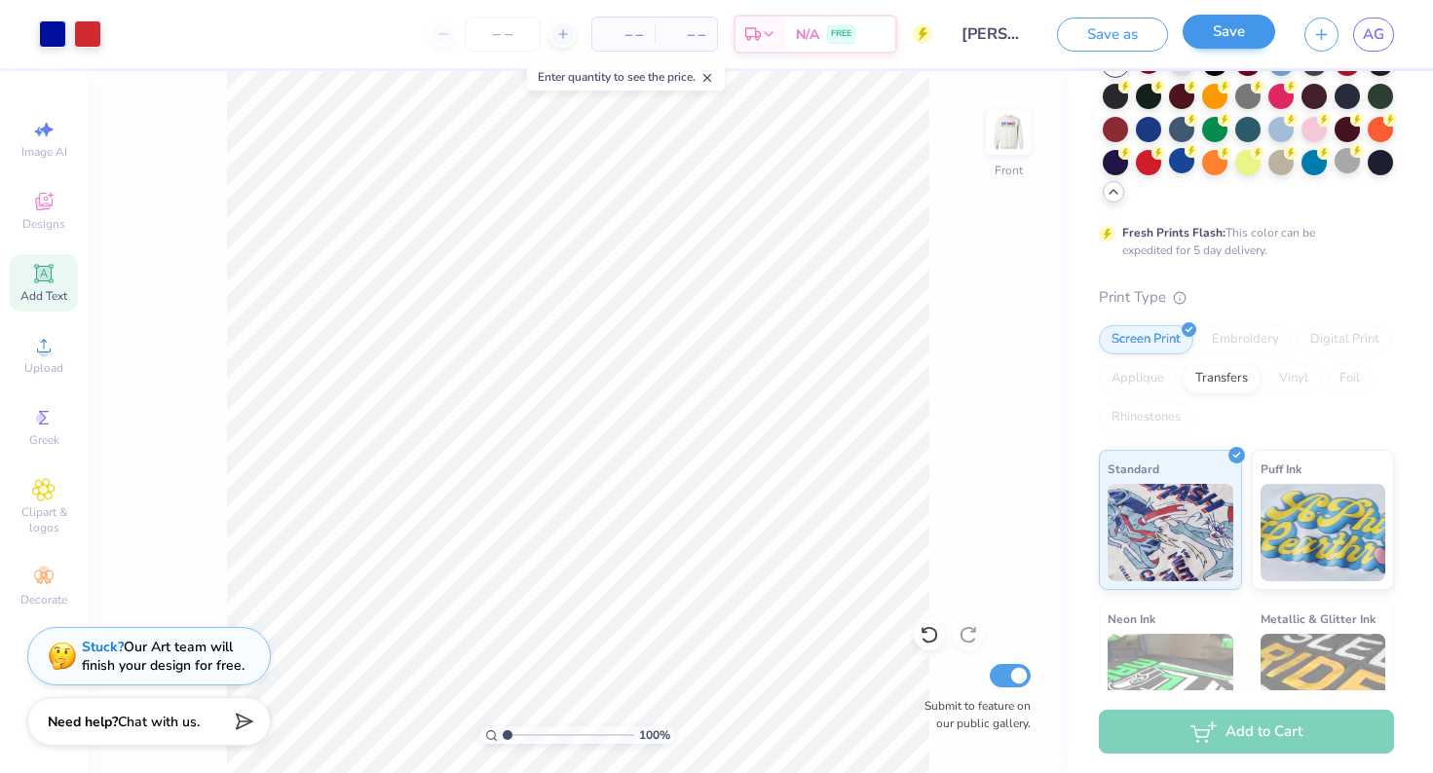
click at [1213, 43] on button "Save" at bounding box center [1228, 32] width 93 height 34
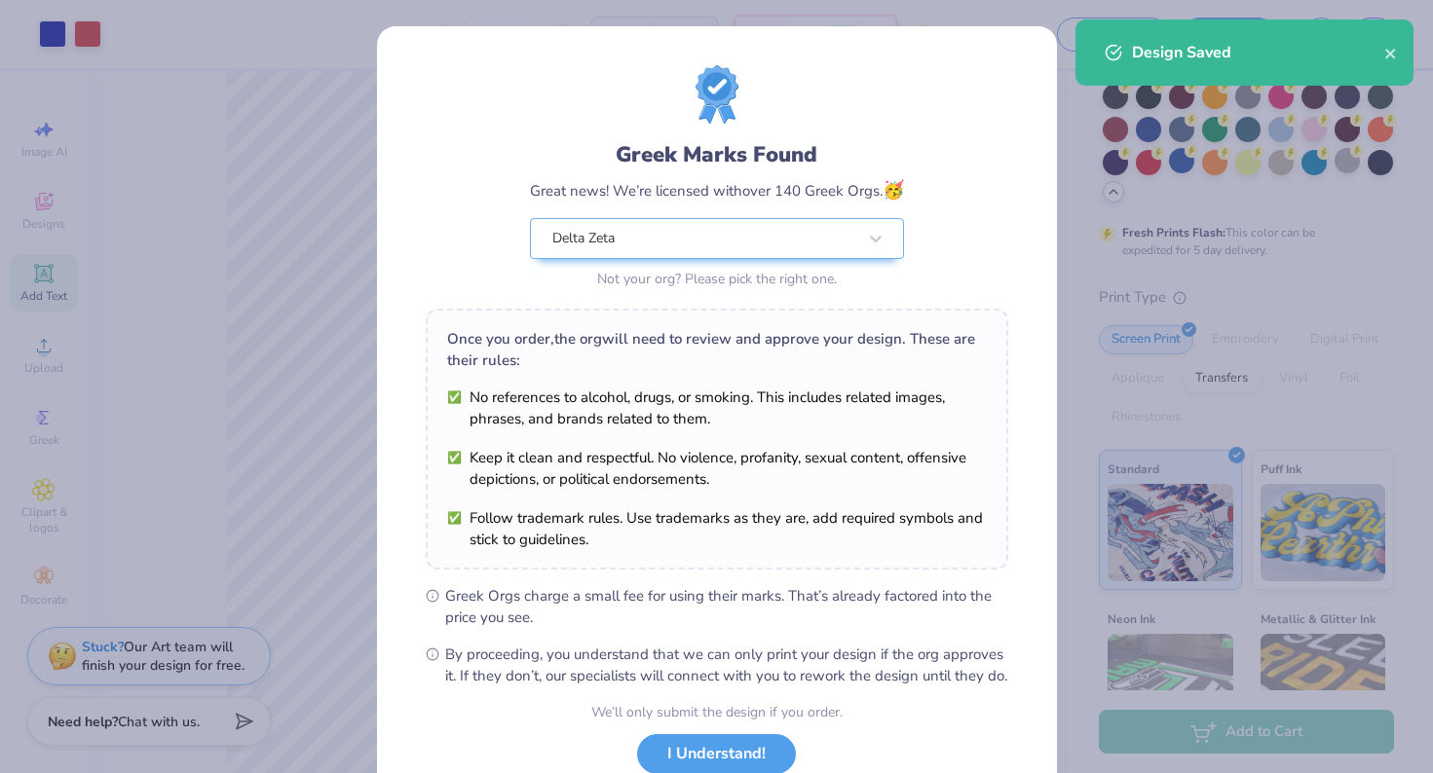
click at [1387, 58] on icon "close" at bounding box center [1391, 54] width 14 height 16
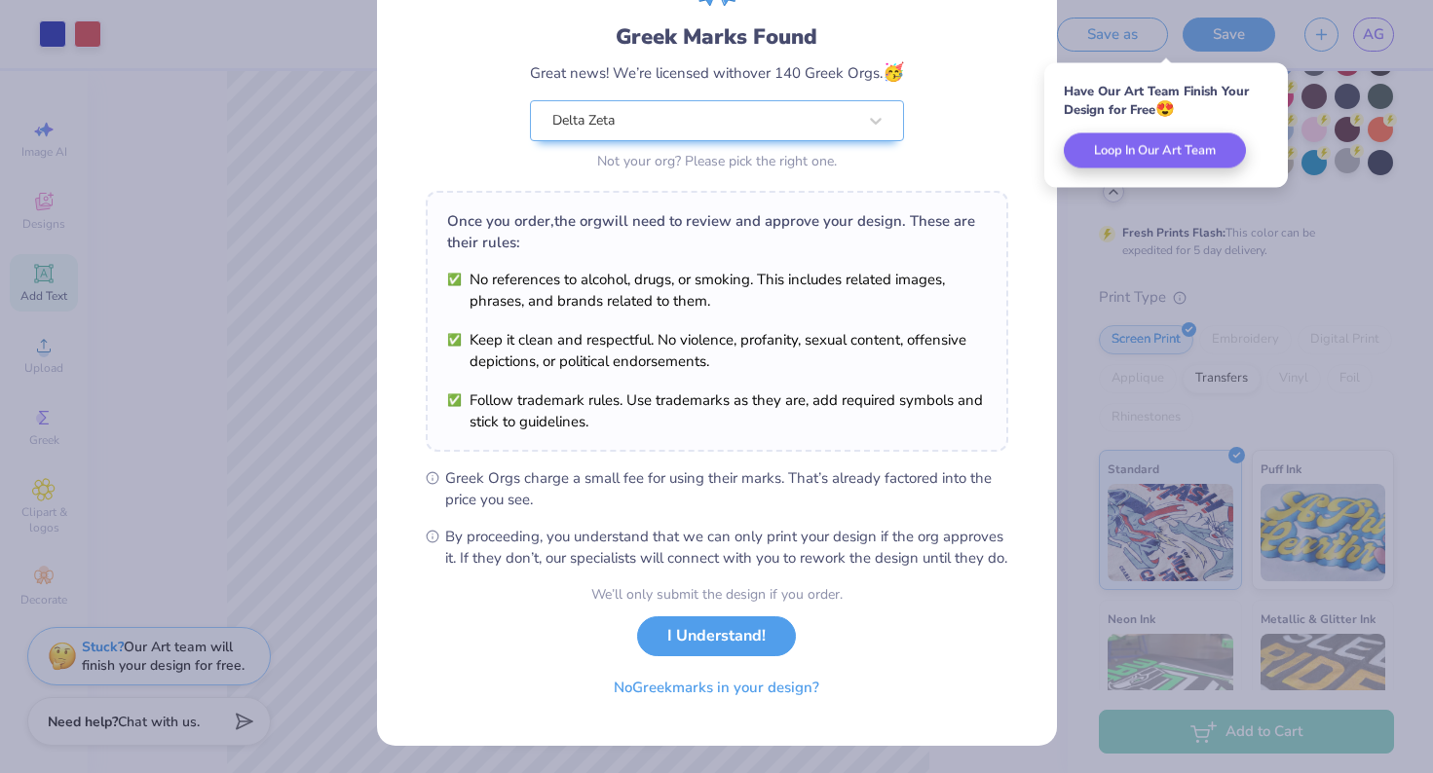
scroll to position [138, 0]
click at [725, 643] on button "I Understand!" at bounding box center [716, 632] width 159 height 40
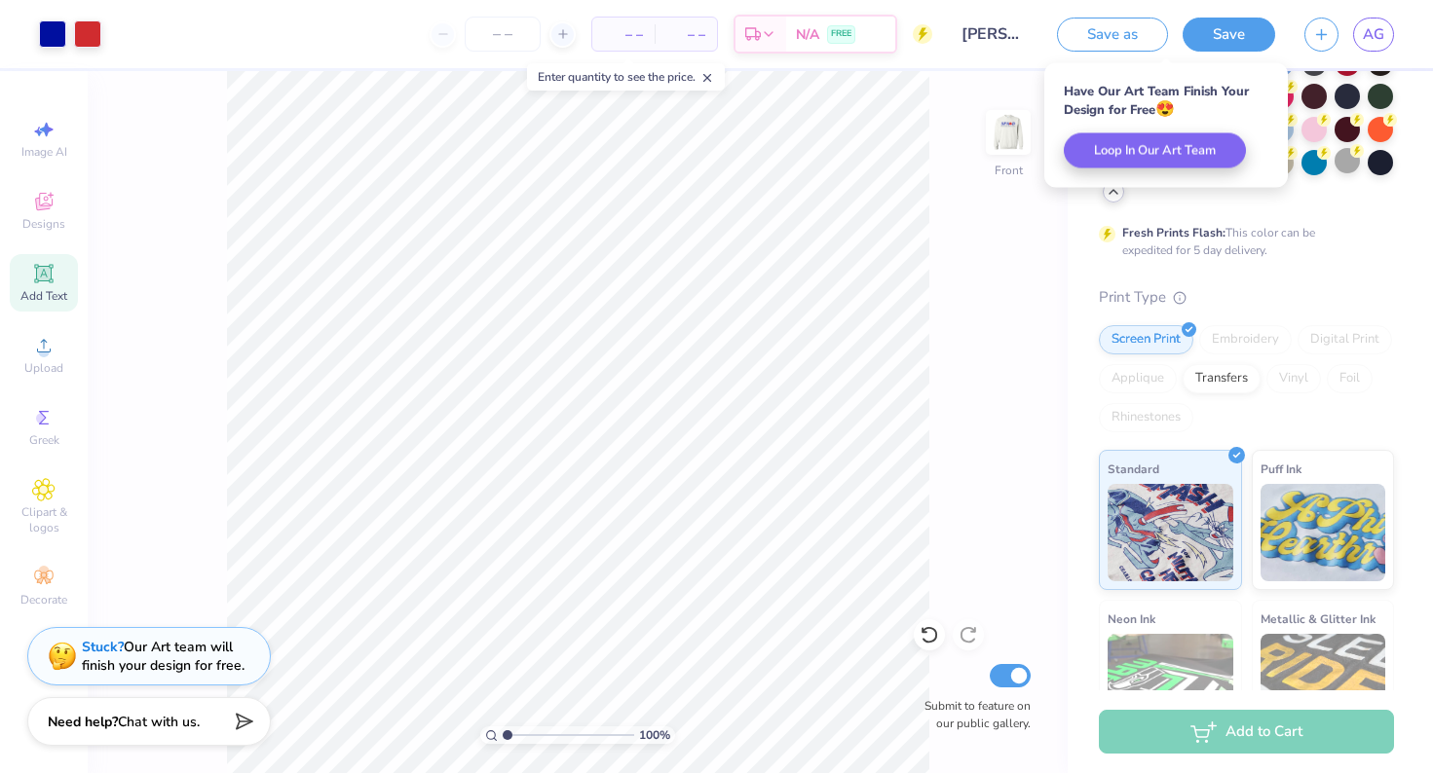
scroll to position [0, 0]
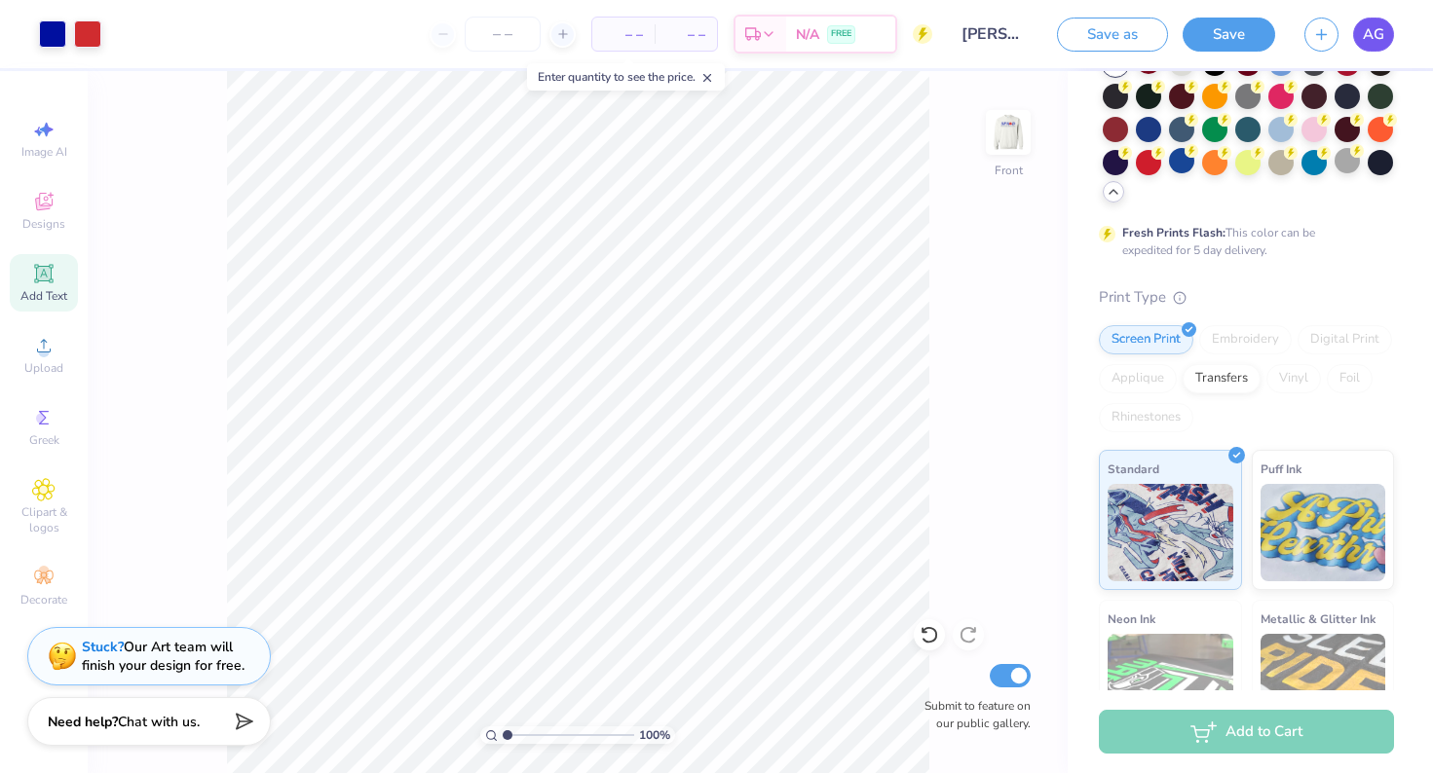
click at [1365, 42] on span "AG" at bounding box center [1372, 34] width 21 height 22
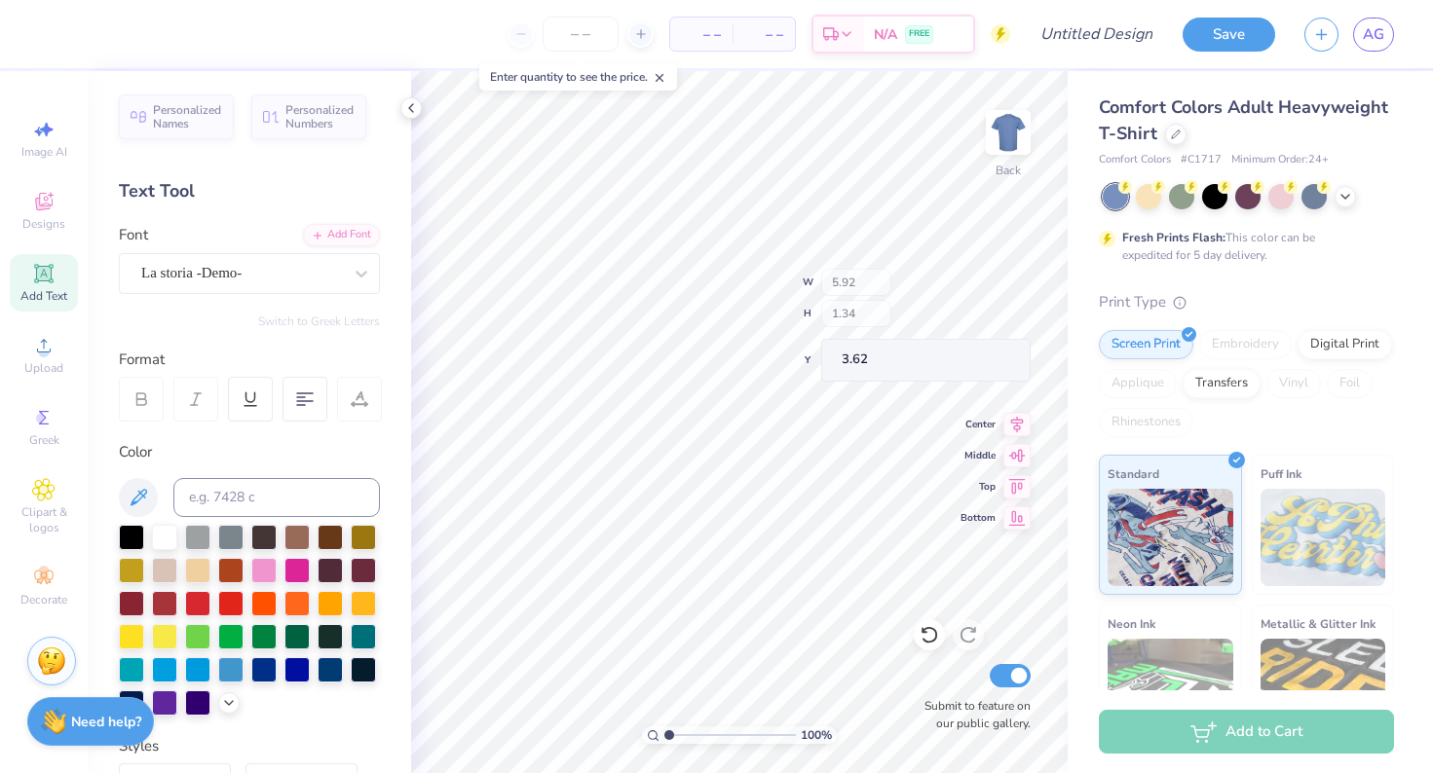
type input "5.51"
type input "1.33"
type input "4.25"
type textarea "a"
type input "2.86"
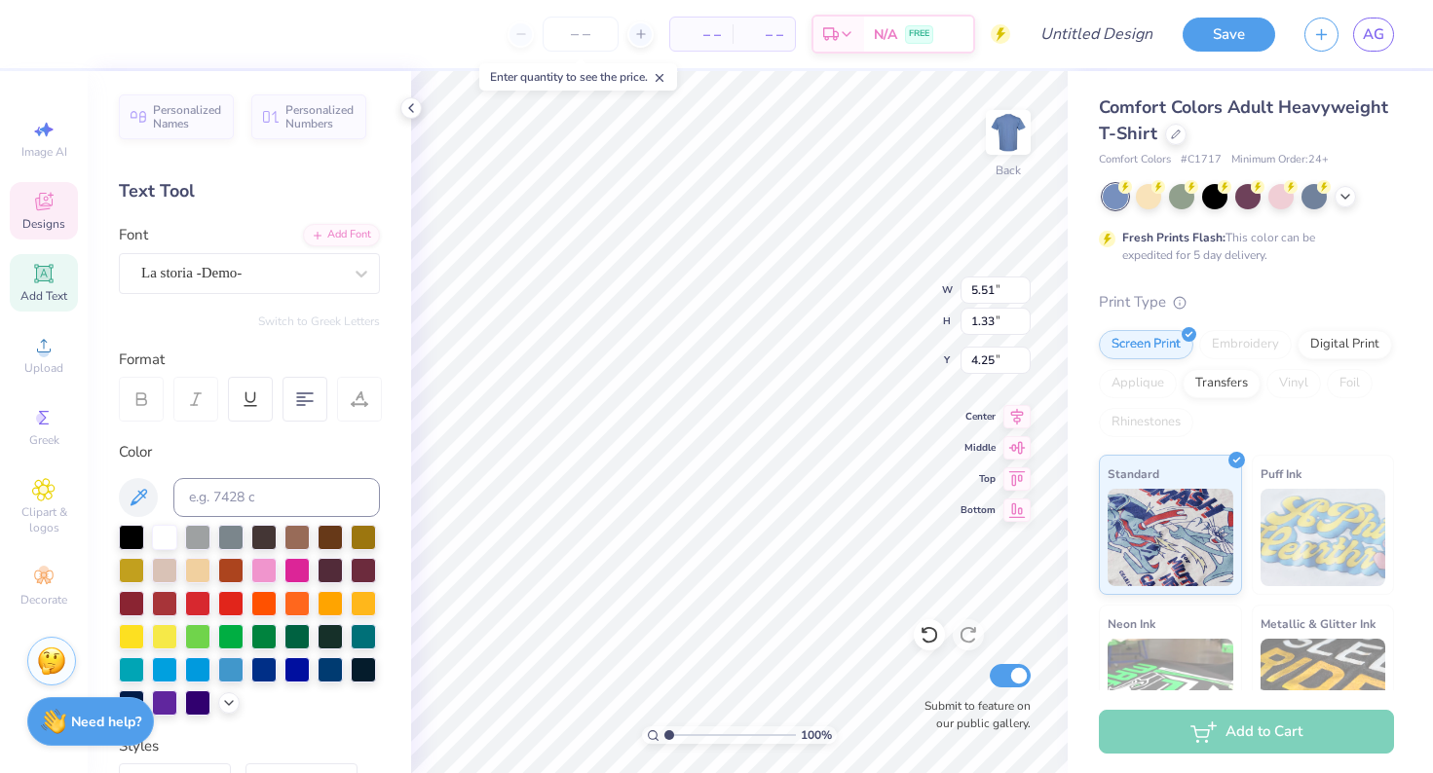
type input "2.68"
type input "4.95"
type input "5.92"
type input "1.34"
type input "3.62"
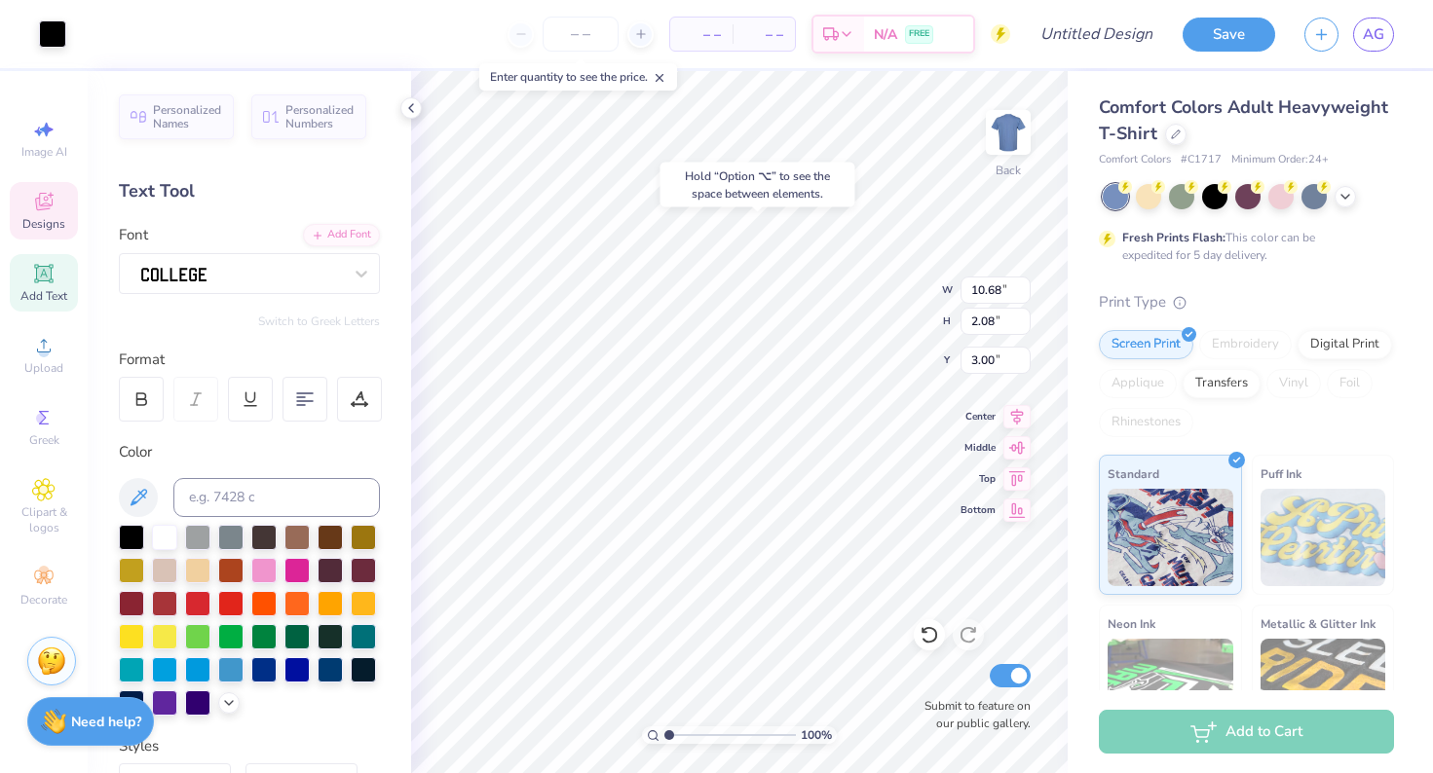
type input "3.00"
type textarea "[PERSON_NAME]"
type input "2.54"
type input "3.00"
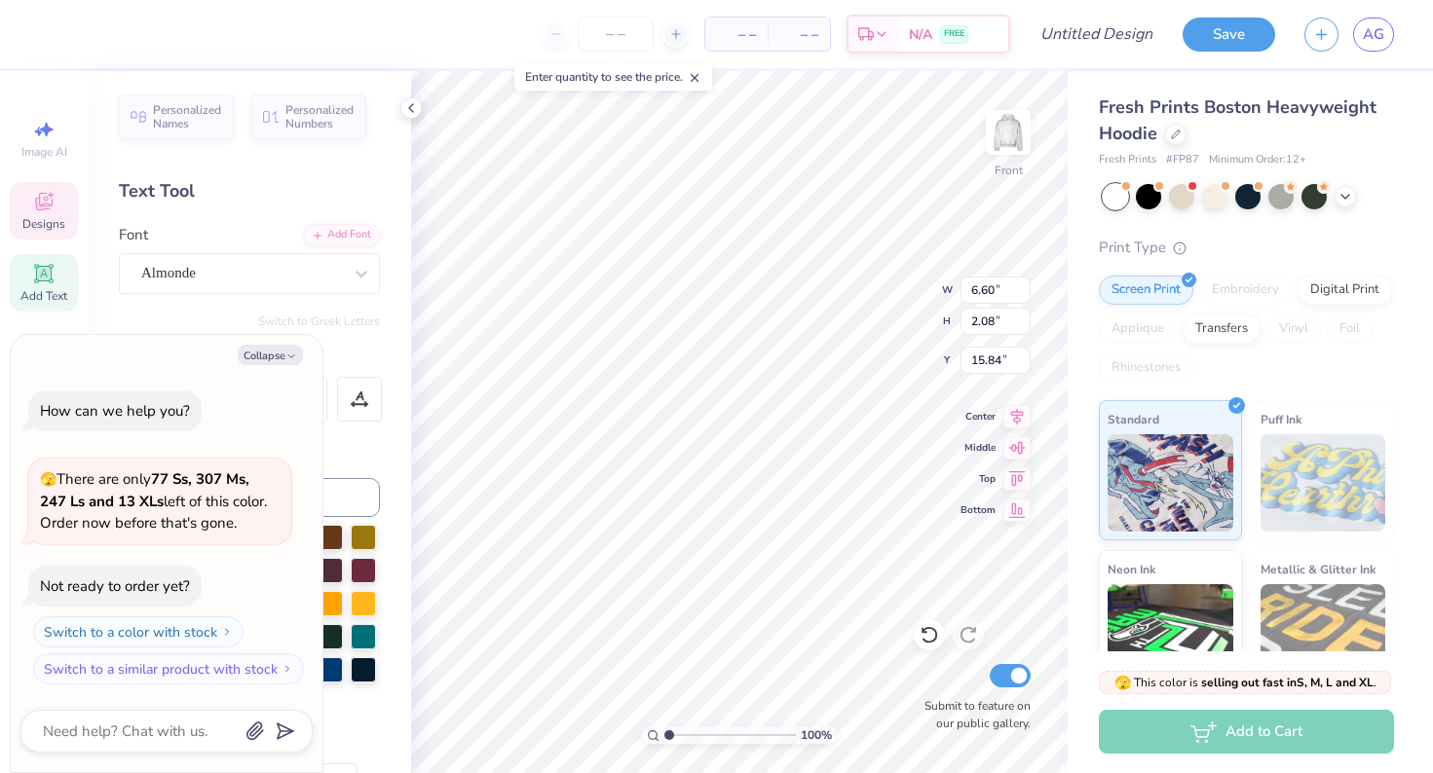
type textarea "x"
type textarea "S"
type textarea "x"
type textarea "St"
type textarea "x"
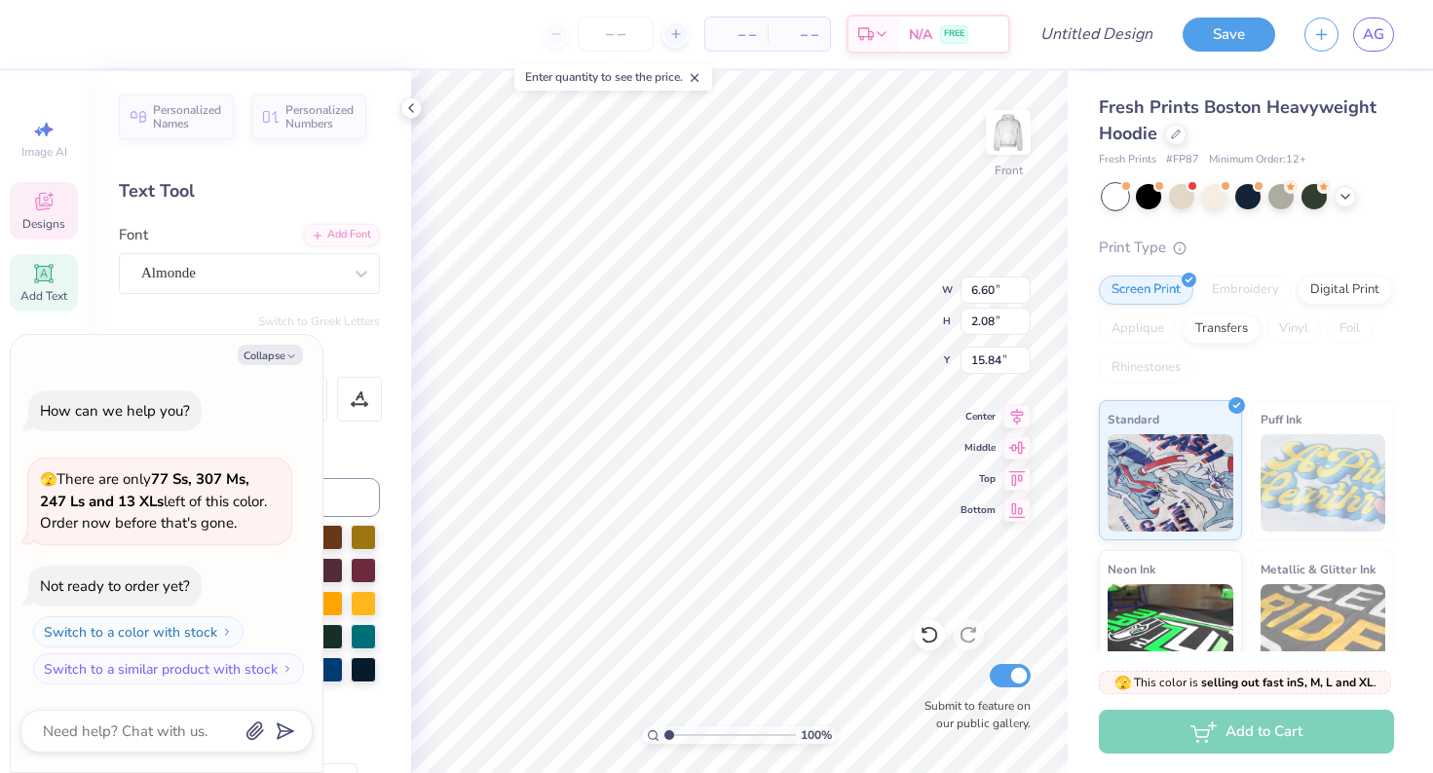
type textarea "Stu"
type textarea "x"
type textarea "Stud"
type textarea "x"
type textarea "Stude"
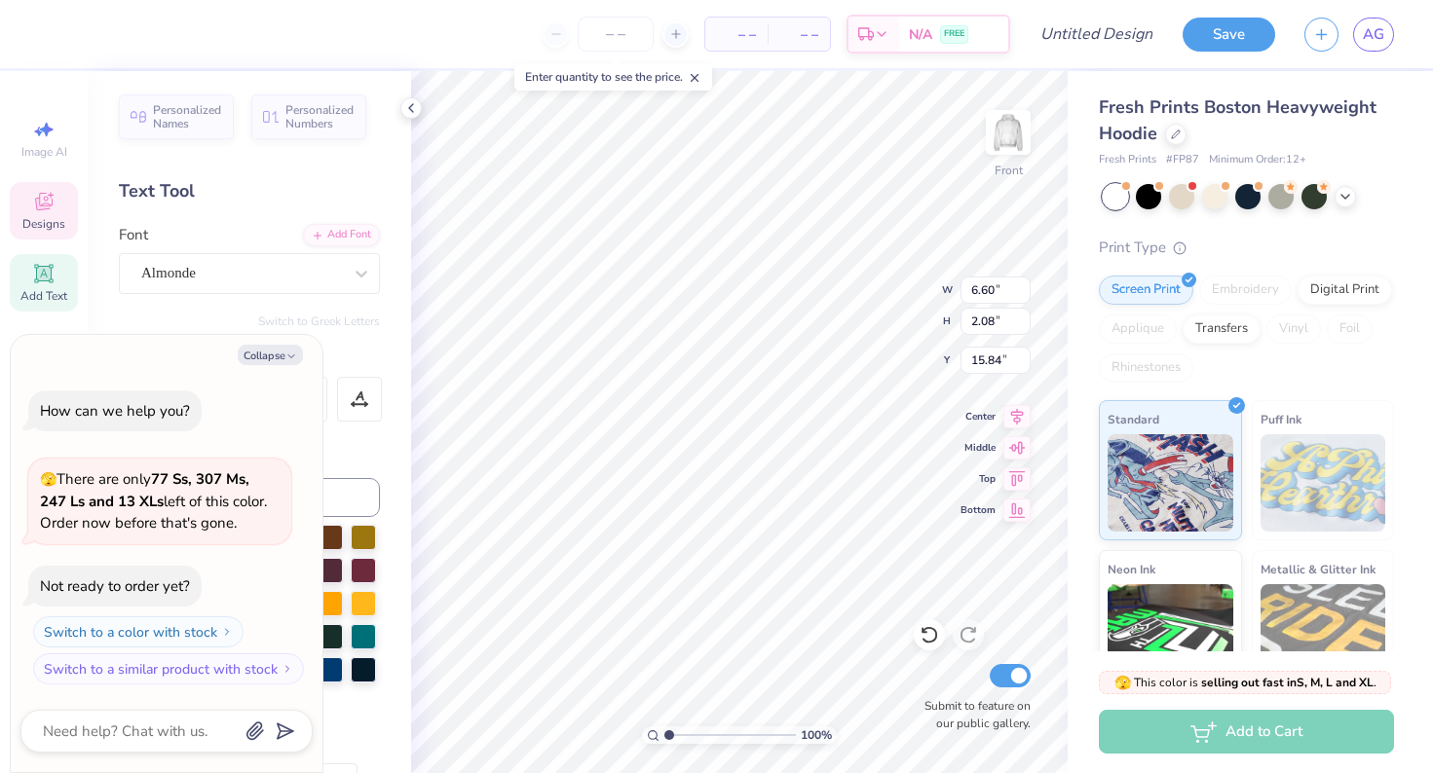
type textarea "x"
type textarea "Studen"
type textarea "x"
type textarea "Student"
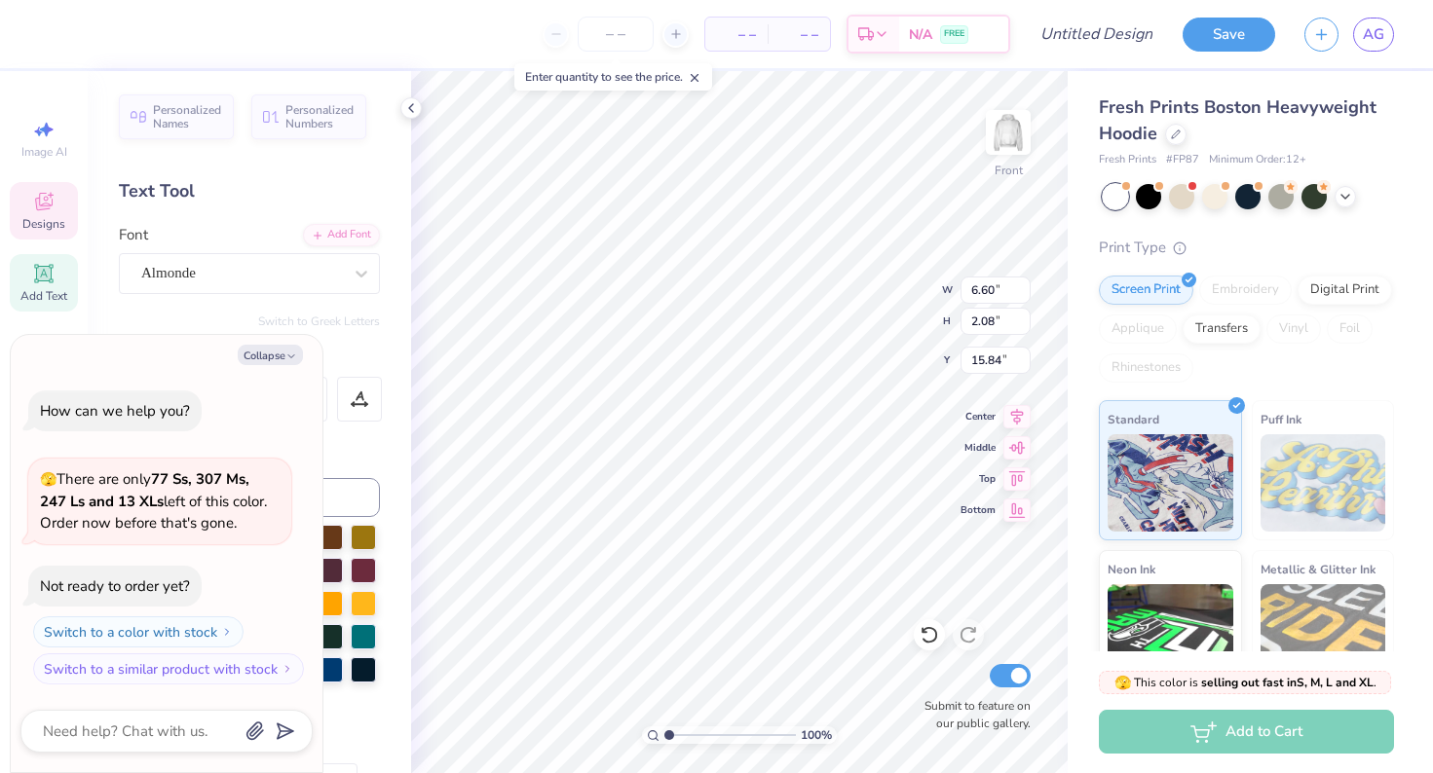
type textarea "x"
type textarea "Students"
type textarea "x"
type input "5.65"
type input "2.37"
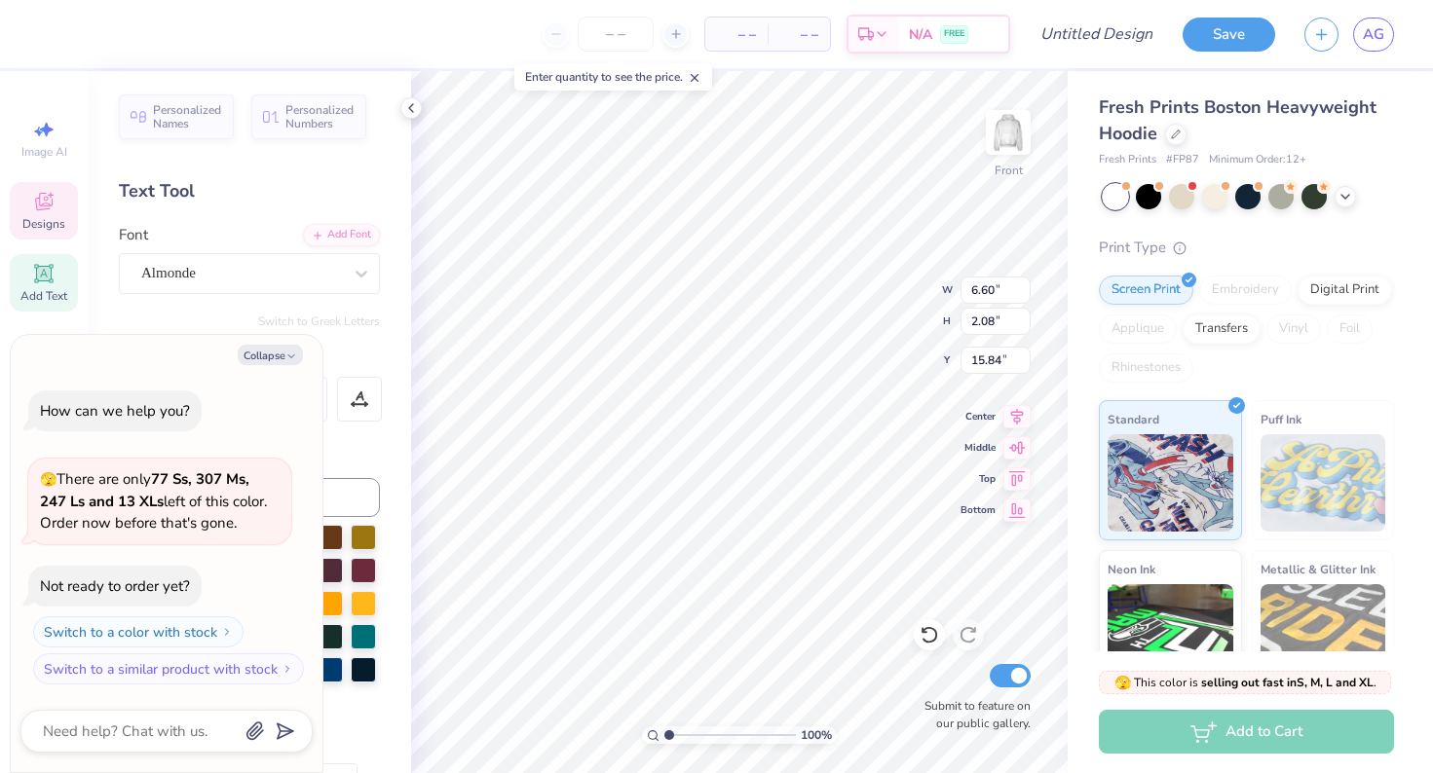
type input "17.44"
type textarea "x"
type input "6.19"
type input "1.76"
type input "18.91"
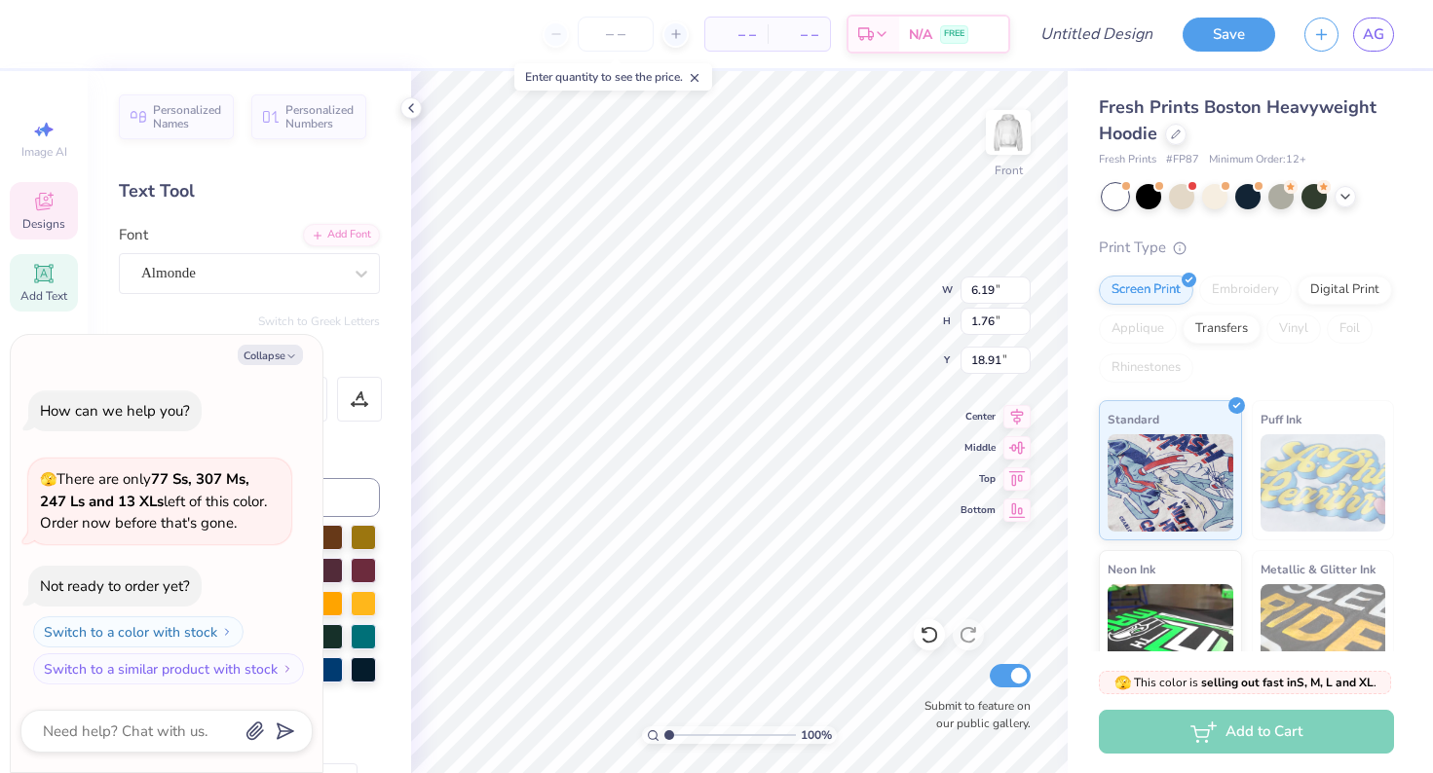
type textarea "x"
type input "5.65"
type input "2.37"
type input "17.44"
type textarea "x"
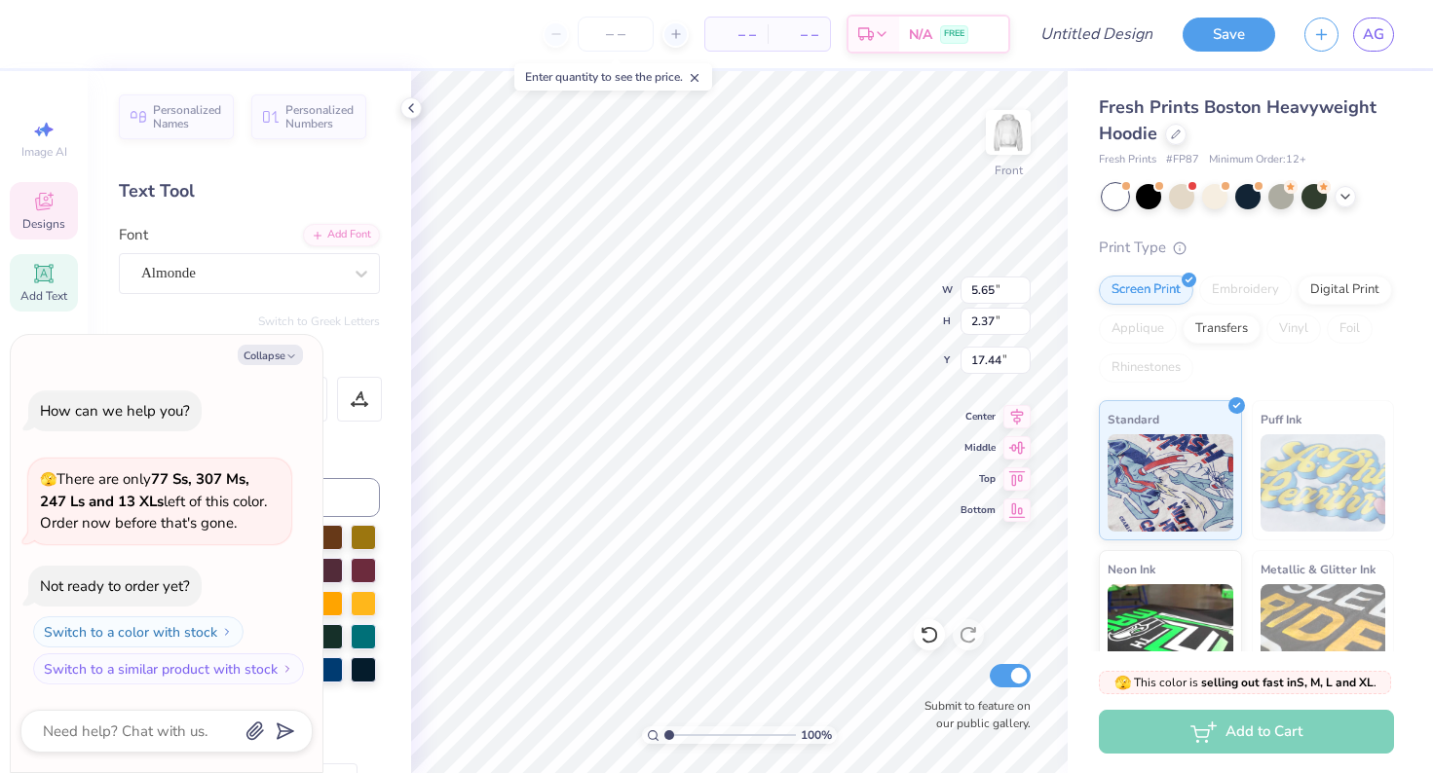
type textarea "Studen"
type textarea "x"
type textarea "Stude"
type textarea "x"
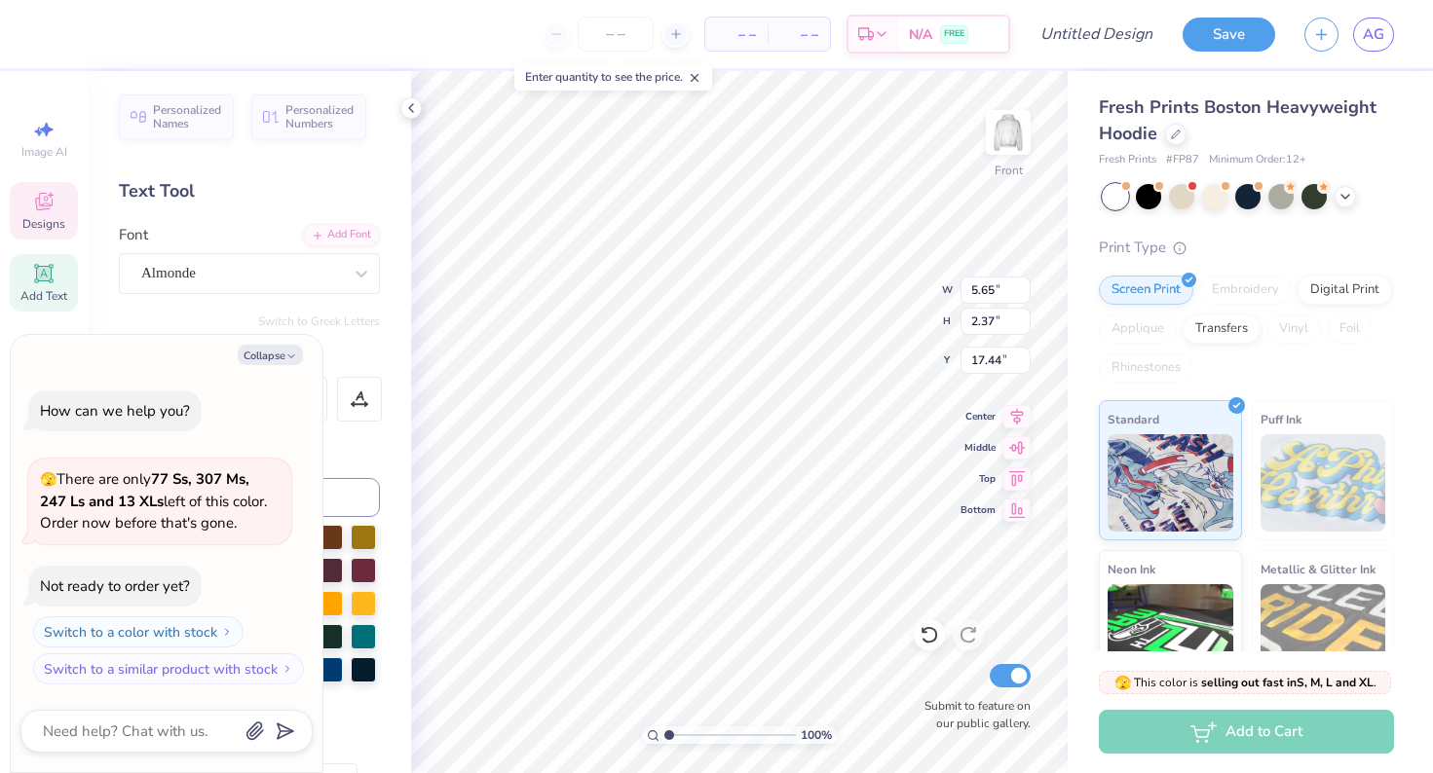
type textarea "Stud"
type textarea "x"
type textarea "Stu"
type textarea "x"
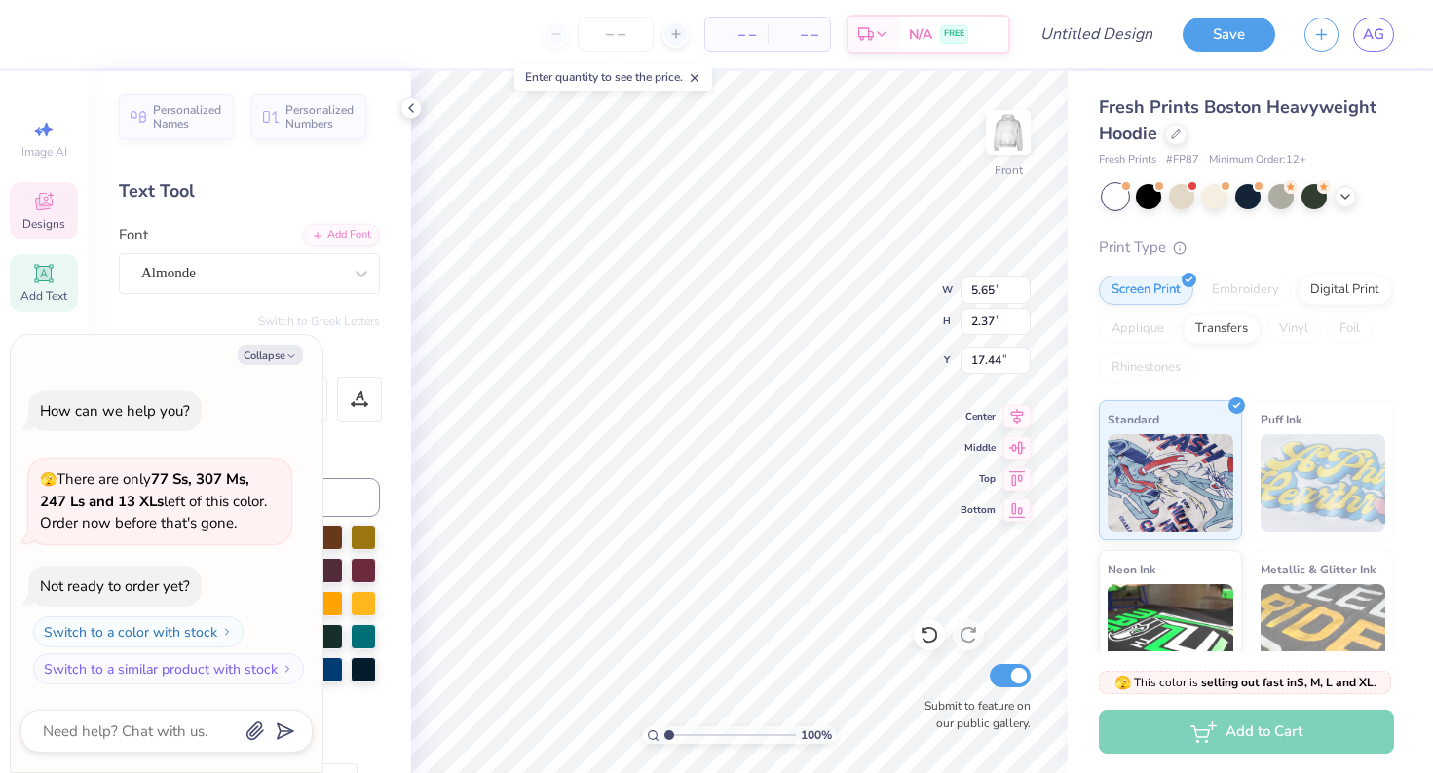
type textarea "St"
type textarea "x"
type textarea "S"
type textarea "x"
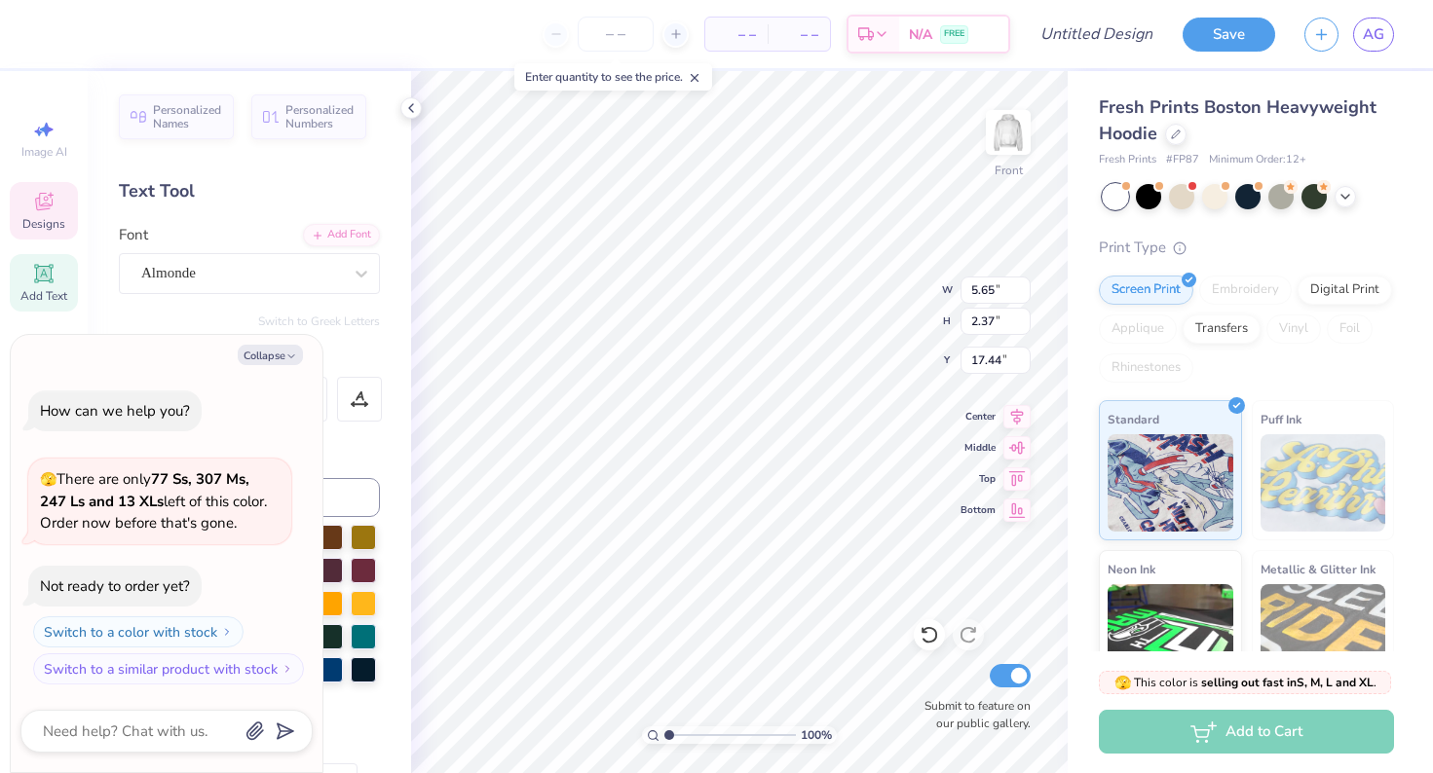
type textarea "P"
type textarea "x"
type textarea "Pr"
type textarea "x"
type textarea "Pro"
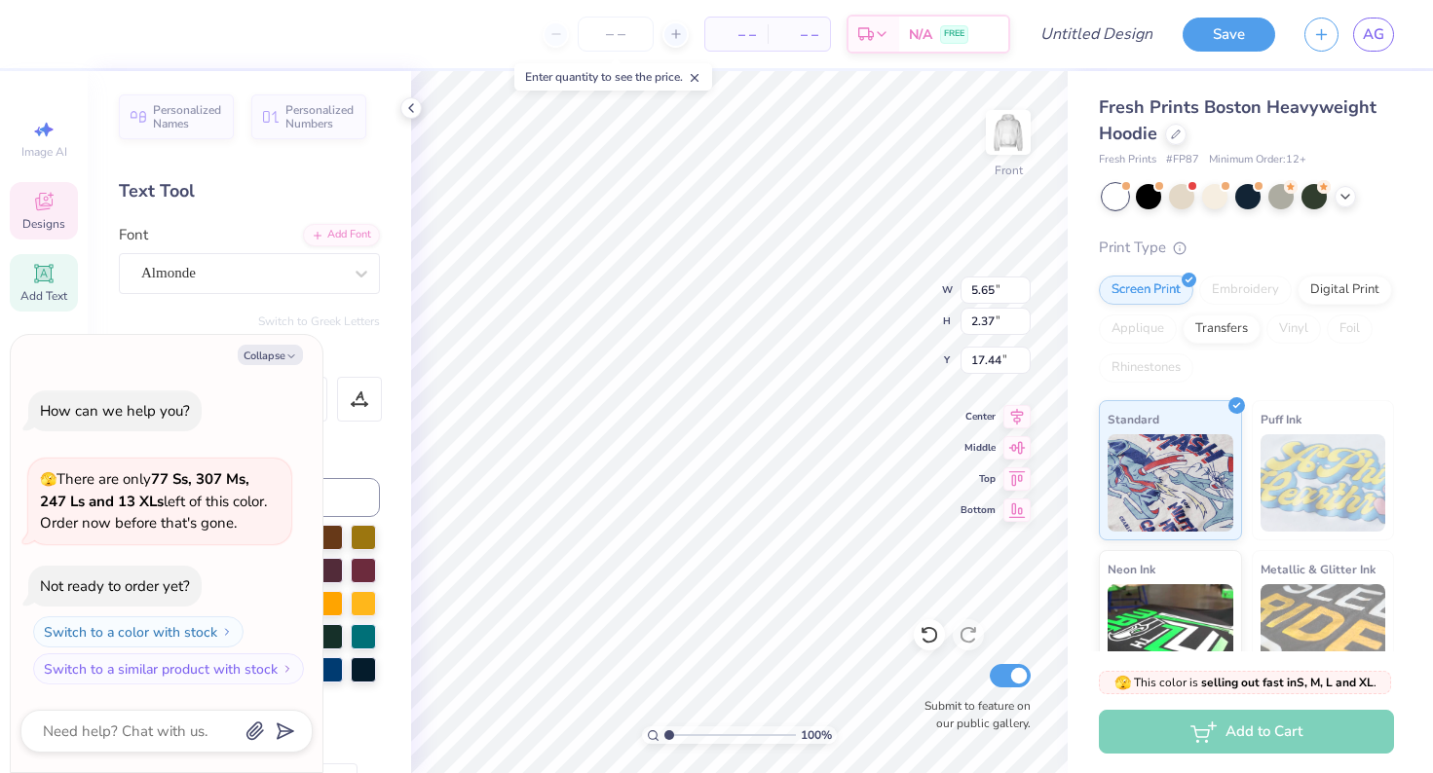
type textarea "x"
type textarea "Prov"
type textarea "x"
type textarea "Provi"
type textarea "x"
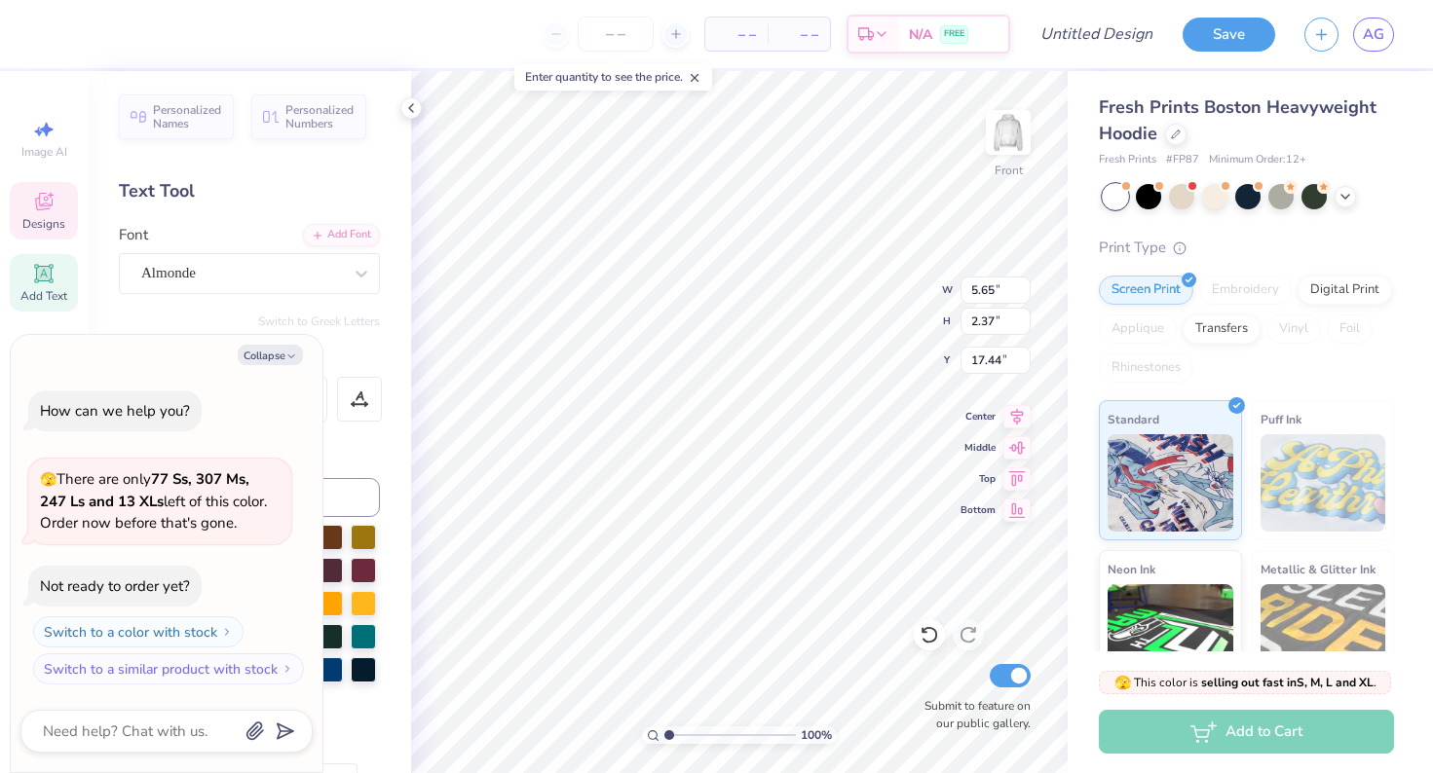
type textarea "Provid"
type textarea "x"
type textarea "Providi"
type textarea "x"
type textarea "Providin"
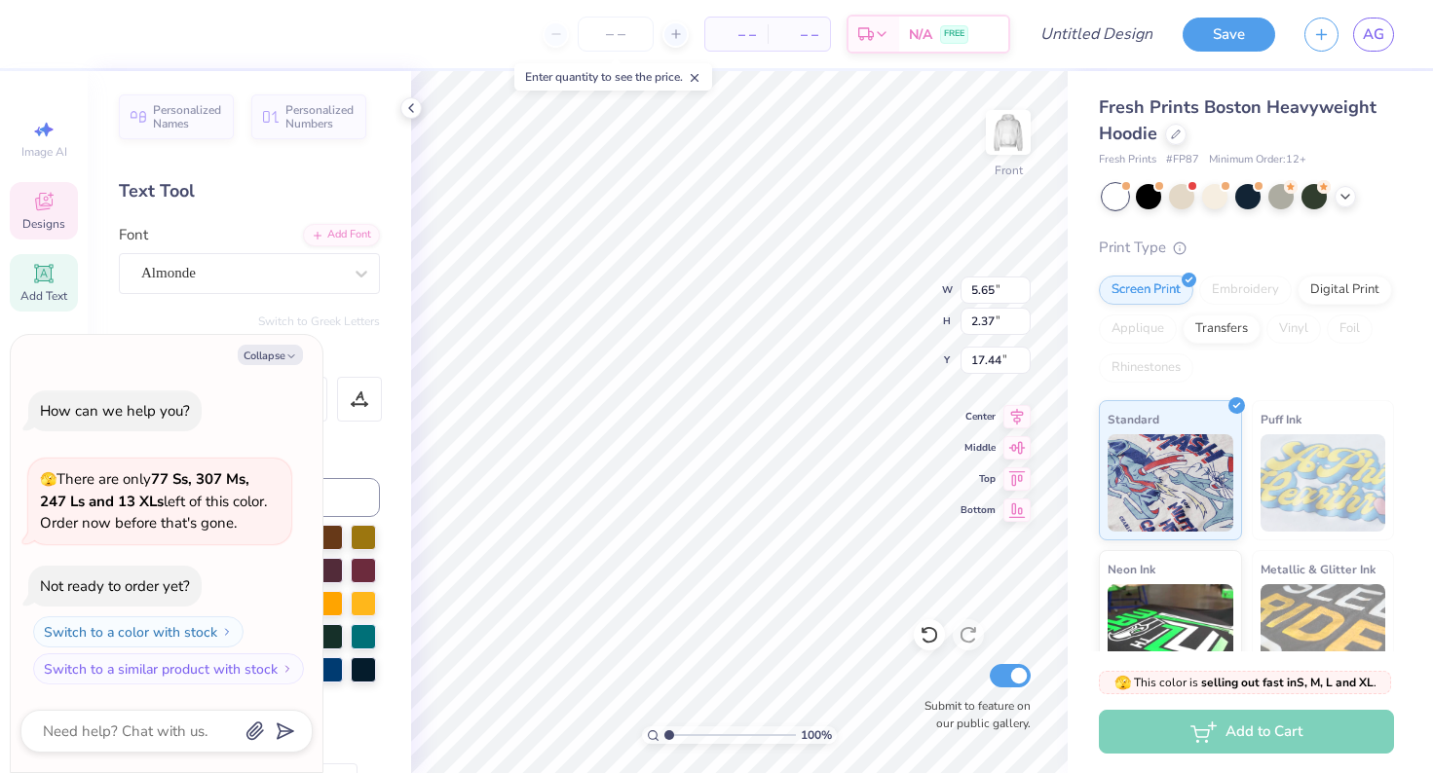
scroll to position [0, 2]
type textarea "x"
type textarea "Providing"
type textarea "x"
type textarea "A"
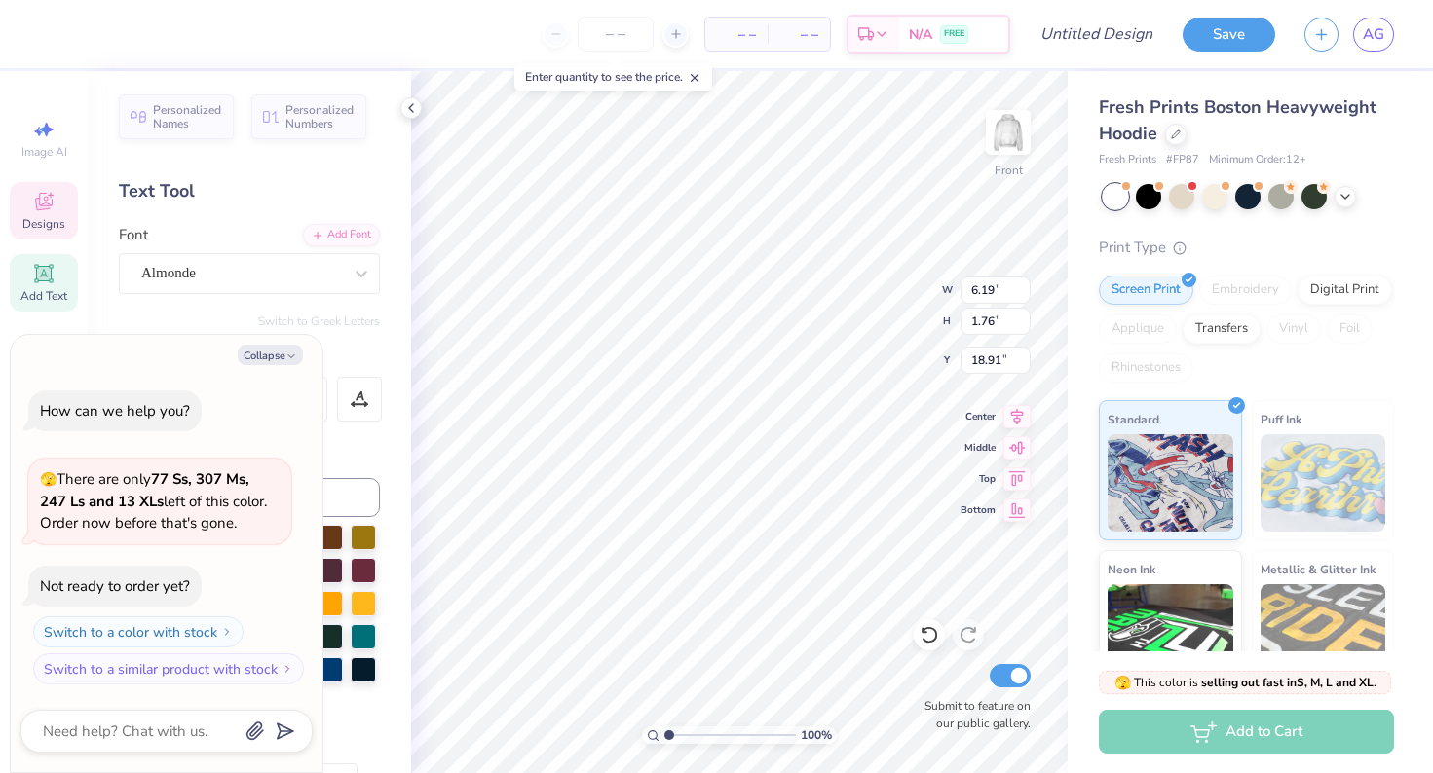
type textarea "x"
type textarea "Ai"
type textarea "x"
type textarea "Aid"
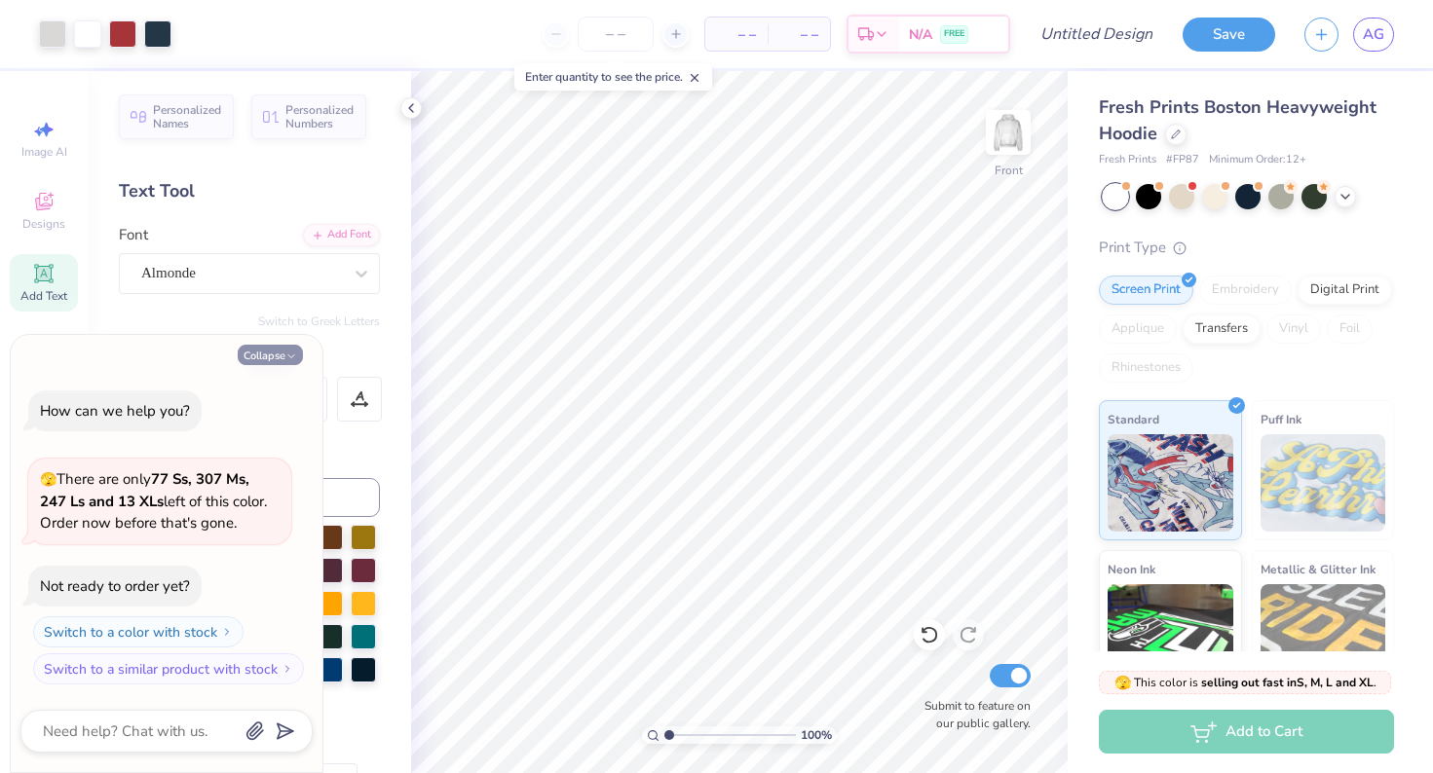
click at [282, 360] on button "Collapse" at bounding box center [270, 355] width 65 height 20
type textarea "x"
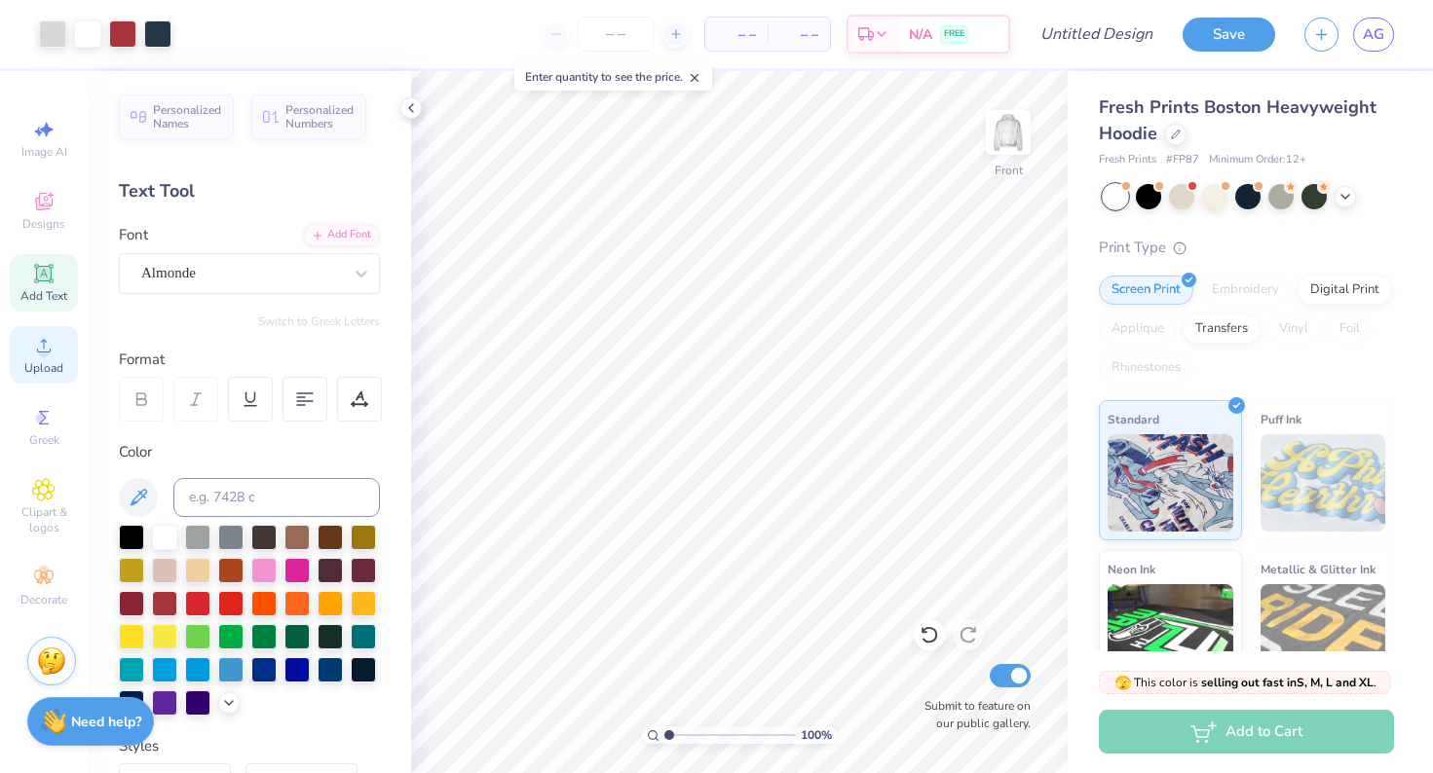
click at [47, 368] on span "Upload" at bounding box center [43, 368] width 39 height 16
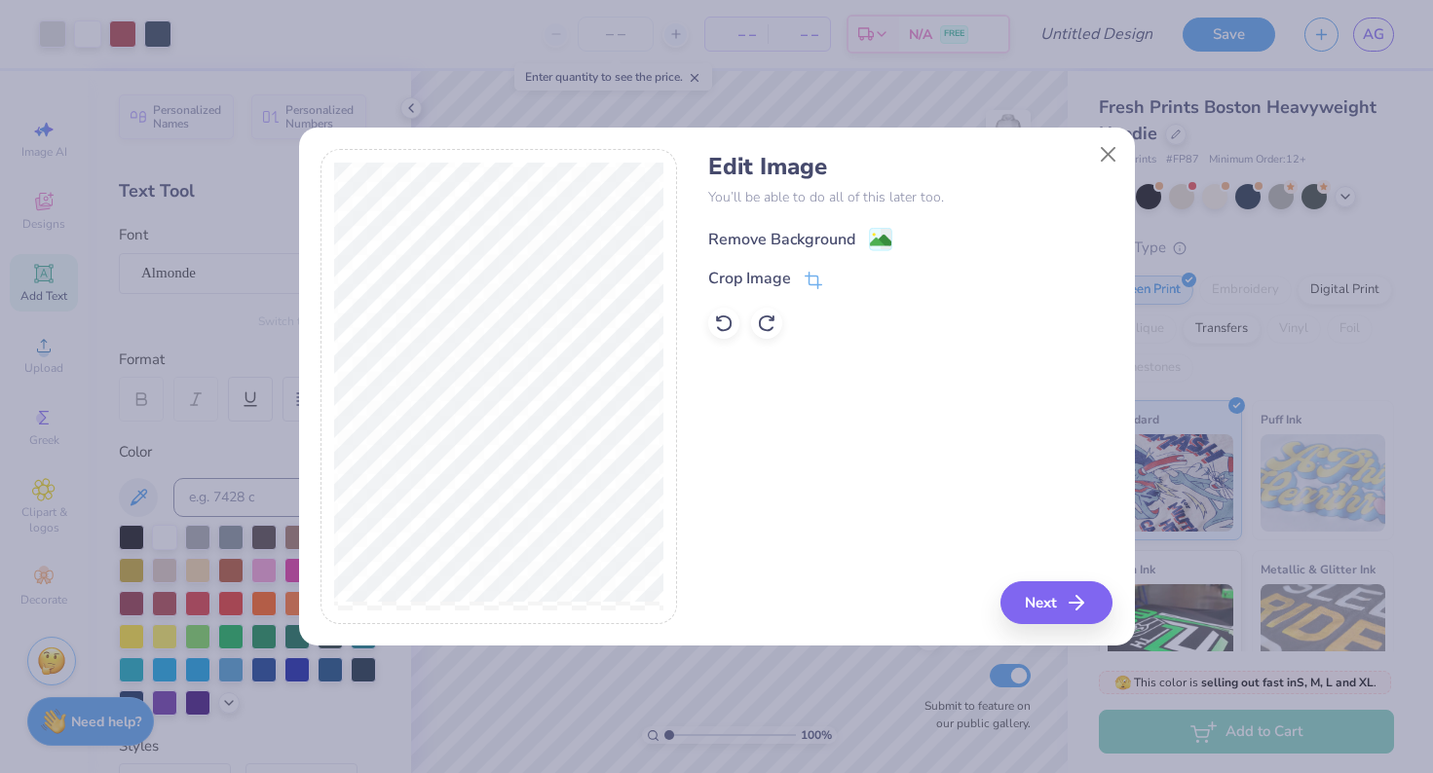
click at [777, 228] on div "Remove Background" at bounding box center [781, 239] width 147 height 23
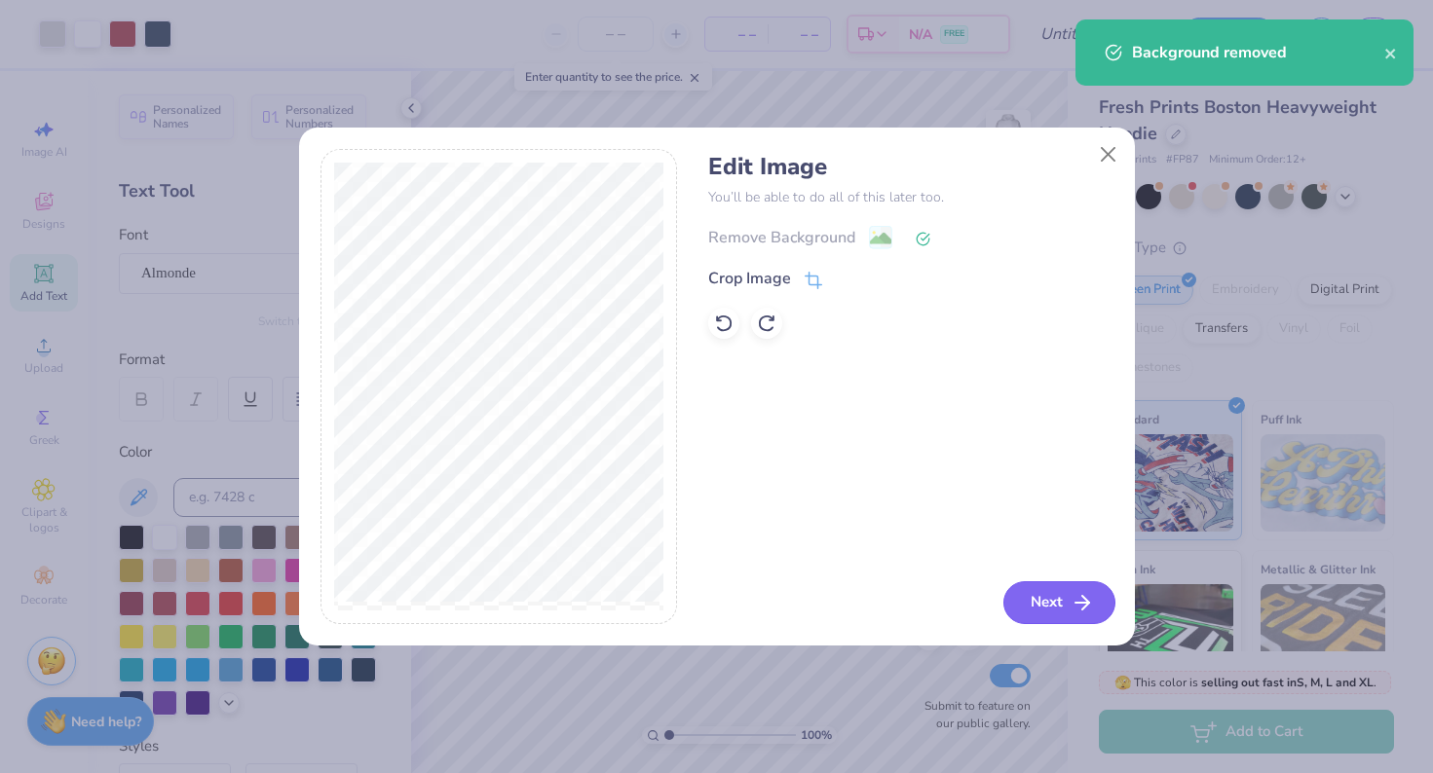
click at [1062, 597] on button "Next" at bounding box center [1059, 602] width 112 height 43
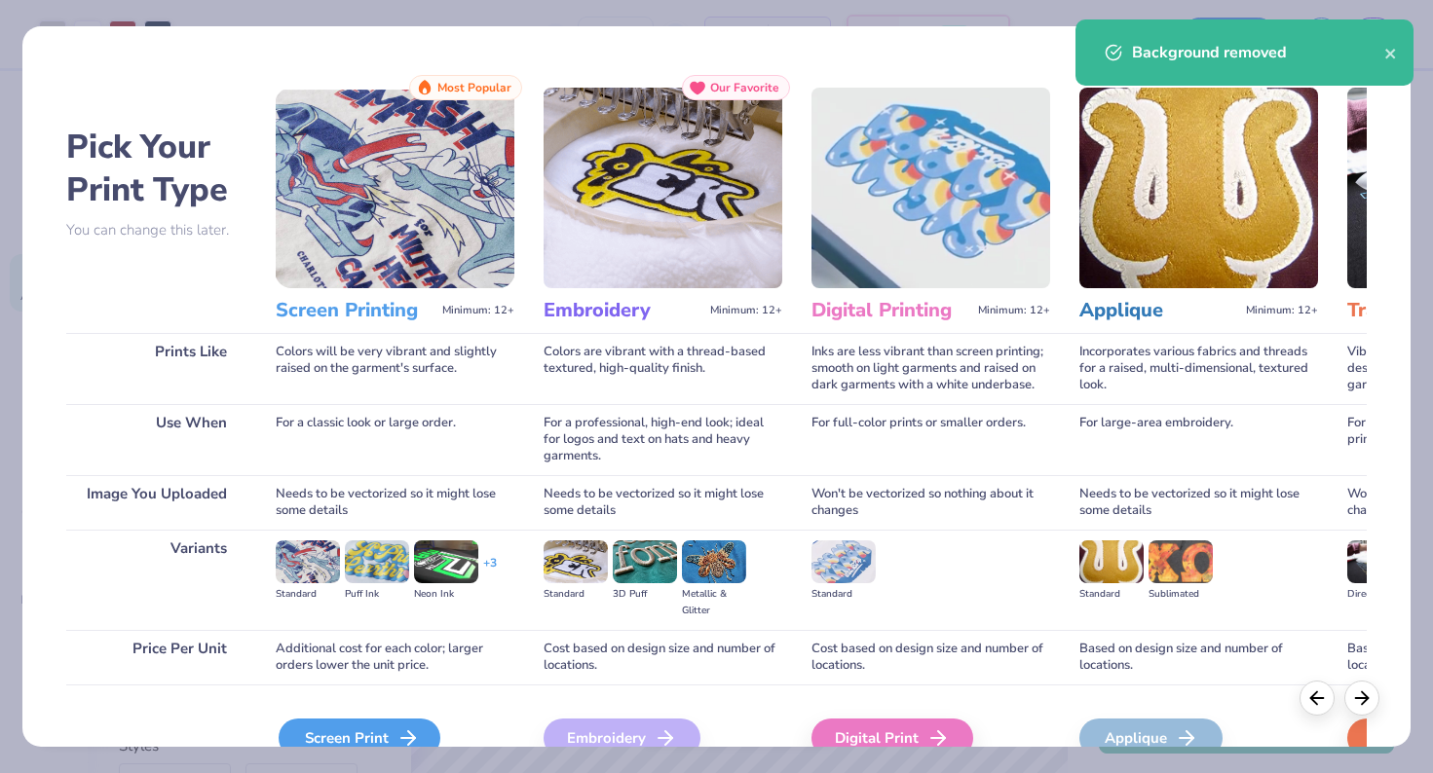
click at [401, 729] on icon at bounding box center [407, 738] width 23 height 23
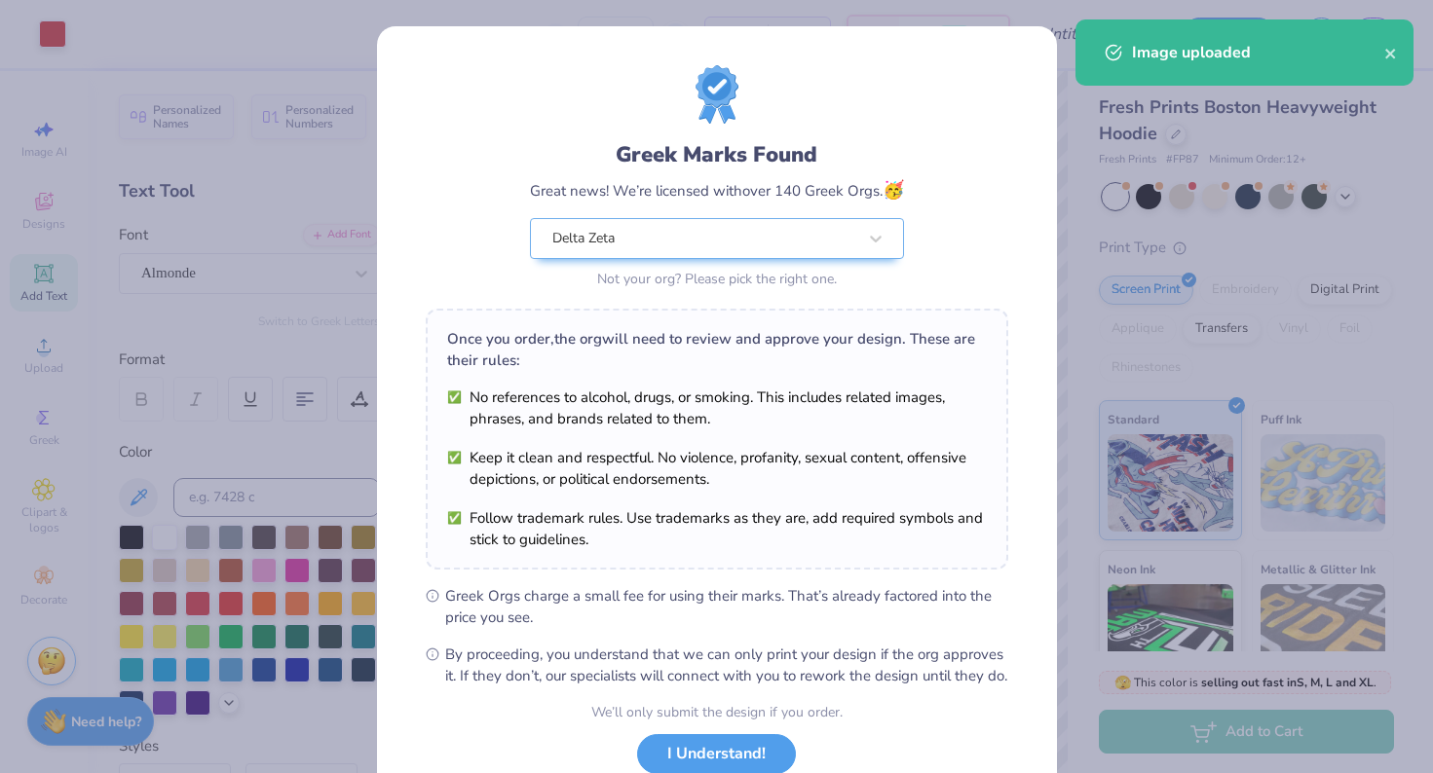
click at [681, 586] on body "Art colors – – Per Item – – Total Est. Delivery N/A FREE Design Title Save AG I…" at bounding box center [716, 386] width 1433 height 773
type input "2.73"
type input "2.74"
type input "19.53"
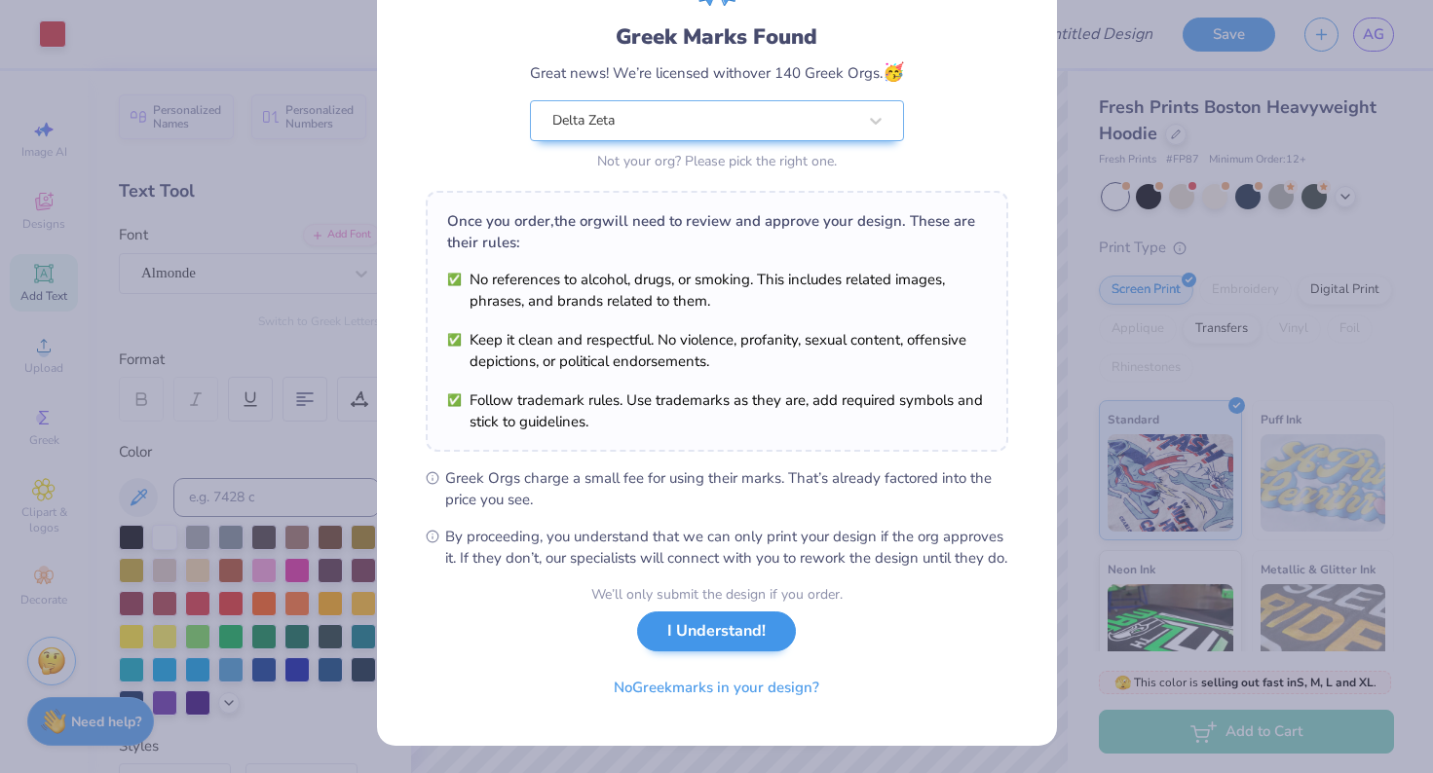
scroll to position [138, 0]
click at [714, 637] on button "I Understand!" at bounding box center [716, 632] width 159 height 40
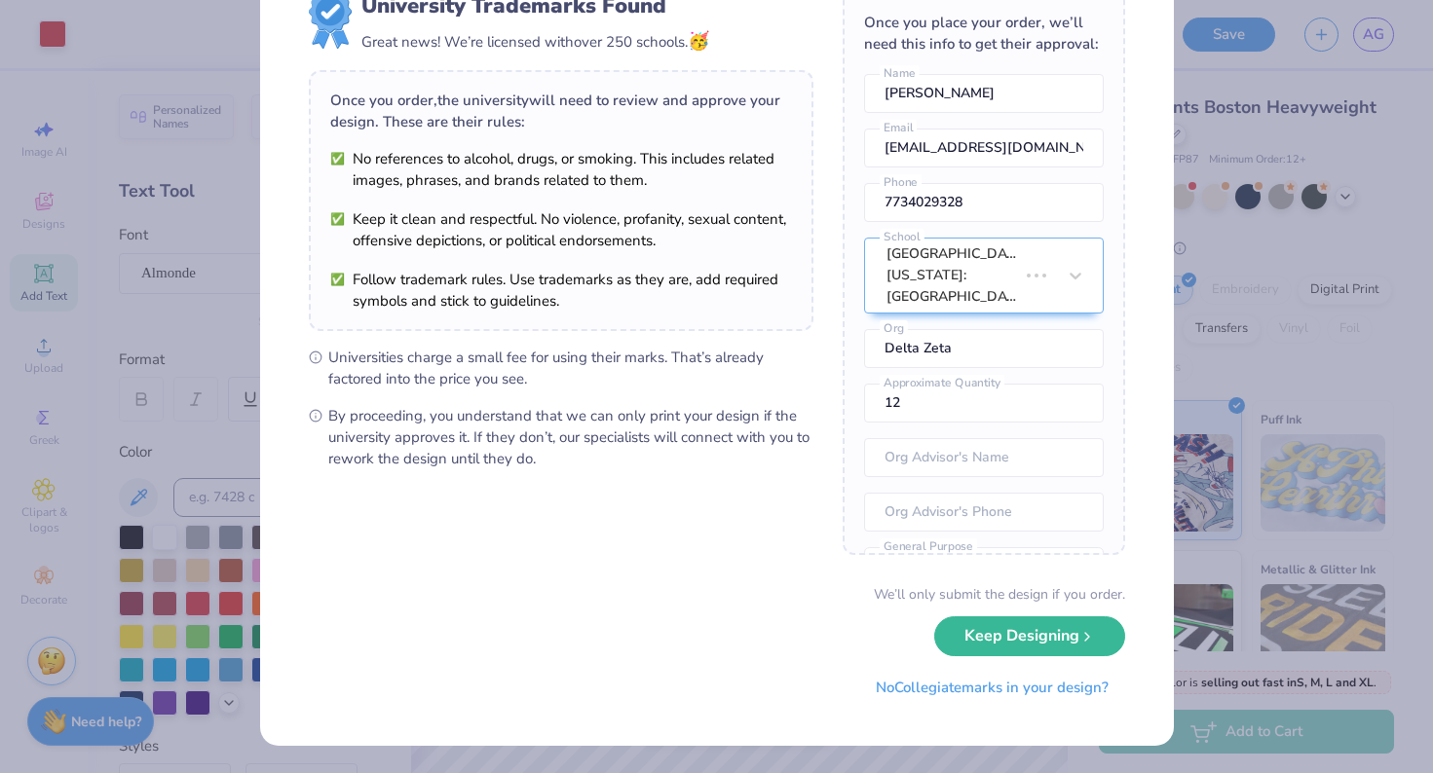
scroll to position [0, 0]
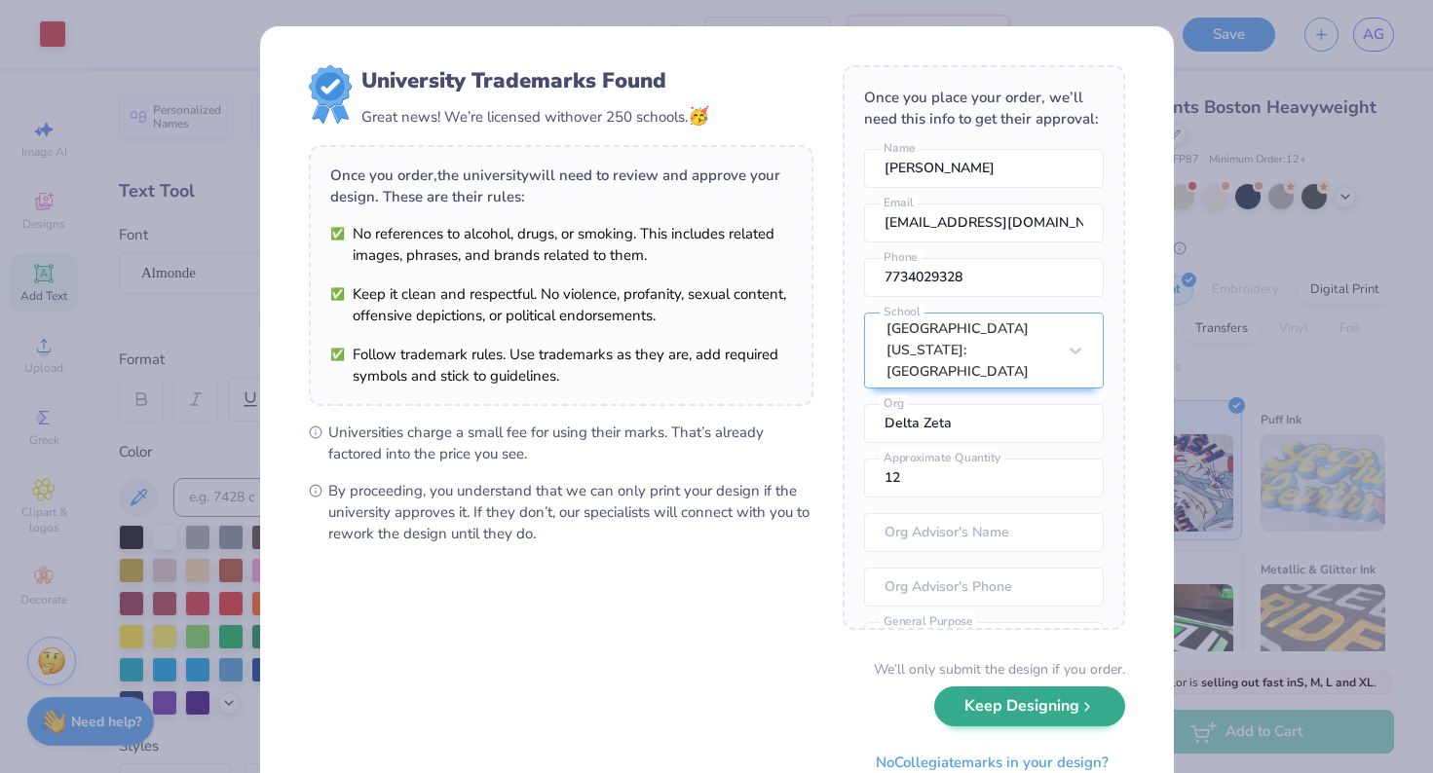
click at [1048, 714] on button "Keep Designing" at bounding box center [1029, 707] width 191 height 40
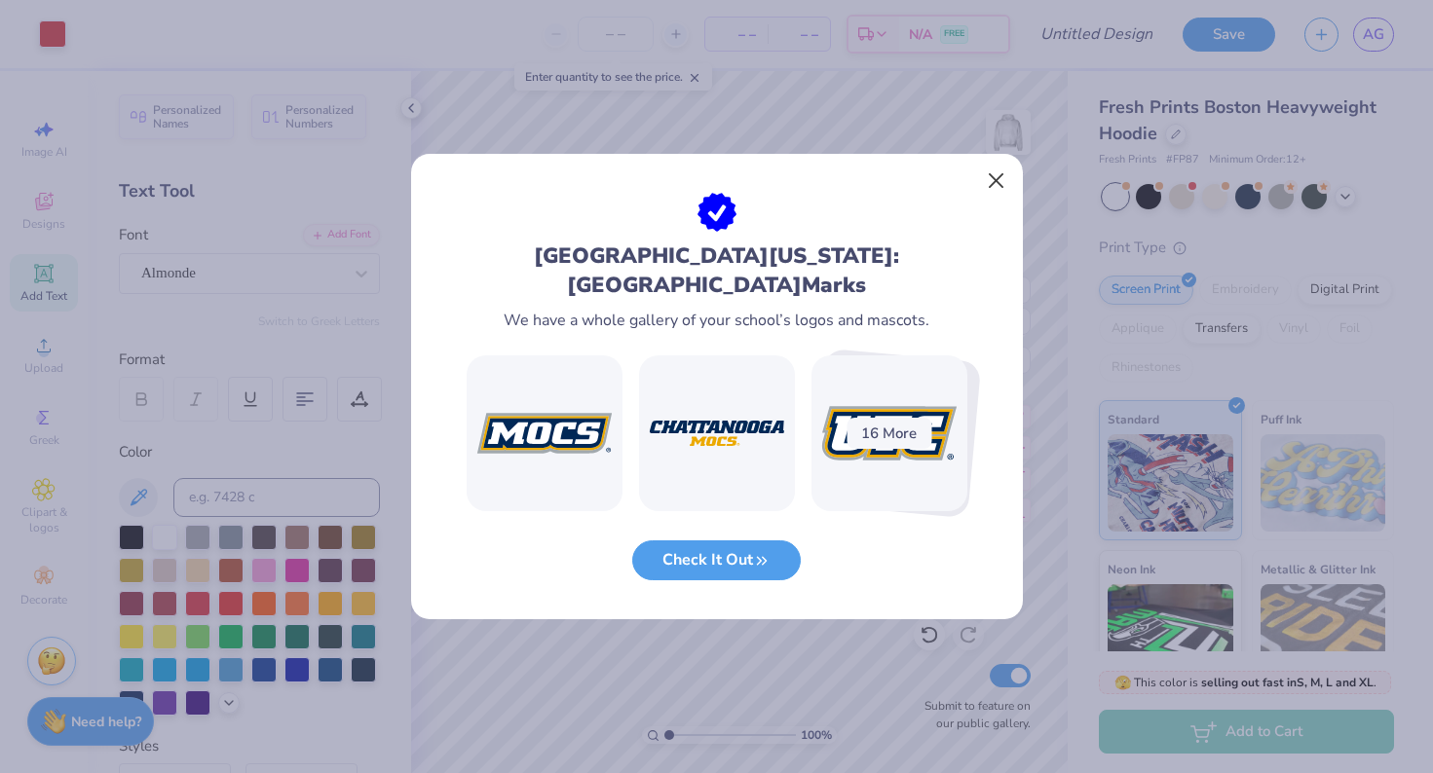
click at [998, 188] on button "Close" at bounding box center [995, 181] width 37 height 37
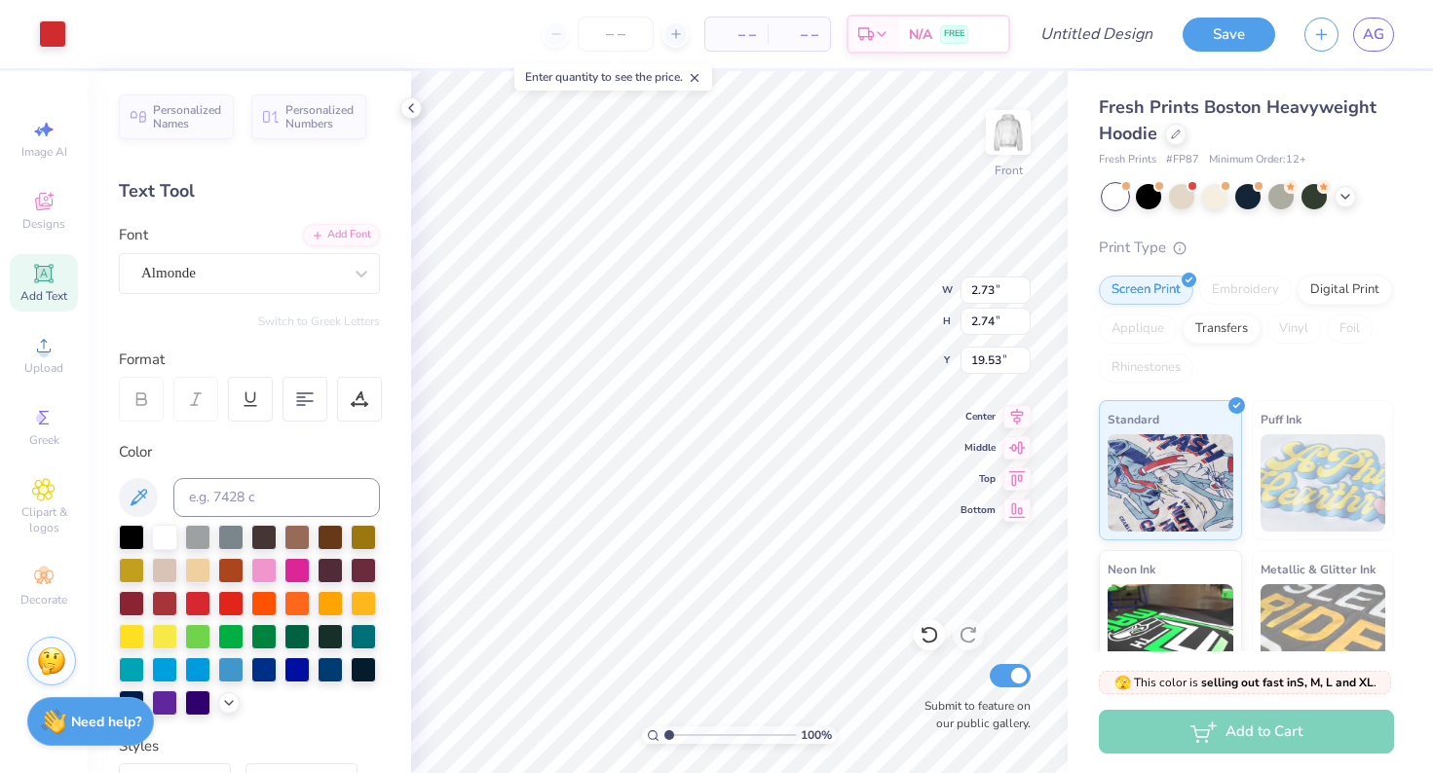
type input "1.72"
type input "1.73"
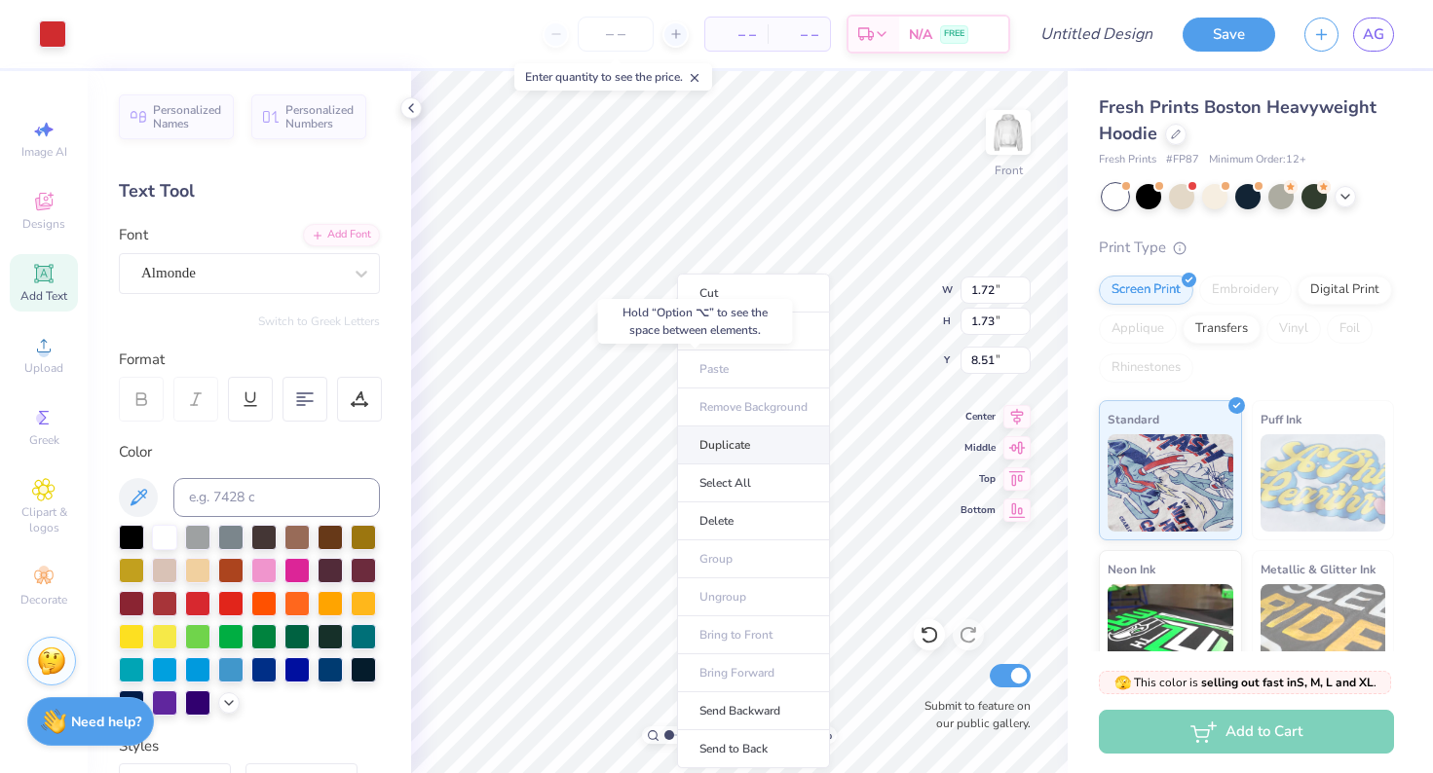
click at [734, 441] on li "Duplicate" at bounding box center [753, 446] width 153 height 38
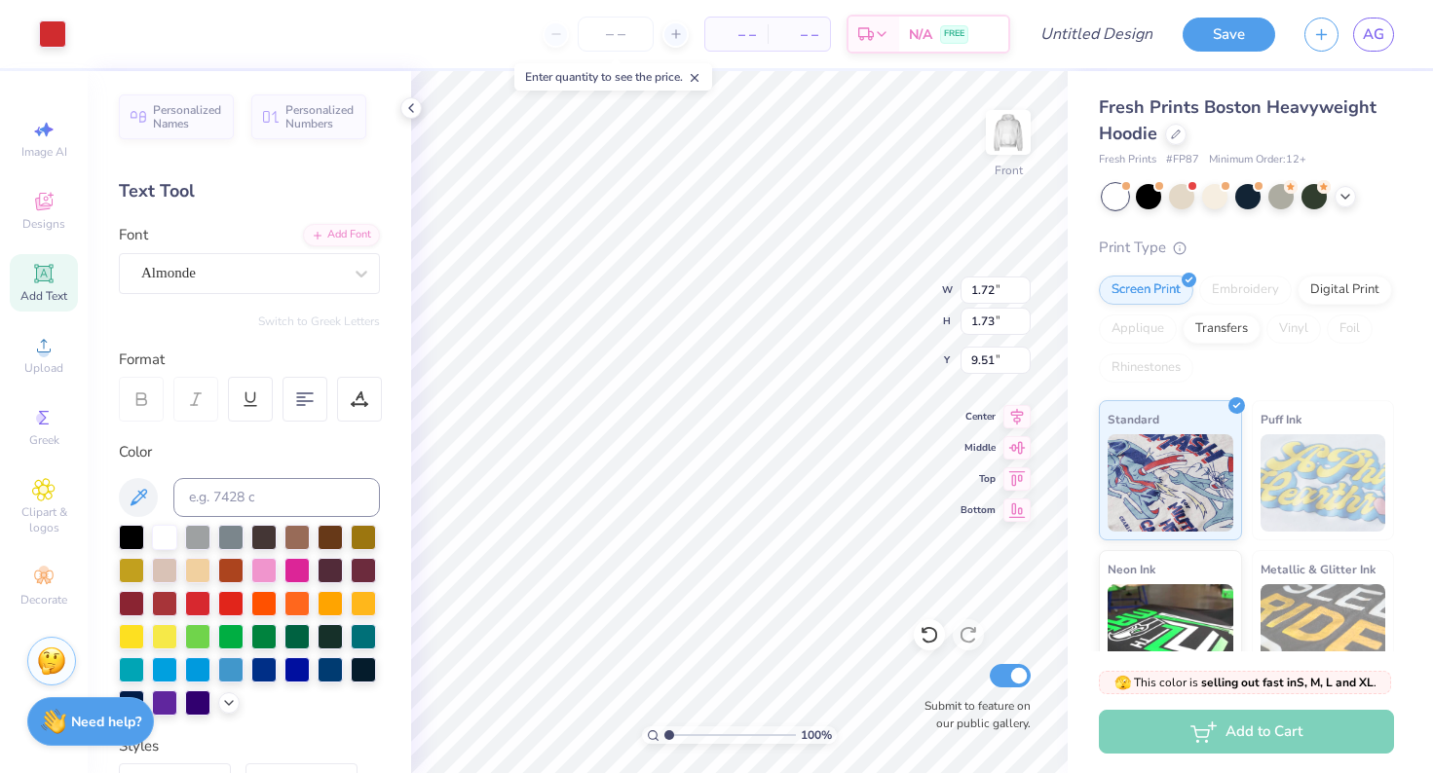
type input "16.91"
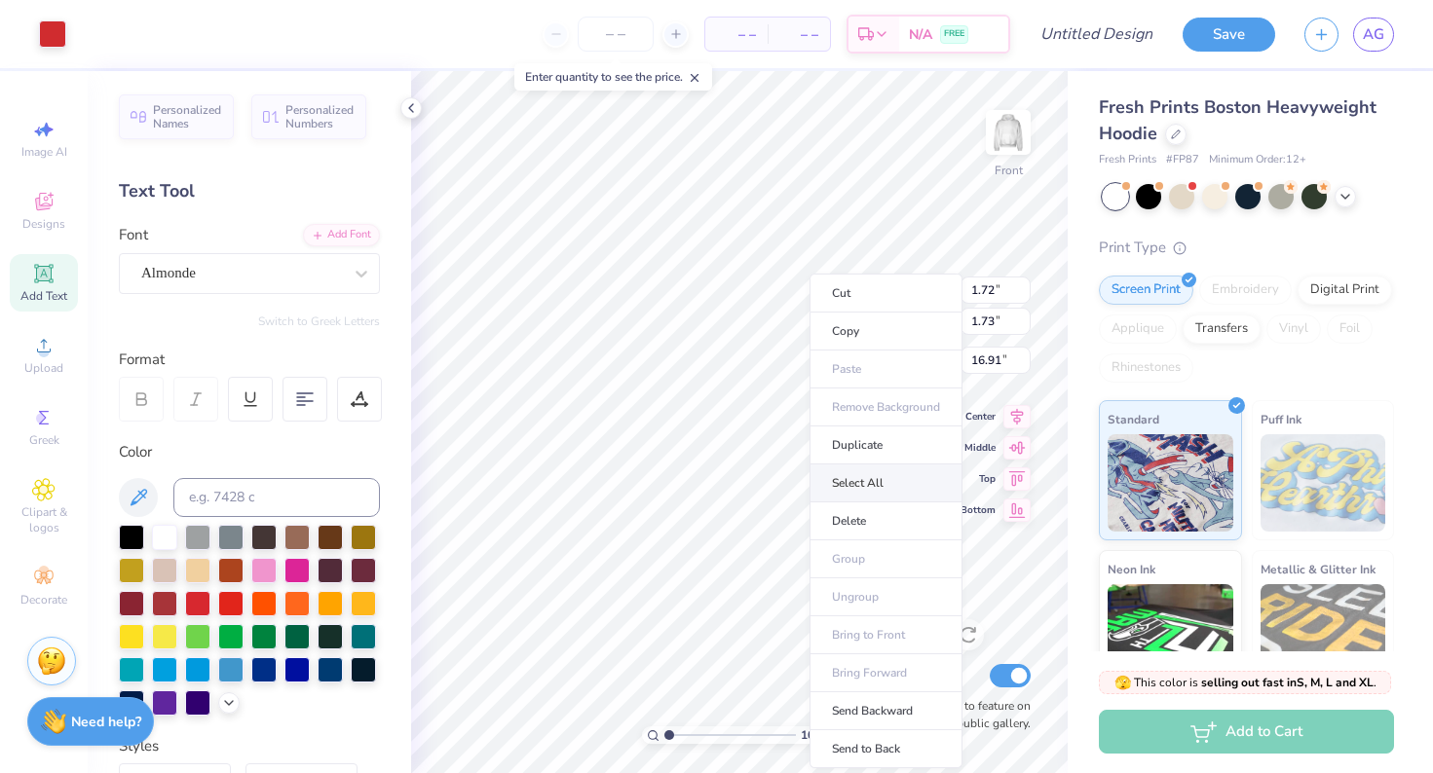
type input "10.30"
type input "14.80"
type input "6.10"
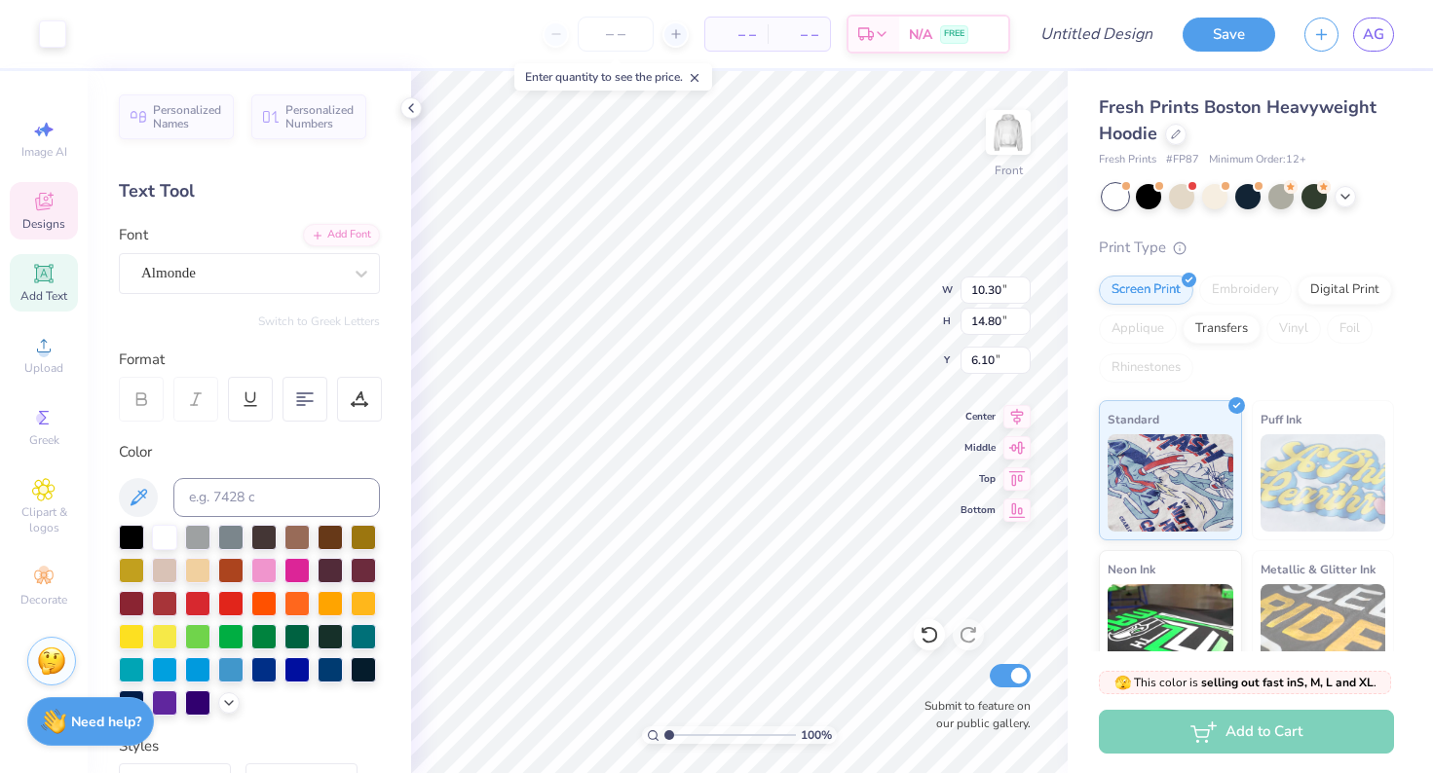
type input "1.72"
type input "1.73"
type input "16.91"
type input "1.74"
type input "16.91"
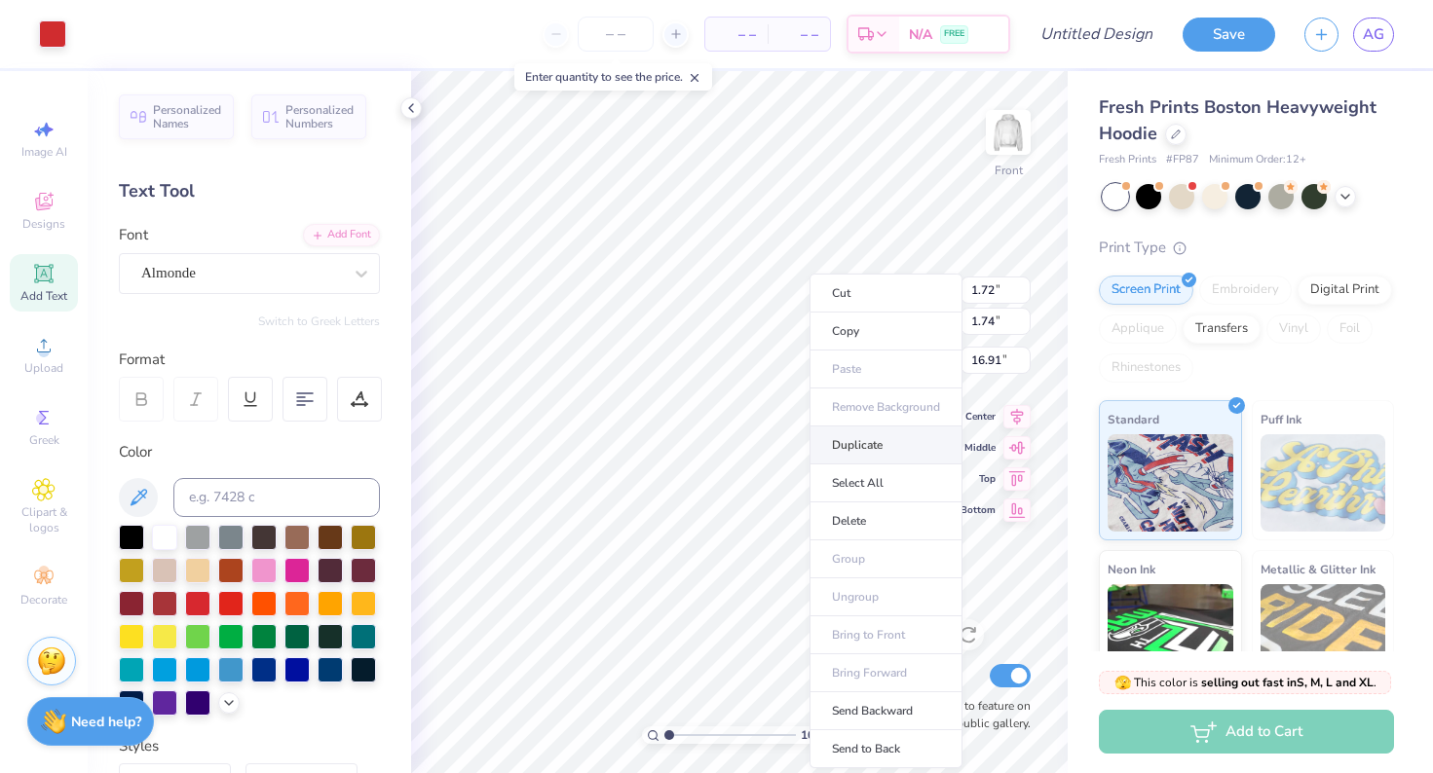
click at [858, 444] on li "Duplicate" at bounding box center [885, 446] width 153 height 38
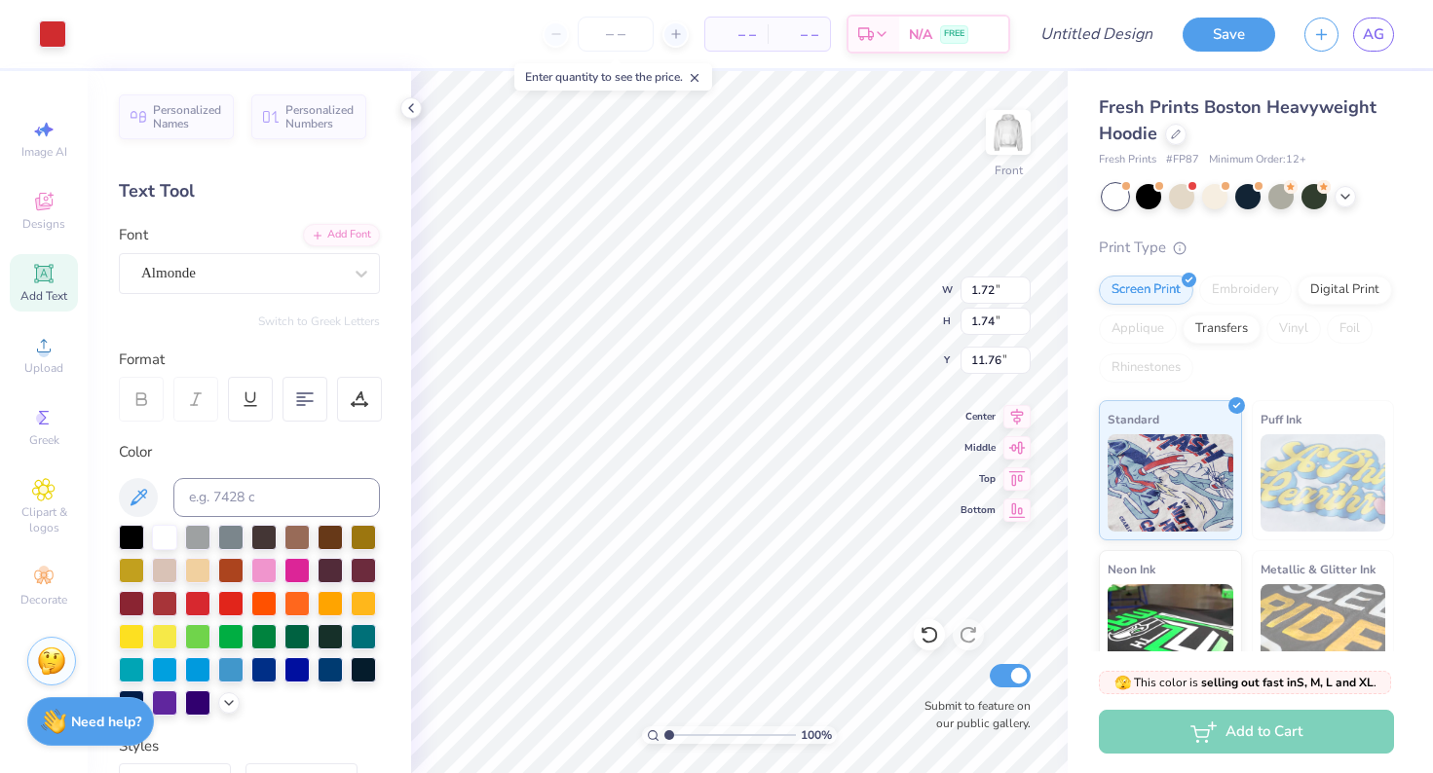
type input "11.77"
type input "3.46"
type input "3.49"
type input "11.26"
click at [1173, 138] on div at bounding box center [1175, 132] width 21 height 21
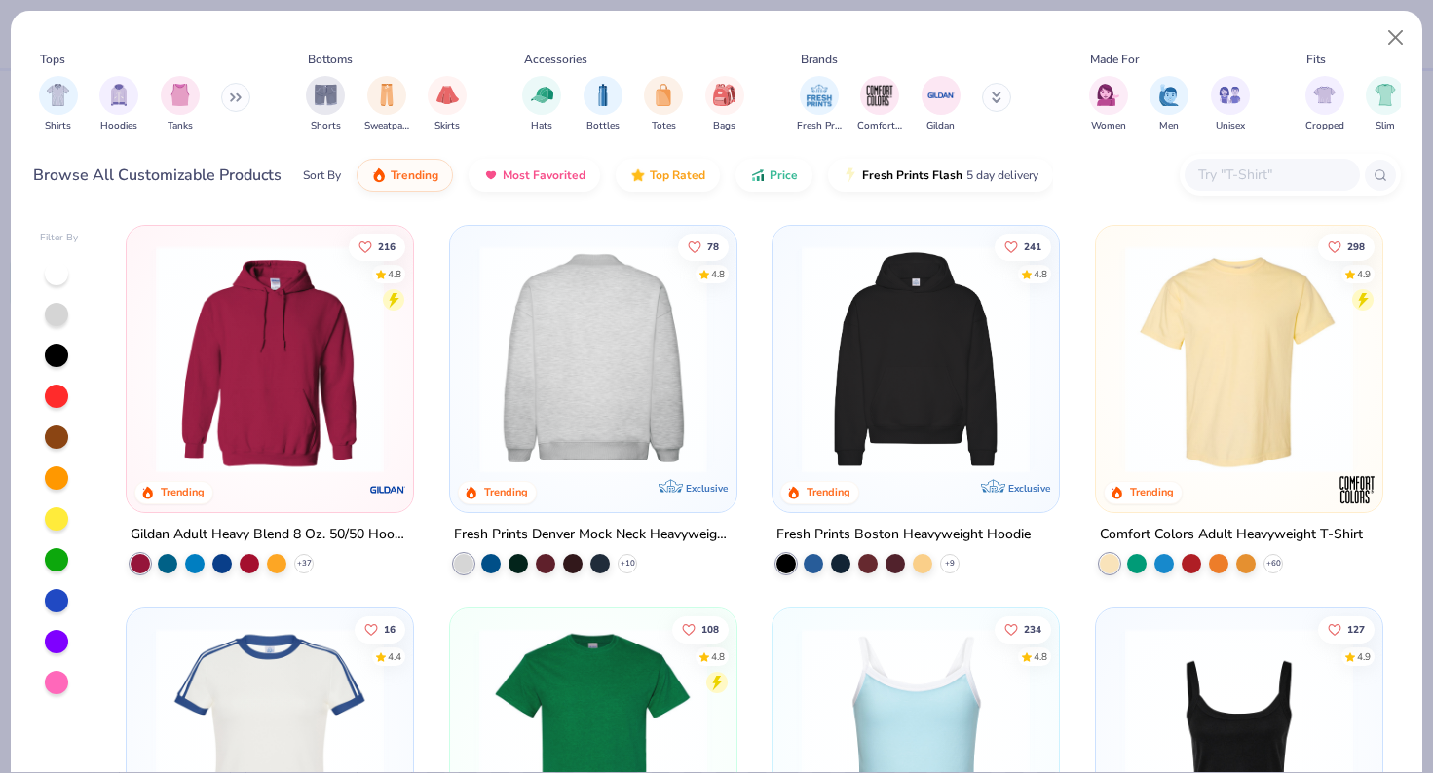
click at [716, 377] on img at bounding box center [839, 359] width 247 height 228
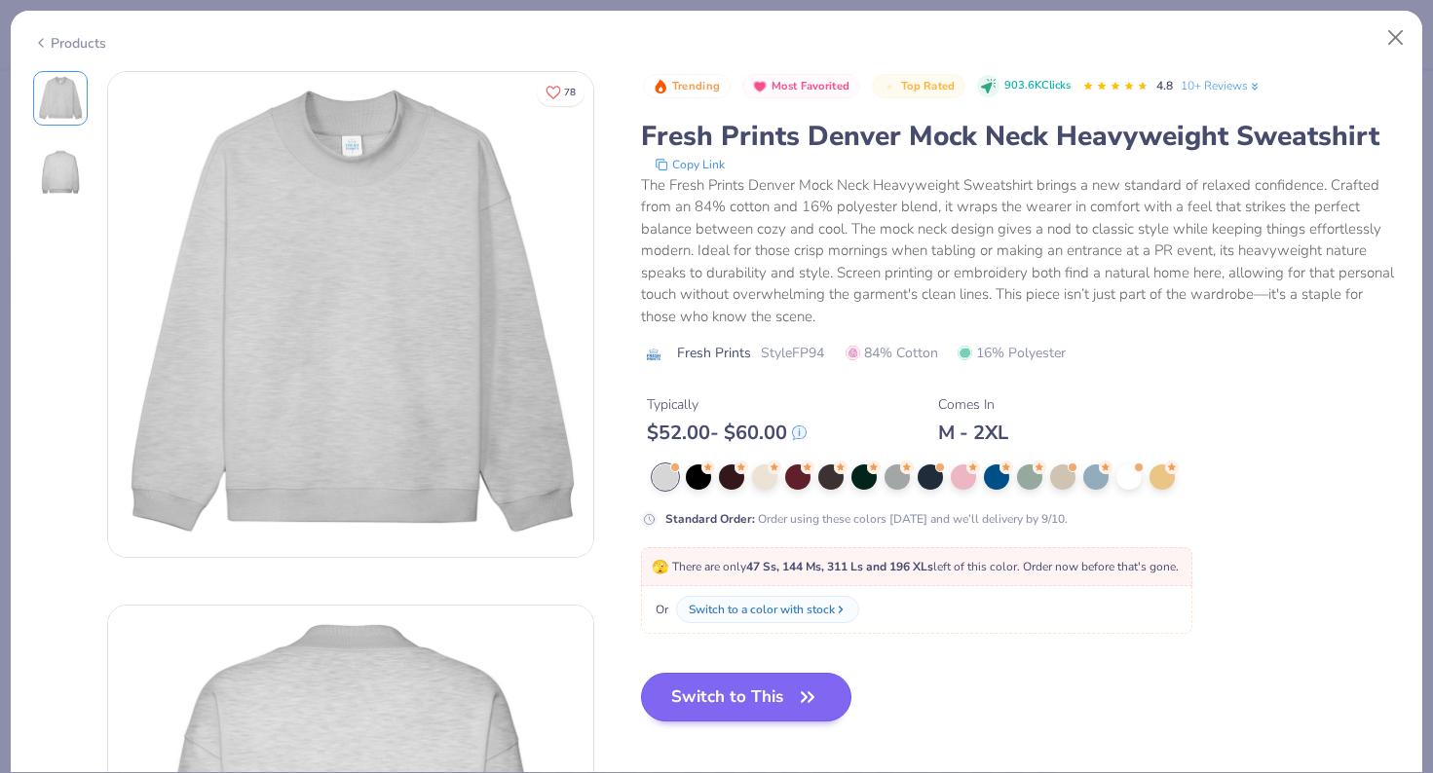
click at [808, 709] on icon "button" at bounding box center [807, 697] width 27 height 27
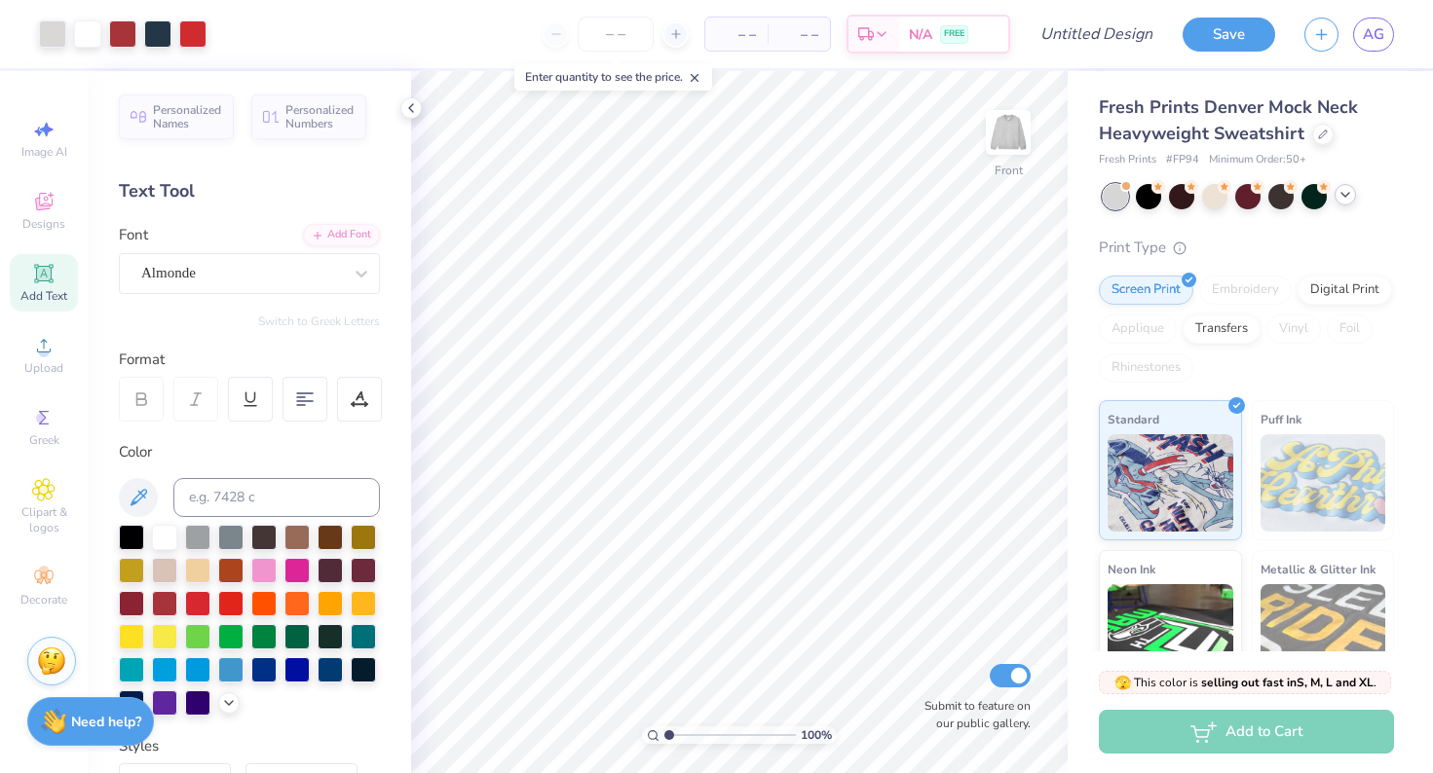
click at [1347, 192] on icon at bounding box center [1345, 195] width 16 height 16
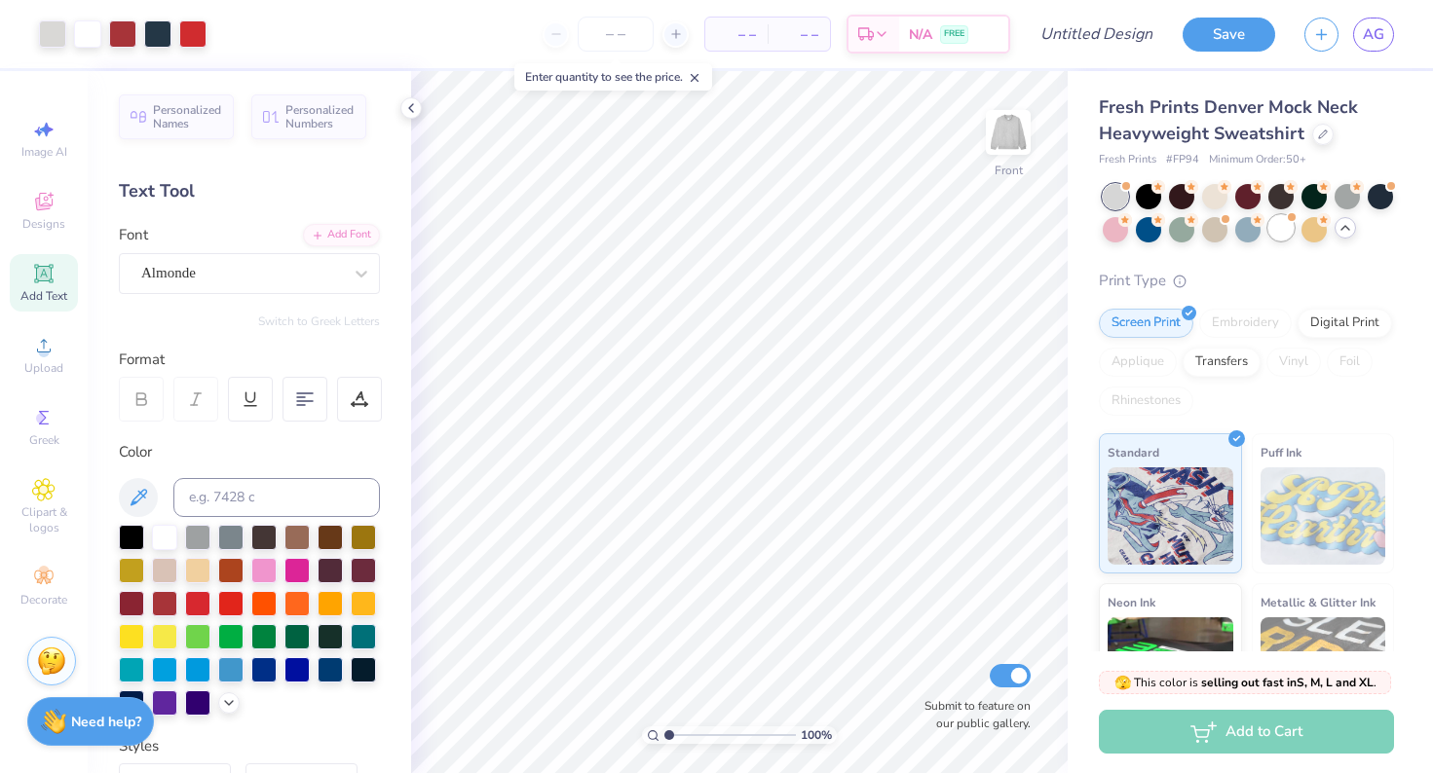
click at [1281, 236] on div at bounding box center [1280, 227] width 25 height 25
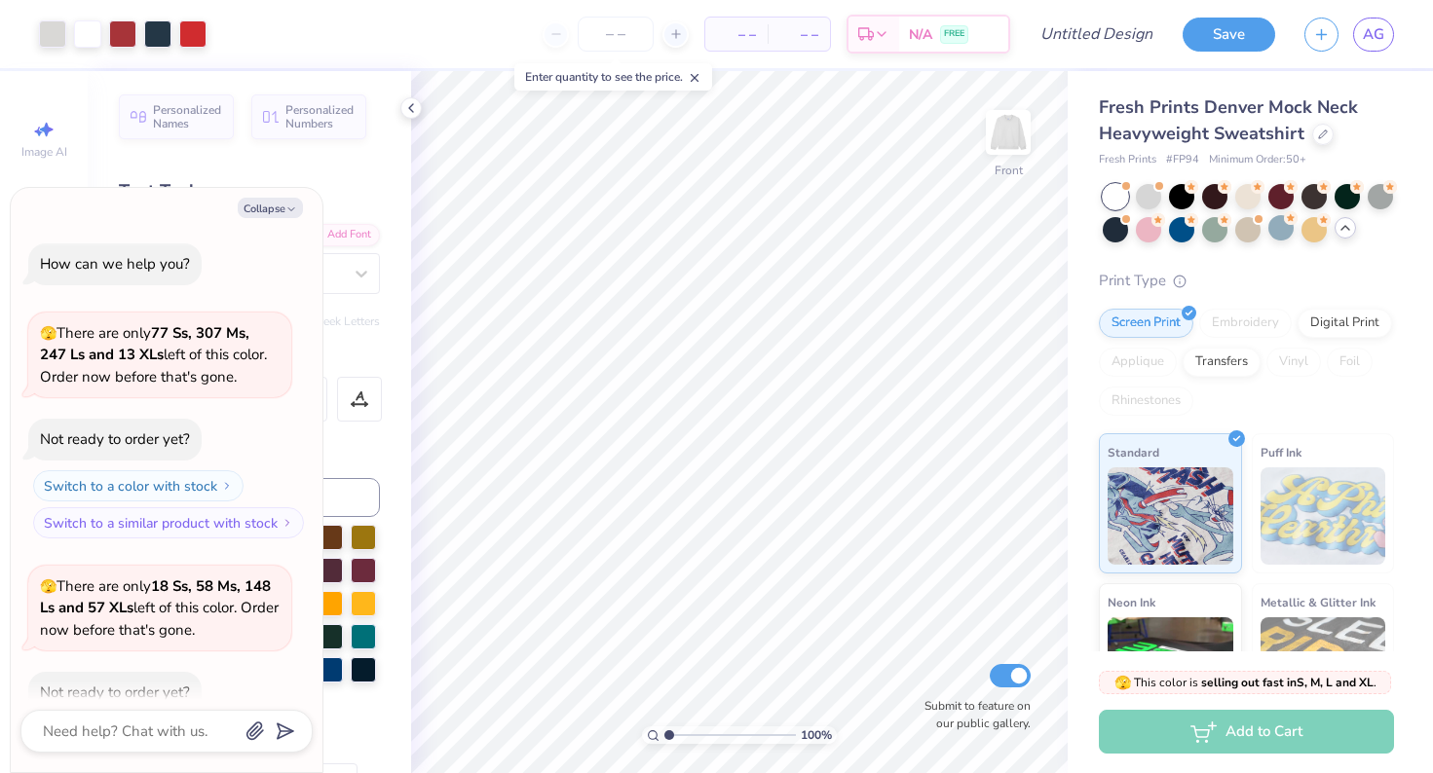
scroll to position [102, 0]
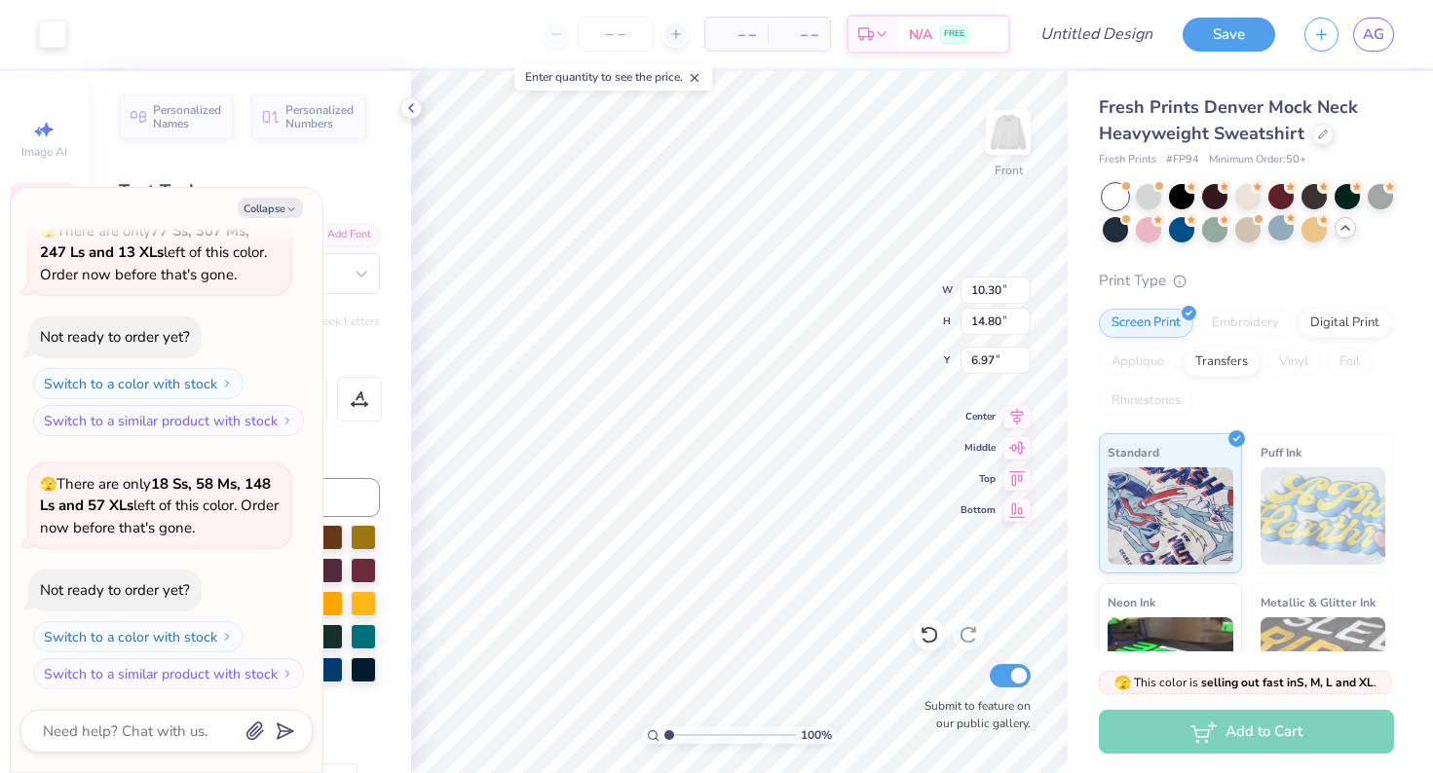
type textarea "x"
type input "5.26"
type textarea "x"
type input "1.67"
type input "1.13"
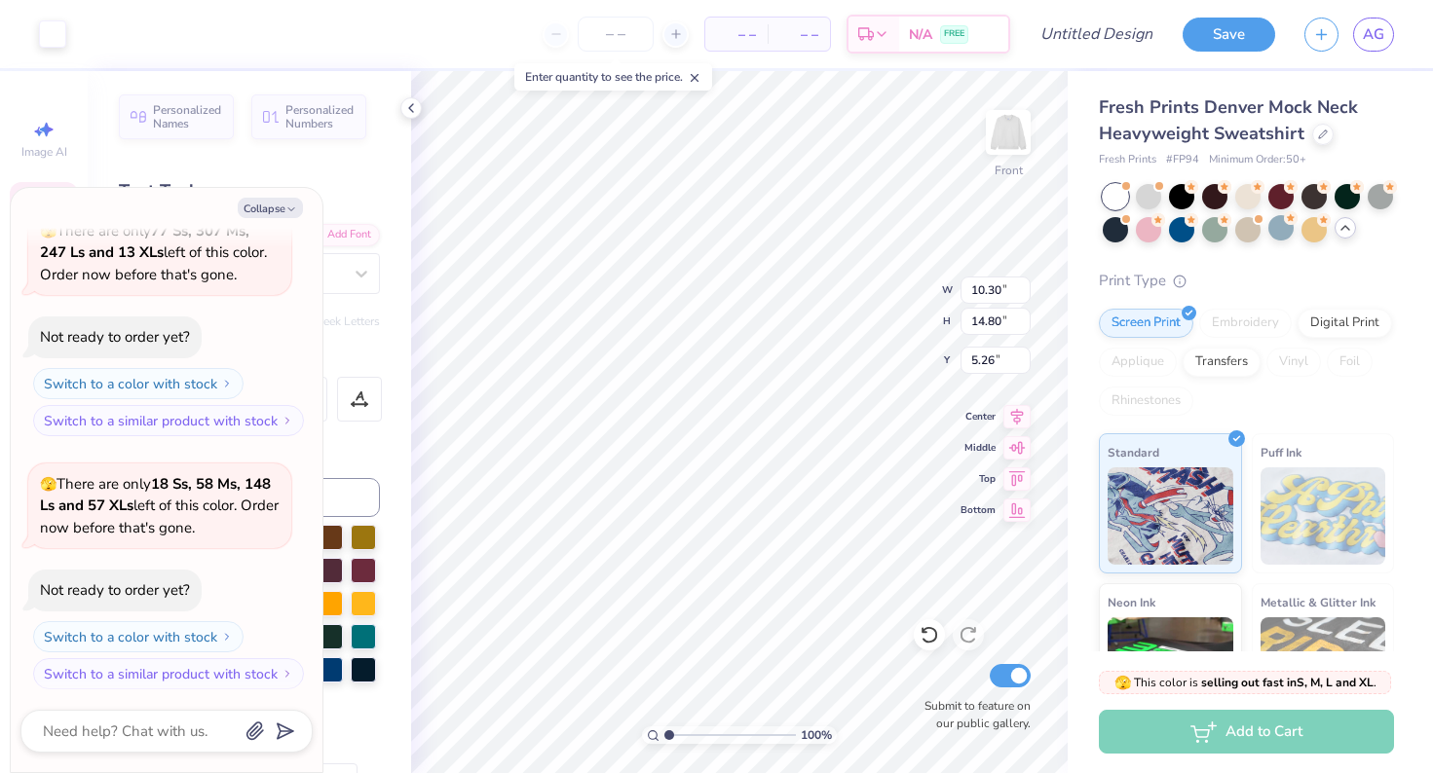
type input "7.73"
type textarea "x"
type input "6.06"
type textarea "x"
type input "1.72"
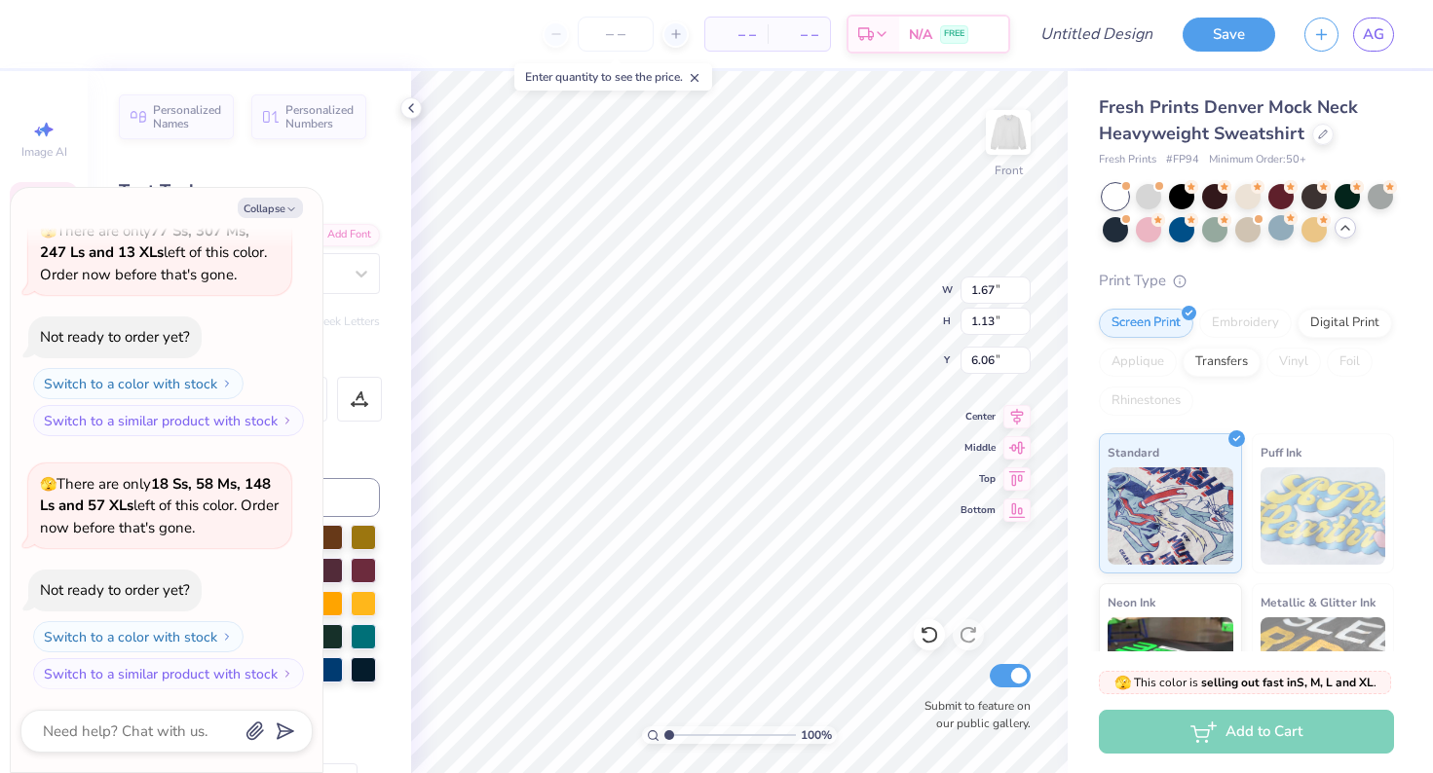
type input "1.73"
type input "9.38"
type textarea "x"
type input "7.49"
type textarea "x"
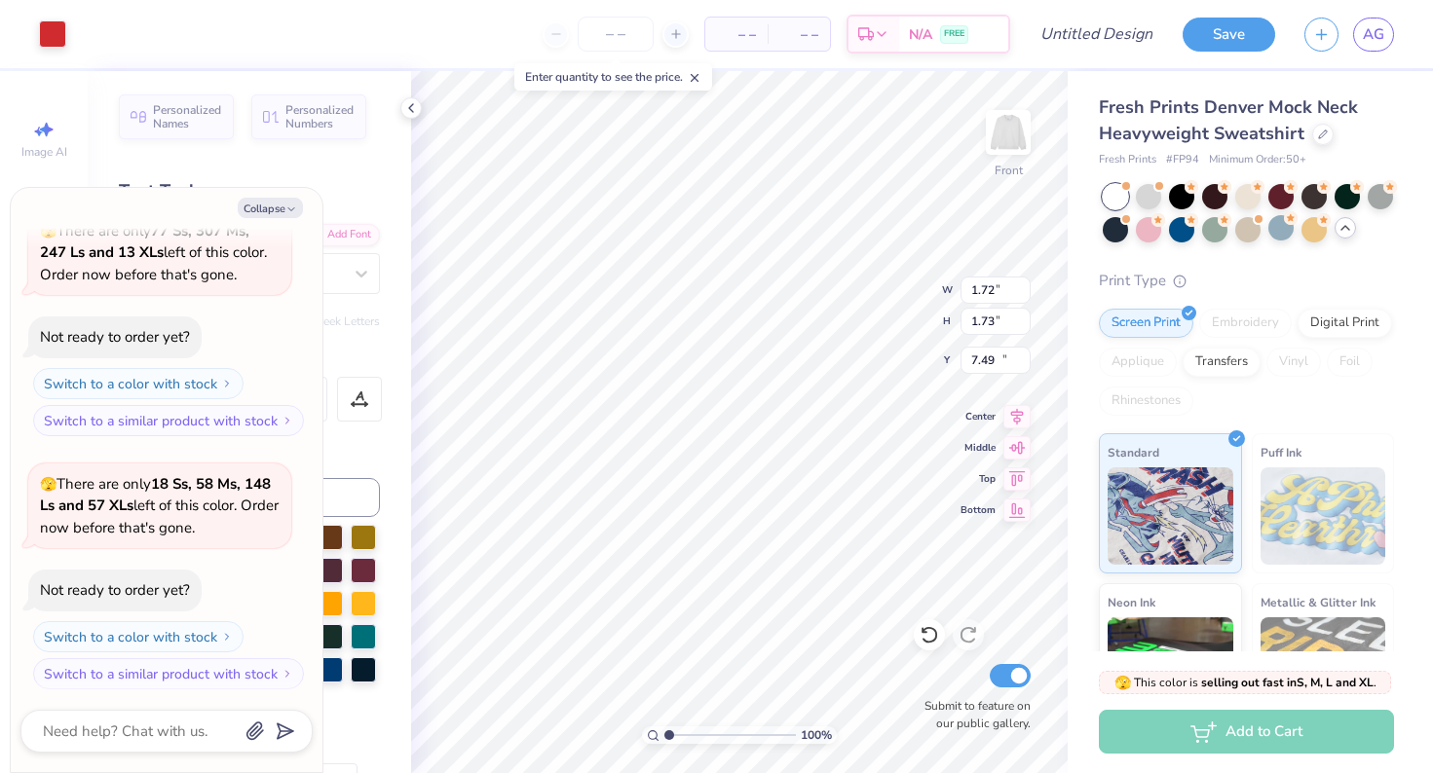
type input "3.46"
type input "3.49"
type input "12.13"
type textarea "x"
type input "10.23"
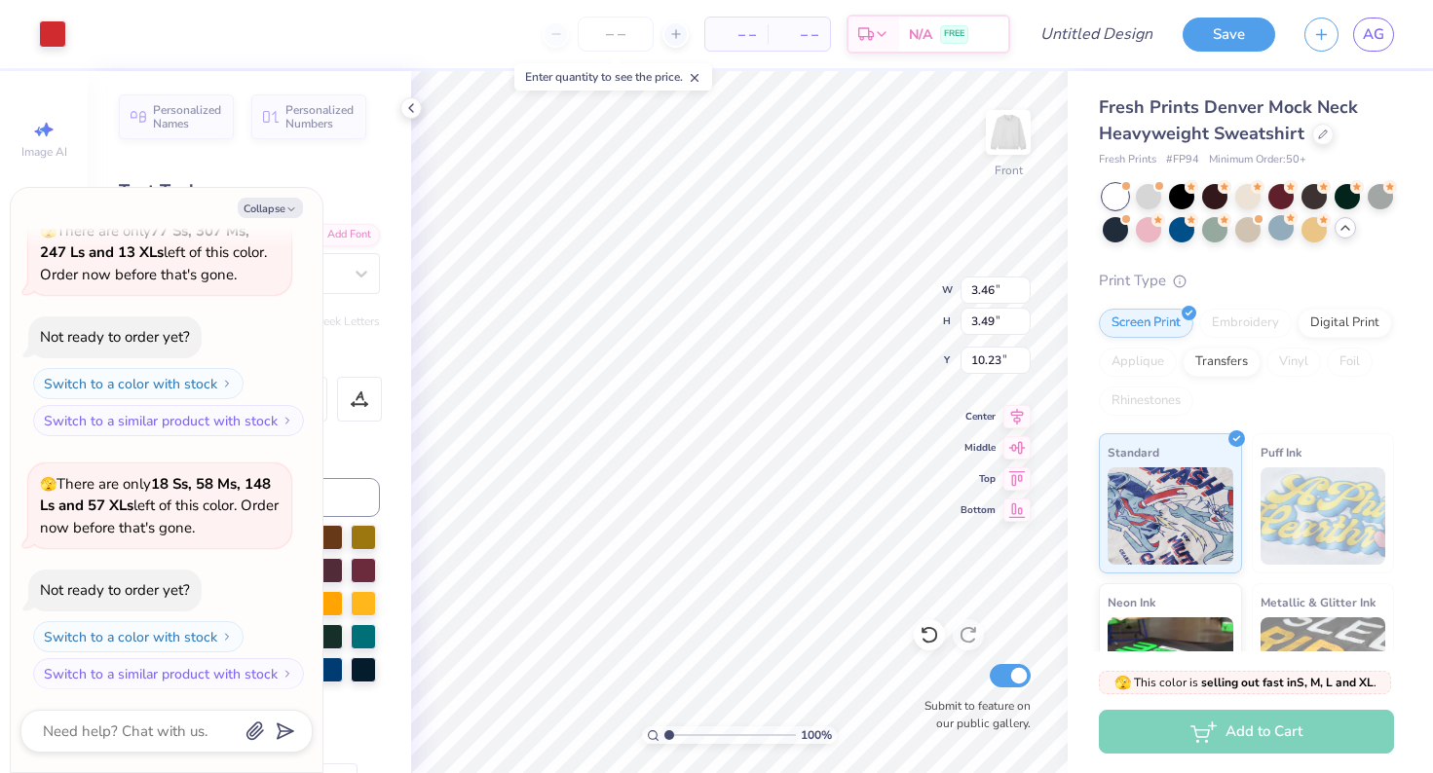
type textarea "x"
type input "1.72"
type input "1.74"
type input "17.87"
type textarea "x"
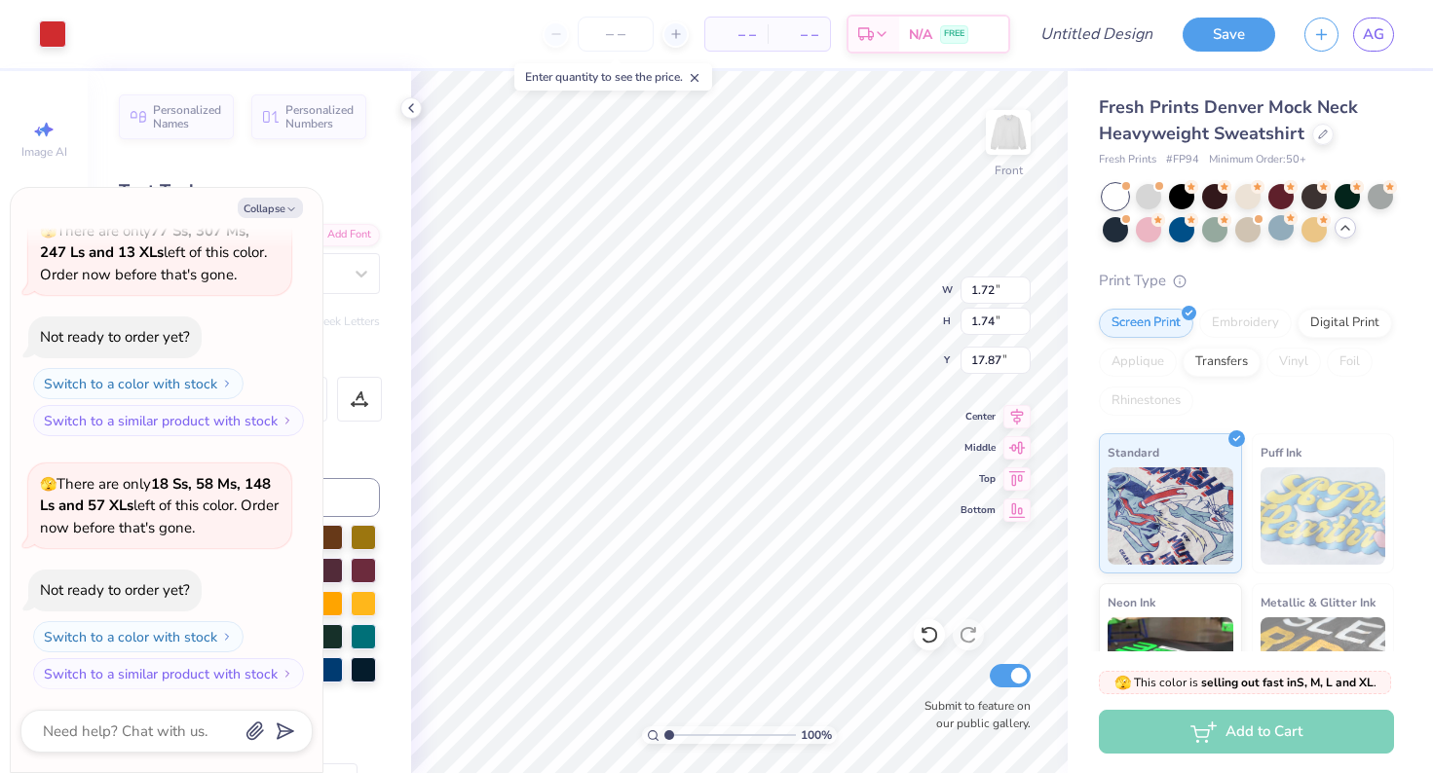
type input "1.69"
type input "1.13"
type input "20.15"
type textarea "x"
type input "18.64"
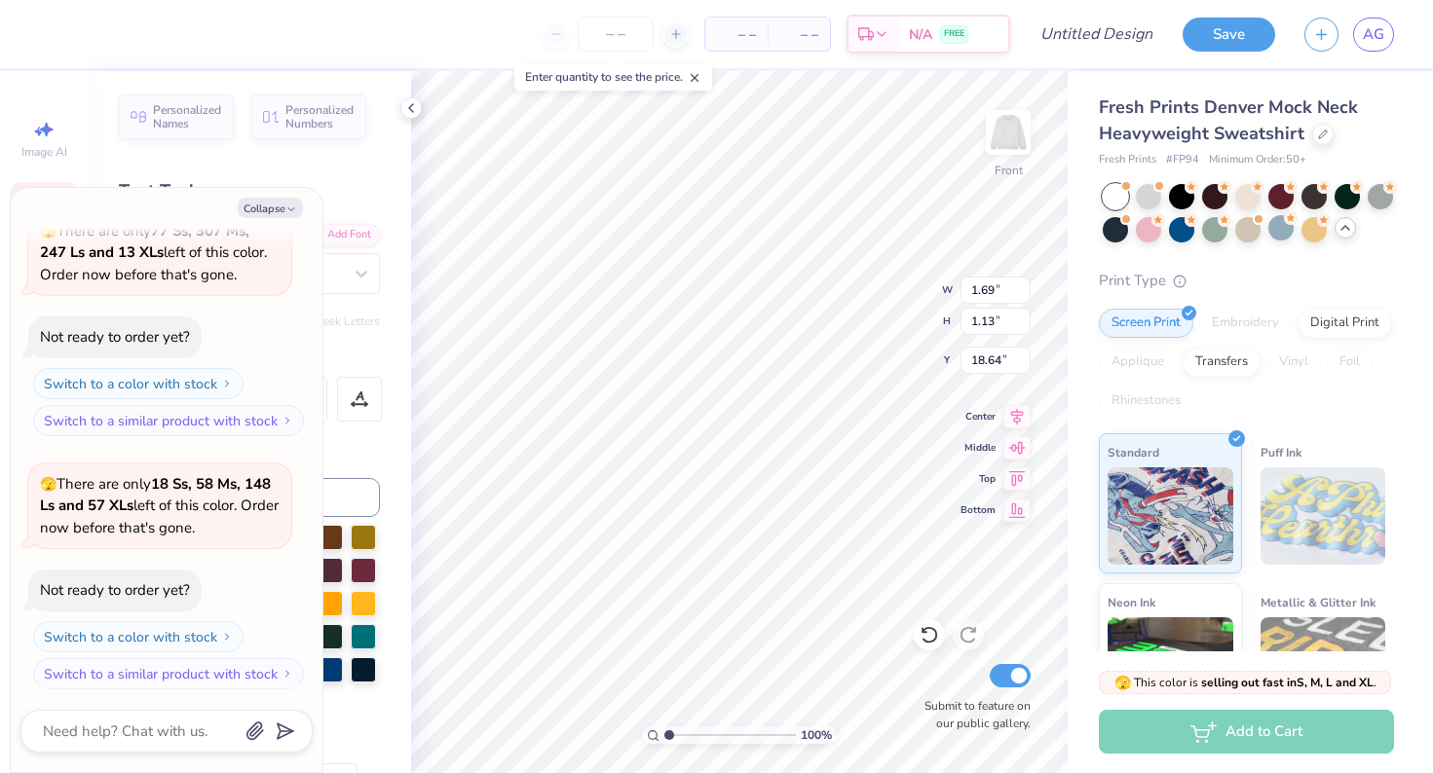
type textarea "x"
type input "18.08"
type textarea "x"
type input "1.72"
type input "1.74"
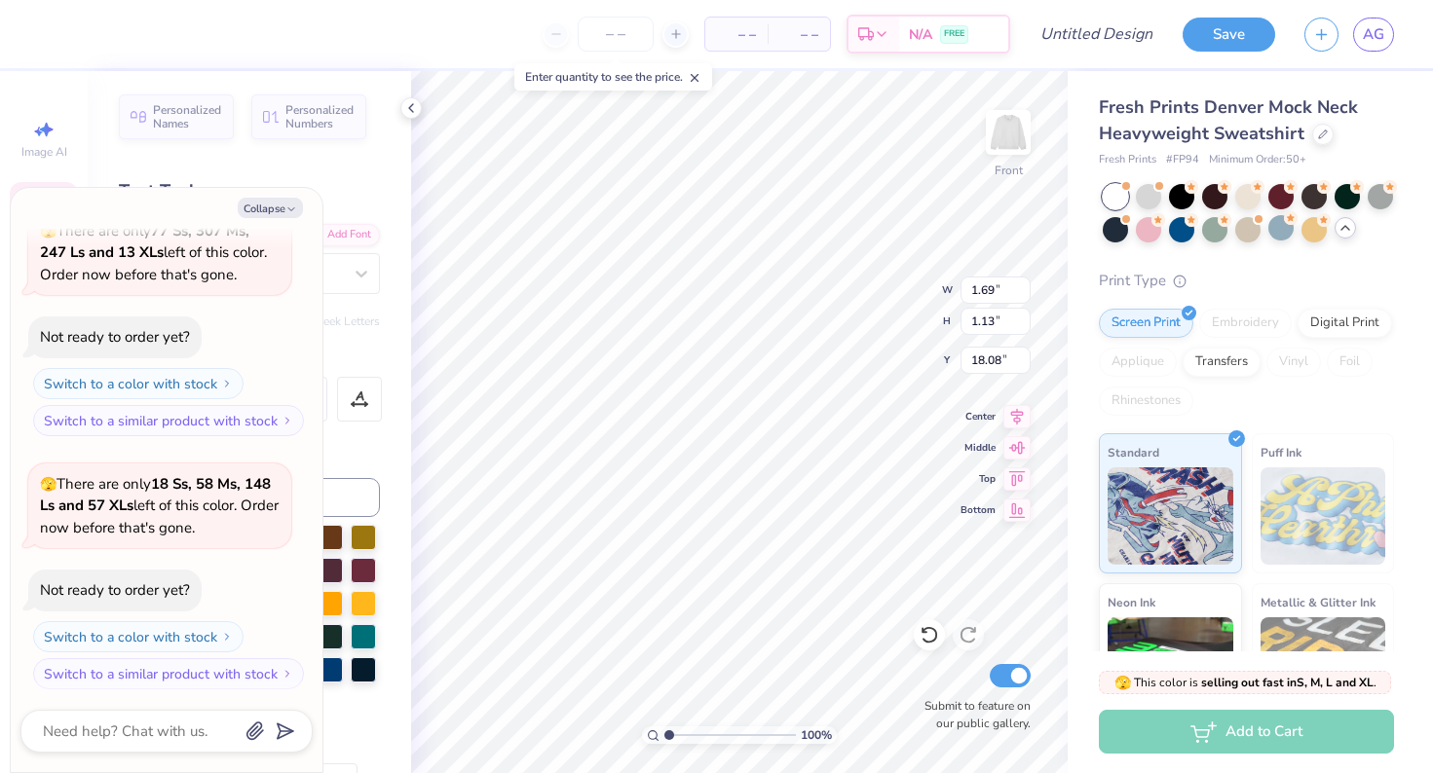
type input "15.83"
type textarea "x"
type input "7.44"
type input "2.38"
type input "18.64"
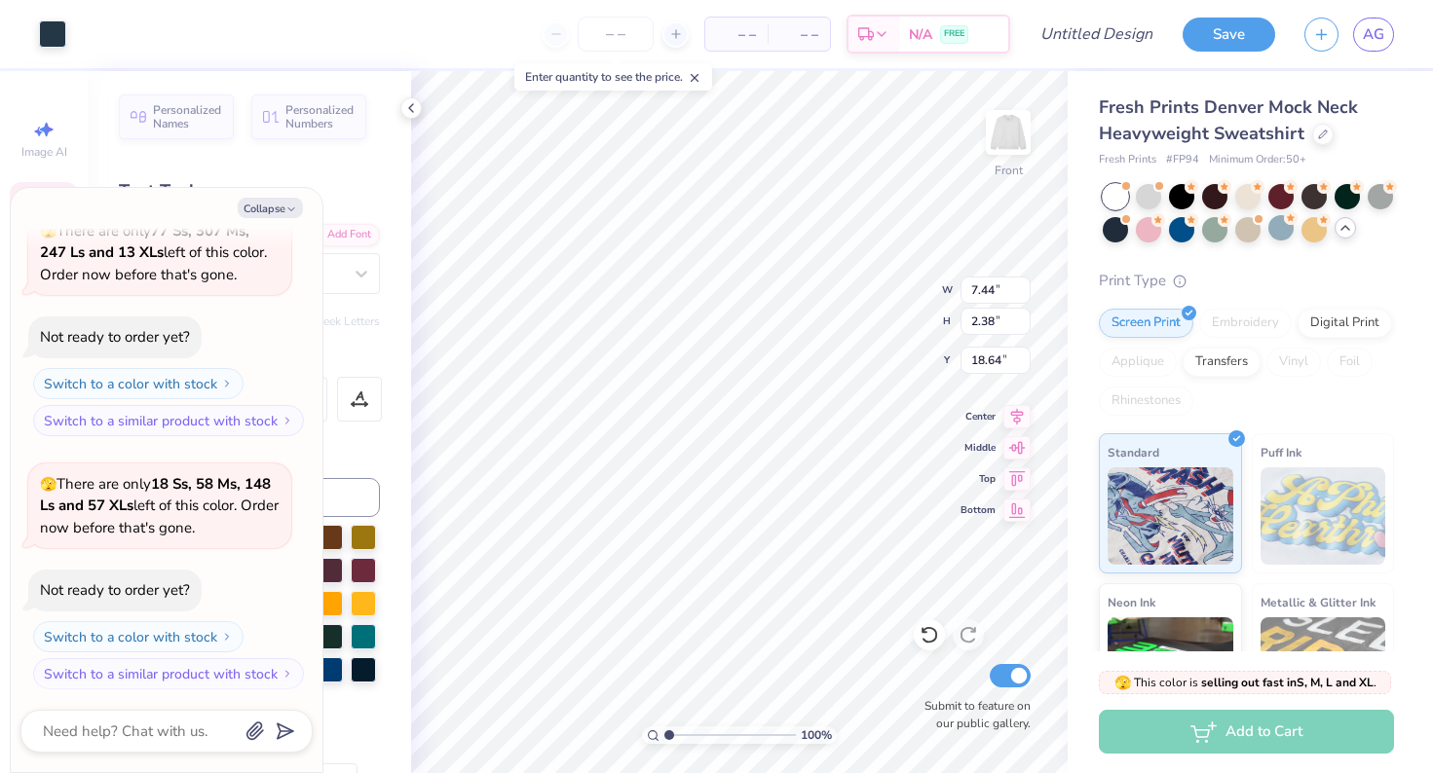
type textarea "x"
type input "6.54"
type input "2.50"
type input "16.69"
type textarea "x"
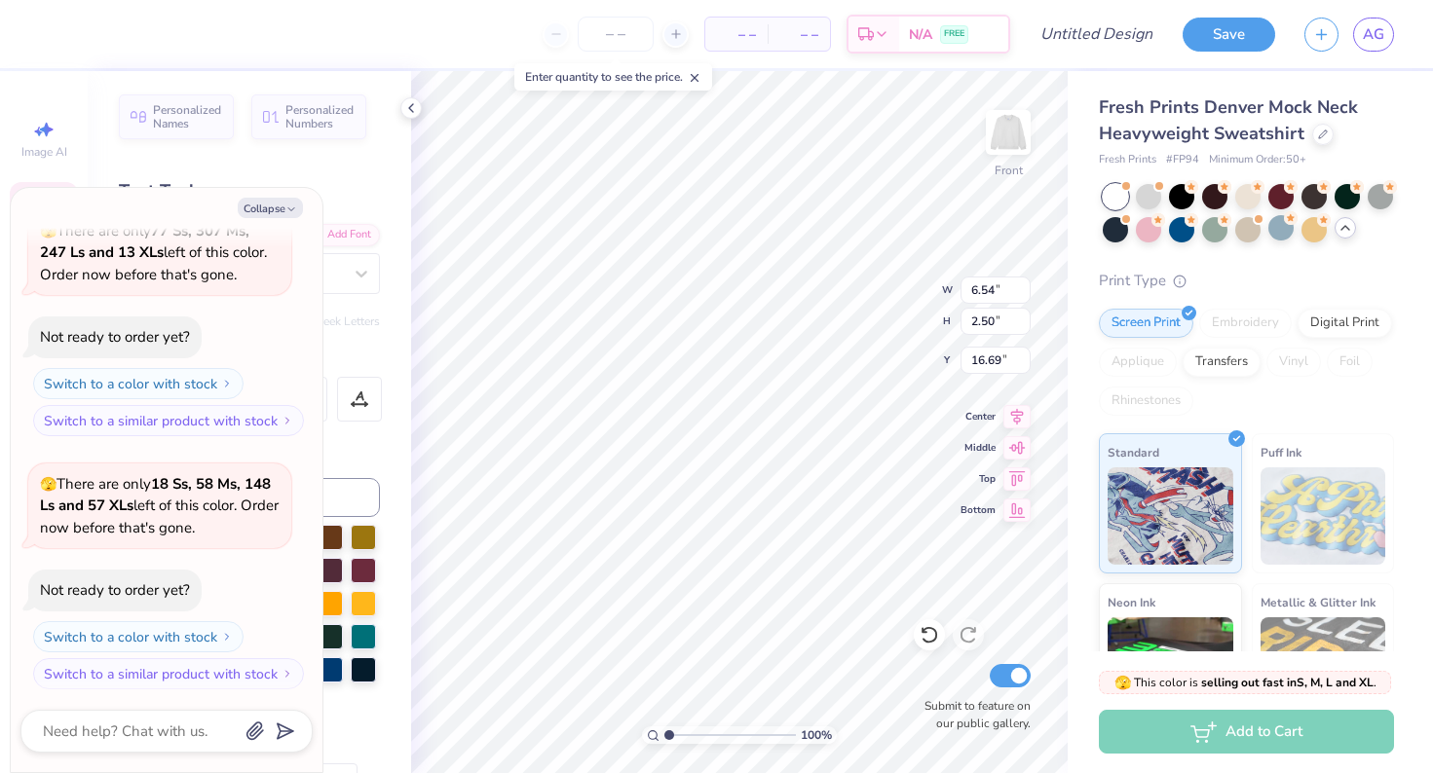
type input "15.44"
type textarea "x"
type input "7.44"
type input "2.38"
type input "18.47"
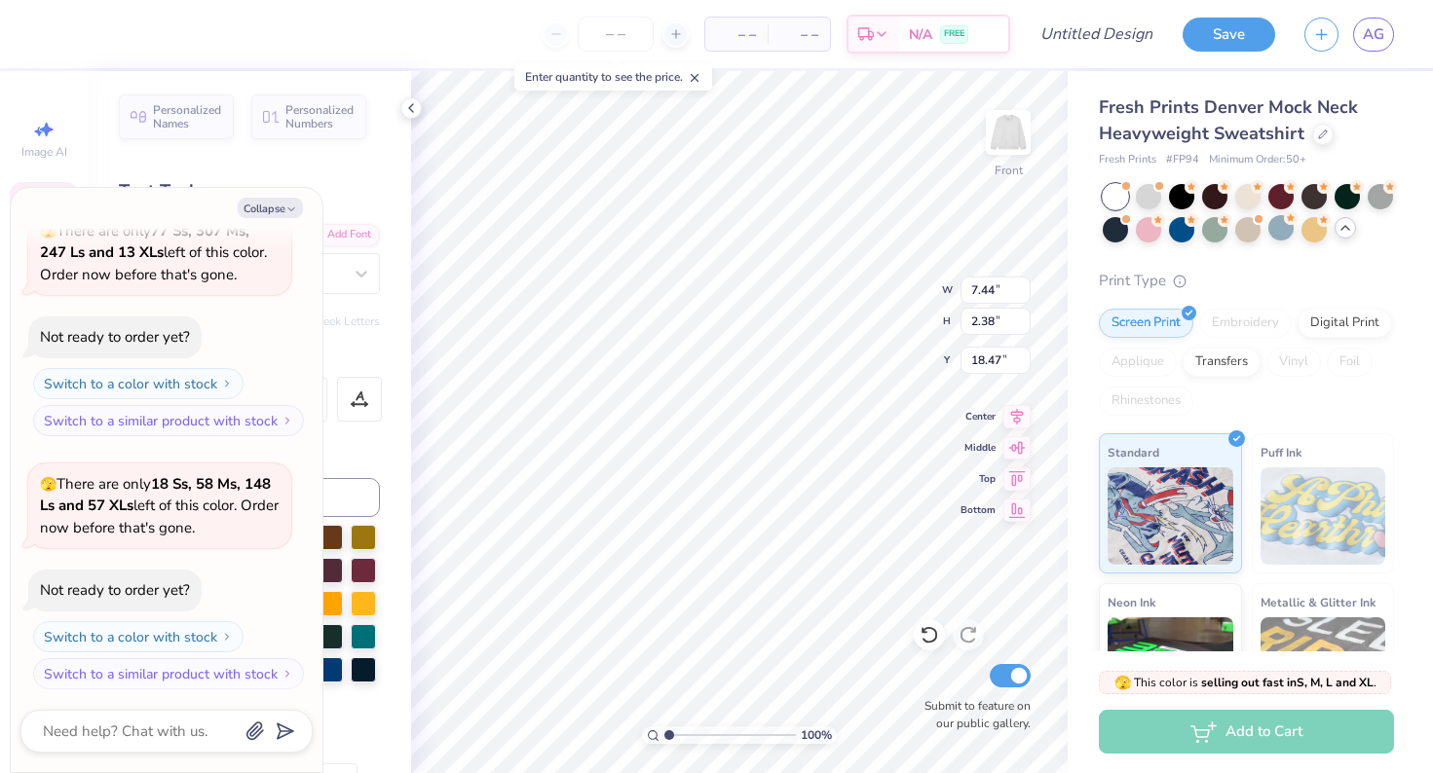
type textarea "x"
type input "2.30"
type input "1.57"
type input "20.06"
type textarea "x"
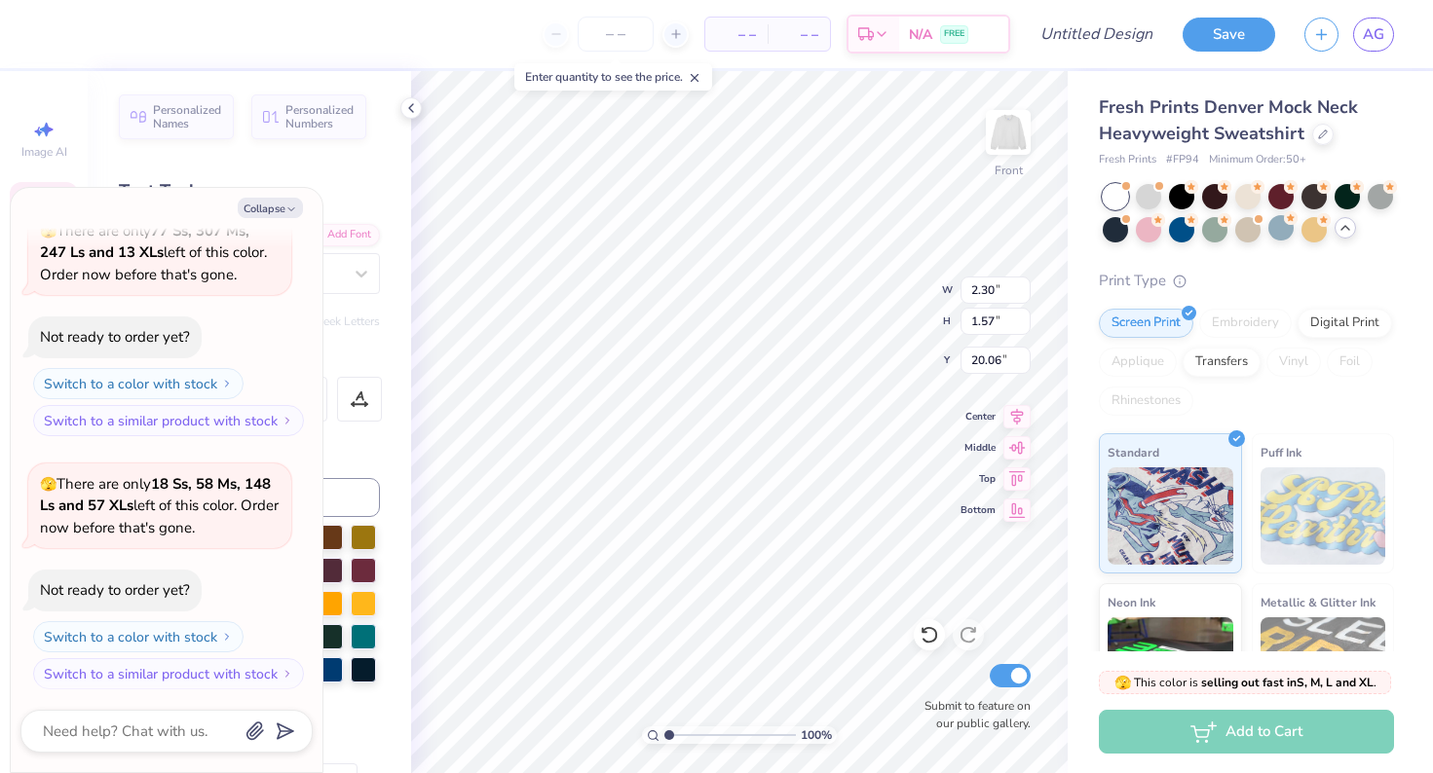
type input "19.80"
type textarea "x"
type input "10.30"
type input "14.80"
type input "5.26"
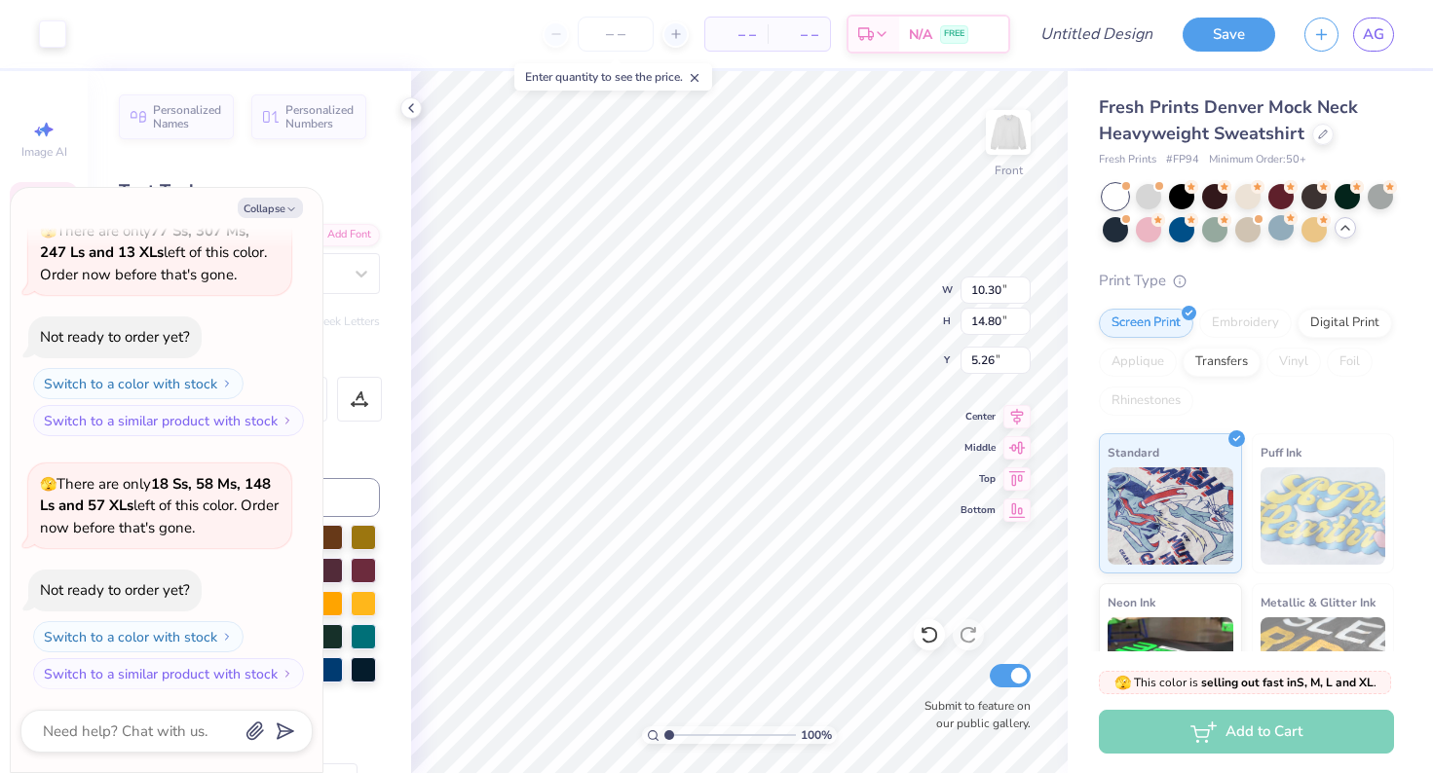
type textarea "x"
type input "5.52"
type textarea "x"
type input "3.00"
type textarea "x"
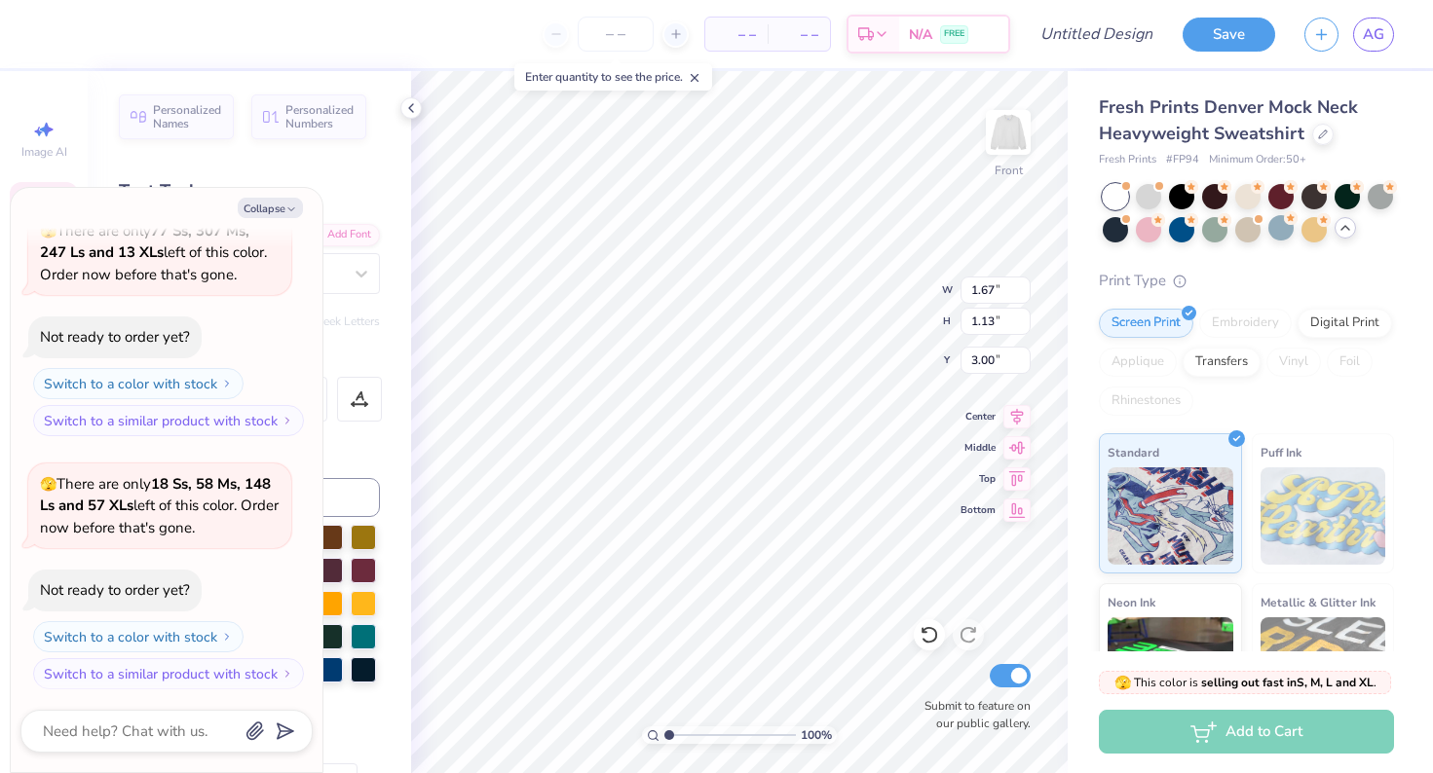
type input "2.59"
type input "1.75"
type textarea "x"
type input "2.65"
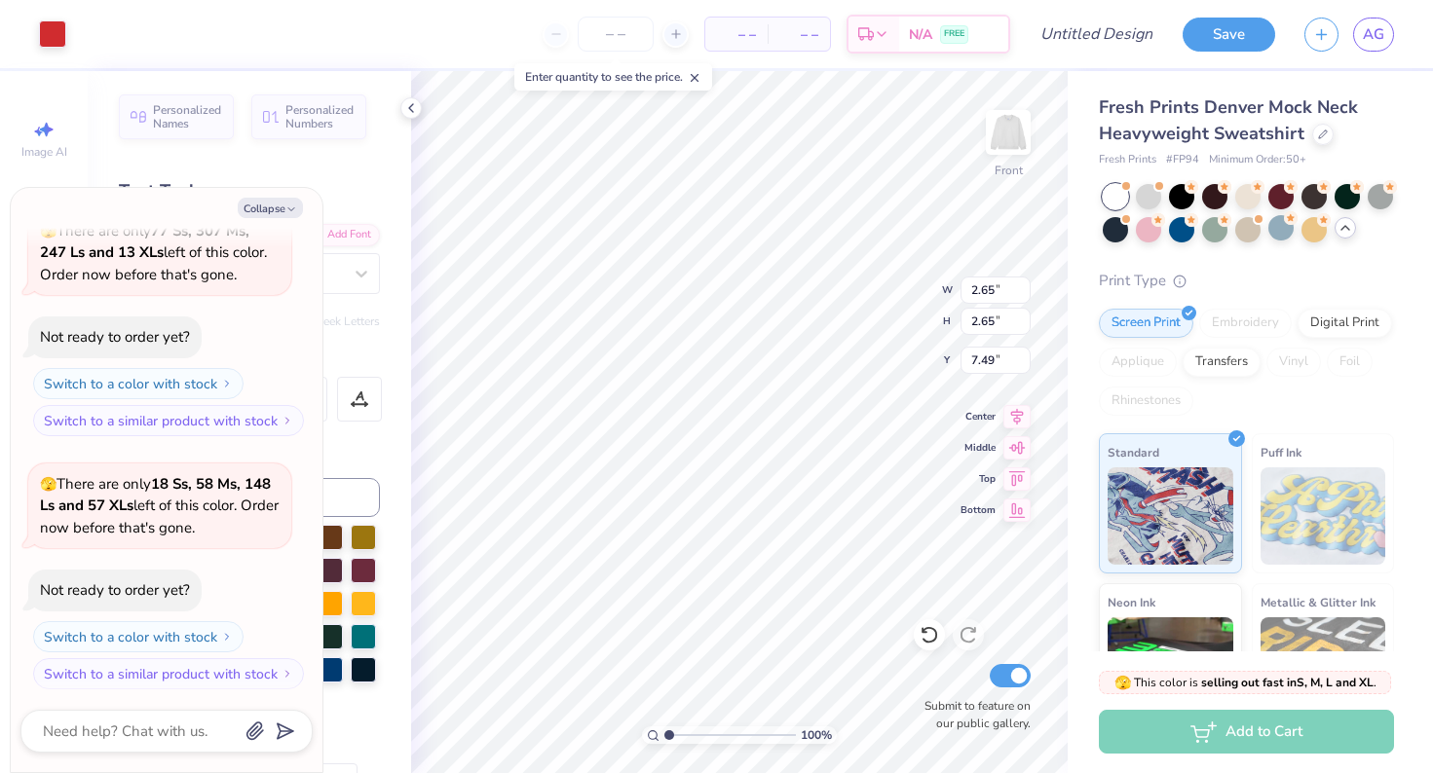
type textarea "x"
type input "5.29"
type textarea "x"
type input "3.46"
type input "3.49"
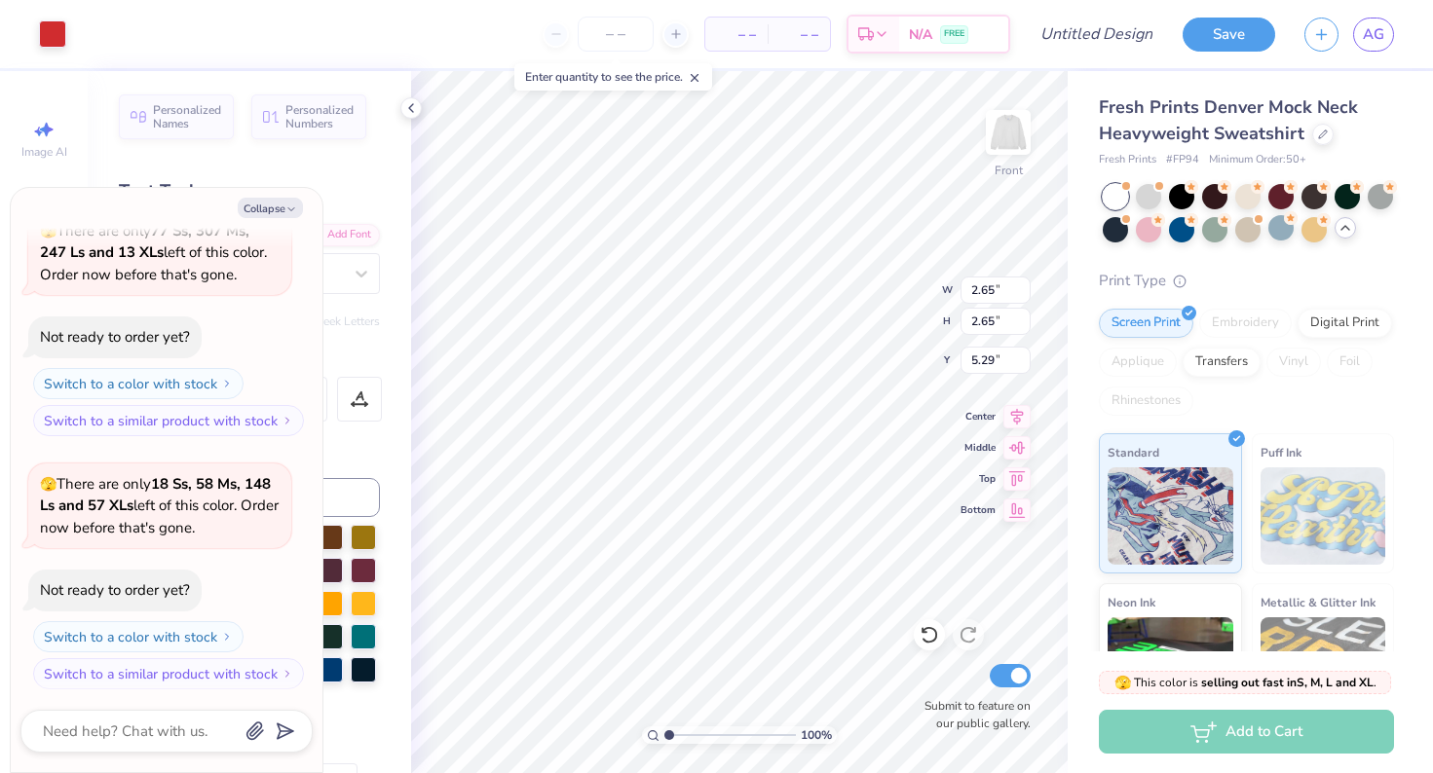
type input "10.23"
type textarea "x"
type input "5.11"
type input "5.14"
type input "10.25"
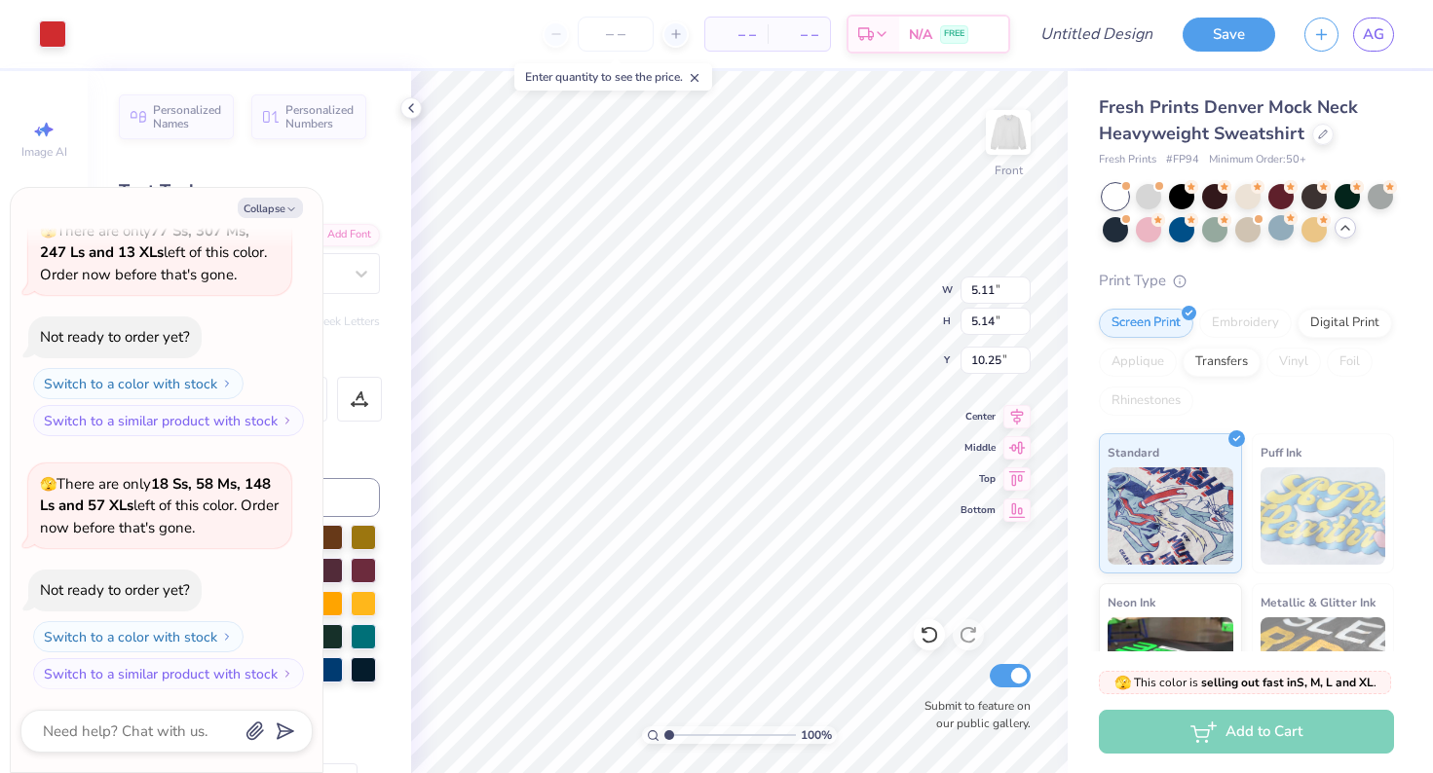
type textarea "x"
type input "9.10"
type textarea "x"
type input "1.69"
type input "1.13"
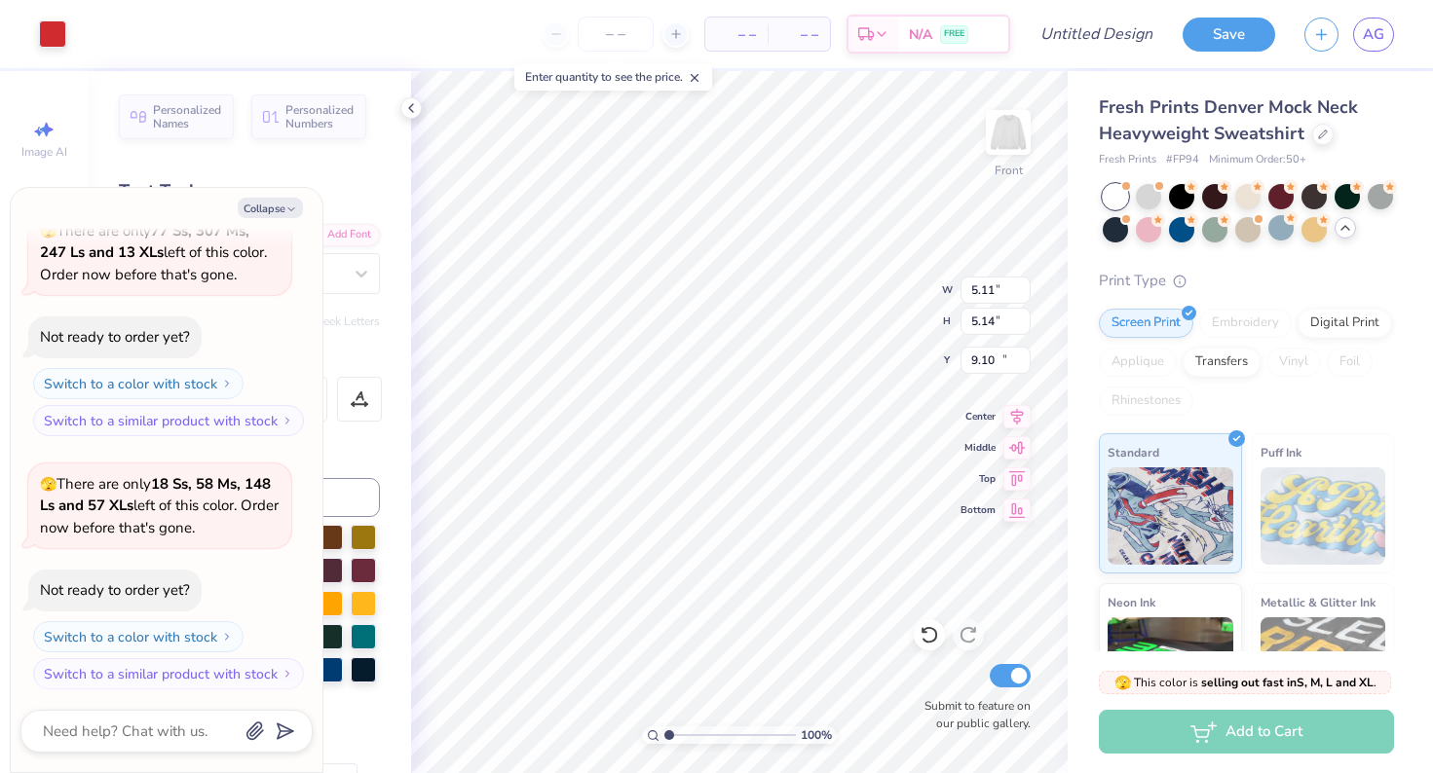
type input "18.08"
type textarea "x"
type input "20.59"
type textarea "x"
type input "1.69"
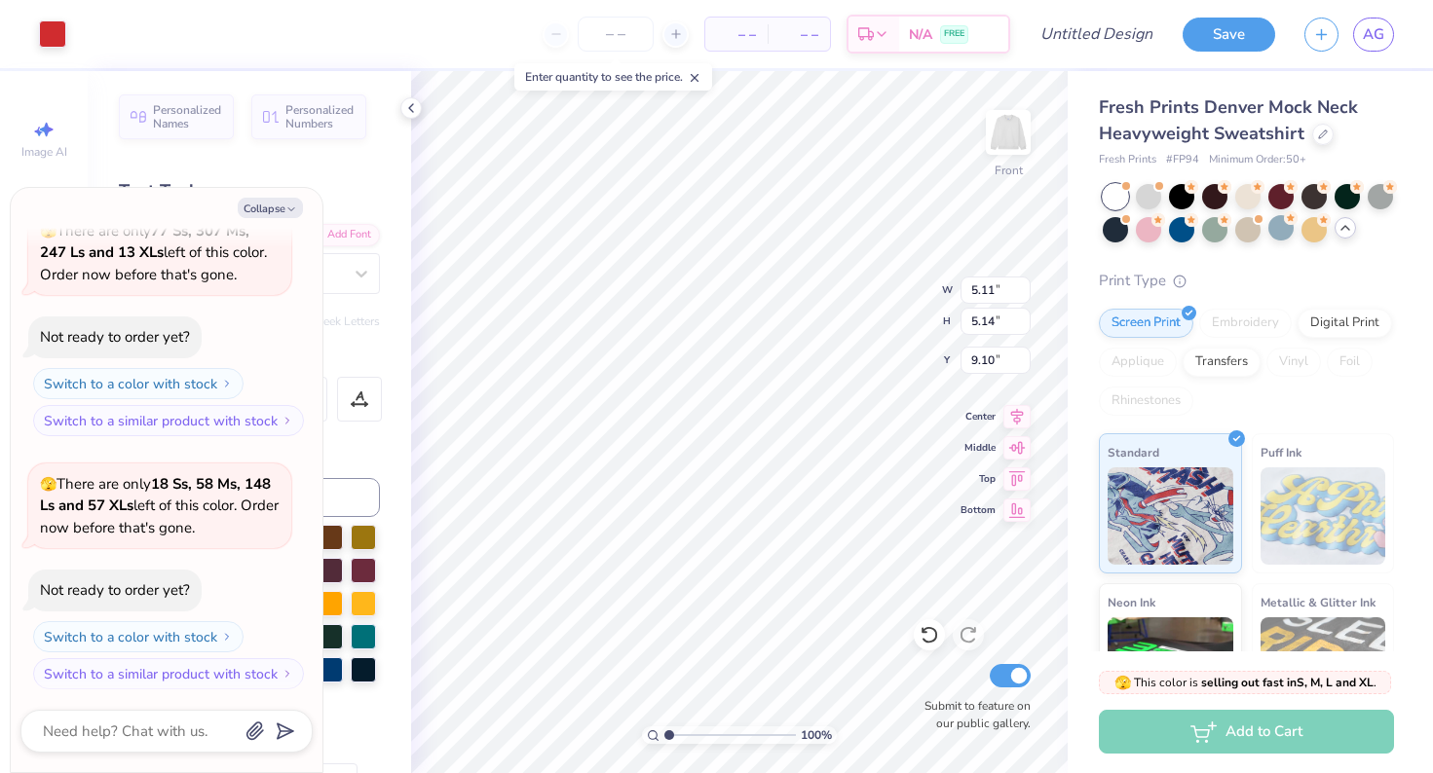
type input "1.13"
type input "20.59"
type textarea "x"
type input "2.70"
type input "1.80"
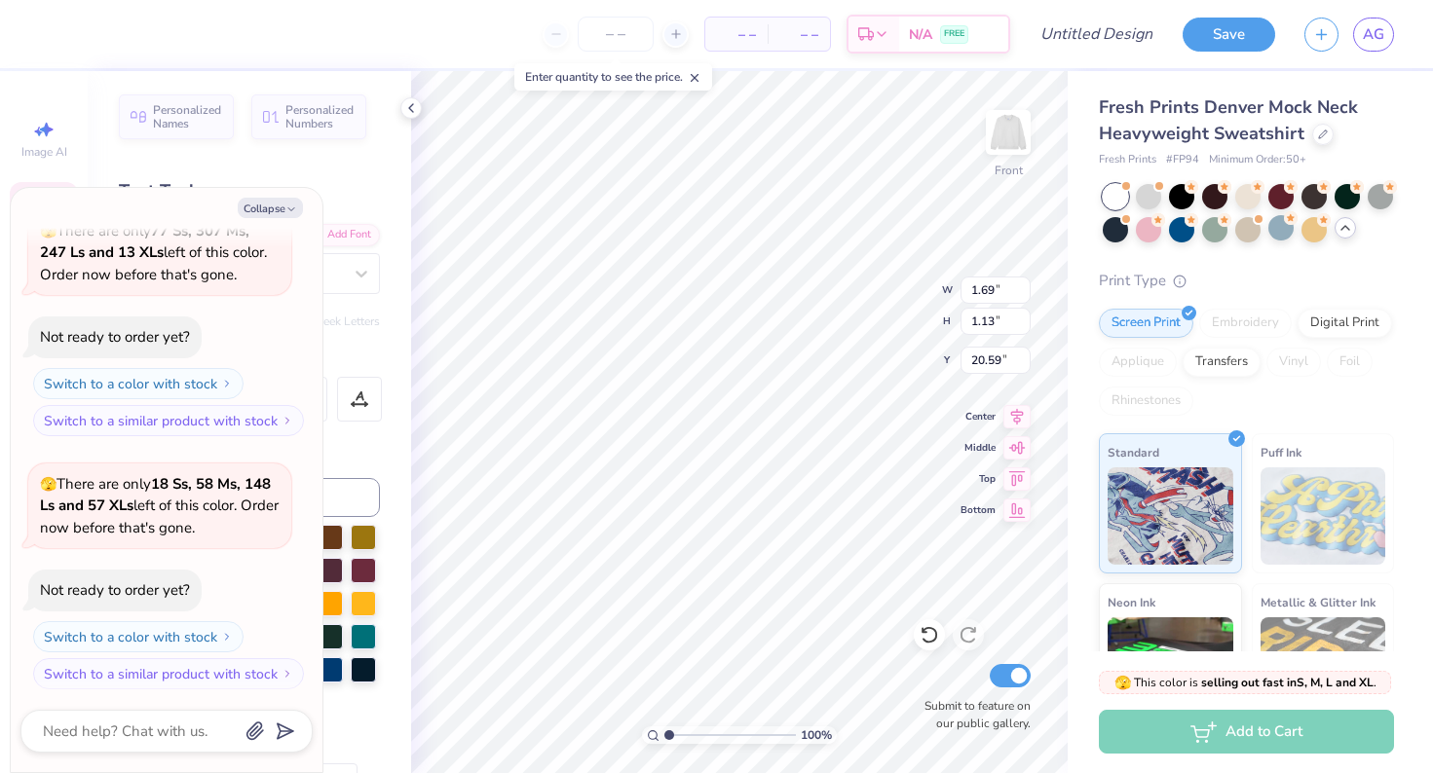
type input "19.77"
type textarea "x"
type input "2.59"
type input "1.75"
type input "3.00"
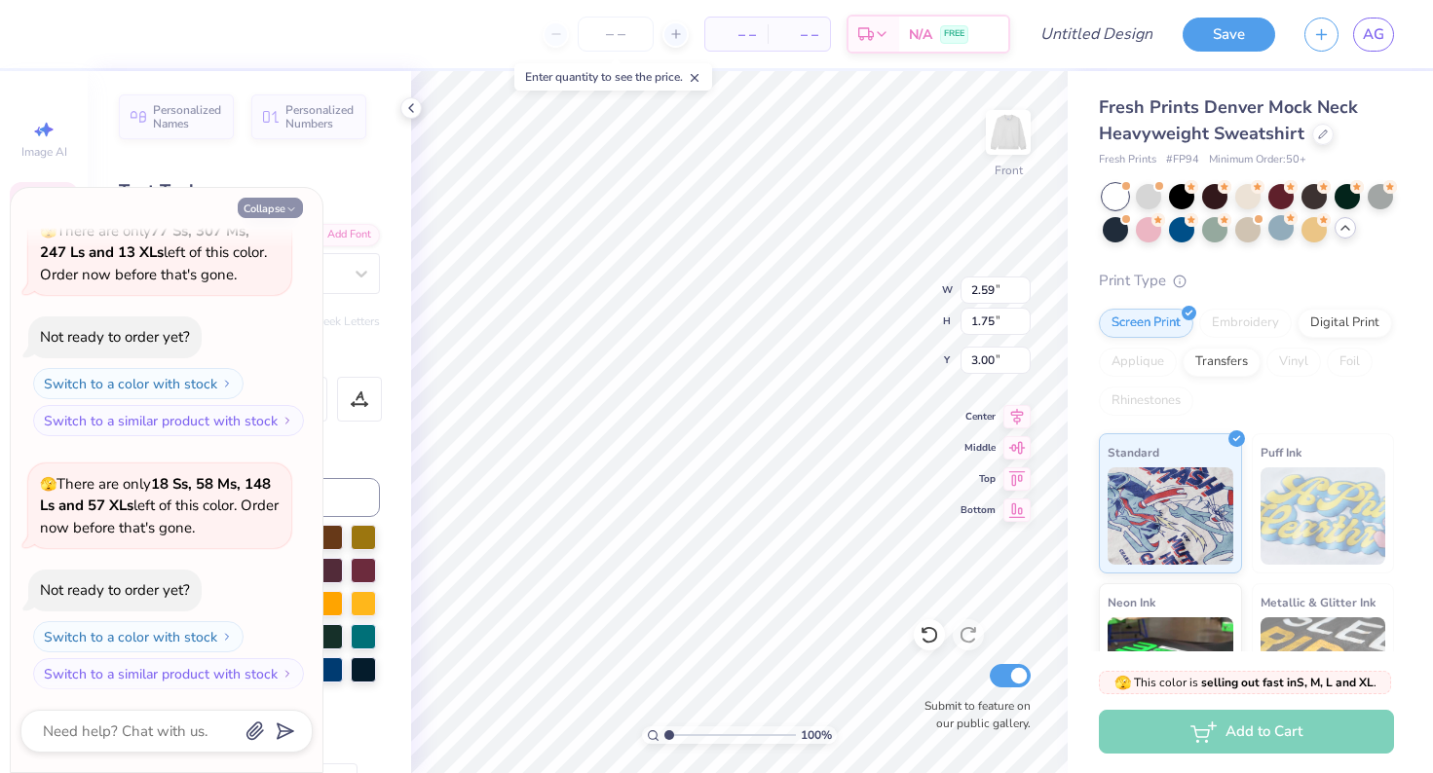
click at [290, 210] on icon "button" at bounding box center [291, 210] width 12 height 12
type textarea "x"
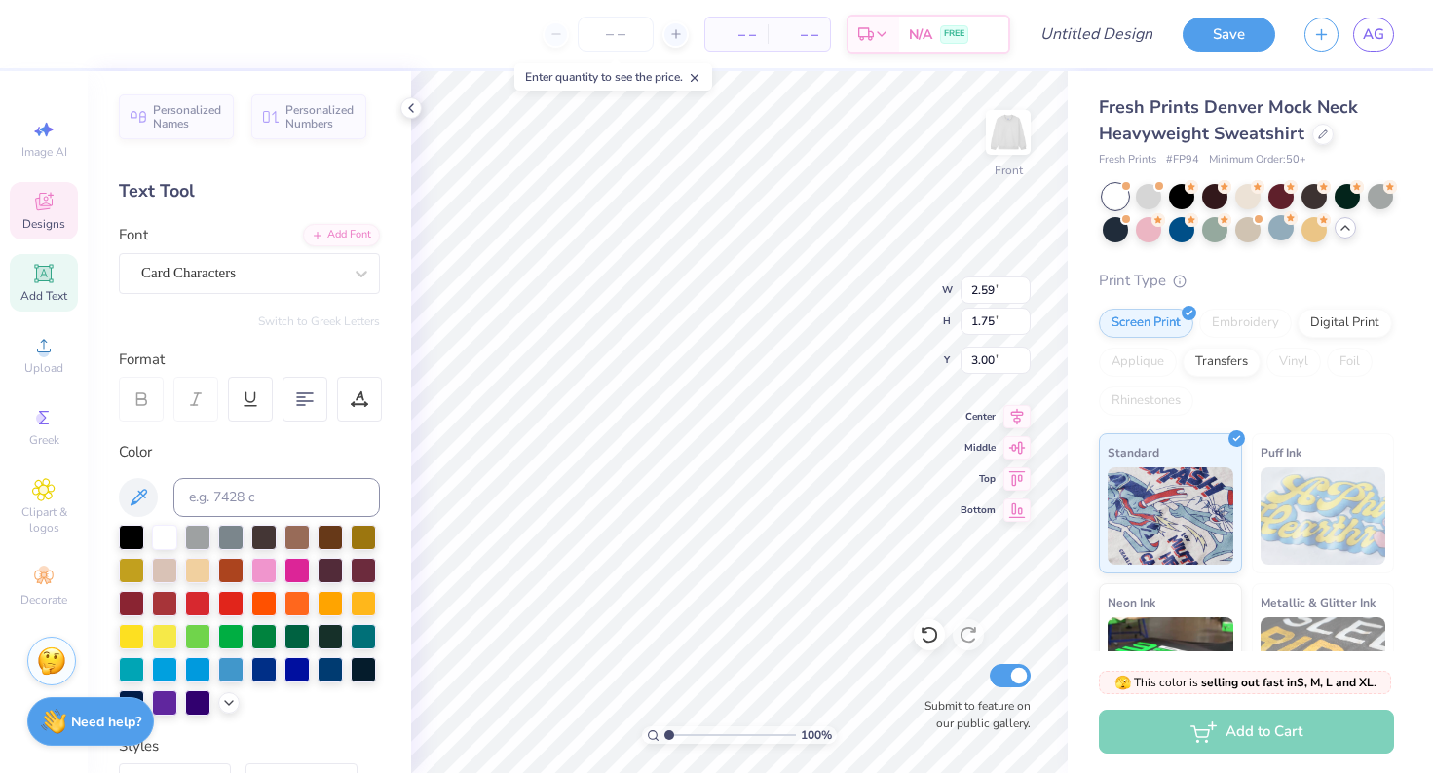
scroll to position [0, 0]
type input "2.70"
type input "1.80"
type input "19.77"
type input "1.72"
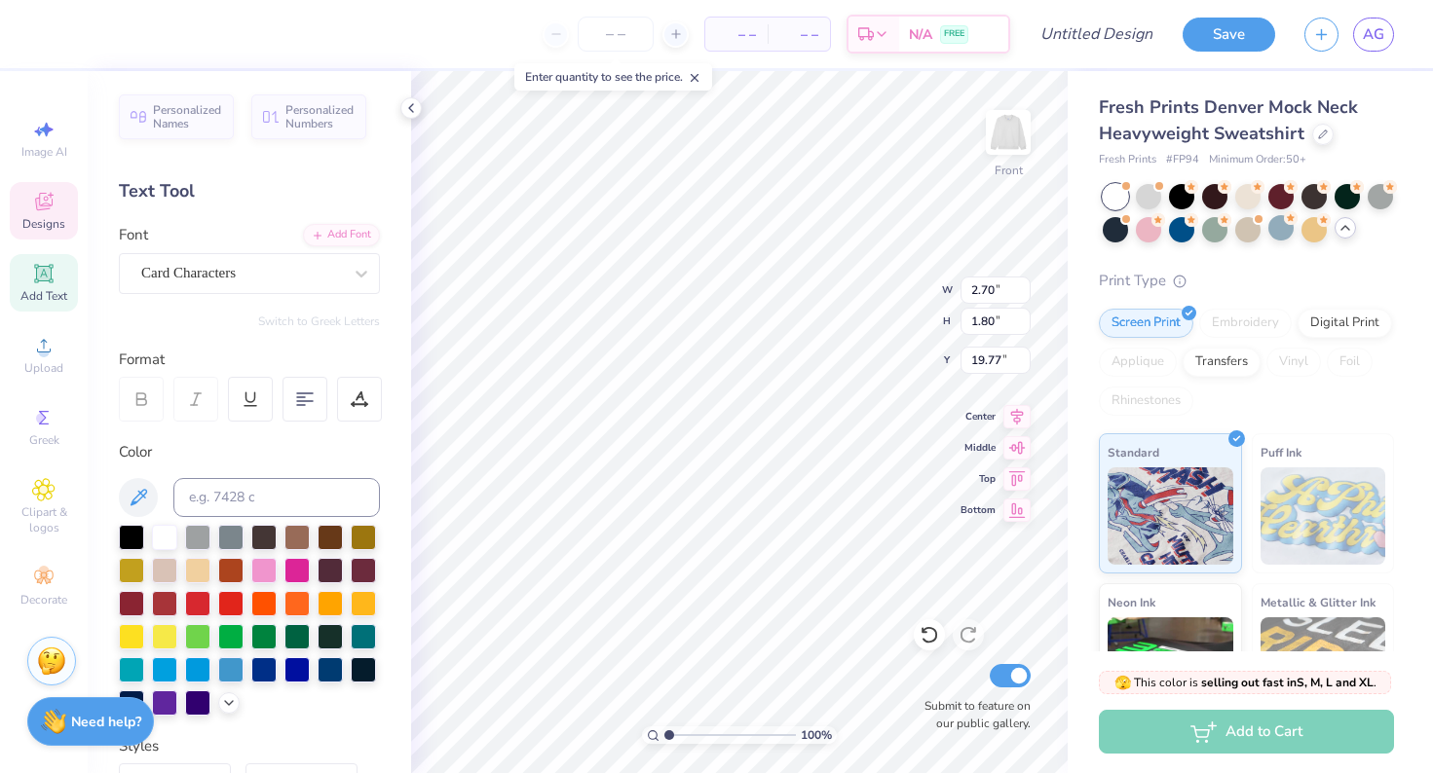
type input "1.74"
type input "15.83"
type input "2.69"
type input "2.71"
type input "17.09"
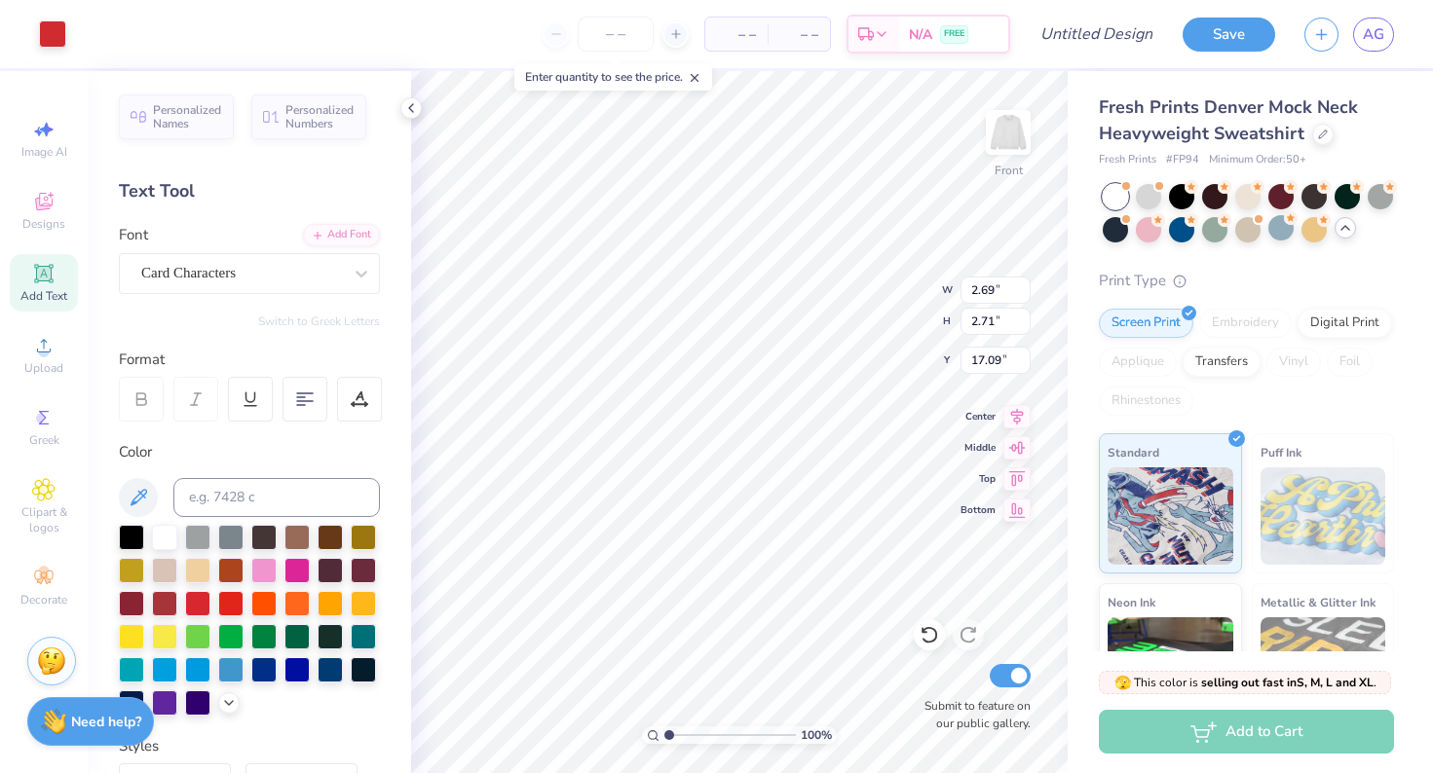
type input "5.11"
type input "5.14"
type input "9.68"
click at [847, 311] on div "100 % Front W 5.11 5.11 " H 5.14 5.14 " Y 9.68 9.10 " Center Middle Top Bottom …" at bounding box center [739, 422] width 656 height 702
type input "2.30"
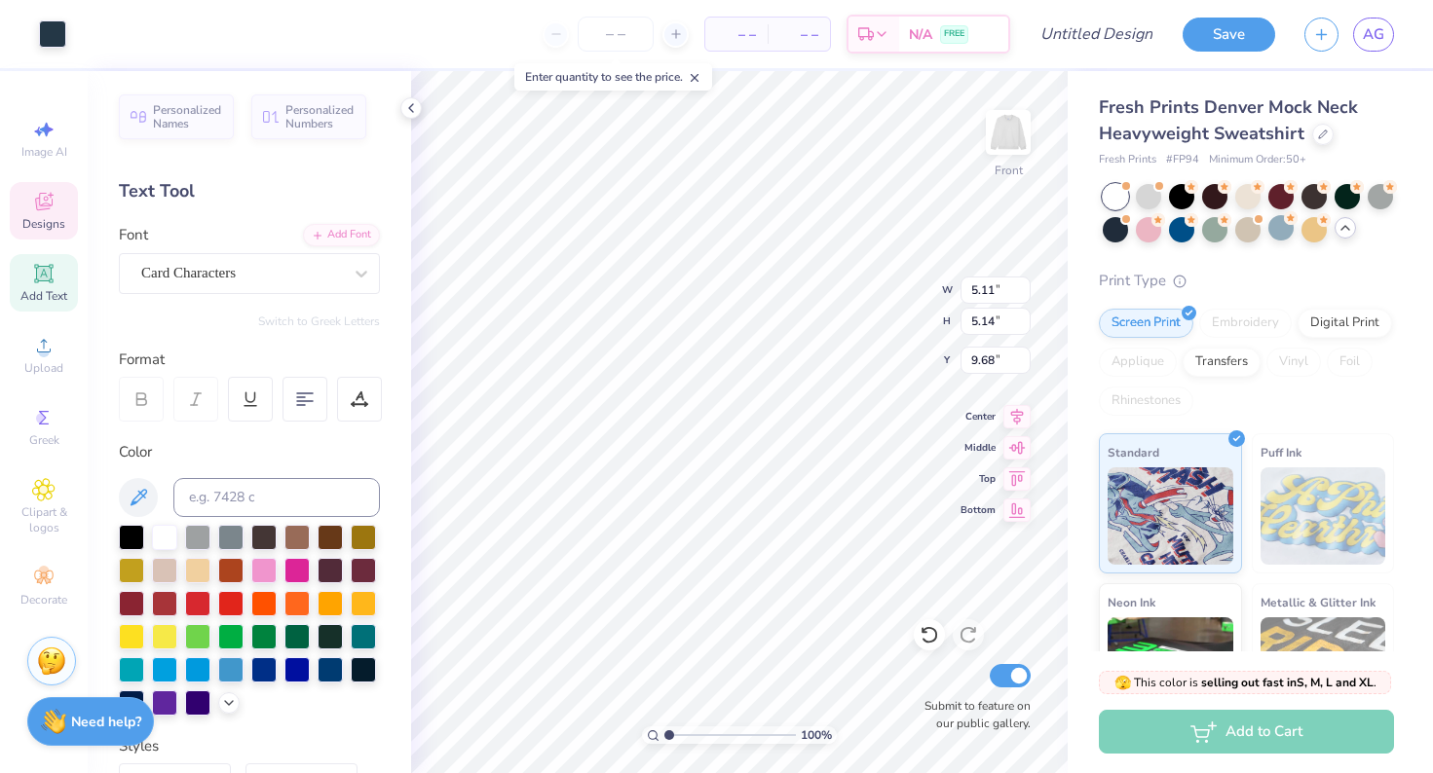
type input "1.57"
click at [304, 668] on div at bounding box center [296, 667] width 25 height 25
click at [297, 676] on div at bounding box center [296, 667] width 25 height 25
click at [295, 670] on div at bounding box center [296, 667] width 25 height 25
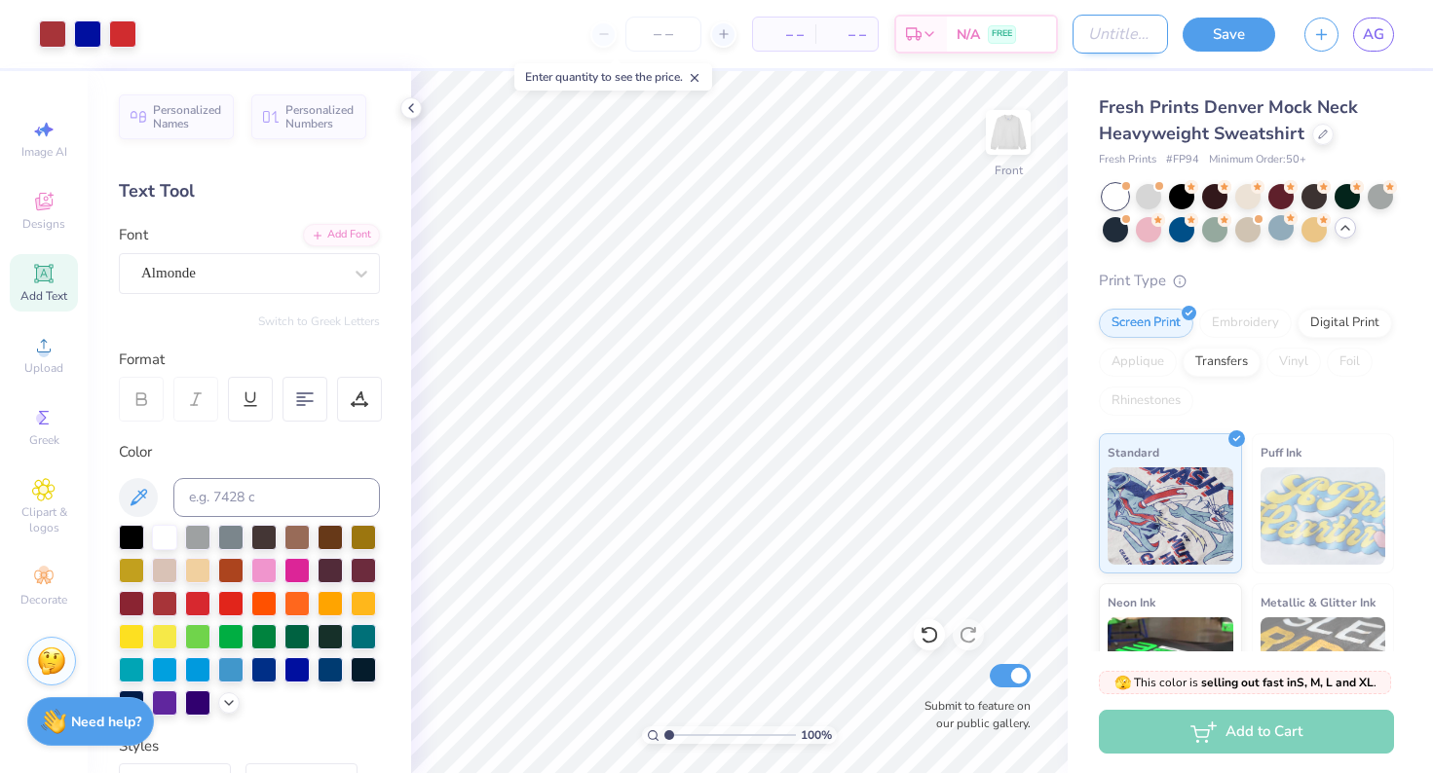
click at [1122, 37] on input "Design Title" at bounding box center [1119, 34] width 95 height 39
click at [1212, 28] on button "Save" at bounding box center [1228, 32] width 93 height 34
click at [1240, 35] on div "Save" at bounding box center [1228, 35] width 93 height 34
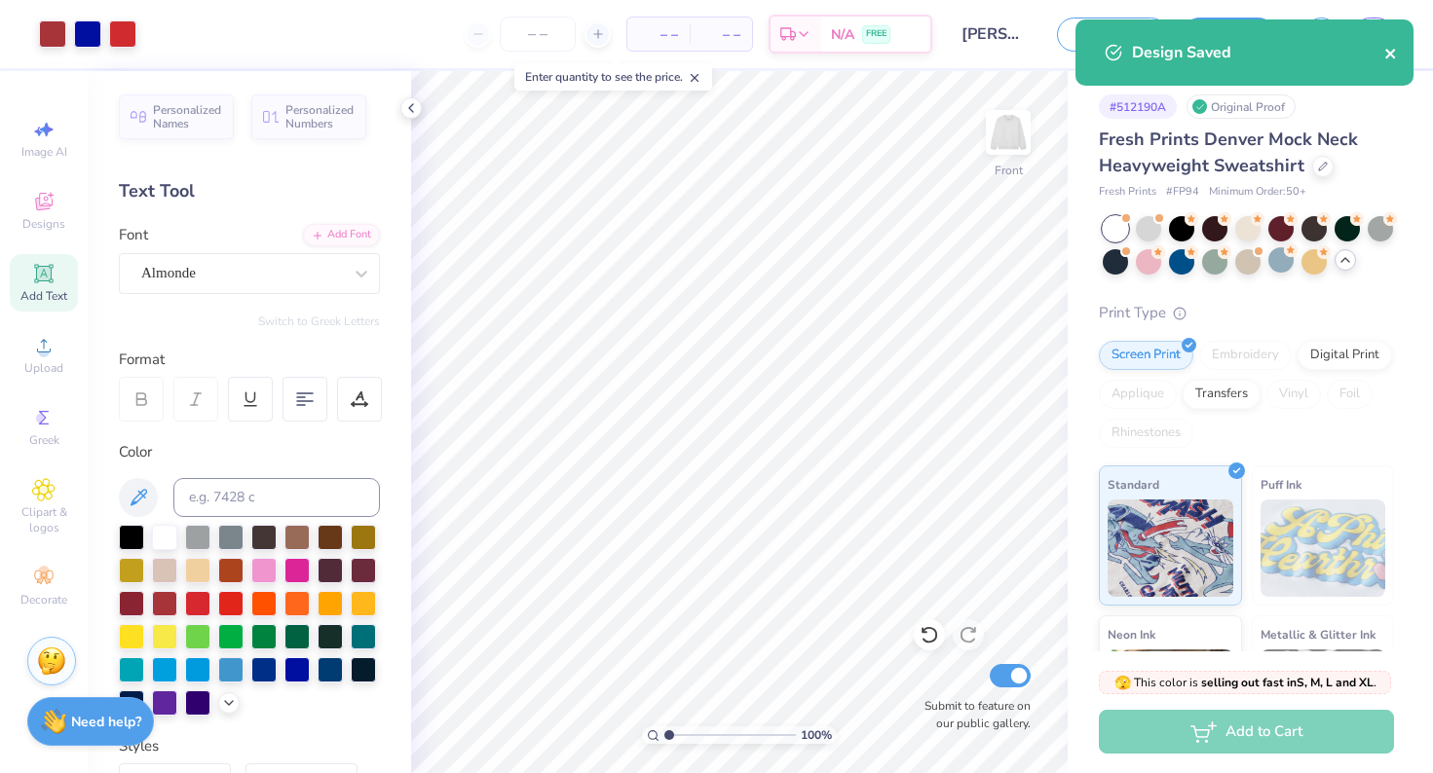
click at [1390, 59] on icon "close" at bounding box center [1391, 54] width 14 height 16
